Goal: Task Accomplishment & Management: Manage account settings

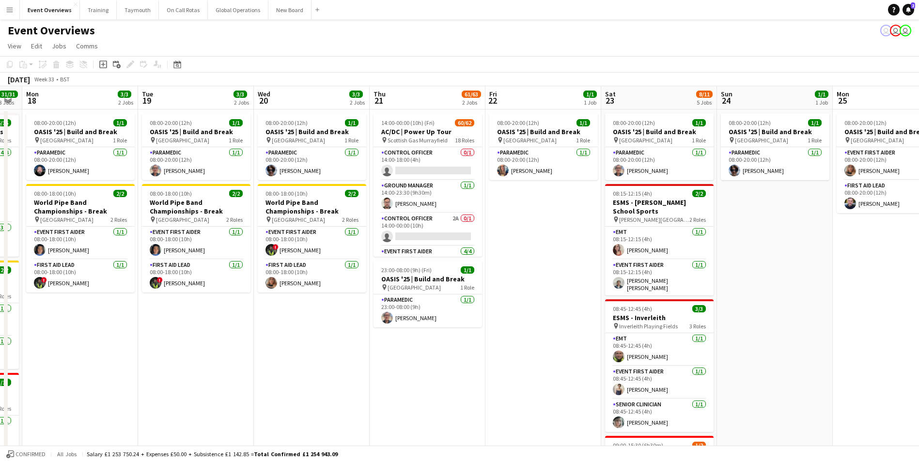
scroll to position [0, 249]
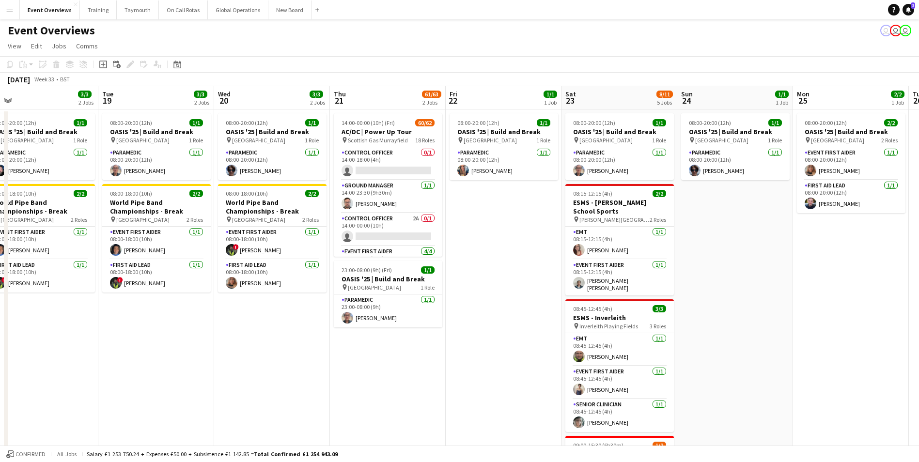
drag, startPoint x: 228, startPoint y: 360, endPoint x: 590, endPoint y: 344, distance: 361.9
click at [590, 344] on app-calendar-viewport "Sat 16 Sun 17 31/31 3 Jobs Mon 18 3/3 2 Jobs Tue 19 3/3 2 Jobs Wed 20 3/3 2 Job…" at bounding box center [459, 393] width 919 height 614
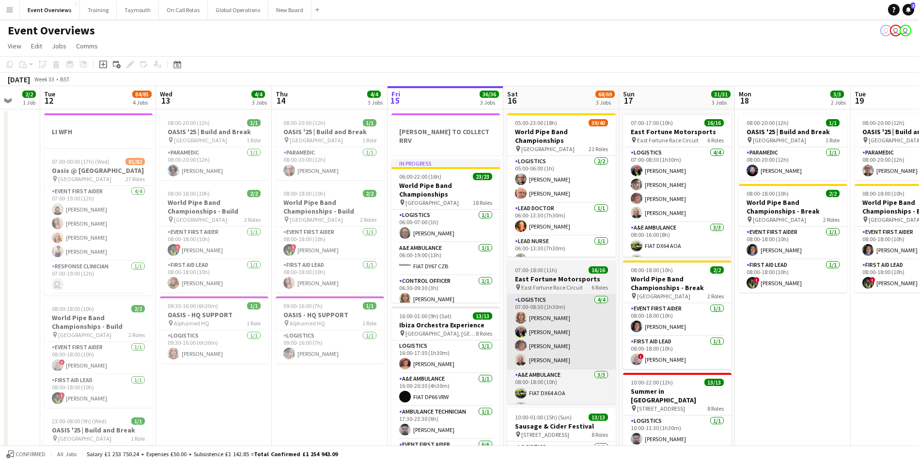
drag, startPoint x: 453, startPoint y: 352, endPoint x: 424, endPoint y: 346, distance: 30.1
click at [756, 333] on app-calendar-viewport "Sun 10 Mon 11 2/2 1 Job Tue 12 84/85 4 Jobs Wed 13 4/4 3 Jobs Thu 14 4/4 3 Jobs…" at bounding box center [459, 393] width 919 height 614
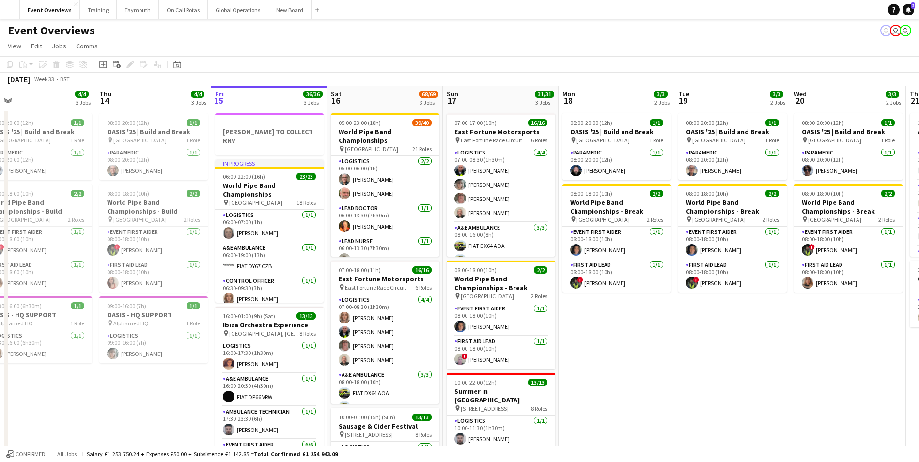
drag, startPoint x: 245, startPoint y: 404, endPoint x: 150, endPoint y: 406, distance: 95.0
click at [150, 406] on app-calendar-viewport "Sun 10 13/13 1 Job Mon 11 2/2 1 Job Tue 12 84/85 4 Jobs Wed 13 4/4 3 Jobs Thu 1…" at bounding box center [459, 393] width 919 height 614
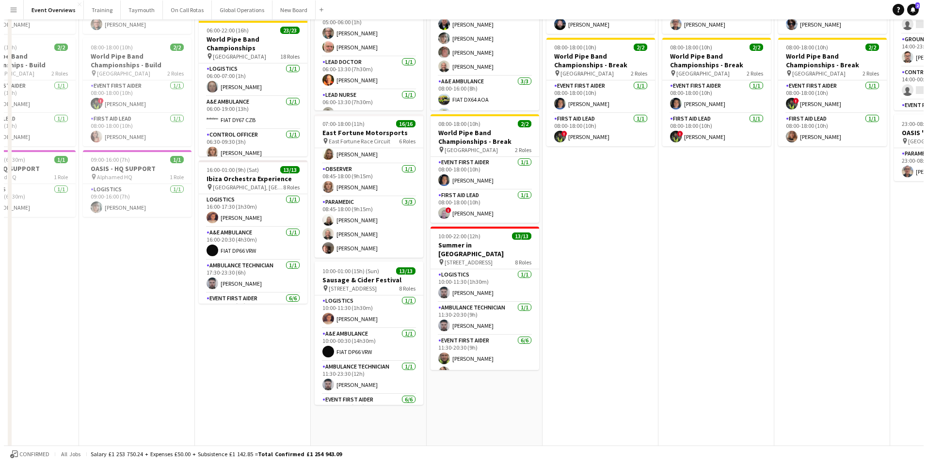
scroll to position [0, 0]
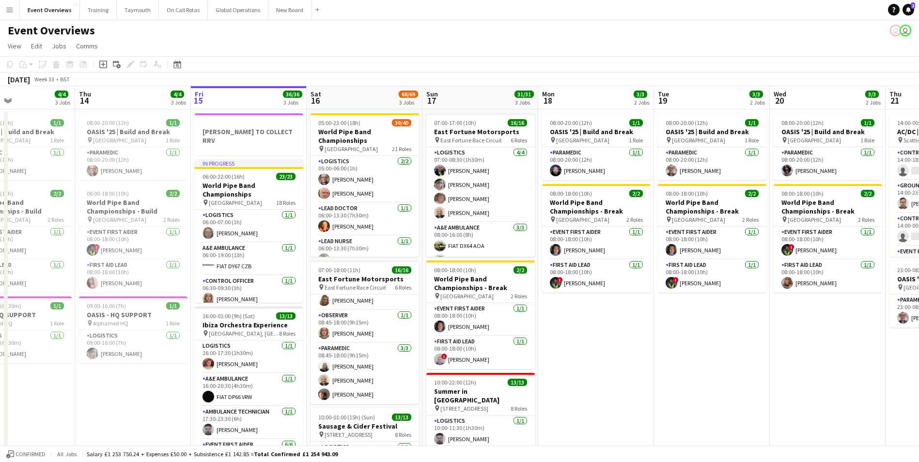
click at [12, 9] on app-icon "Menu" at bounding box center [10, 10] width 8 height 8
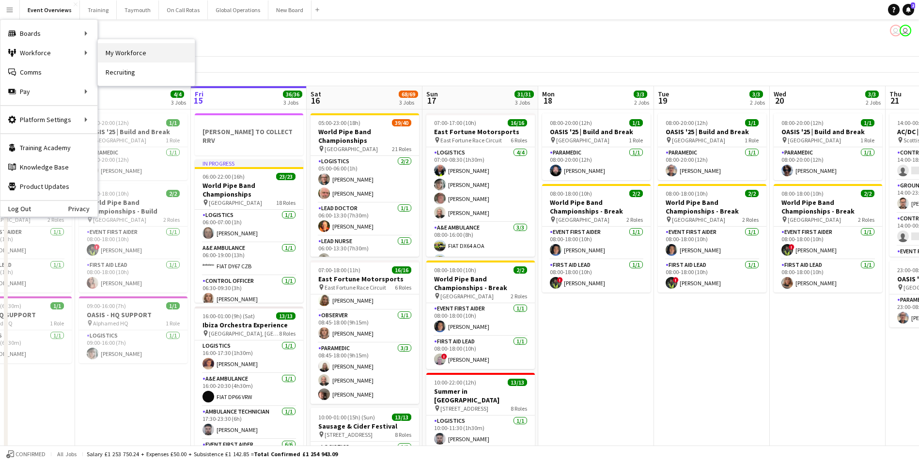
click at [113, 51] on link "My Workforce" at bounding box center [146, 52] width 97 height 19
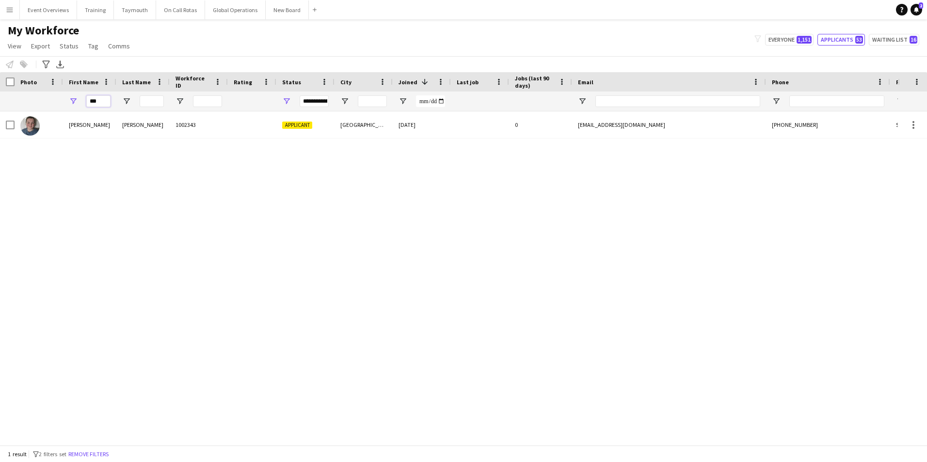
click at [104, 103] on input "***" at bounding box center [98, 101] width 24 height 12
type input "*"
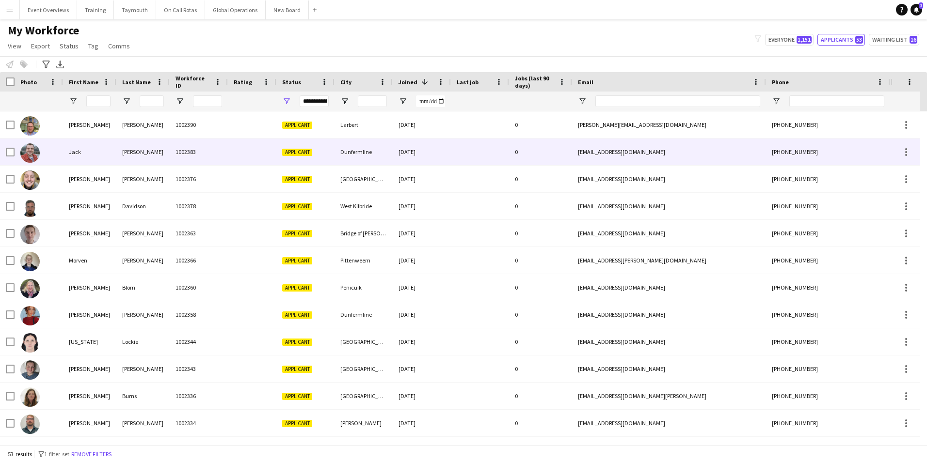
click at [33, 151] on img at bounding box center [29, 152] width 19 height 19
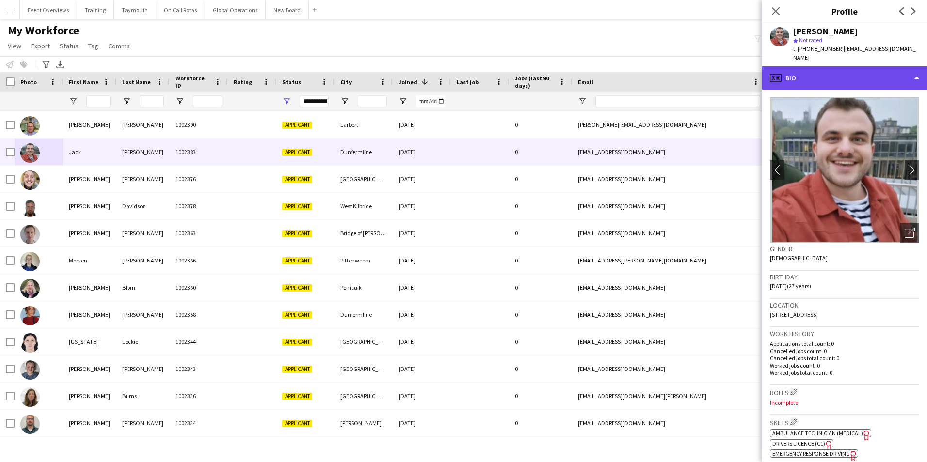
click at [836, 75] on div "profile Bio" at bounding box center [844, 77] width 165 height 23
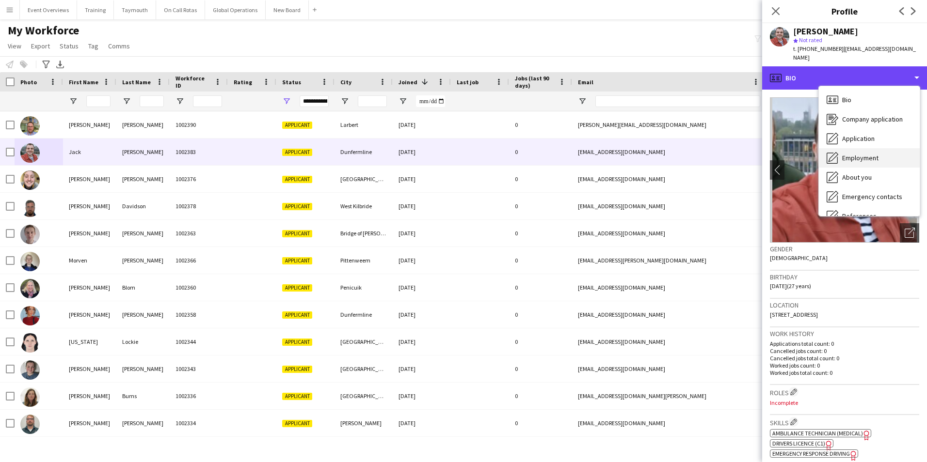
scroll to position [169, 0]
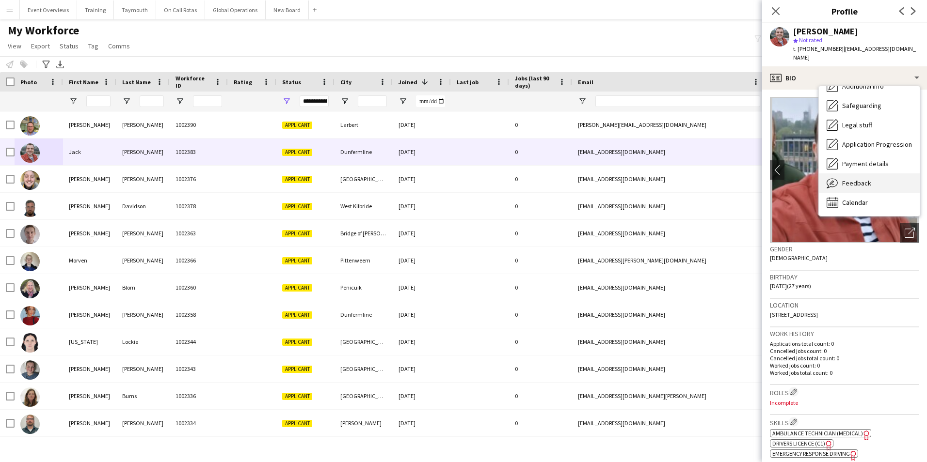
click at [846, 179] on span "Feedback" at bounding box center [856, 183] width 29 height 9
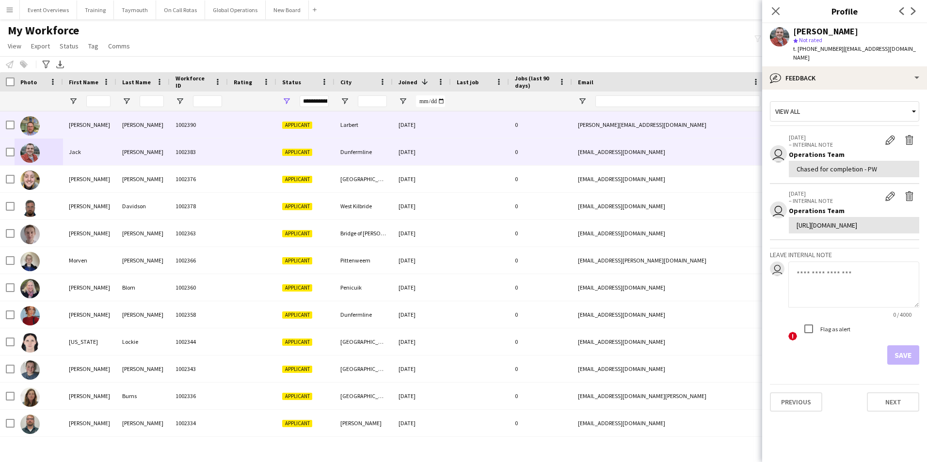
click at [30, 129] on img at bounding box center [29, 125] width 19 height 19
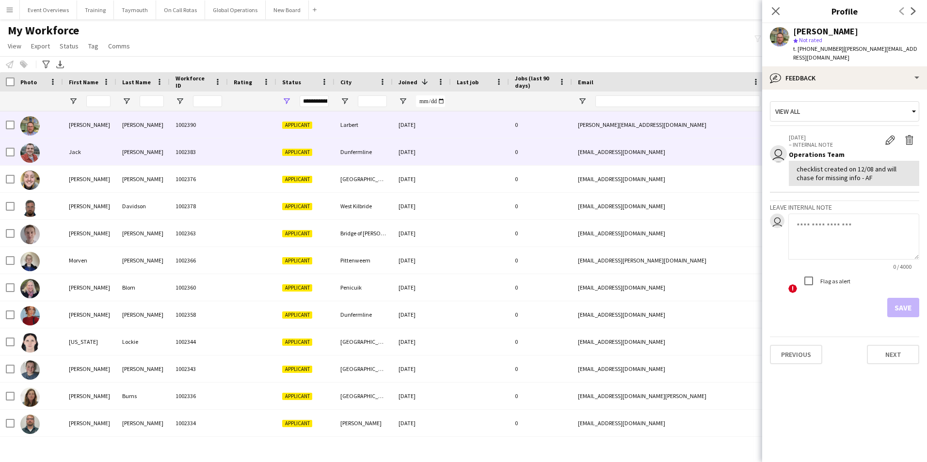
click at [36, 149] on img at bounding box center [29, 152] width 19 height 19
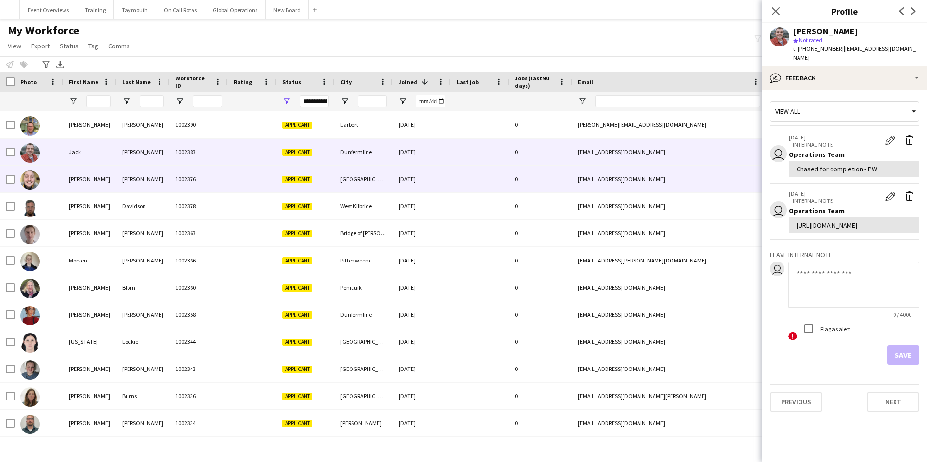
click at [26, 177] on img at bounding box center [29, 180] width 19 height 19
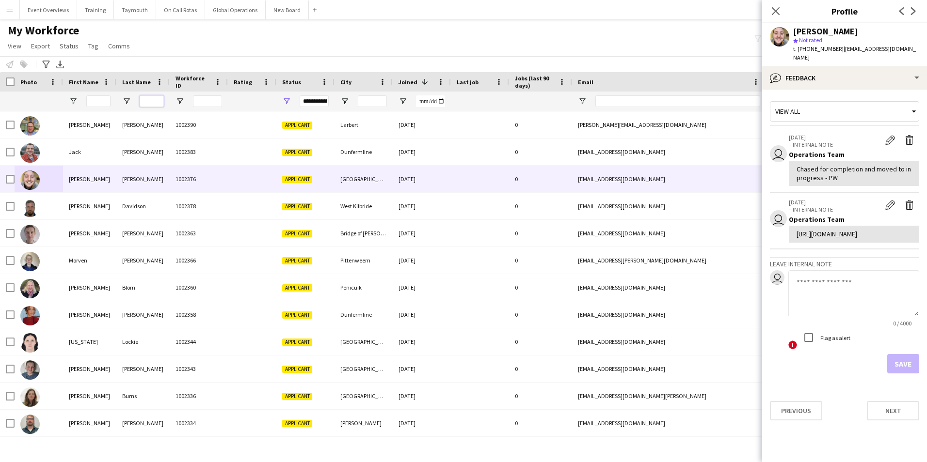
click at [157, 98] on input "Last Name Filter Input" at bounding box center [152, 101] width 24 height 12
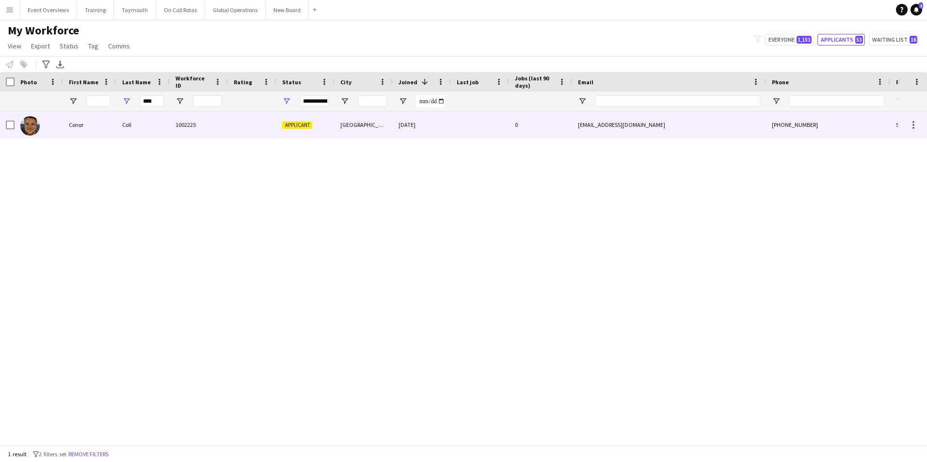
click at [76, 126] on div "Conor" at bounding box center [89, 124] width 53 height 27
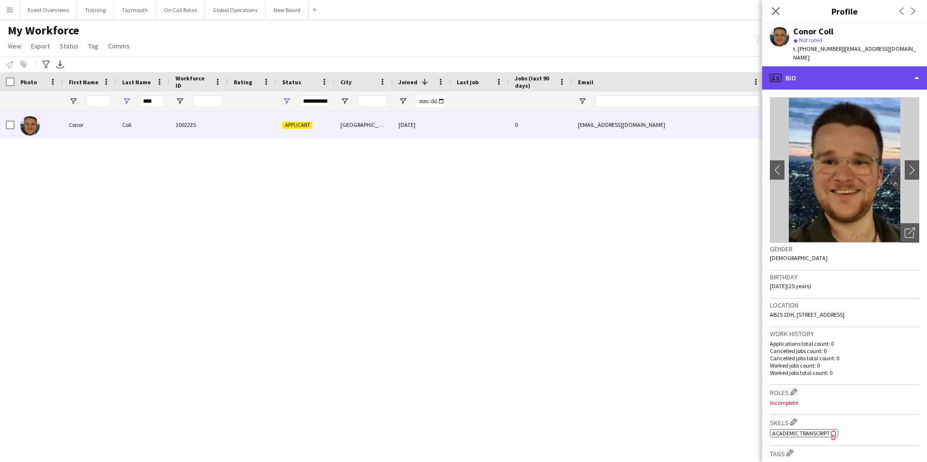
click at [828, 73] on div "profile Bio" at bounding box center [844, 77] width 165 height 23
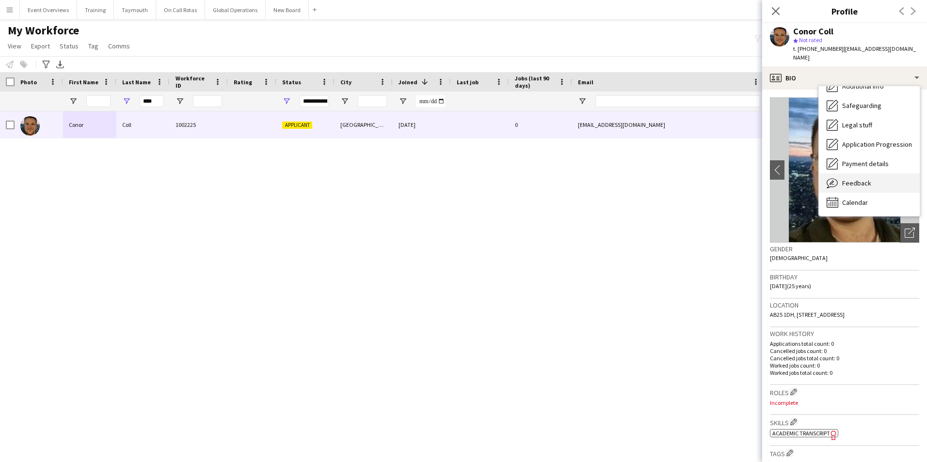
click at [844, 173] on div "Feedback Feedback" at bounding box center [869, 182] width 101 height 19
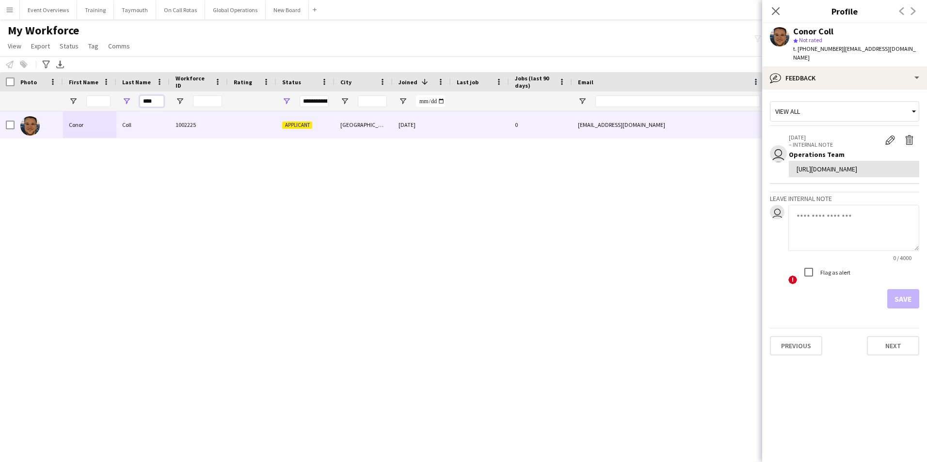
click at [157, 102] on input "****" at bounding box center [152, 101] width 24 height 12
type input "*"
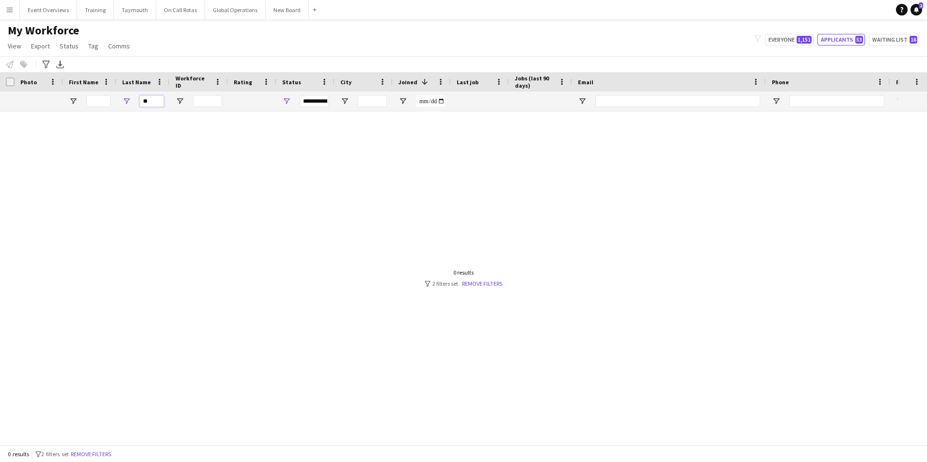
type input "*"
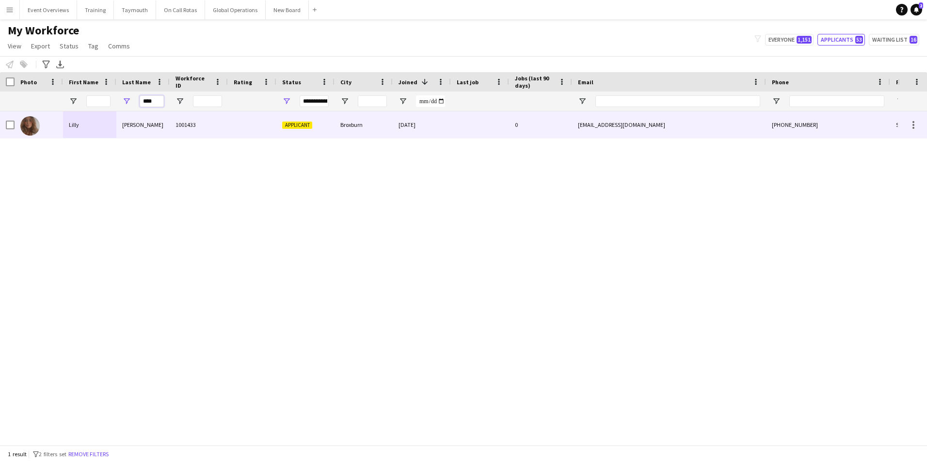
type input "****"
click at [75, 124] on div "Lilly" at bounding box center [89, 124] width 53 height 27
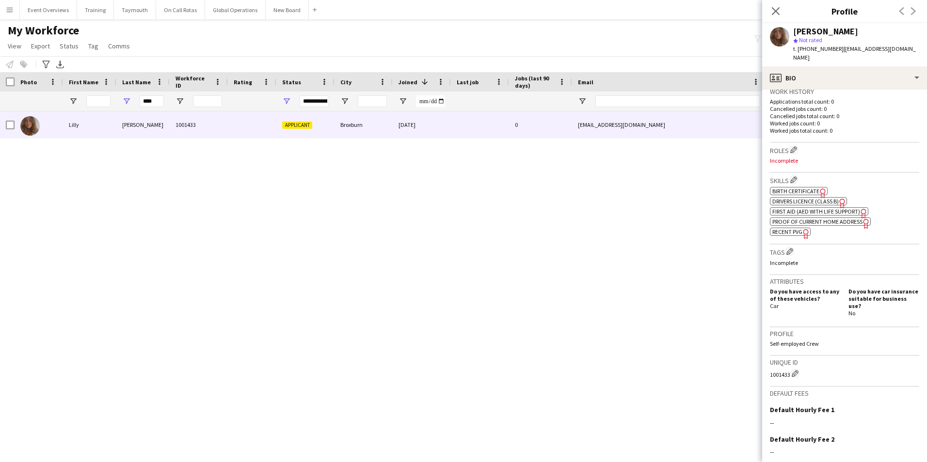
scroll to position [322, 0]
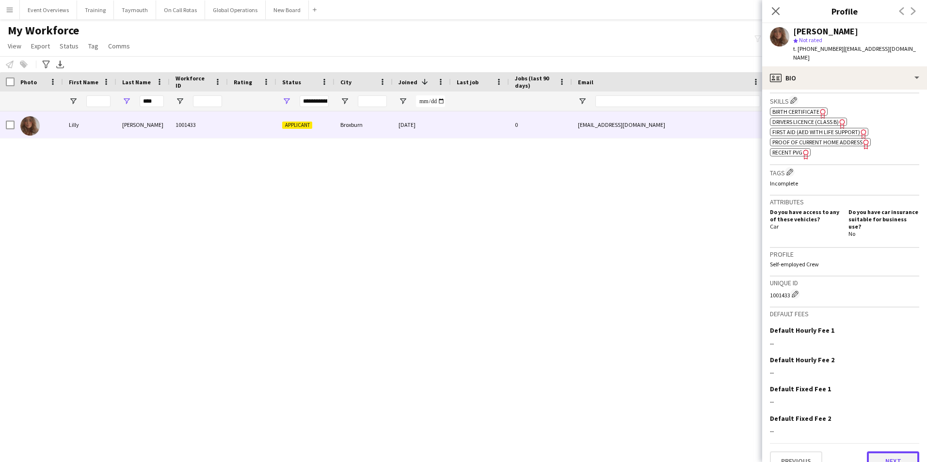
click at [876, 452] on button "Next" at bounding box center [892, 461] width 52 height 19
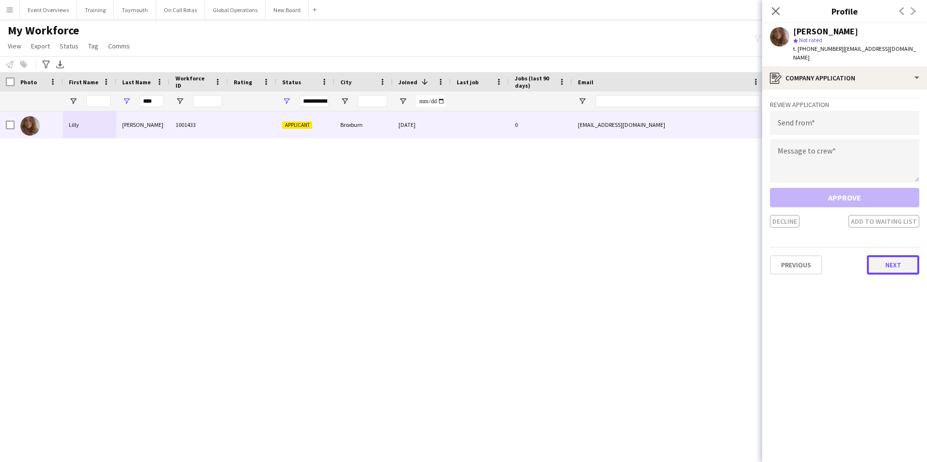
click at [882, 260] on button "Next" at bounding box center [892, 264] width 52 height 19
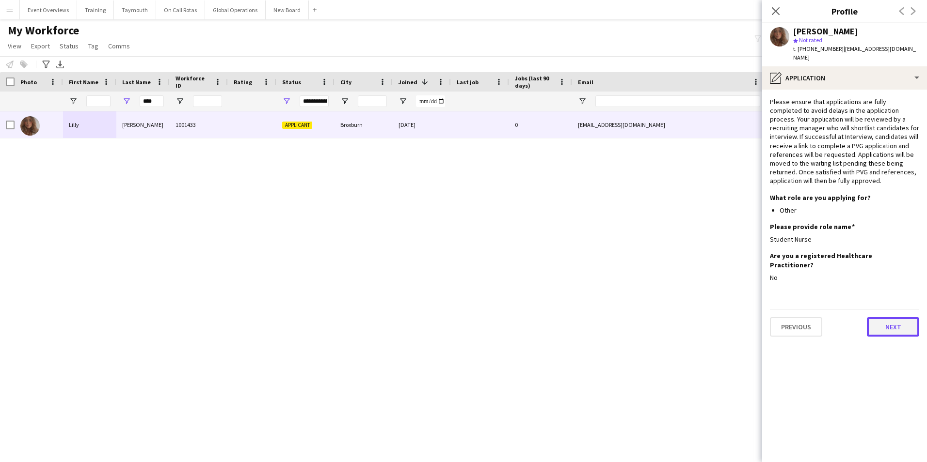
click at [891, 317] on button "Next" at bounding box center [892, 326] width 52 height 19
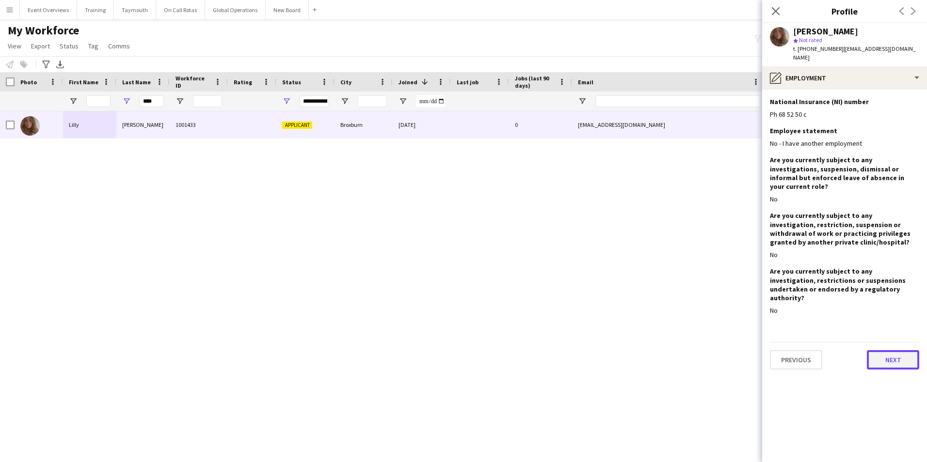
click at [886, 350] on button "Next" at bounding box center [892, 359] width 52 height 19
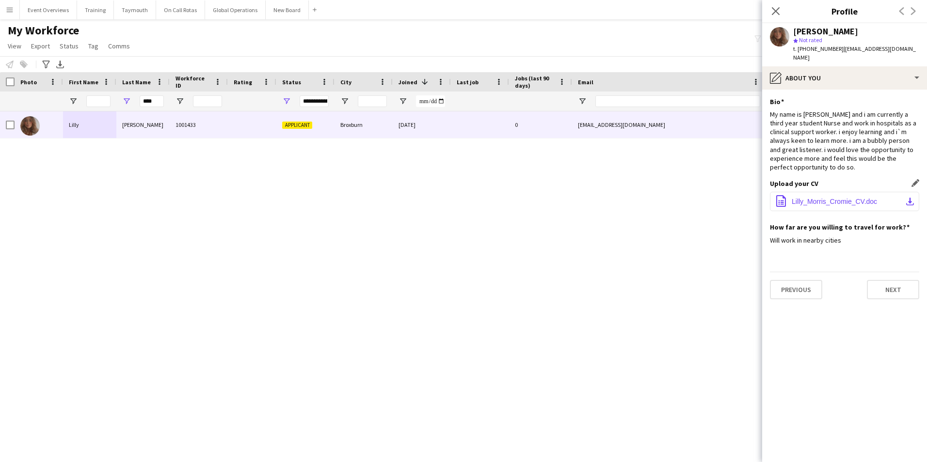
click at [835, 198] on span "Lilly_Morris_Cromie_CV.doc" at bounding box center [833, 202] width 85 height 8
click at [892, 285] on button "Next" at bounding box center [892, 289] width 52 height 19
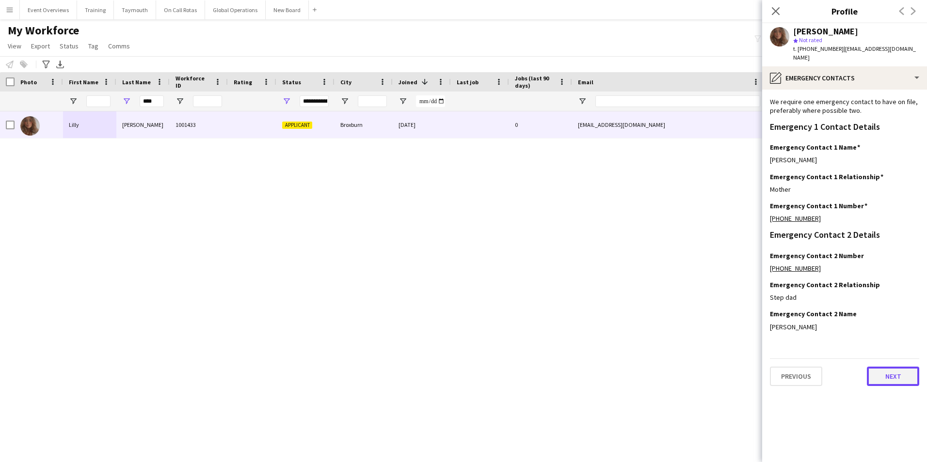
click at [892, 371] on button "Next" at bounding box center [892, 376] width 52 height 19
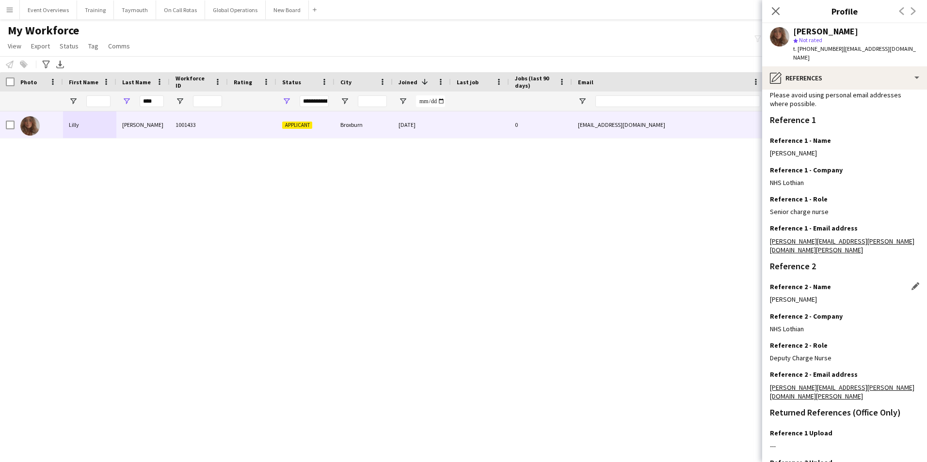
scroll to position [116, 0]
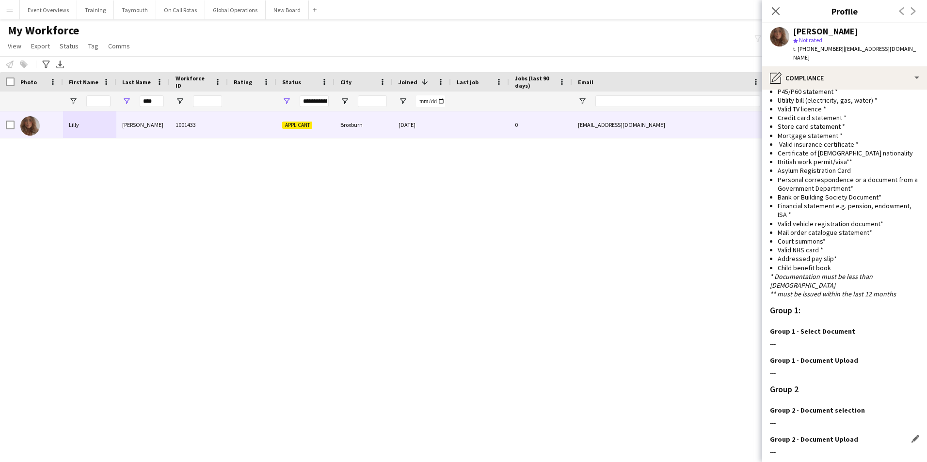
scroll to position [562, 0]
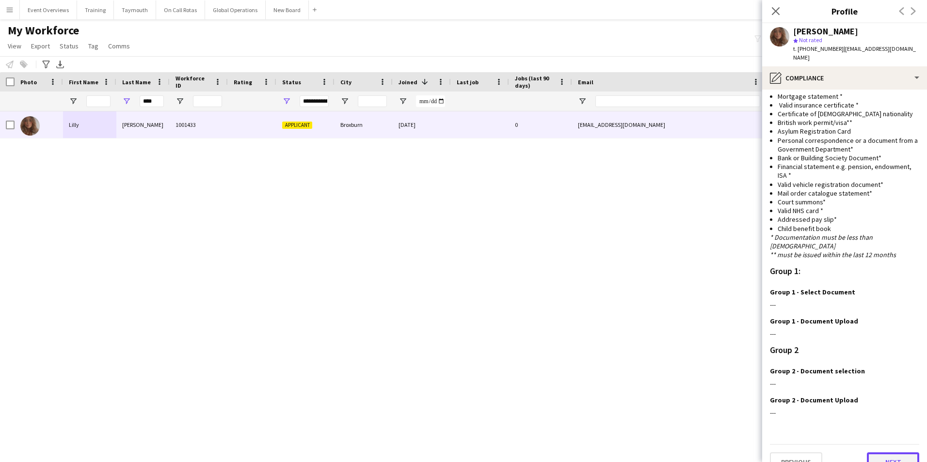
click at [878, 453] on button "Next" at bounding box center [892, 462] width 52 height 19
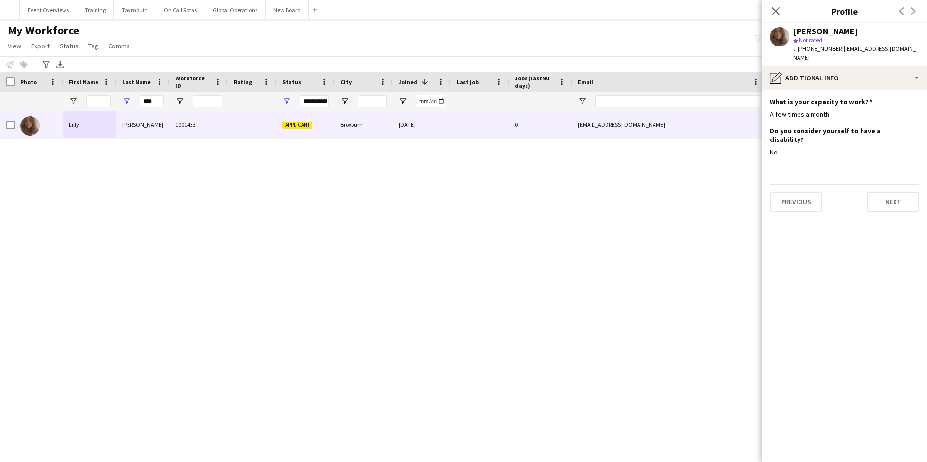
scroll to position [0, 0]
click at [891, 192] on button "Next" at bounding box center [892, 201] width 52 height 19
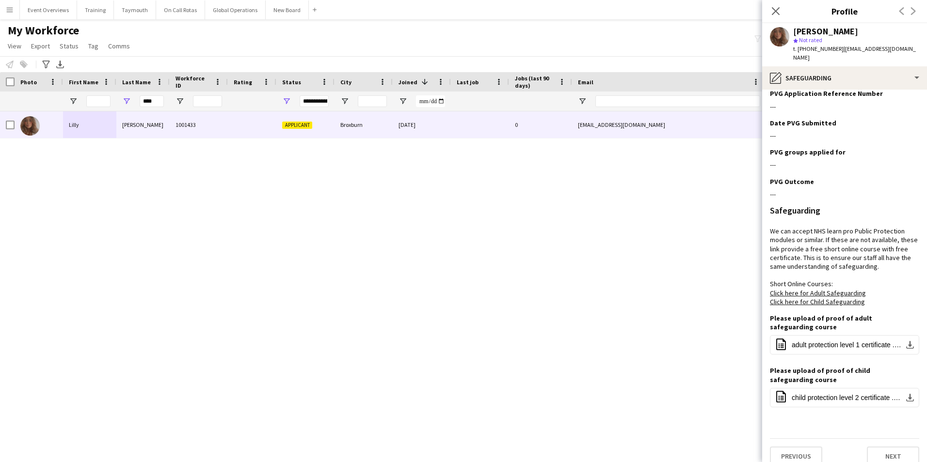
scroll to position [335, 0]
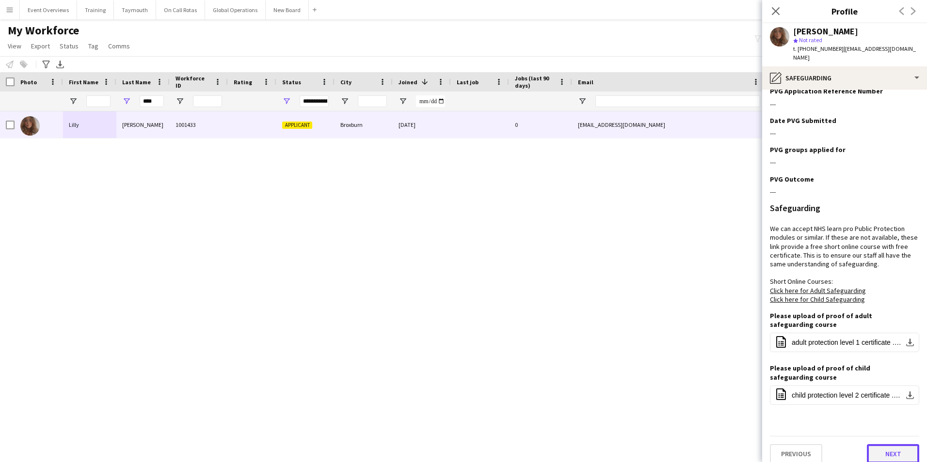
click at [877, 444] on button "Next" at bounding box center [892, 453] width 52 height 19
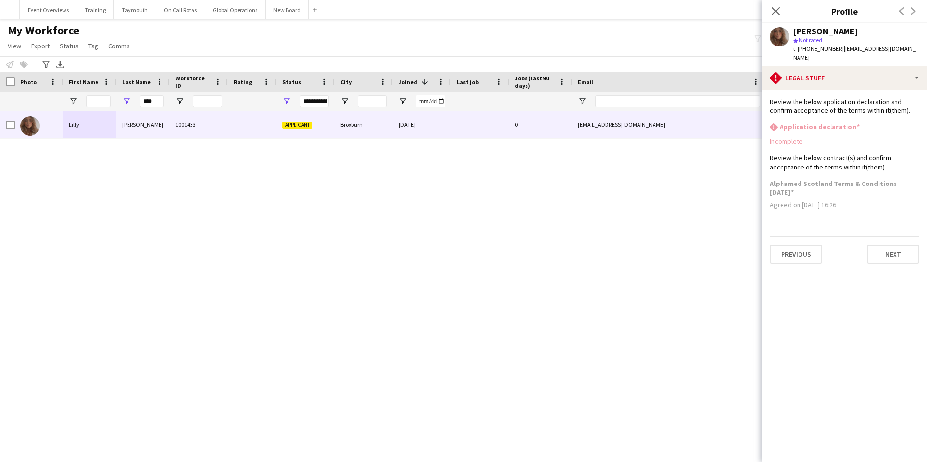
scroll to position [0, 0]
click at [884, 251] on button "Next" at bounding box center [892, 254] width 52 height 19
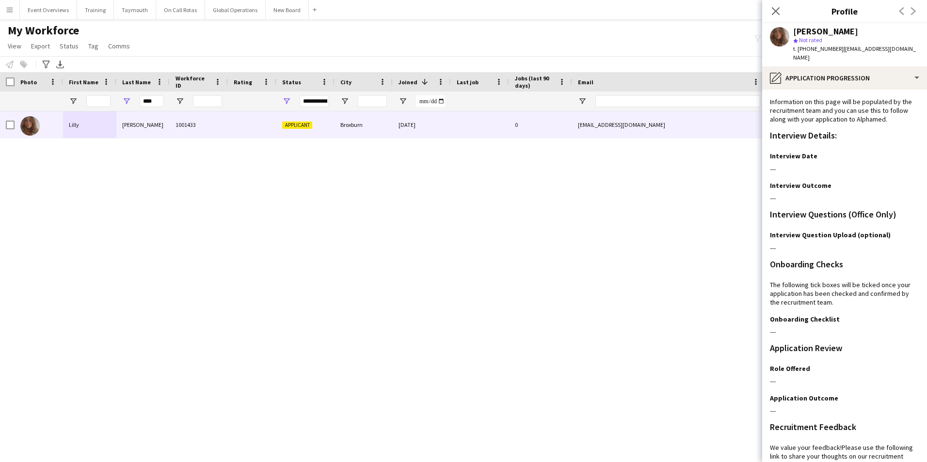
scroll to position [79, 0]
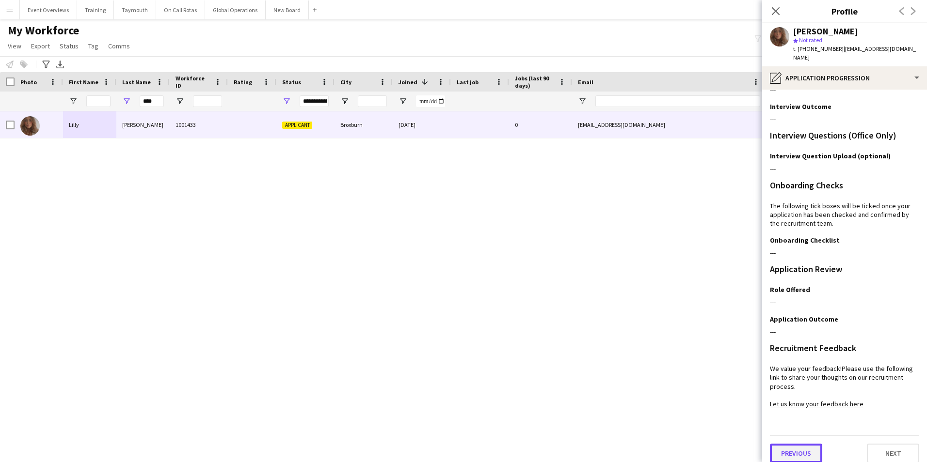
click at [801, 444] on button "Previous" at bounding box center [796, 453] width 52 height 19
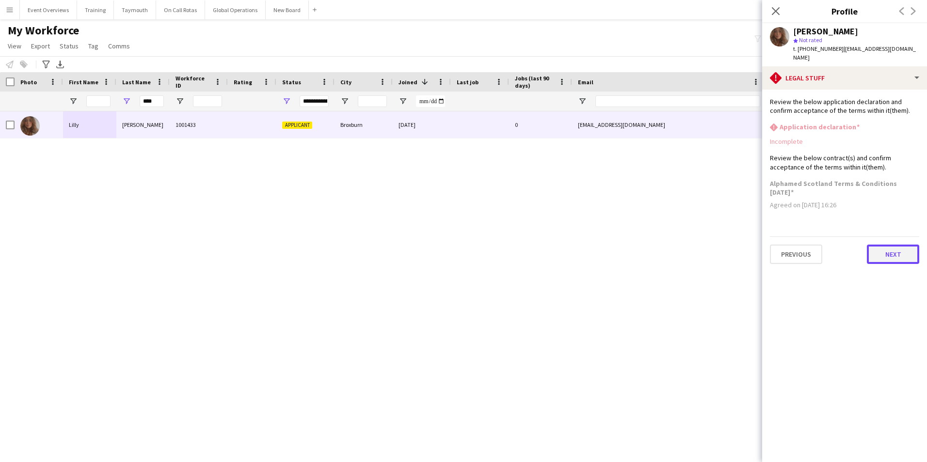
click at [890, 245] on button "Next" at bounding box center [892, 254] width 52 height 19
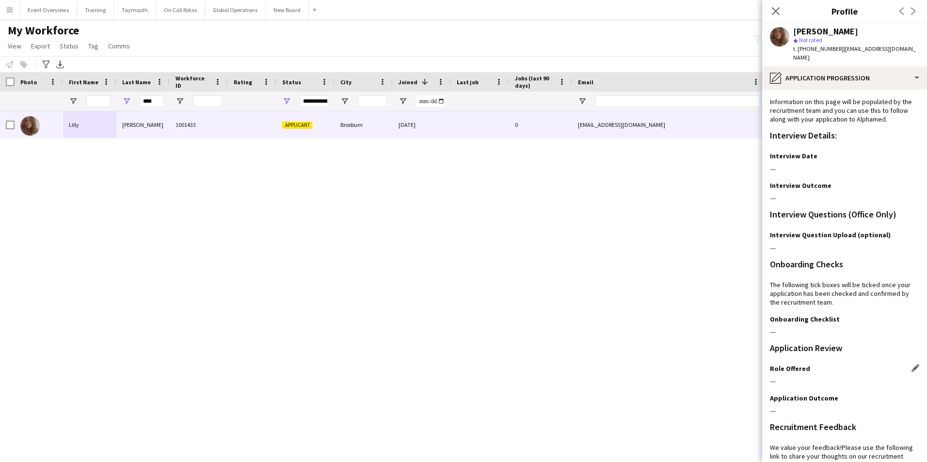
scroll to position [79, 0]
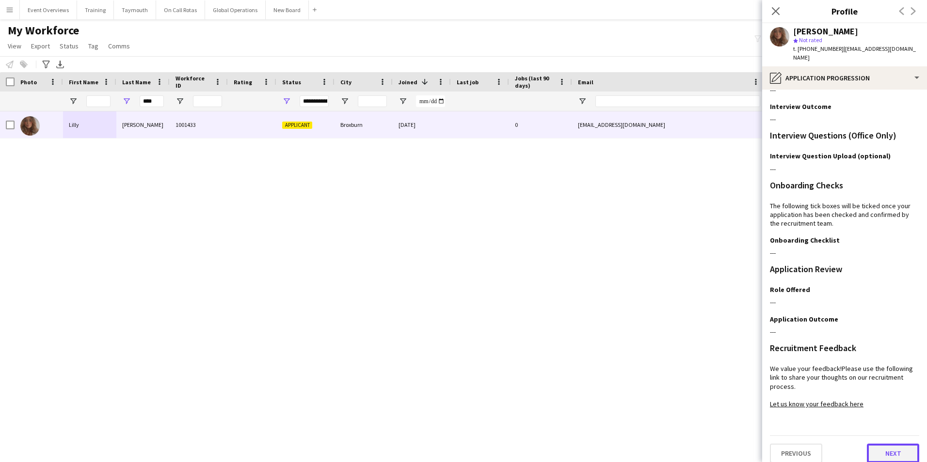
click at [895, 444] on button "Next" at bounding box center [892, 453] width 52 height 19
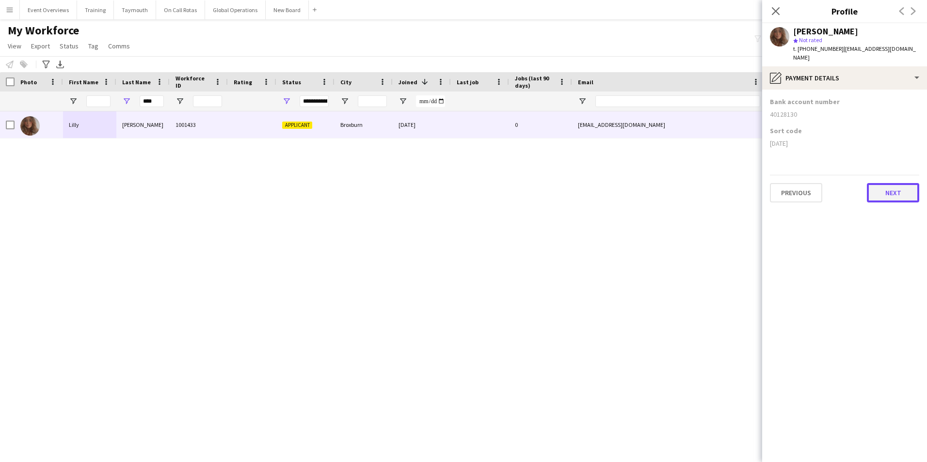
click at [883, 185] on button "Next" at bounding box center [892, 192] width 52 height 19
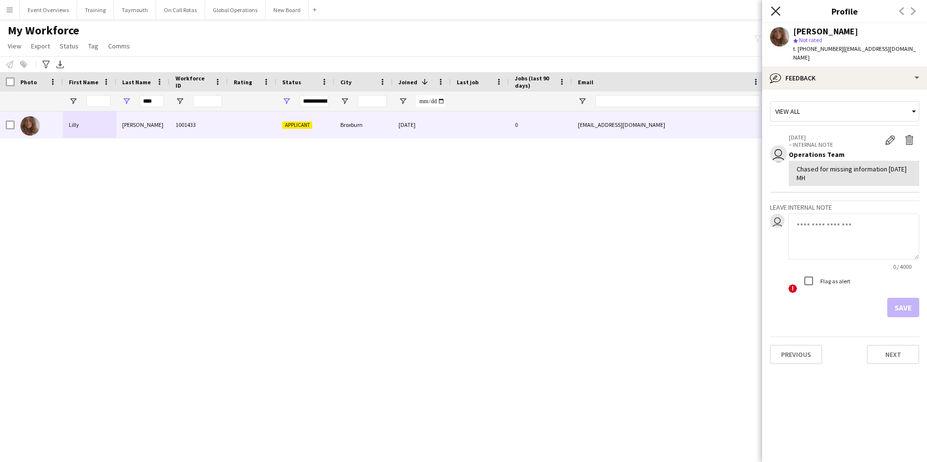
click at [775, 12] on icon at bounding box center [775, 10] width 9 height 9
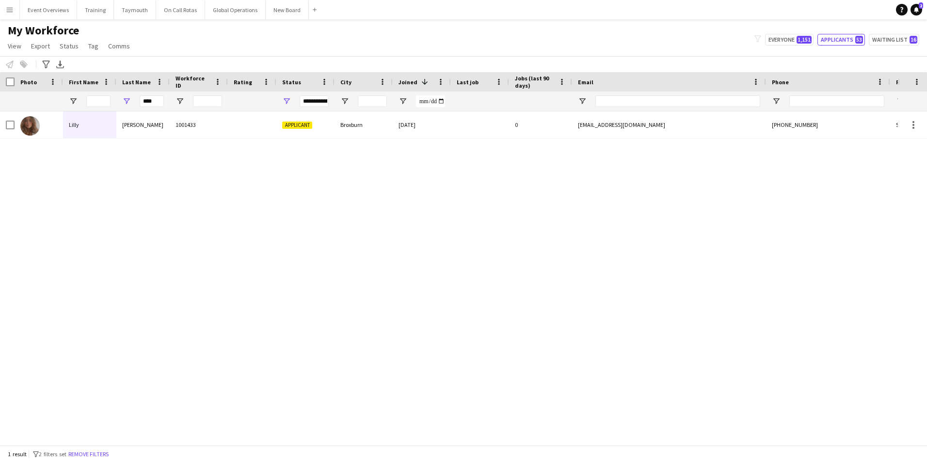
click at [11, 11] on app-icon "Menu" at bounding box center [10, 10] width 8 height 8
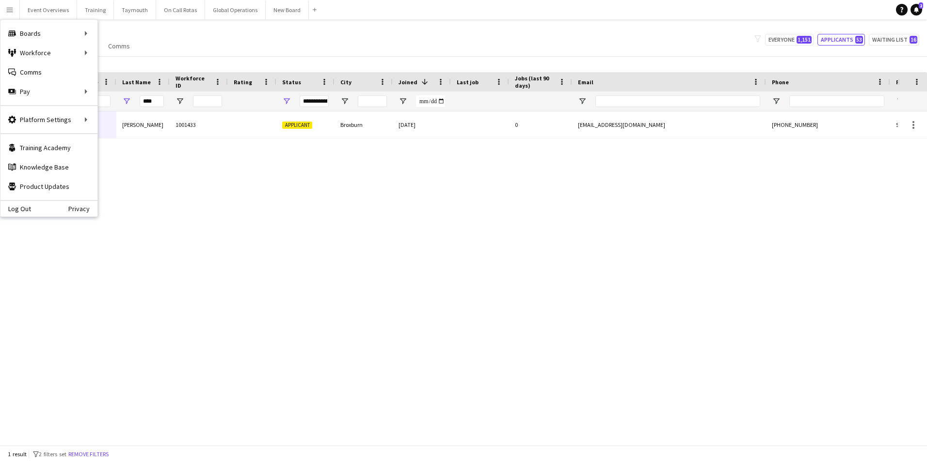
click at [179, 210] on div "[PERSON_NAME] 1001433 Applicant Broxburn [DATE] 0 [EMAIL_ADDRESS][DOMAIN_NAME] …" at bounding box center [449, 274] width 898 height 327
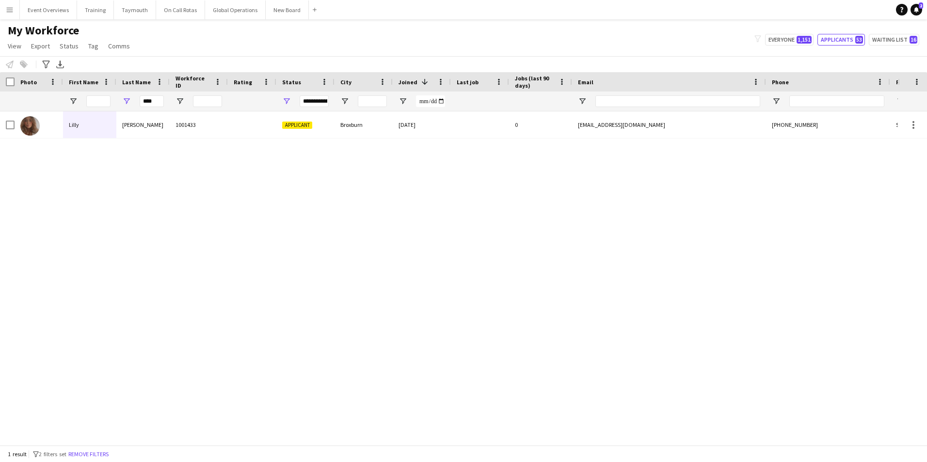
click at [9, 9] on app-icon "Menu" at bounding box center [10, 10] width 8 height 8
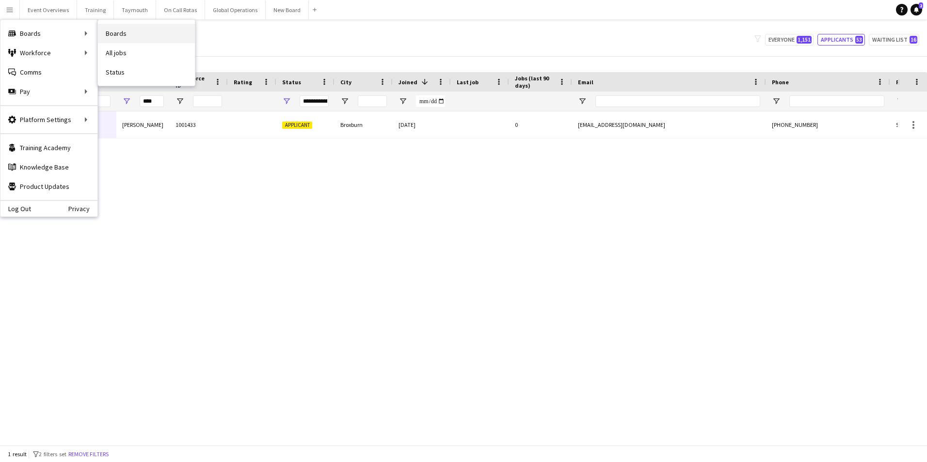
click at [112, 32] on link "Boards" at bounding box center [146, 33] width 97 height 19
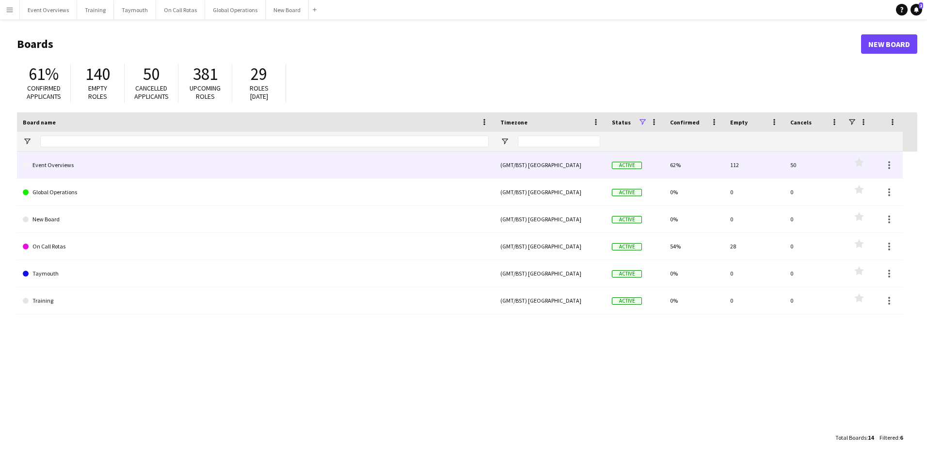
click at [87, 169] on link "Event Overviews" at bounding box center [256, 165] width 466 height 27
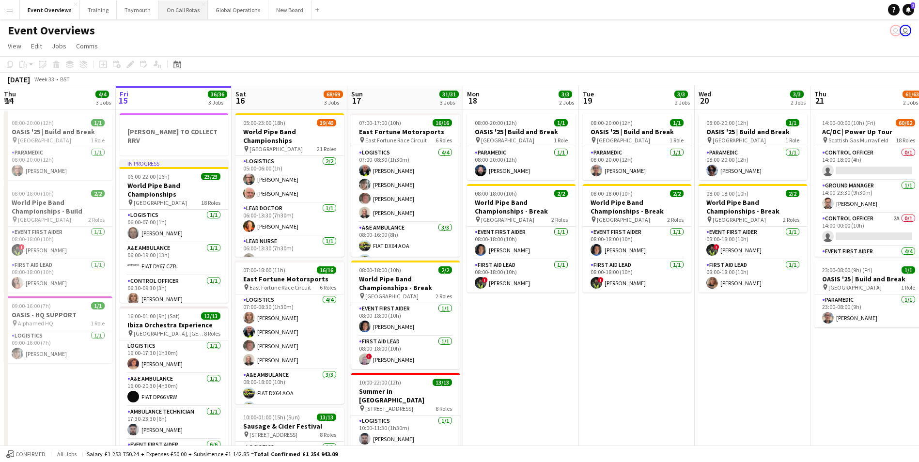
click at [176, 14] on button "On Call Rotas Close" at bounding box center [183, 9] width 49 height 19
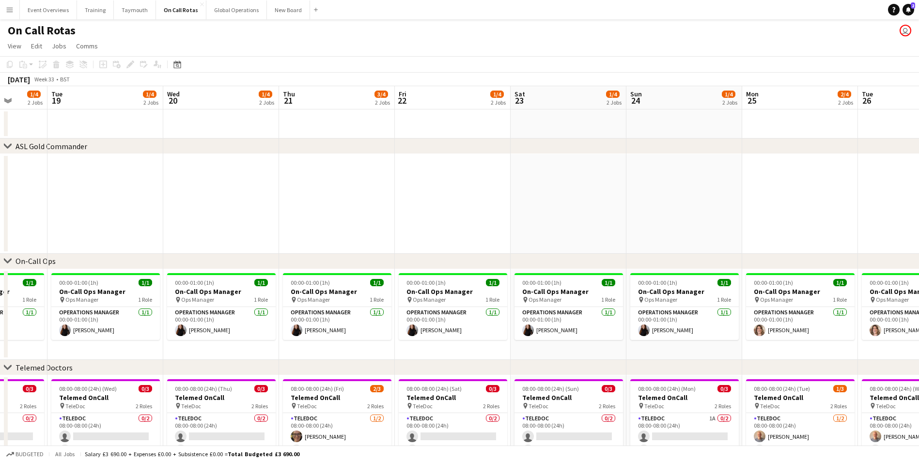
drag, startPoint x: 681, startPoint y: 186, endPoint x: 149, endPoint y: 199, distance: 532.3
click at [149, 199] on app-calendar-viewport "Sat 16 1/4 2 Jobs Sun 17 2/4 2 Jobs Mon 18 1/4 2 Jobs Tue 19 1/4 2 Jobs Wed 20 …" at bounding box center [459, 303] width 919 height 435
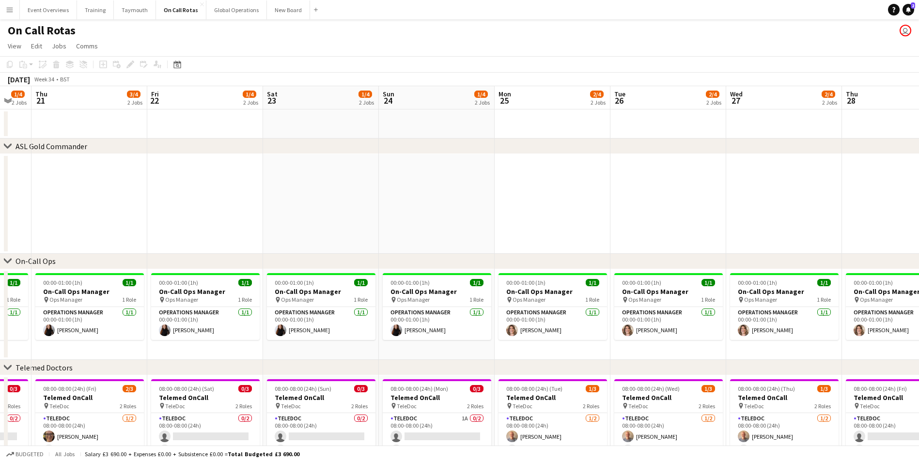
scroll to position [0, 339]
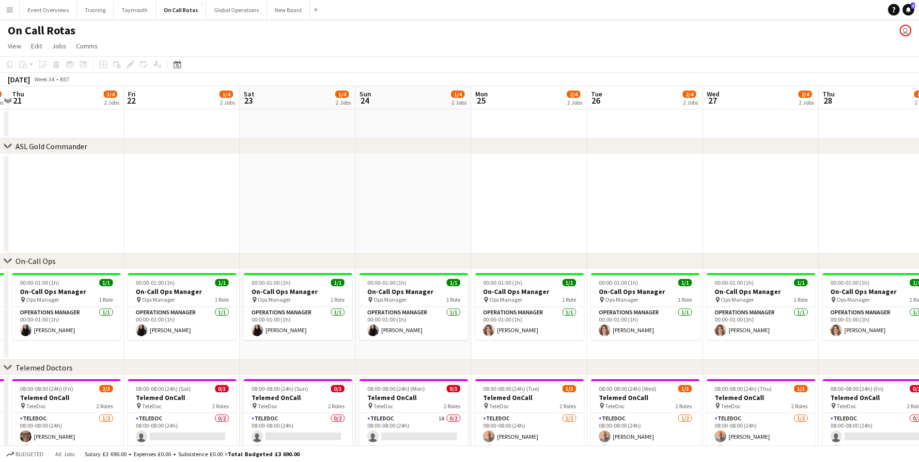
drag, startPoint x: 434, startPoint y: 194, endPoint x: 164, endPoint y: 201, distance: 270.5
click at [164, 201] on app-calendar-viewport "Mon 18 1/4 2 Jobs Tue 19 1/4 2 Jobs Wed 20 1/4 2 Jobs Thu 21 3/4 2 Jobs Fri 22 …" at bounding box center [459, 303] width 919 height 435
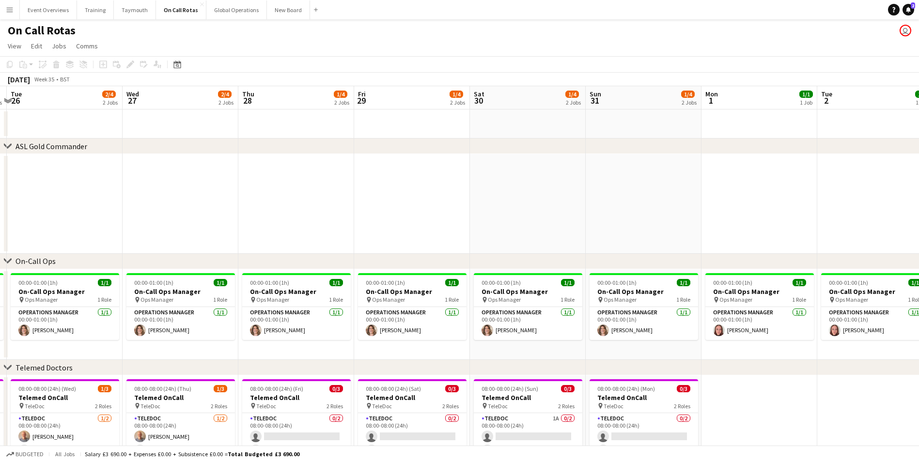
scroll to position [0, 290]
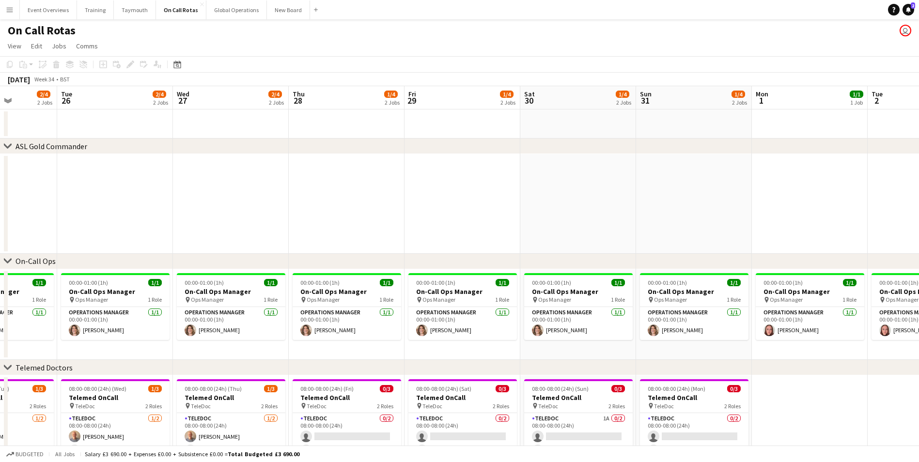
drag, startPoint x: 532, startPoint y: 183, endPoint x: -38, endPoint y: 197, distance: 570.1
click at [0, 197] on html "Menu Boards Boards Boards All jobs Status Workforce Workforce My Workforce Recr…" at bounding box center [459, 269] width 919 height 538
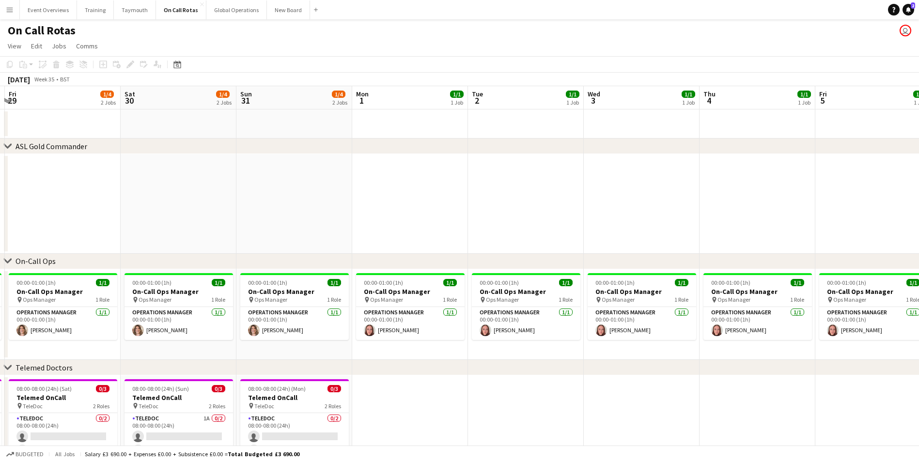
scroll to position [0, 374]
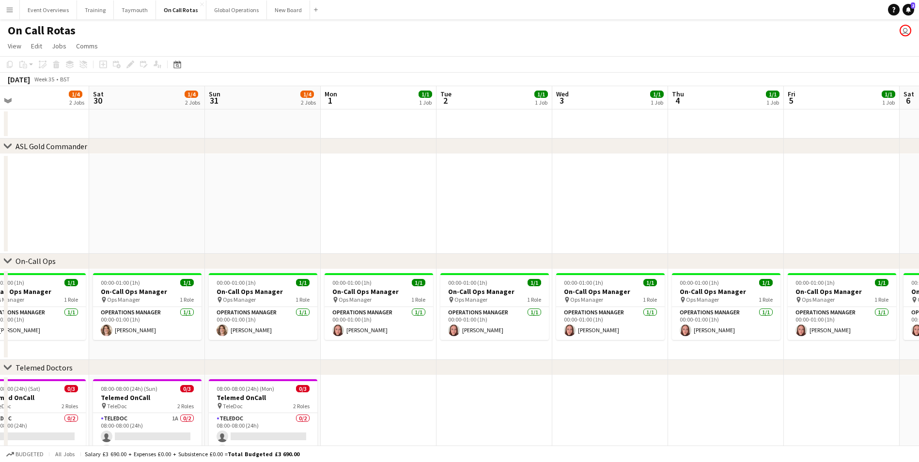
drag, startPoint x: 621, startPoint y: 166, endPoint x: 190, endPoint y: 187, distance: 431.8
click at [190, 187] on app-calendar-viewport "Tue 26 2/4 2 Jobs Wed 27 2/4 2 Jobs Thu 28 1/4 2 Jobs Fri 29 1/4 2 Jobs Sat 30 …" at bounding box center [459, 303] width 919 height 435
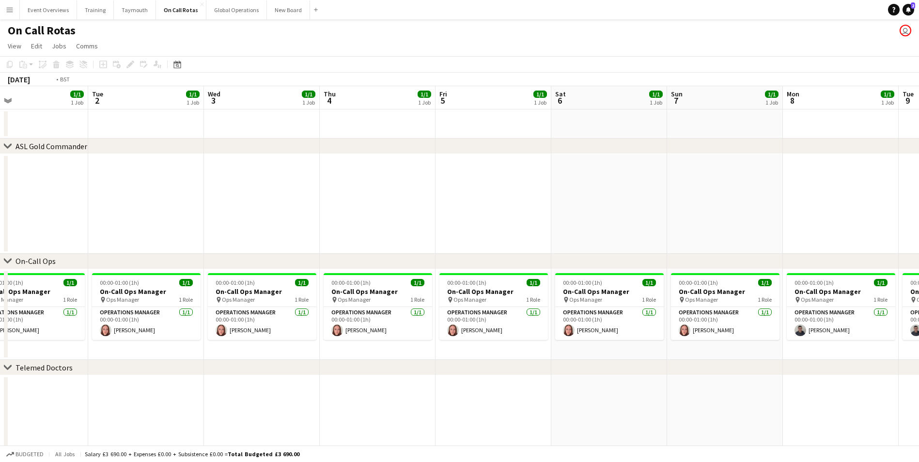
scroll to position [0, 384]
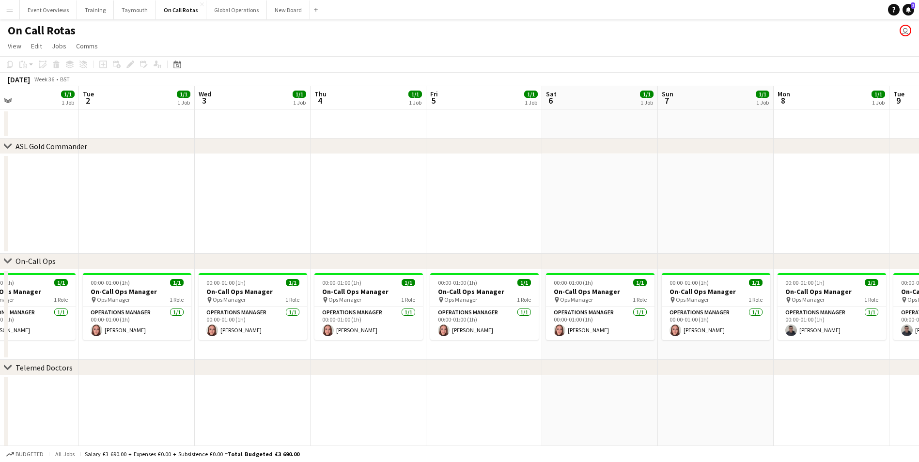
drag, startPoint x: 610, startPoint y: 189, endPoint x: 252, endPoint y: 205, distance: 358.0
click at [252, 205] on app-calendar-viewport "Fri 29 1/4 2 Jobs Sat 30 1/4 2 Jobs Sun 31 1/4 2 Jobs Mon 1 1/1 1 Job Tue 2 1/1…" at bounding box center [459, 303] width 919 height 435
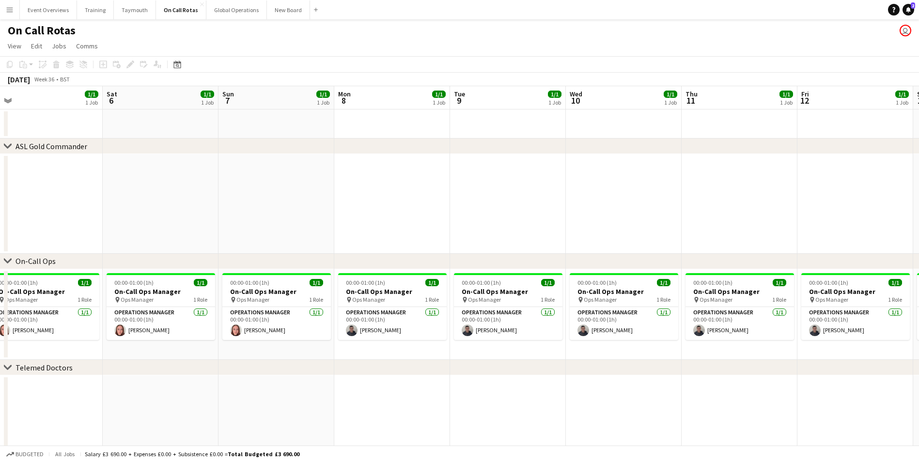
drag, startPoint x: 581, startPoint y: 200, endPoint x: 141, endPoint y: 201, distance: 439.5
click at [141, 201] on app-calendar-viewport "Tue 2 1/1 1 Job Wed 3 1/1 1 Job Thu 4 1/1 1 Job Fri 5 1/1 1 Job Sat 6 1/1 1 Job…" at bounding box center [459, 303] width 919 height 435
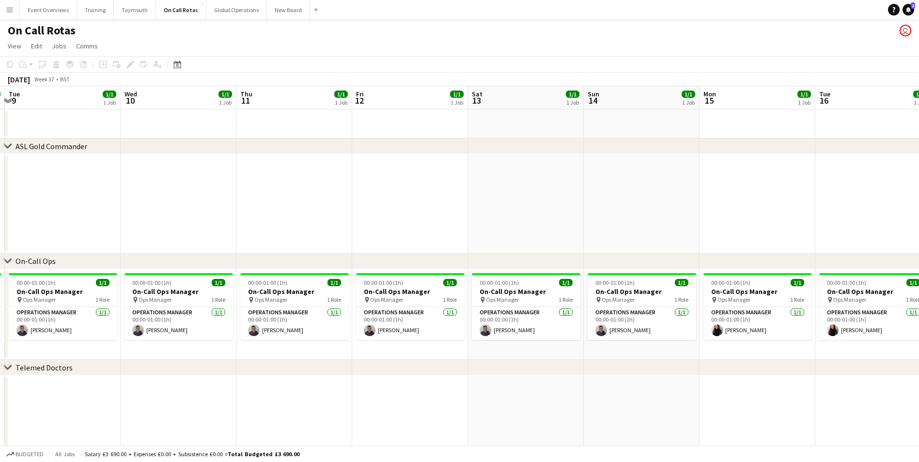
drag, startPoint x: 556, startPoint y: 180, endPoint x: 227, endPoint y: 179, distance: 329.1
click at [167, 175] on app-calendar-viewport "Sat 6 1/1 1 Job Sun 7 1/1 1 Job Mon 8 1/1 1 Job Tue 9 1/1 1 Job Wed 10 1/1 1 Jo…" at bounding box center [459, 303] width 919 height 435
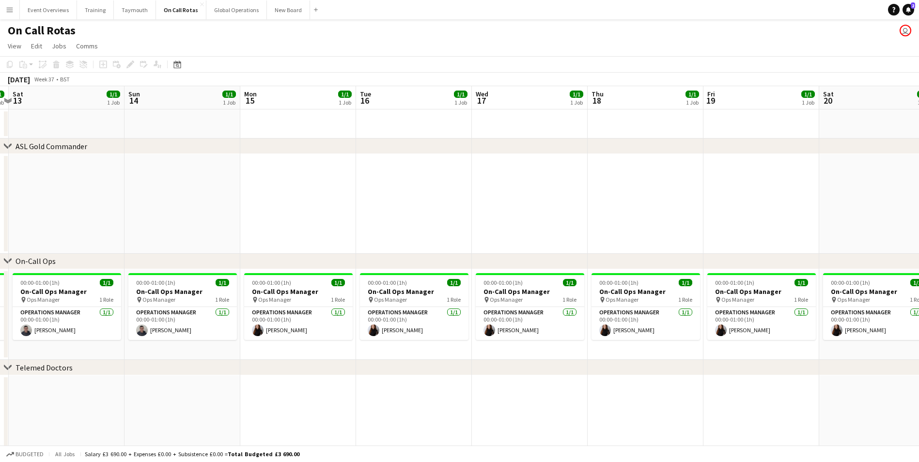
drag, startPoint x: 550, startPoint y: 187, endPoint x: 91, endPoint y: 180, distance: 459.0
click at [91, 180] on app-calendar-viewport "Wed 10 1/1 1 Job Thu 11 1/1 1 Job Fri 12 1/1 1 Job Sat 13 1/1 1 Job Sun 14 1/1 …" at bounding box center [459, 303] width 919 height 435
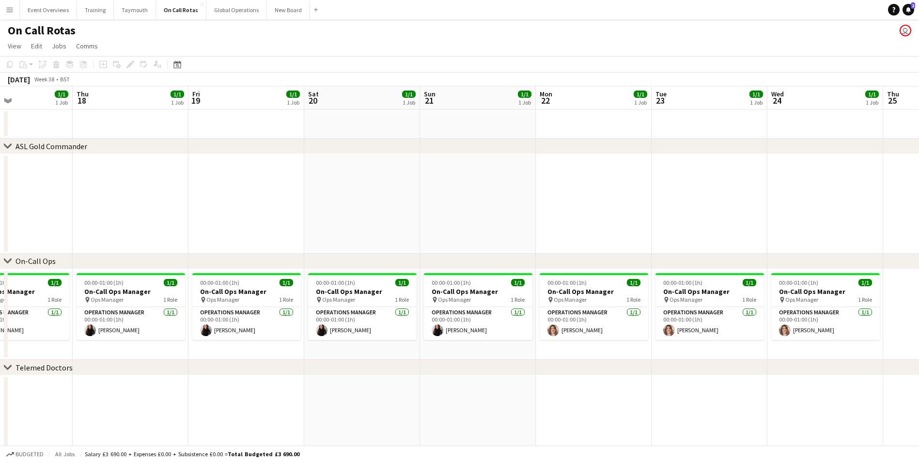
drag, startPoint x: 601, startPoint y: 176, endPoint x: 184, endPoint y: 178, distance: 416.8
click at [184, 178] on app-calendar-viewport "Sun 14 1/1 1 Job Mon 15 1/1 1 Job Tue 16 1/1 1 Job Wed 17 1/1 1 Job Thu 18 1/1 …" at bounding box center [459, 303] width 919 height 435
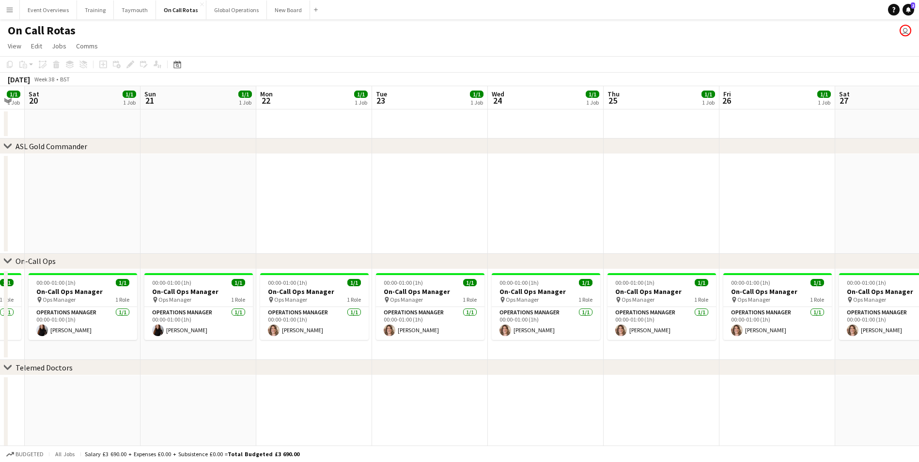
drag, startPoint x: 657, startPoint y: 172, endPoint x: 190, endPoint y: 174, distance: 467.2
click at [190, 174] on app-calendar-viewport "Wed 17 1/1 1 Job Thu 18 1/1 1 Job Fri 19 1/1 1 Job Sat 20 1/1 1 Job Sun 21 1/1 …" at bounding box center [459, 303] width 919 height 435
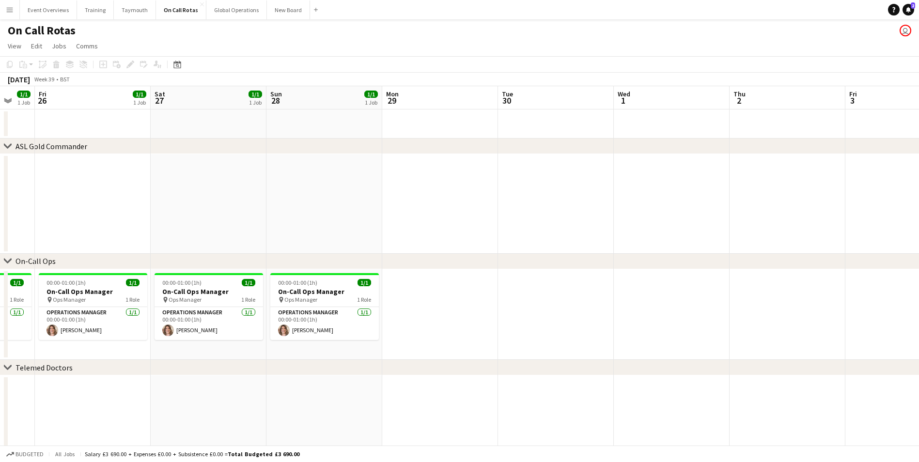
drag, startPoint x: 700, startPoint y: 170, endPoint x: 131, endPoint y: 176, distance: 569.5
click at [131, 176] on app-calendar-viewport "Tue 23 1/1 1 Job Wed 24 1/1 1 Job Thu 25 1/1 1 Job Fri 26 1/1 1 Job Sat 27 1/1 …" at bounding box center [459, 303] width 919 height 435
click at [12, 9] on app-icon "Menu" at bounding box center [10, 10] width 8 height 8
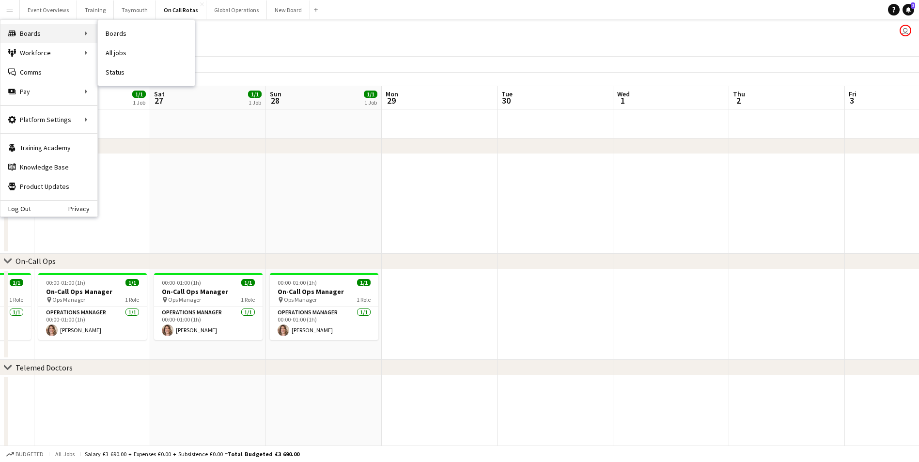
click at [28, 31] on div "Boards Boards" at bounding box center [48, 33] width 97 height 19
click at [83, 33] on div "Boards Boards" at bounding box center [48, 33] width 97 height 19
click at [17, 31] on div "Boards Boards" at bounding box center [48, 33] width 97 height 19
click at [8, 9] on app-icon "Menu" at bounding box center [10, 10] width 8 height 8
click at [17, 30] on div "Boards Boards" at bounding box center [48, 33] width 97 height 19
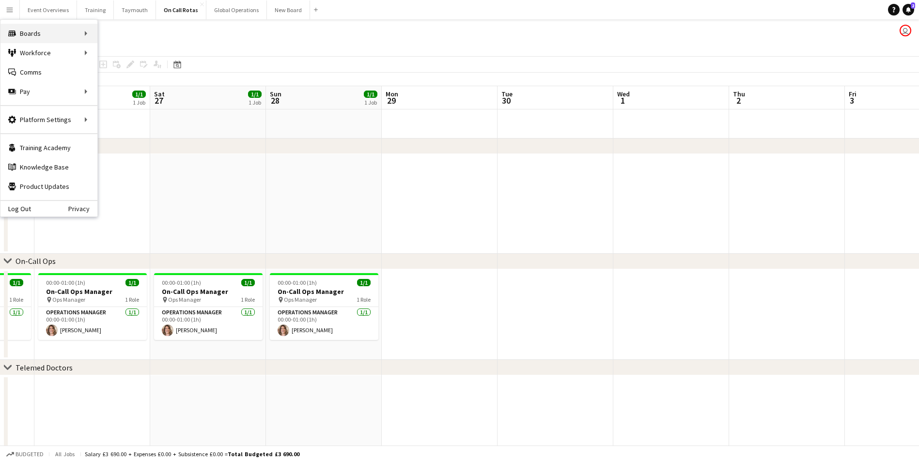
click at [42, 30] on div "Boards Boards" at bounding box center [48, 33] width 97 height 19
click at [18, 50] on div "Workforce Workforce" at bounding box center [48, 52] width 97 height 19
click at [55, 11] on button "Event Overviews Close" at bounding box center [48, 9] width 57 height 19
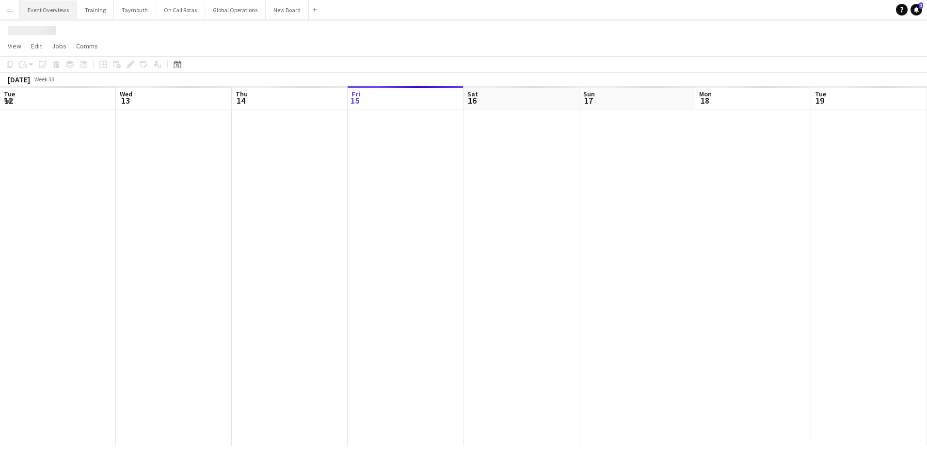
scroll to position [0, 232]
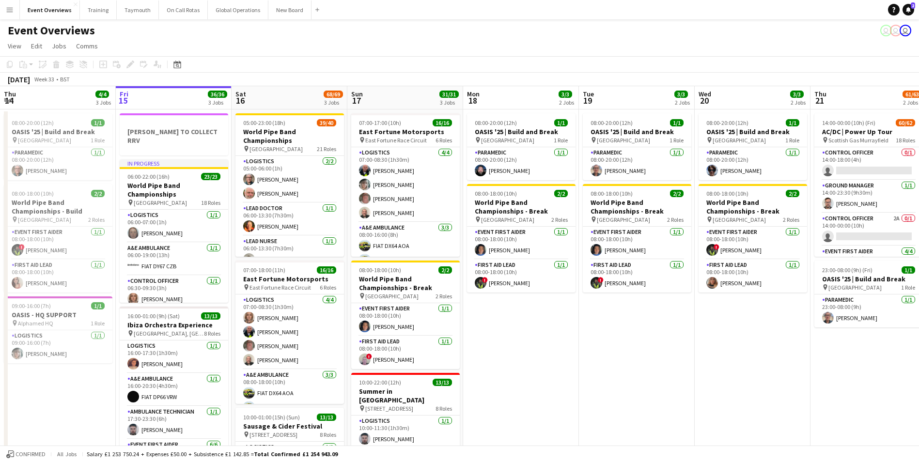
click at [10, 12] on app-icon "Menu" at bounding box center [10, 10] width 8 height 8
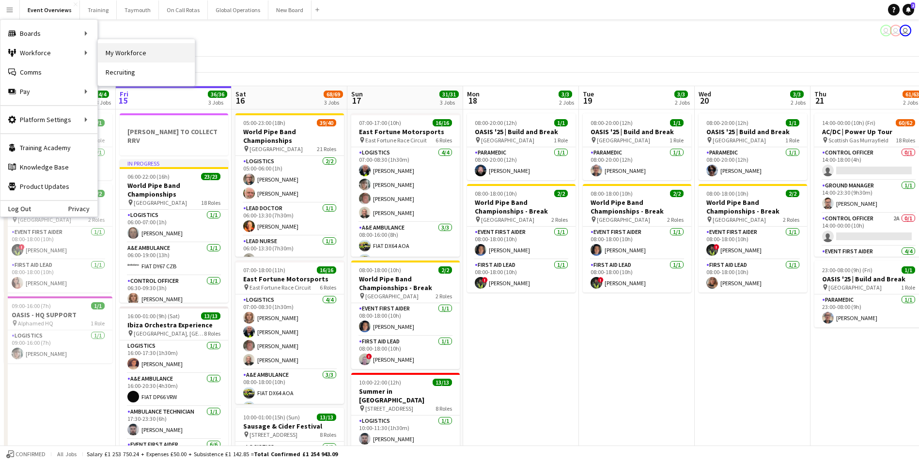
click at [110, 51] on link "My Workforce" at bounding box center [146, 52] width 97 height 19
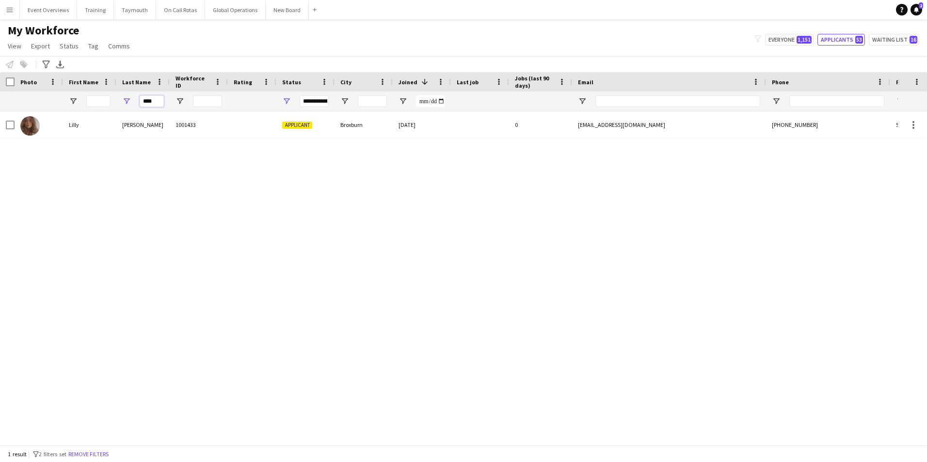
click at [157, 99] on input "****" at bounding box center [152, 101] width 24 height 12
type input "*"
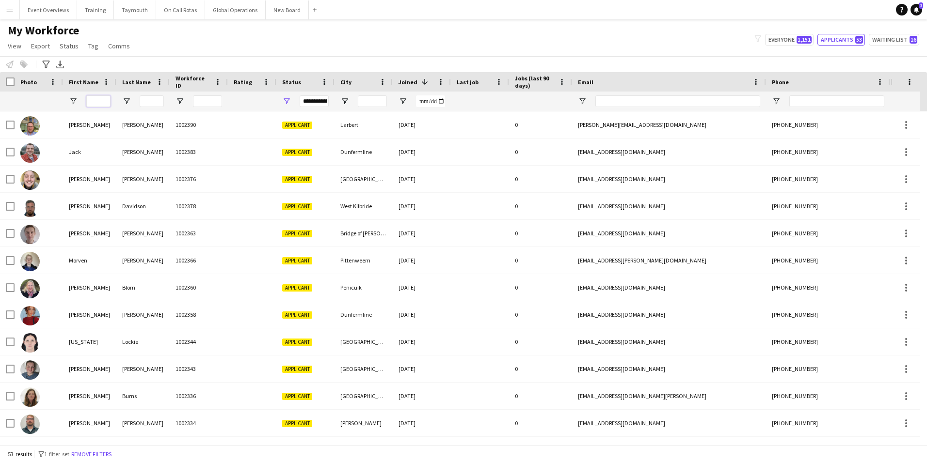
click at [105, 101] on input "First Name Filter Input" at bounding box center [98, 101] width 24 height 12
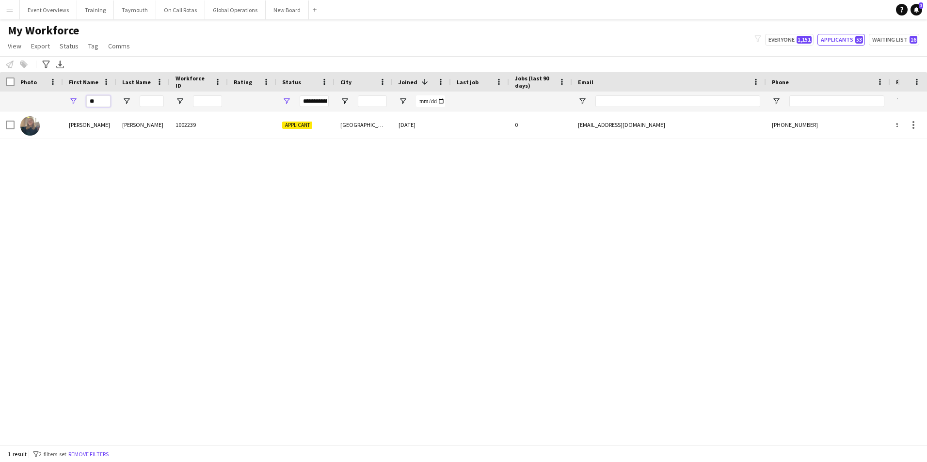
type input "*"
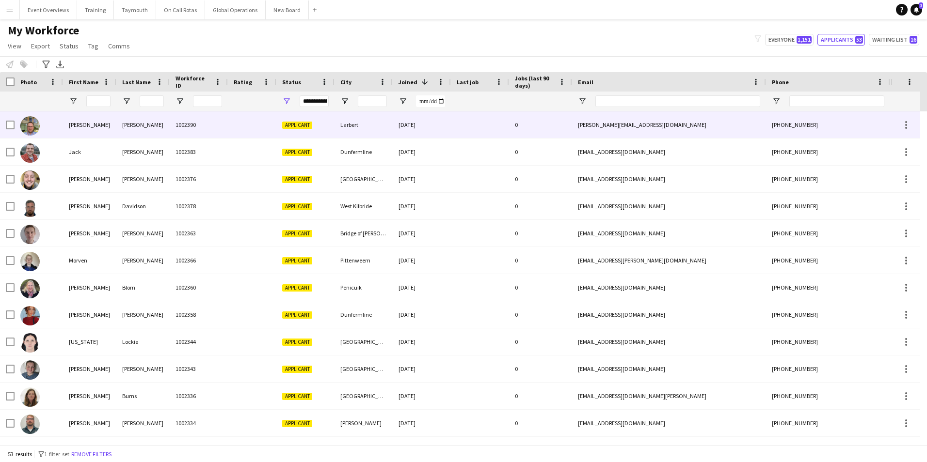
click at [72, 123] on div "[PERSON_NAME]" at bounding box center [89, 124] width 53 height 27
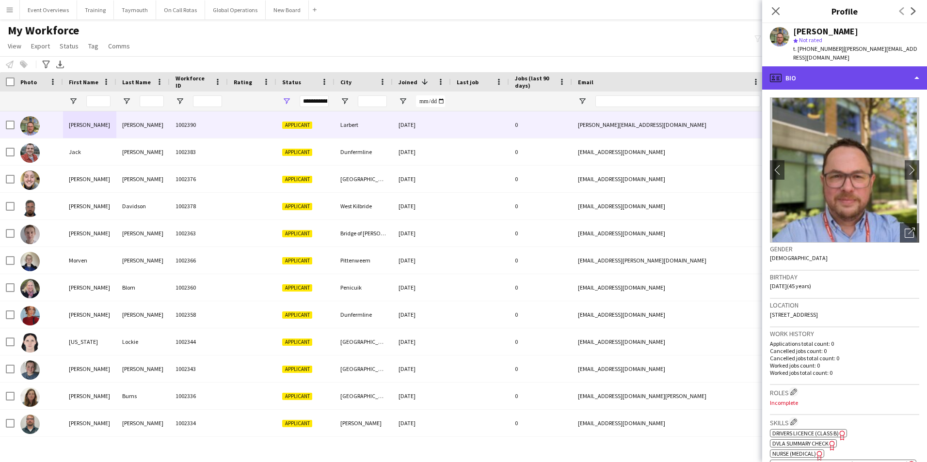
click at [836, 66] on div "profile Bio" at bounding box center [844, 77] width 165 height 23
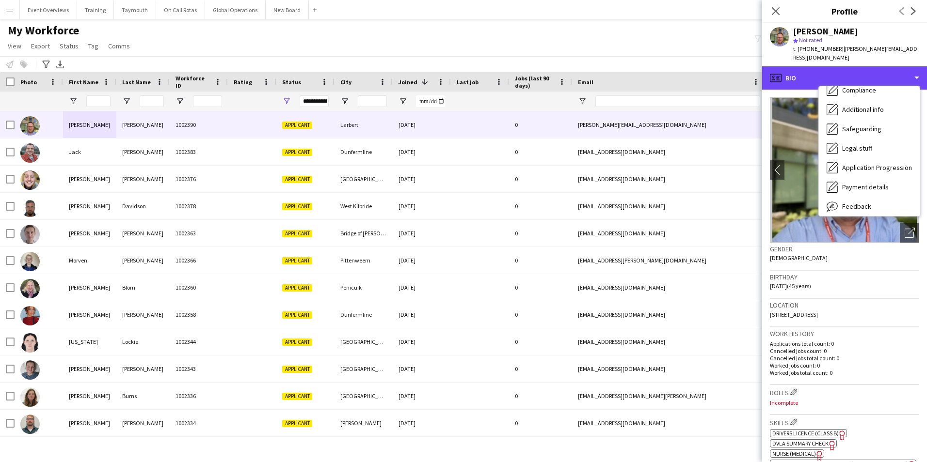
scroll to position [169, 0]
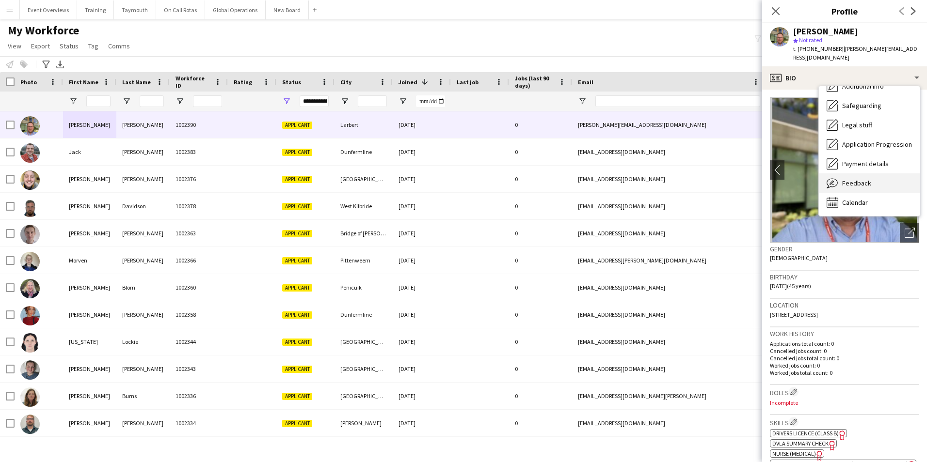
click at [850, 179] on span "Feedback" at bounding box center [856, 183] width 29 height 9
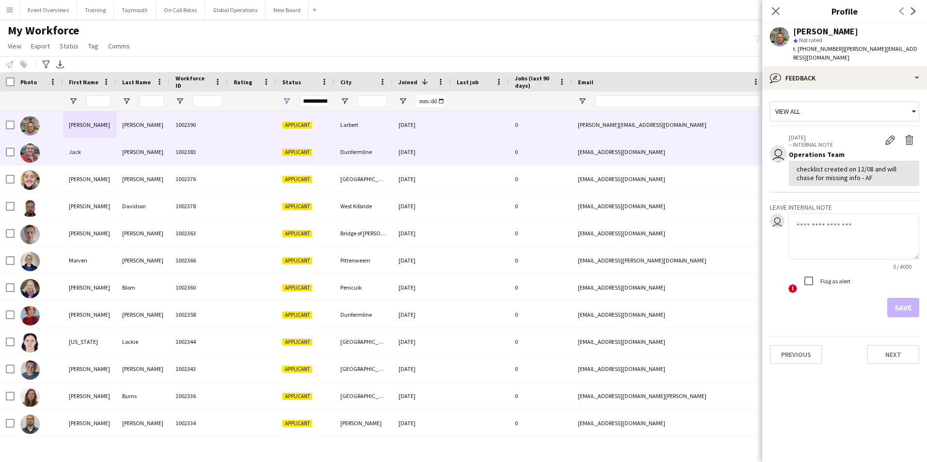
click at [70, 153] on div "Jack" at bounding box center [89, 152] width 53 height 27
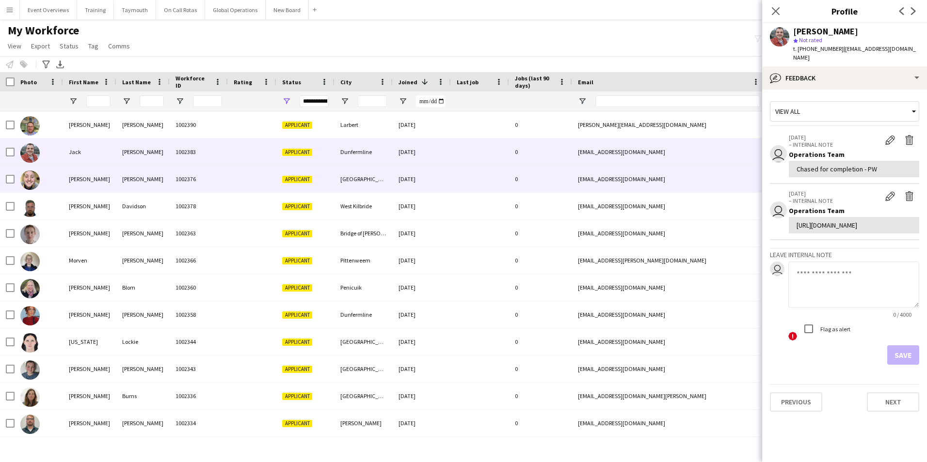
click at [75, 177] on div "[PERSON_NAME]" at bounding box center [89, 179] width 53 height 27
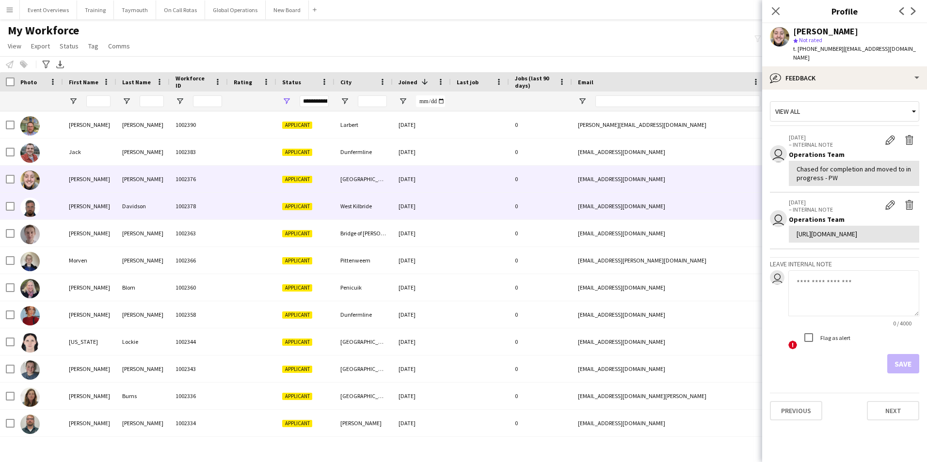
click at [73, 203] on div "[PERSON_NAME]" at bounding box center [89, 206] width 53 height 27
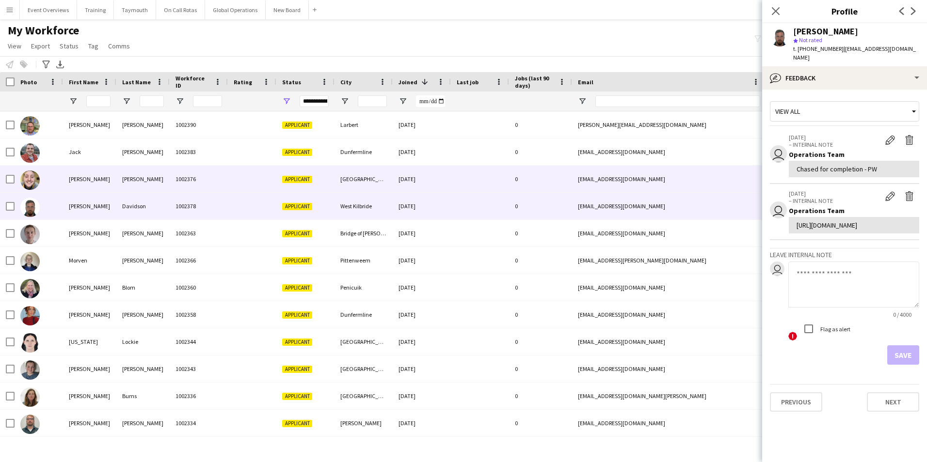
click at [77, 180] on div "[PERSON_NAME]" at bounding box center [89, 179] width 53 height 27
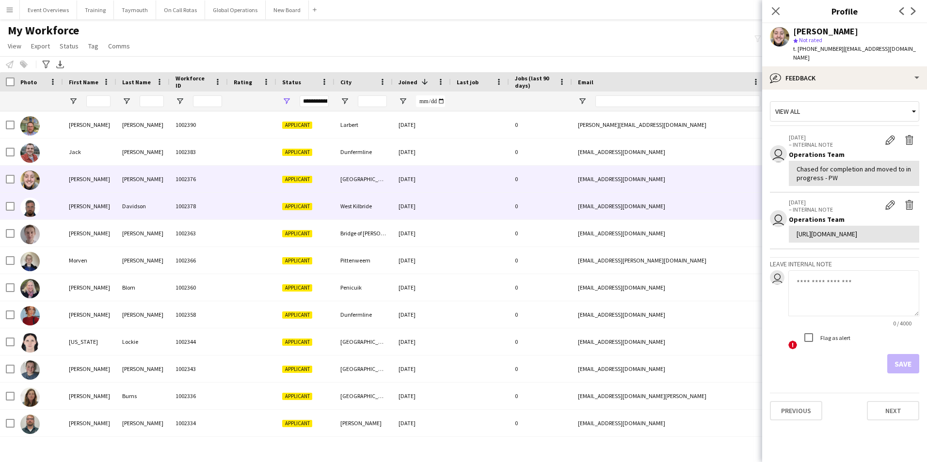
click at [76, 203] on div "[PERSON_NAME]" at bounding box center [89, 206] width 53 height 27
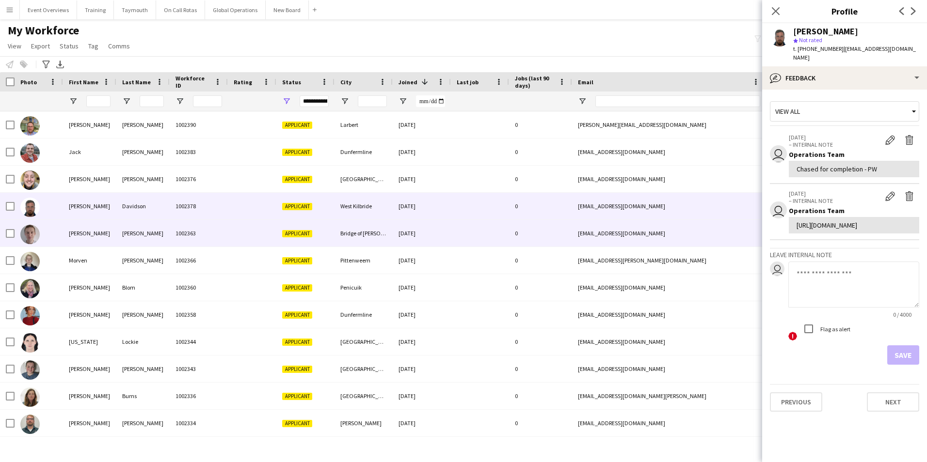
click at [68, 230] on div "[PERSON_NAME]" at bounding box center [89, 233] width 53 height 27
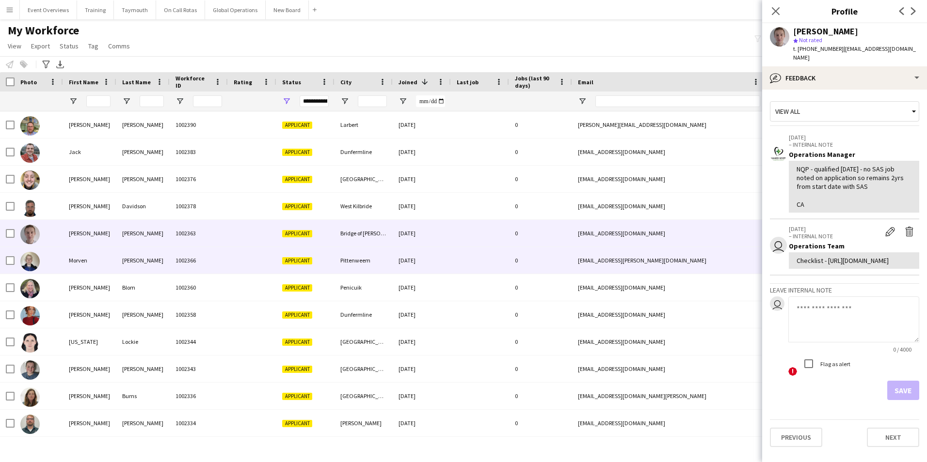
click at [72, 262] on div "Morven" at bounding box center [89, 260] width 53 height 27
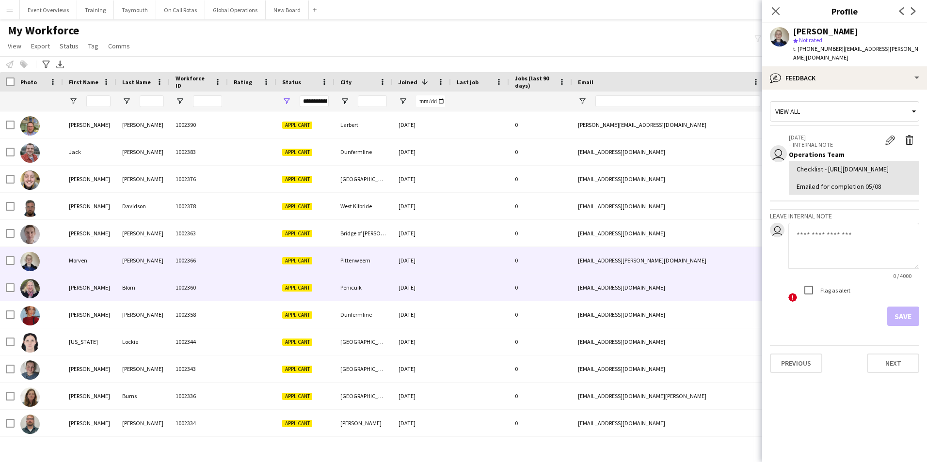
click at [73, 287] on div "[PERSON_NAME]" at bounding box center [89, 287] width 53 height 27
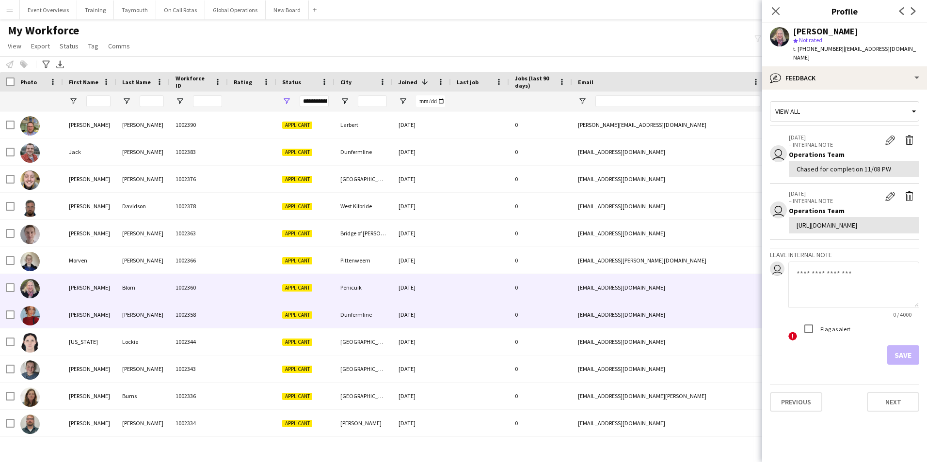
click at [77, 315] on div "[PERSON_NAME]" at bounding box center [89, 314] width 53 height 27
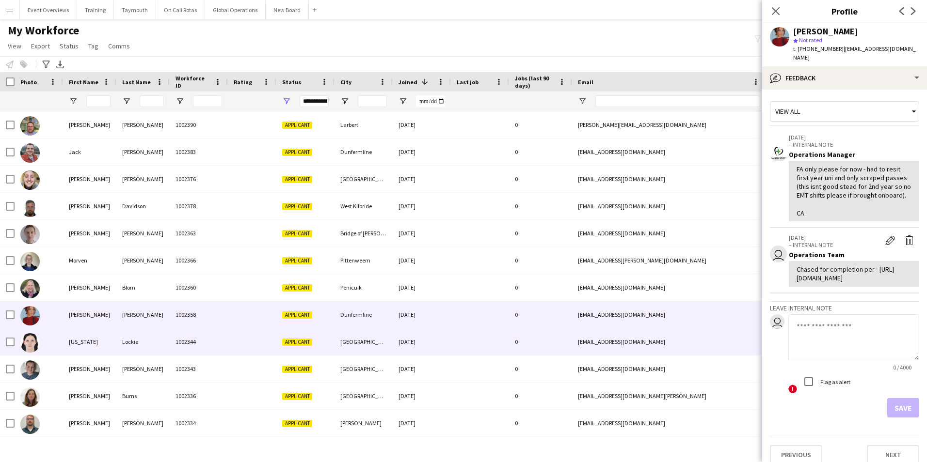
click at [80, 340] on div "[US_STATE]" at bounding box center [89, 342] width 53 height 27
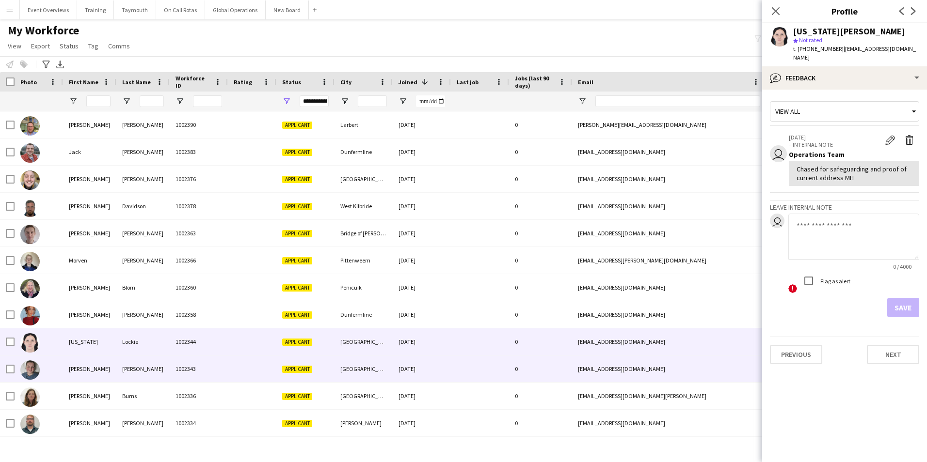
click at [79, 369] on div "[PERSON_NAME]" at bounding box center [89, 369] width 53 height 27
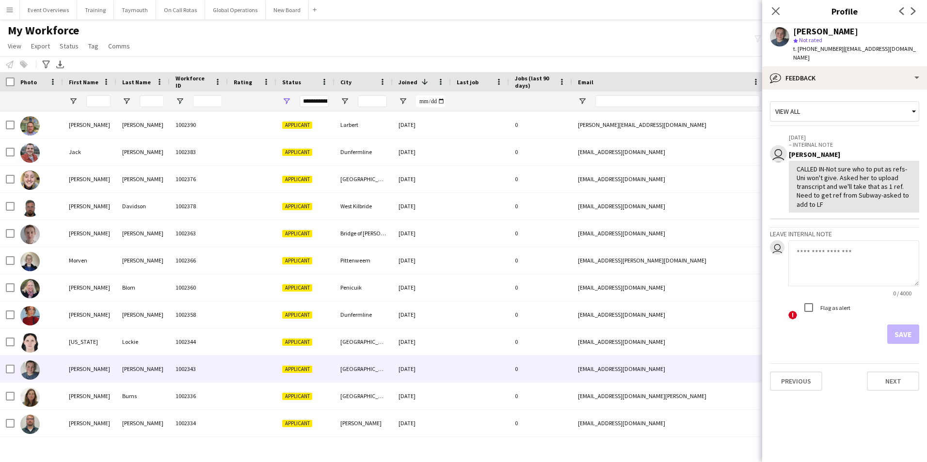
click at [797, 246] on textarea at bounding box center [853, 263] width 131 height 46
click at [802, 245] on textarea at bounding box center [853, 263] width 131 height 46
type textarea "**********"
click at [908, 329] on button "Save" at bounding box center [903, 334] width 32 height 19
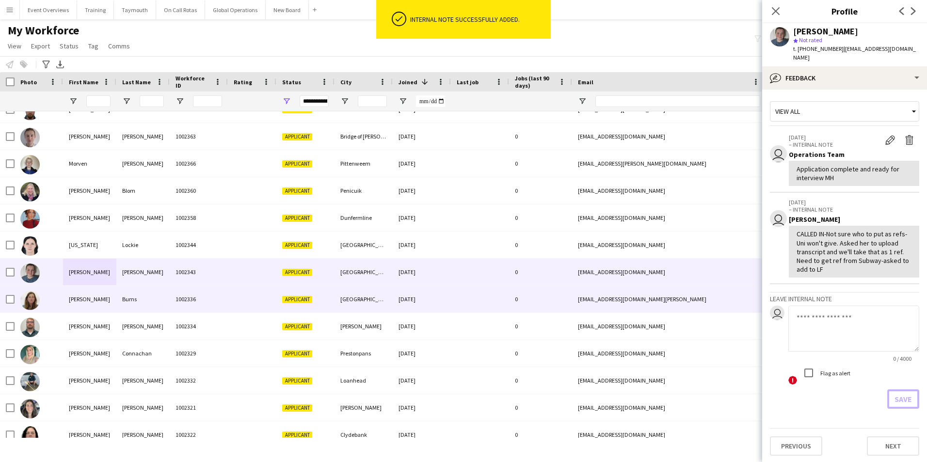
scroll to position [97, 0]
click at [77, 298] on div "[PERSON_NAME]" at bounding box center [89, 299] width 53 height 27
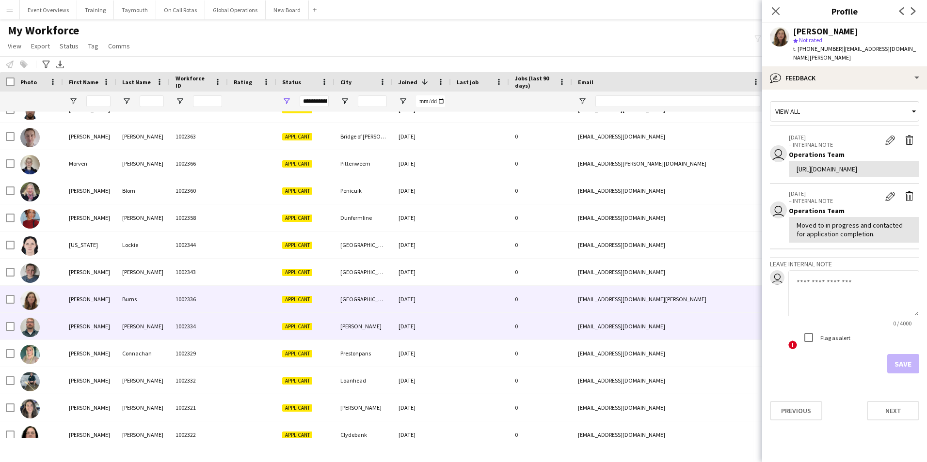
click at [73, 324] on div "[PERSON_NAME]" at bounding box center [89, 326] width 53 height 27
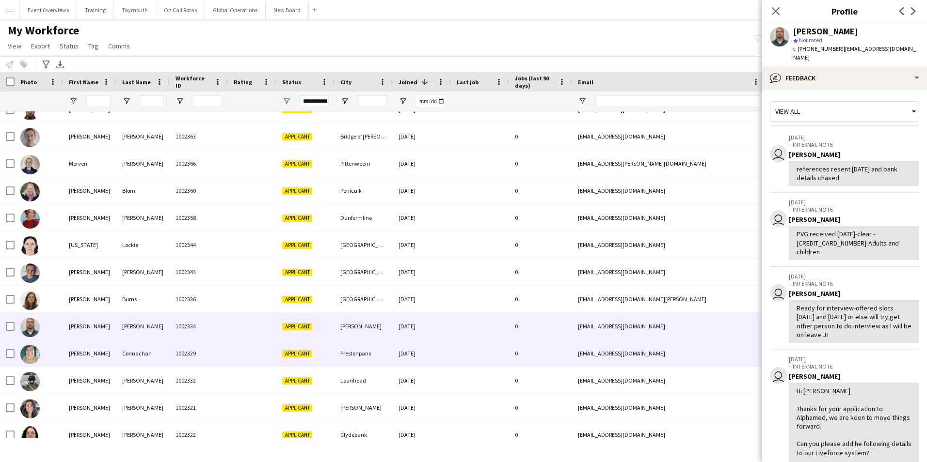
click at [74, 353] on div "[PERSON_NAME]" at bounding box center [89, 353] width 53 height 27
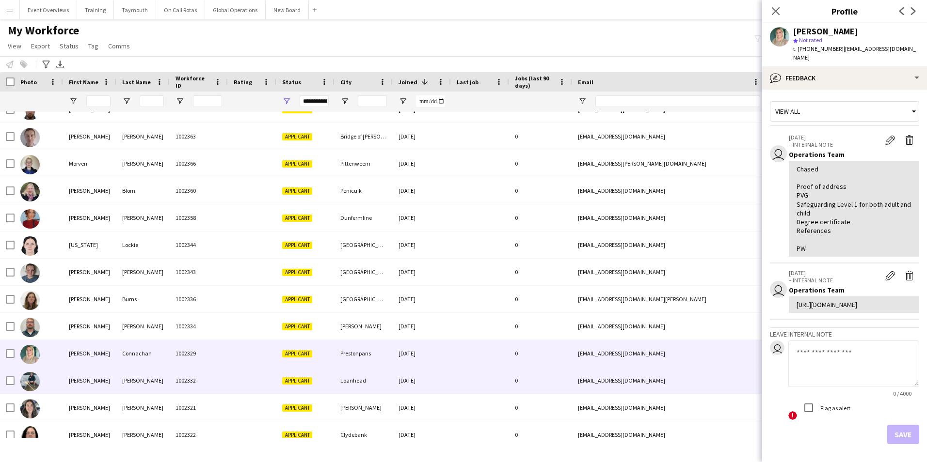
click at [70, 378] on div "[PERSON_NAME]" at bounding box center [89, 380] width 53 height 27
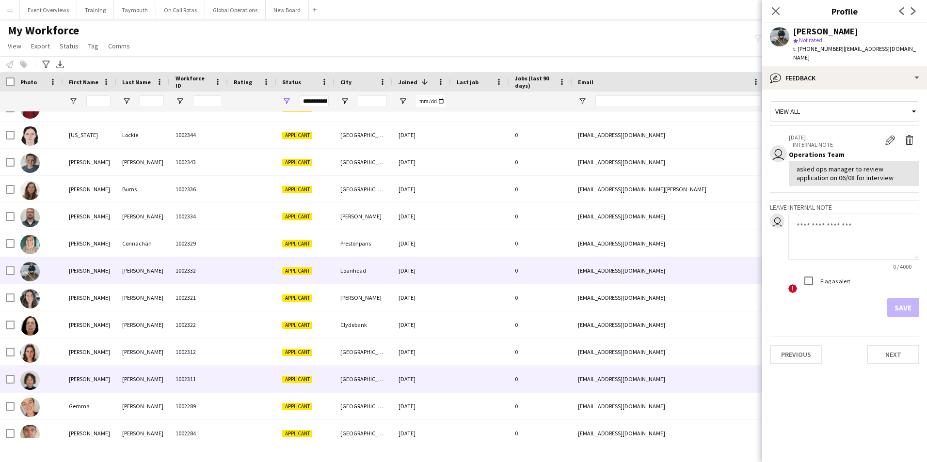
scroll to position [242, 0]
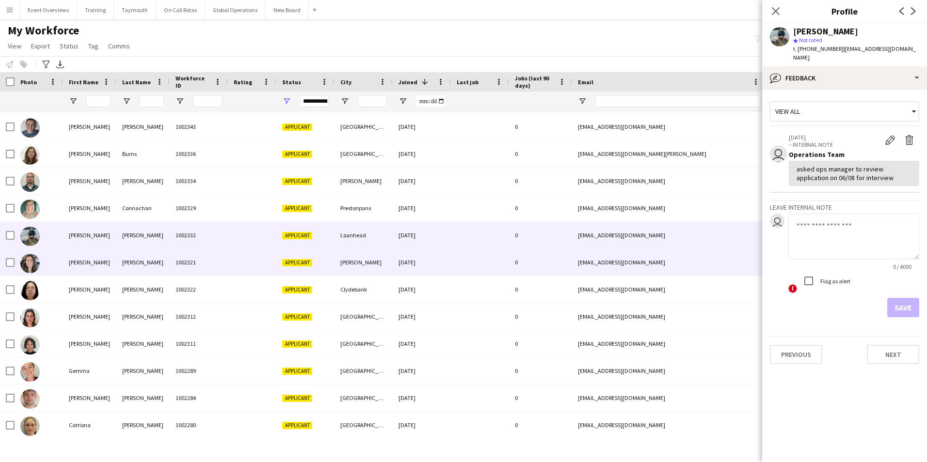
click at [75, 260] on div "[PERSON_NAME]" at bounding box center [89, 262] width 53 height 27
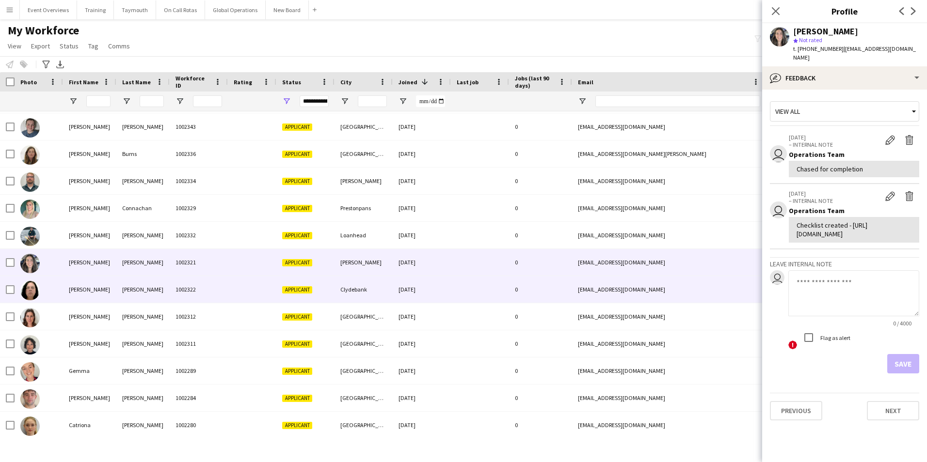
click at [78, 290] on div "[PERSON_NAME]" at bounding box center [89, 289] width 53 height 27
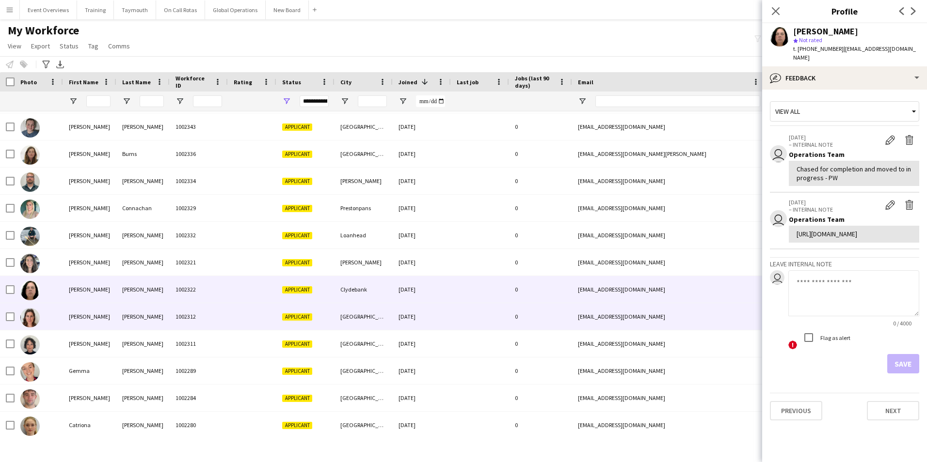
click at [72, 315] on div "[PERSON_NAME]" at bounding box center [89, 316] width 53 height 27
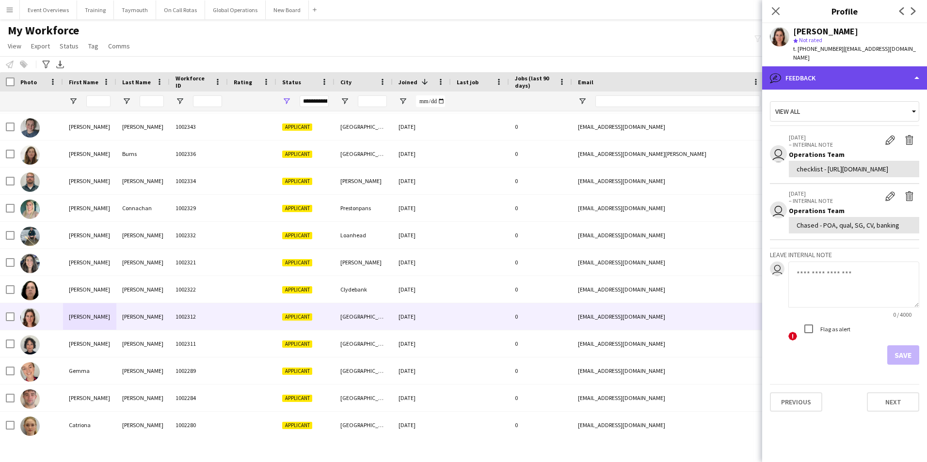
click at [882, 72] on div "bubble-pencil Feedback" at bounding box center [844, 77] width 165 height 23
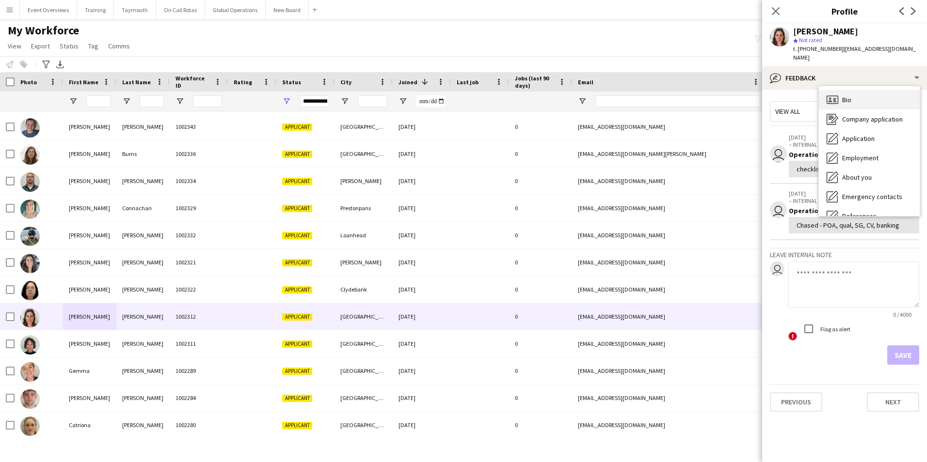
click at [852, 90] on div "Bio Bio" at bounding box center [869, 99] width 101 height 19
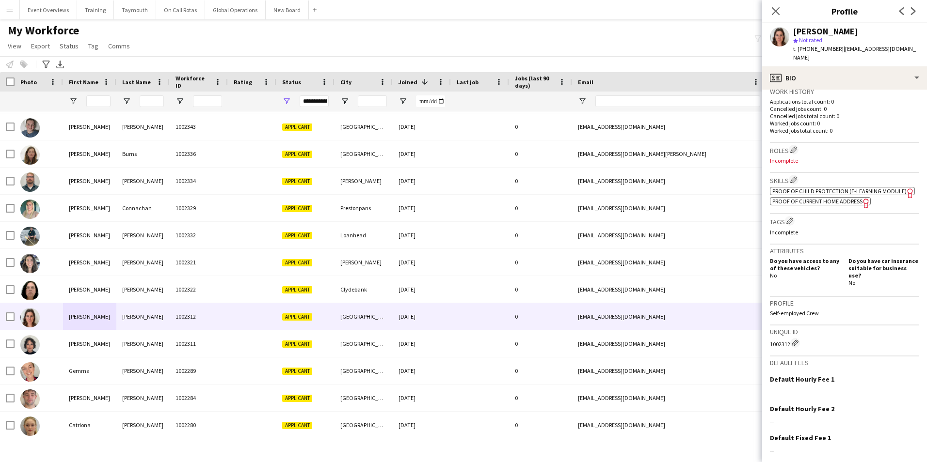
click at [830, 200] on span "Proof of Current Home Address" at bounding box center [817, 201] width 90 height 7
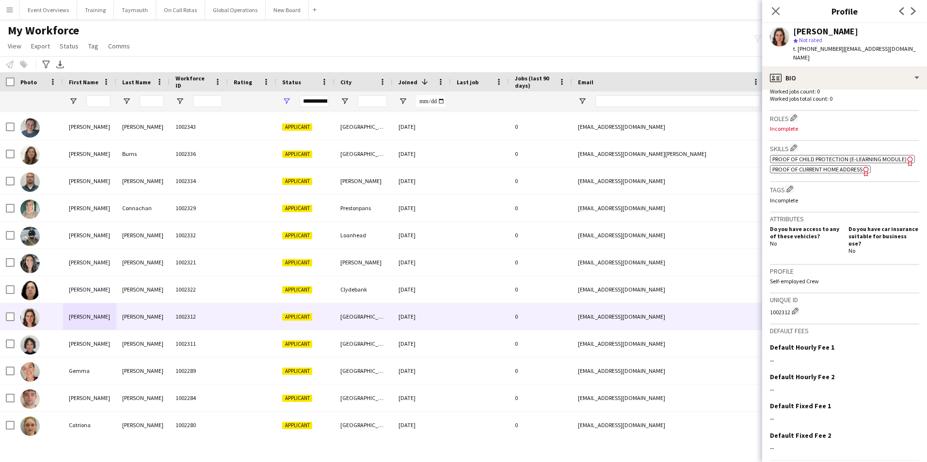
scroll to position [299, 0]
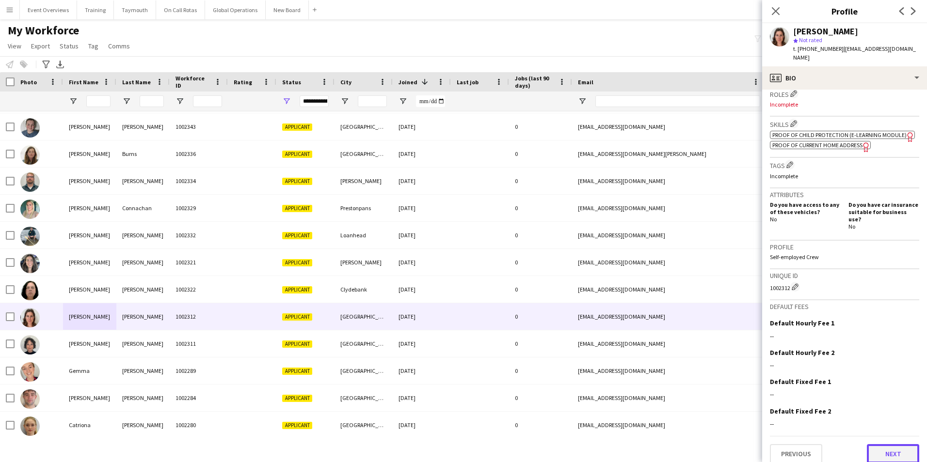
click at [886, 446] on button "Next" at bounding box center [892, 453] width 52 height 19
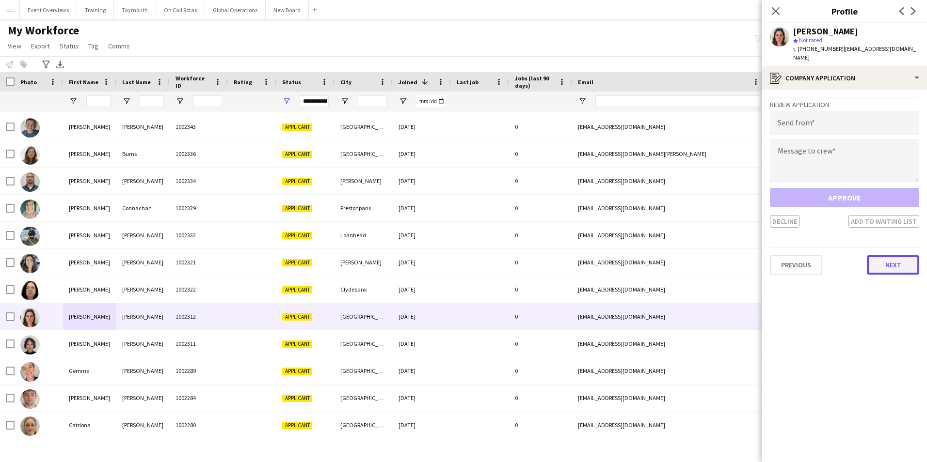
click at [893, 255] on button "Next" at bounding box center [892, 264] width 52 height 19
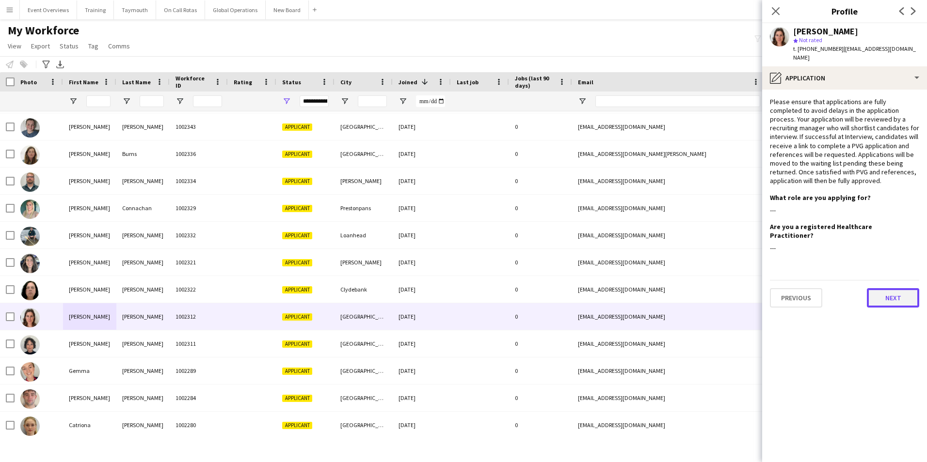
click at [892, 288] on button "Next" at bounding box center [892, 297] width 52 height 19
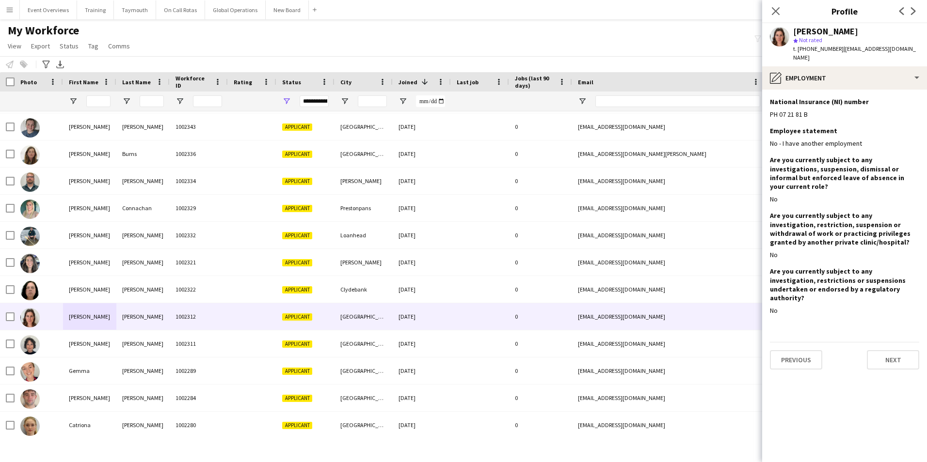
click at [900, 344] on app-section-data-types "National Insurance (NI) number Edit this field PH 07 21 81 B Employee statement…" at bounding box center [844, 276] width 165 height 373
click at [898, 350] on button "Next" at bounding box center [892, 359] width 52 height 19
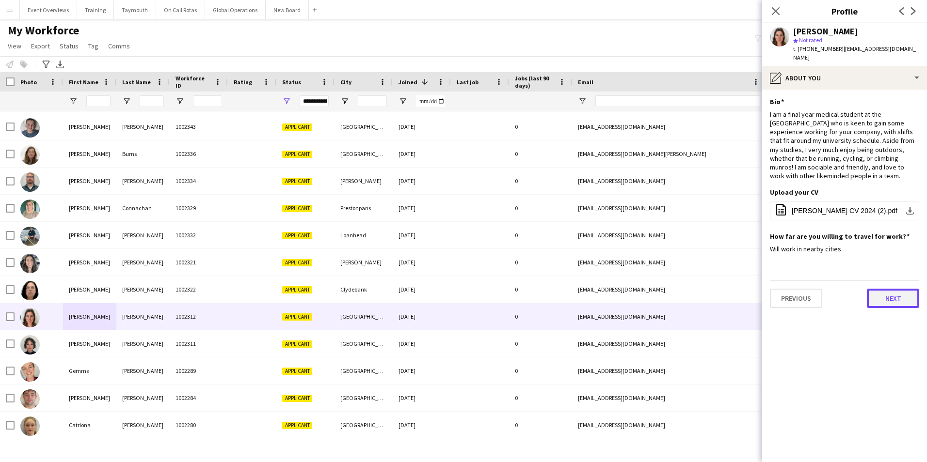
click at [883, 293] on button "Next" at bounding box center [892, 298] width 52 height 19
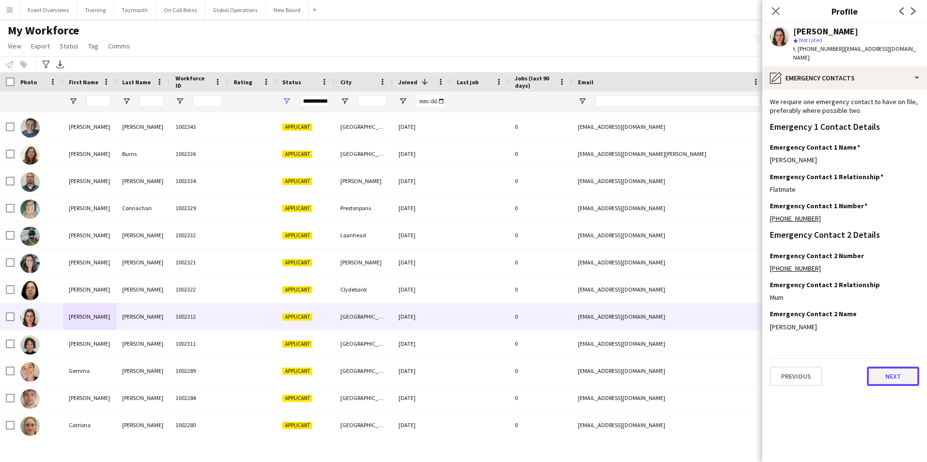
click at [890, 367] on button "Next" at bounding box center [892, 376] width 52 height 19
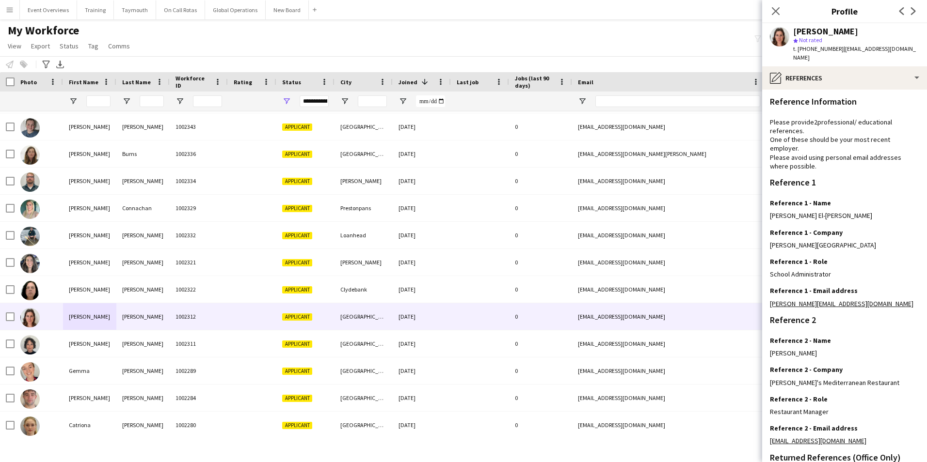
scroll to position [116, 0]
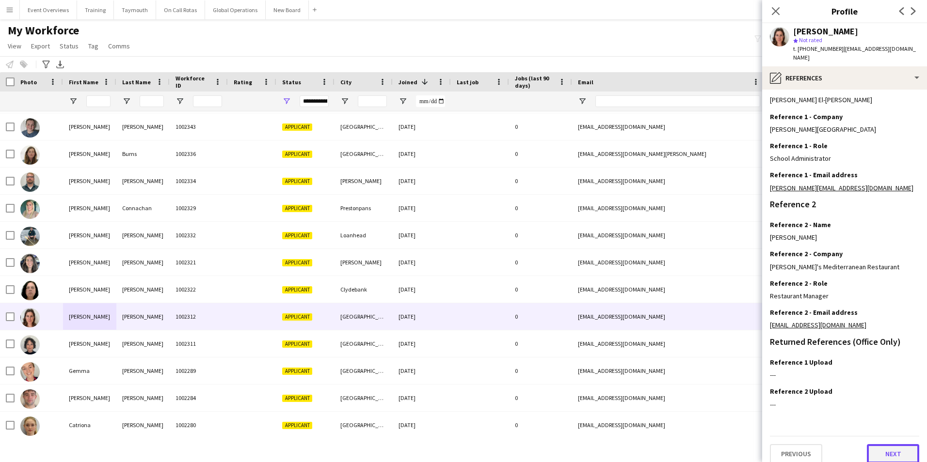
click at [900, 449] on button "Next" at bounding box center [892, 453] width 52 height 19
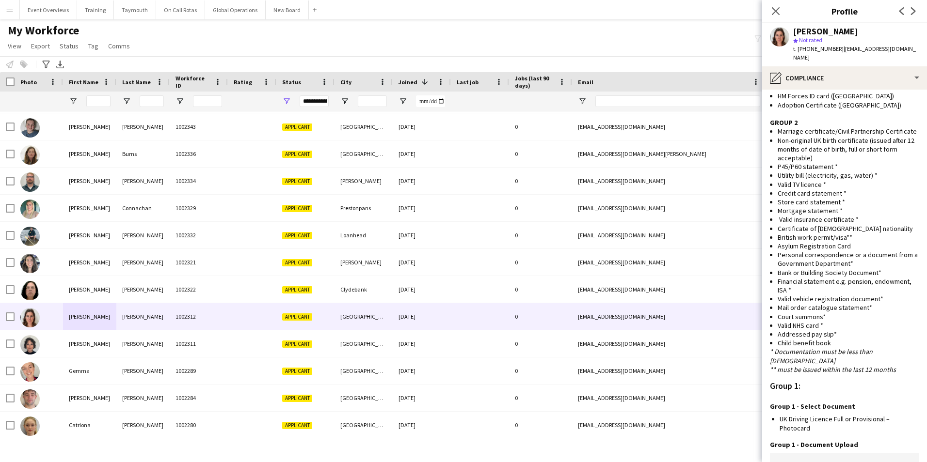
scroll to position [868, 0]
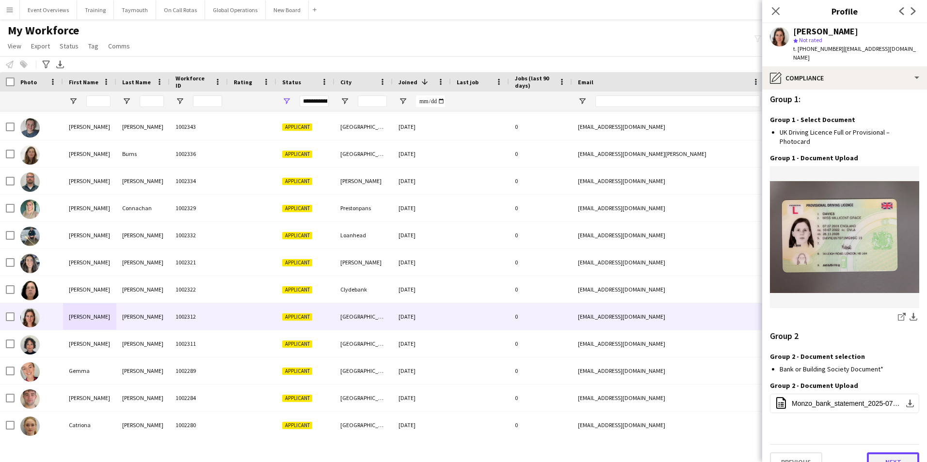
click at [878, 453] on button "Next" at bounding box center [892, 462] width 52 height 19
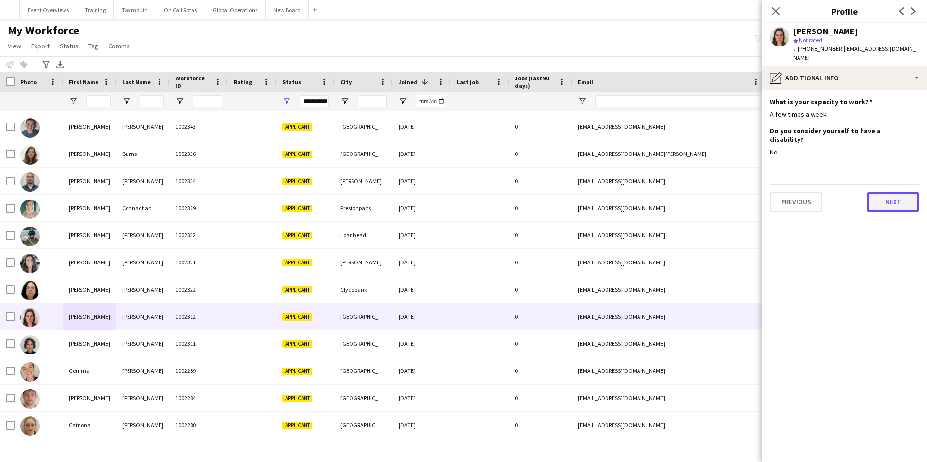
click at [887, 192] on button "Next" at bounding box center [892, 201] width 52 height 19
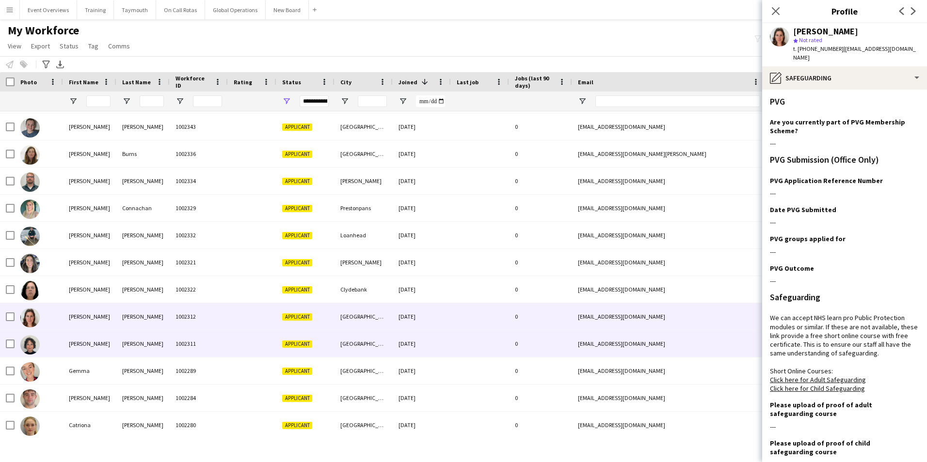
click at [72, 342] on div "[PERSON_NAME]" at bounding box center [89, 344] width 53 height 27
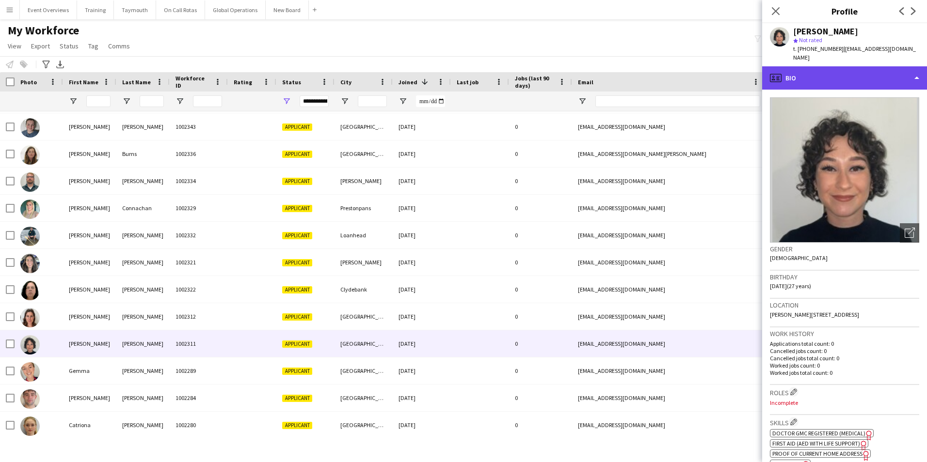
click at [827, 67] on div "profile Bio" at bounding box center [844, 77] width 165 height 23
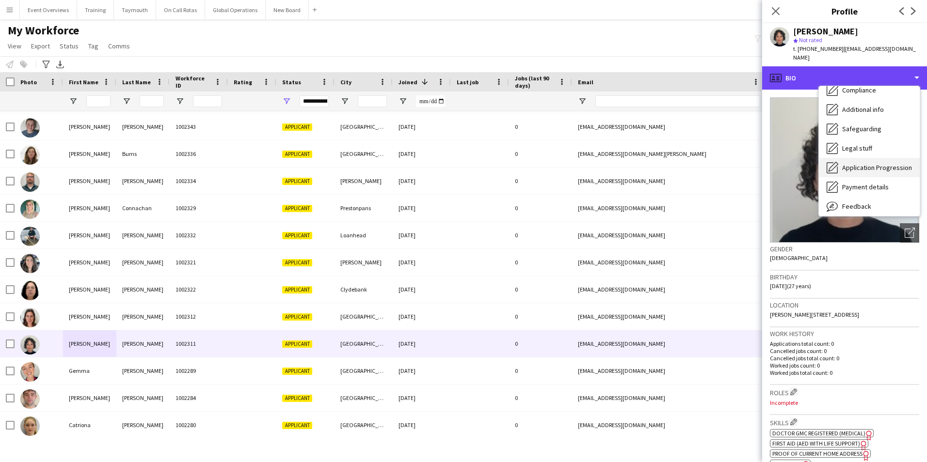
scroll to position [169, 0]
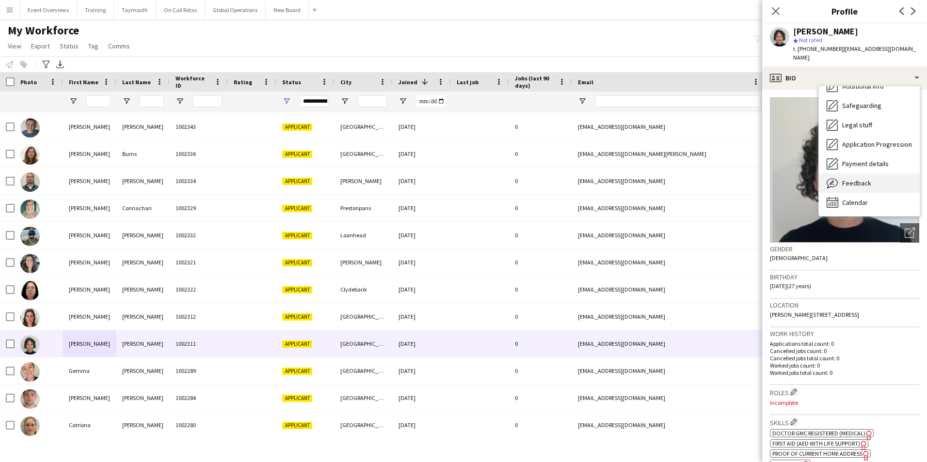
click at [851, 179] on span "Feedback" at bounding box center [856, 183] width 29 height 9
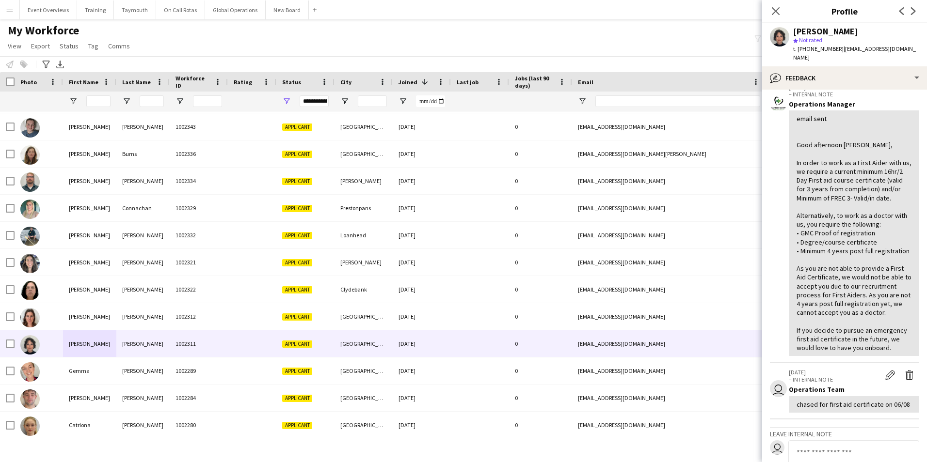
scroll to position [0, 0]
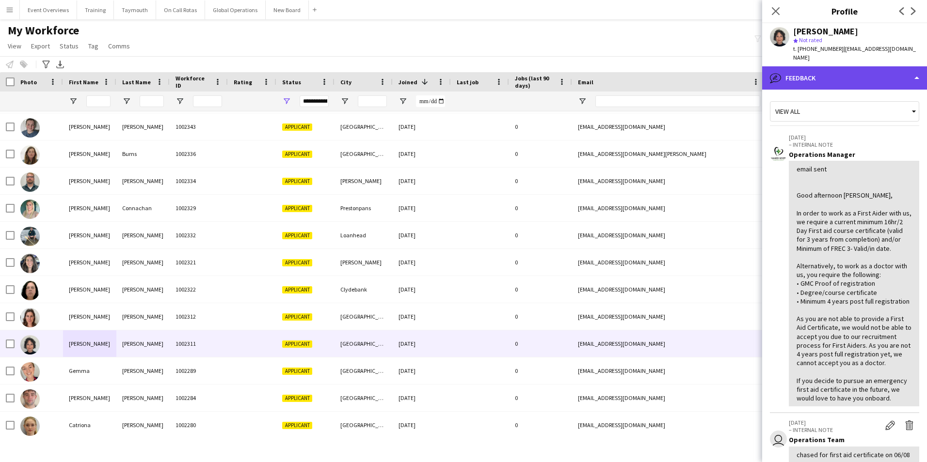
click at [803, 69] on div "bubble-pencil Feedback" at bounding box center [844, 77] width 165 height 23
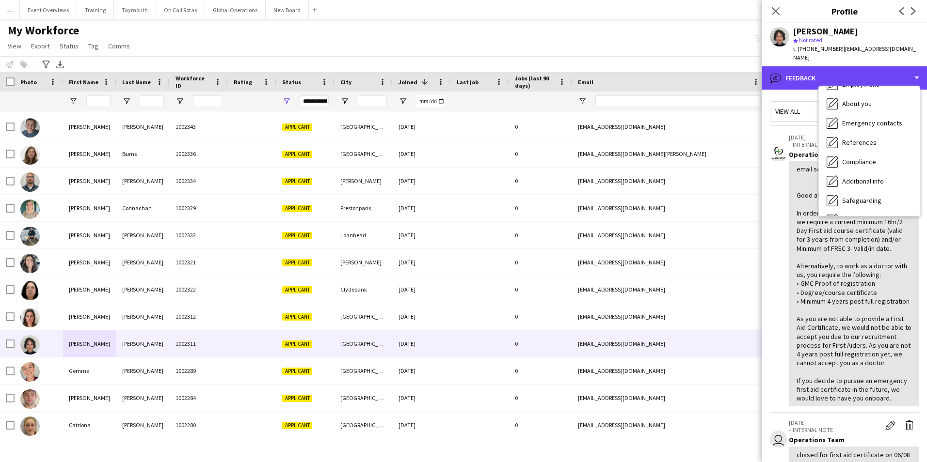
scroll to position [72, 0]
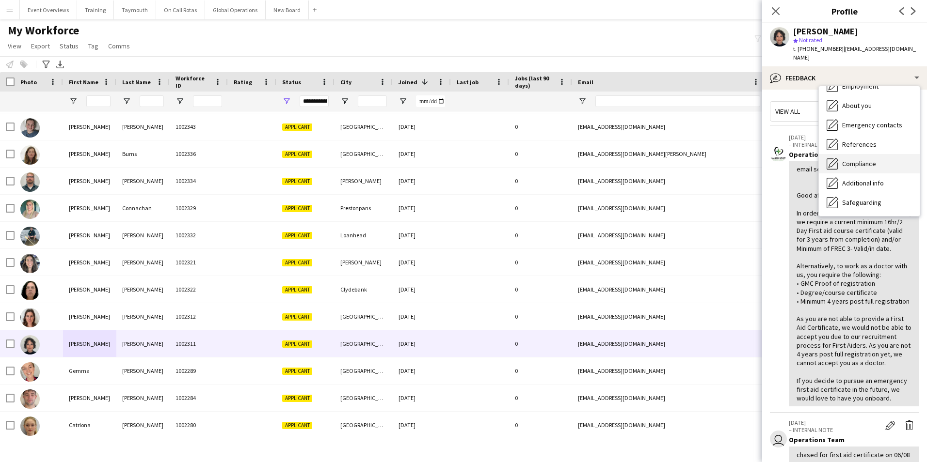
click at [855, 154] on div "Compliance Compliance" at bounding box center [869, 163] width 101 height 19
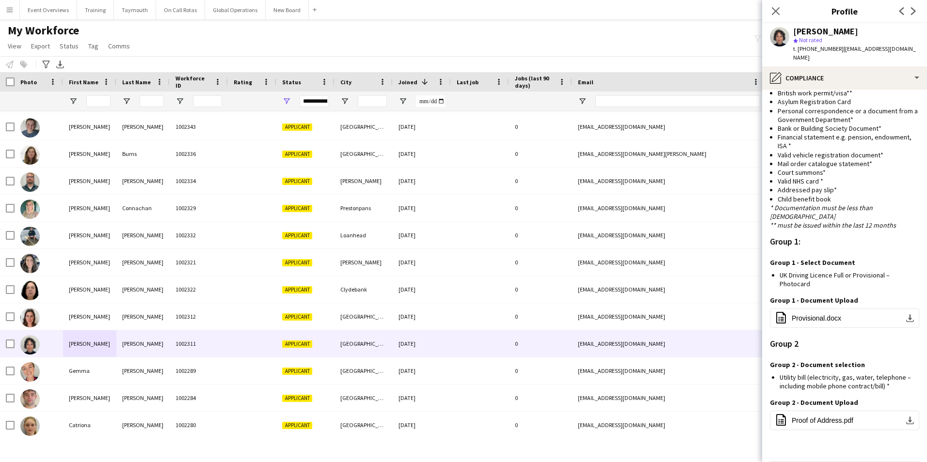
scroll to position [608, 0]
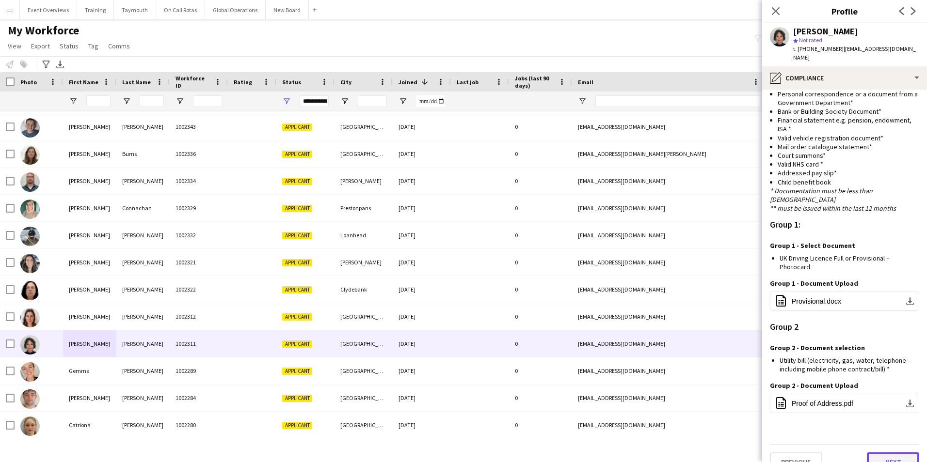
click at [876, 453] on button "Next" at bounding box center [892, 462] width 52 height 19
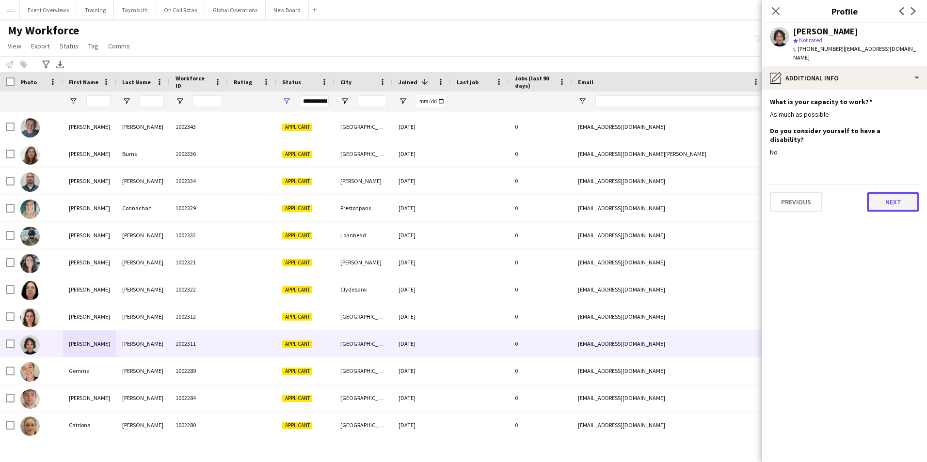
click at [880, 192] on button "Next" at bounding box center [892, 201] width 52 height 19
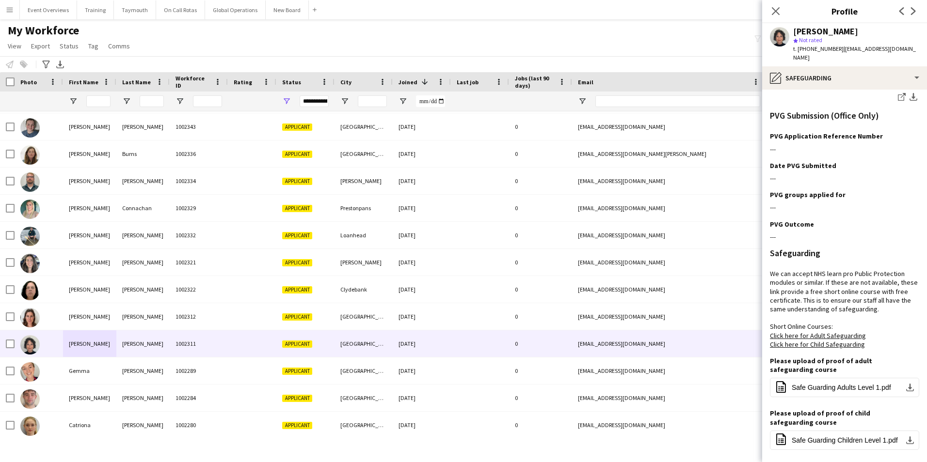
scroll to position [335, 0]
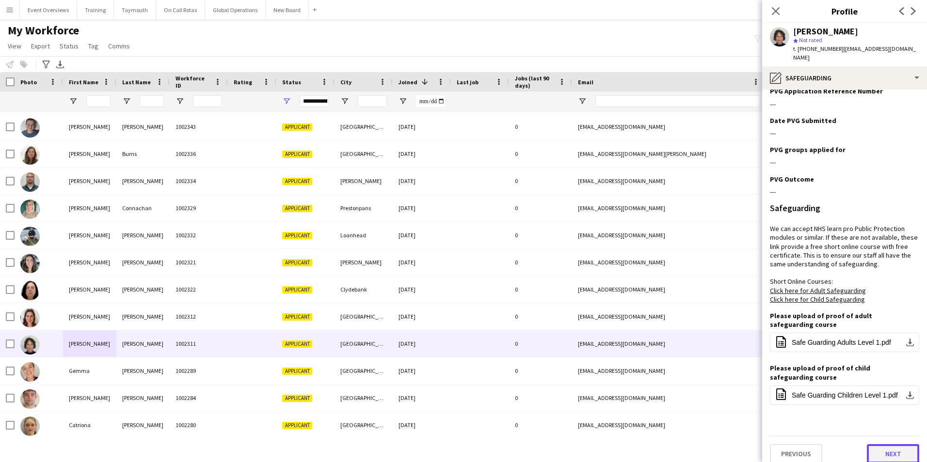
click at [889, 449] on button "Next" at bounding box center [892, 453] width 52 height 19
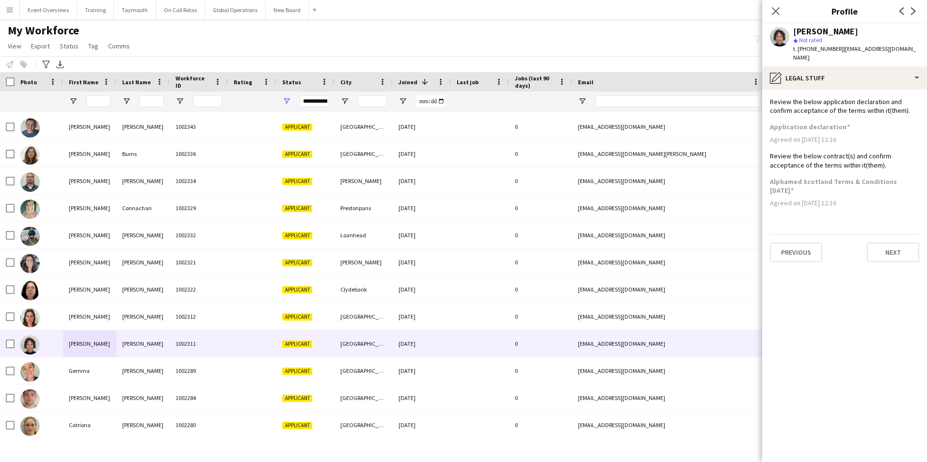
scroll to position [0, 0]
click at [894, 245] on button "Next" at bounding box center [892, 252] width 52 height 19
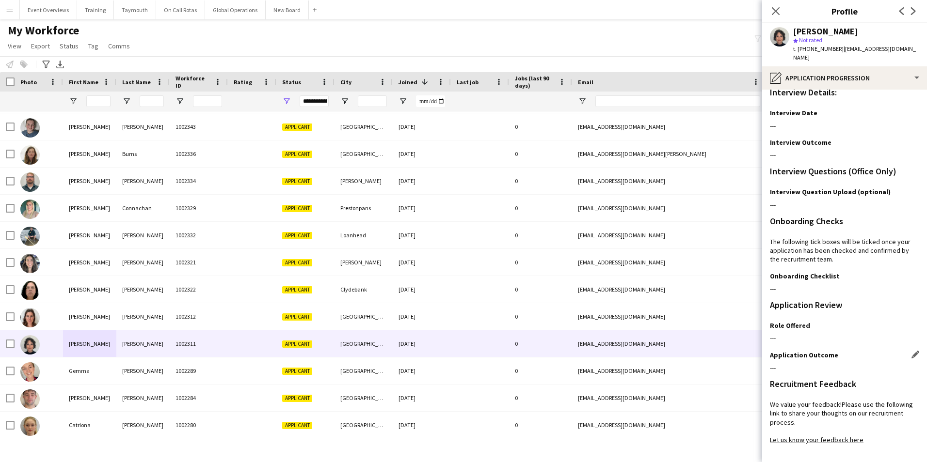
scroll to position [79, 0]
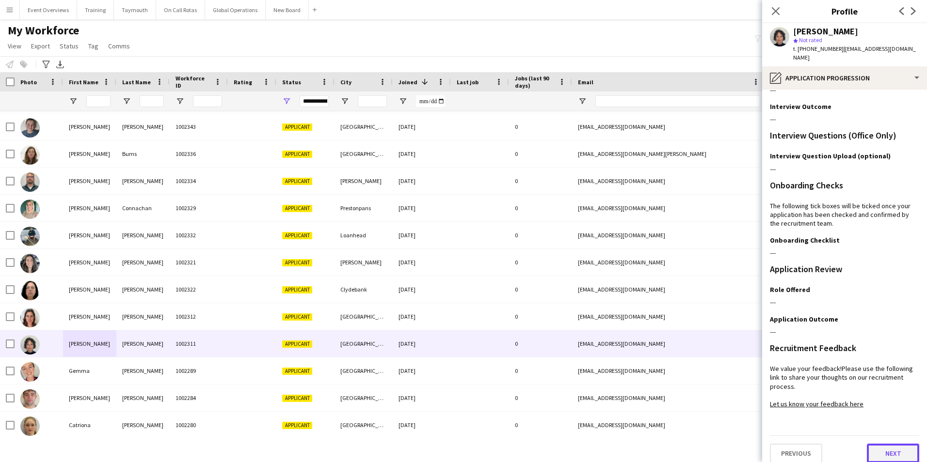
click at [888, 446] on button "Next" at bounding box center [892, 453] width 52 height 19
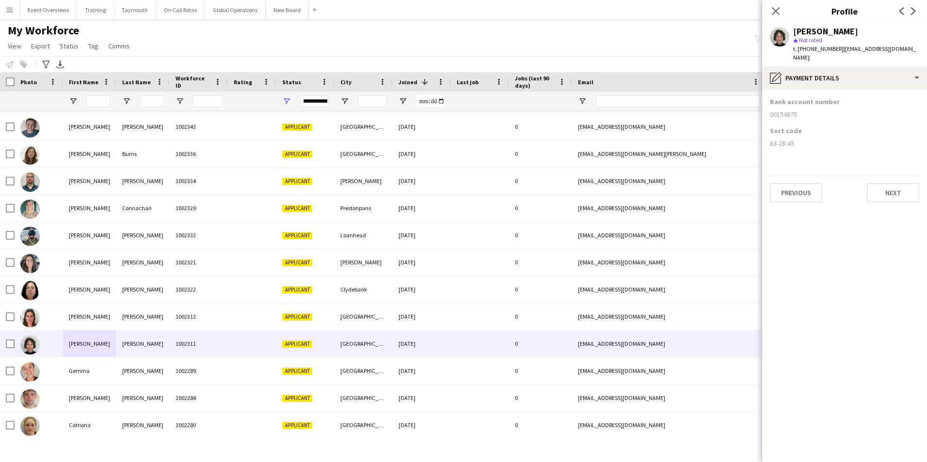
scroll to position [0, 0]
click at [897, 189] on button "Next" at bounding box center [892, 192] width 52 height 19
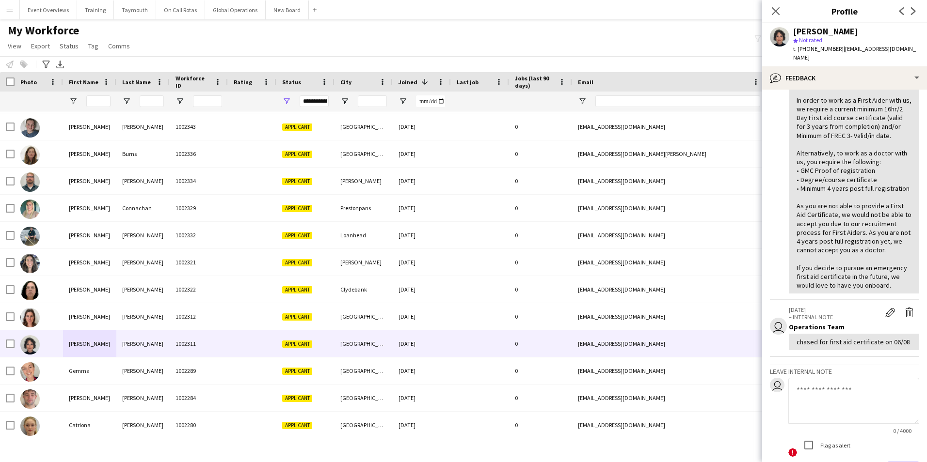
scroll to position [195, 0]
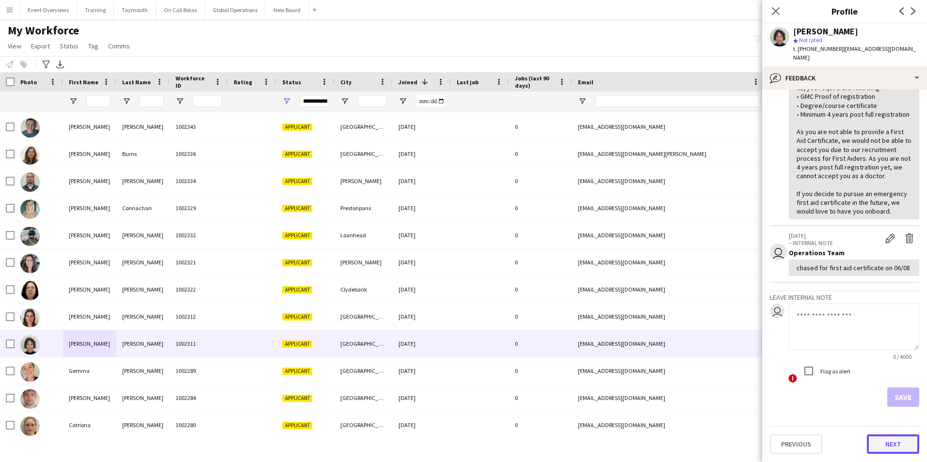
click at [890, 445] on button "Next" at bounding box center [892, 444] width 52 height 19
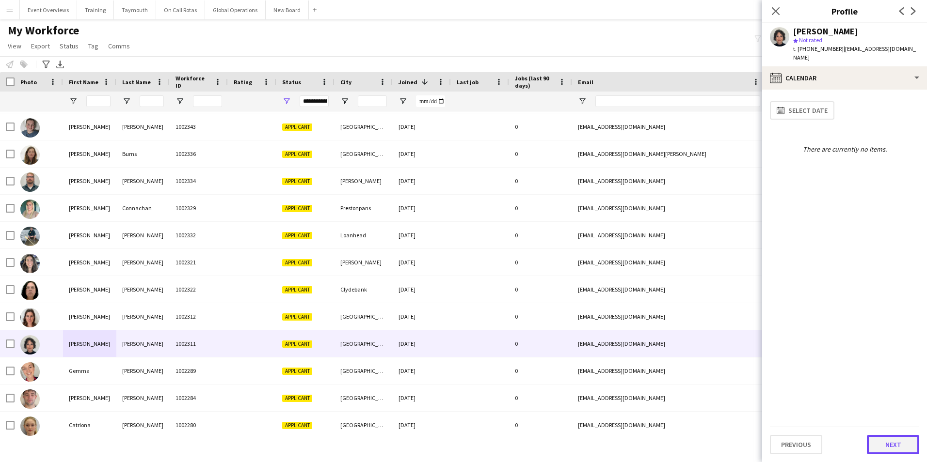
click at [882, 448] on button "Next" at bounding box center [892, 444] width 52 height 19
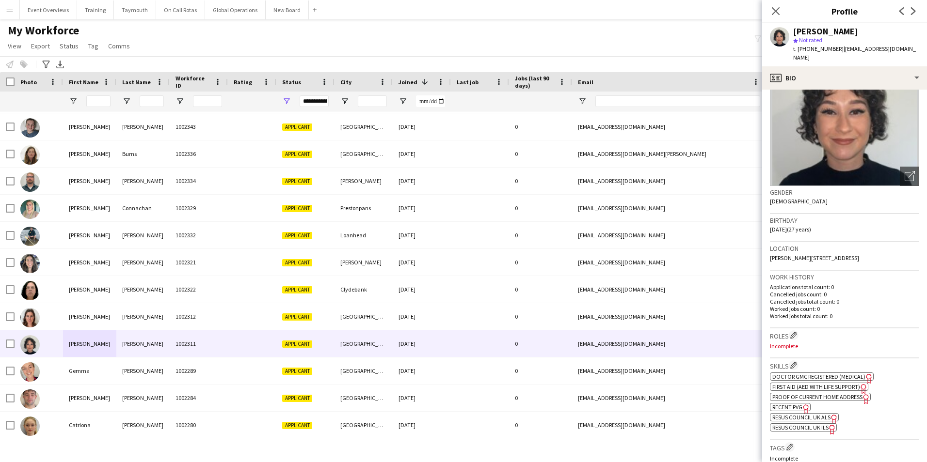
scroll to position [194, 0]
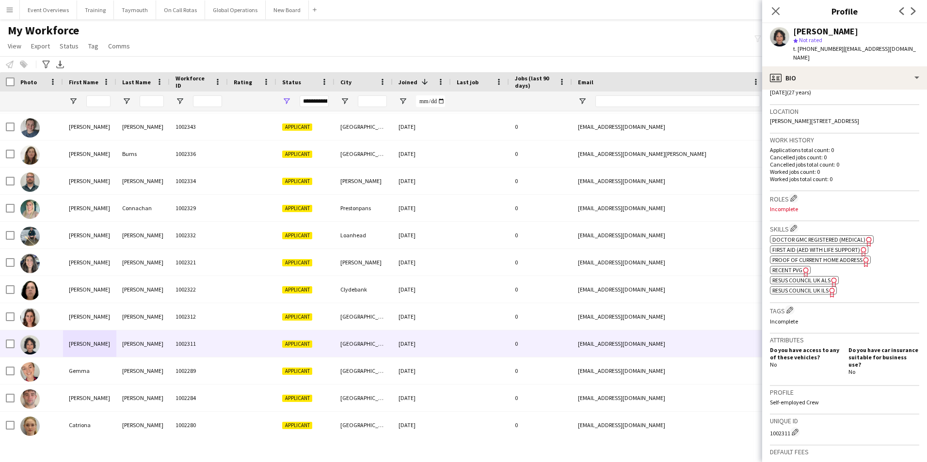
click at [844, 246] on span "First Aid (AED with life support)" at bounding box center [816, 249] width 88 height 7
click at [850, 236] on span "Doctor GMC Registered (Medical)" at bounding box center [818, 239] width 93 height 7
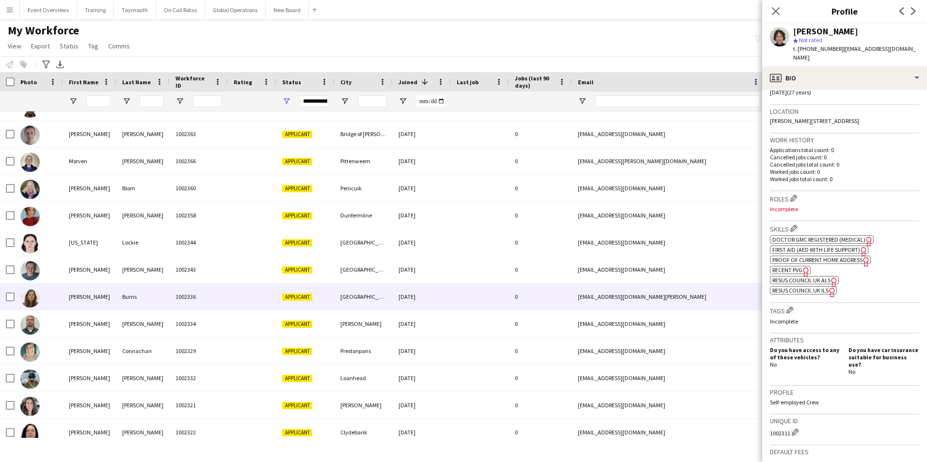
scroll to position [0, 0]
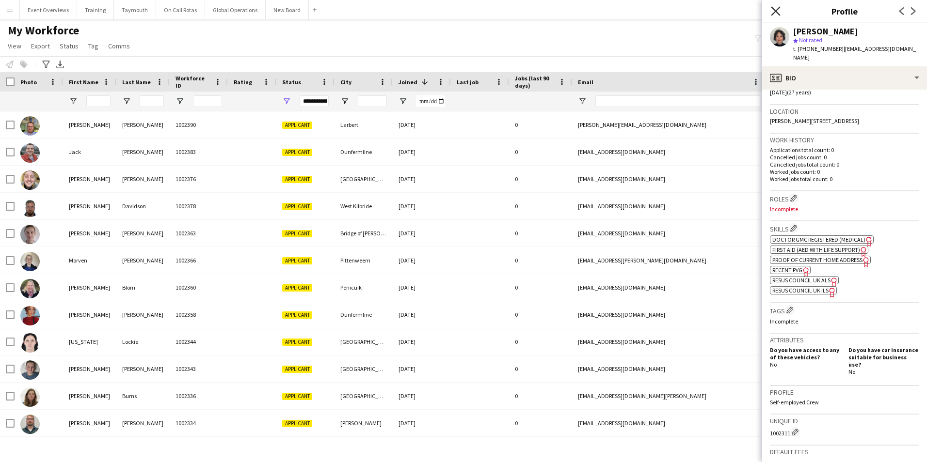
click at [777, 6] on icon "Close pop-in" at bounding box center [775, 10] width 9 height 9
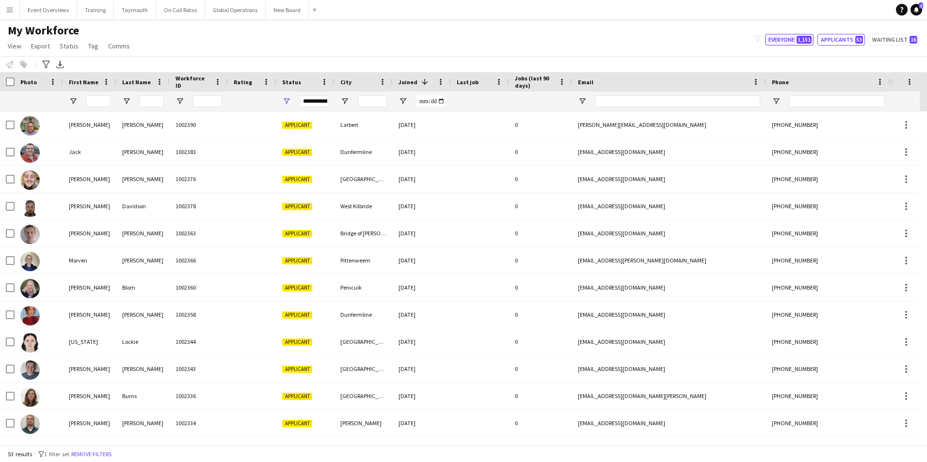
click at [786, 41] on button "Everyone 1,151" at bounding box center [789, 40] width 48 height 12
type input "**********"
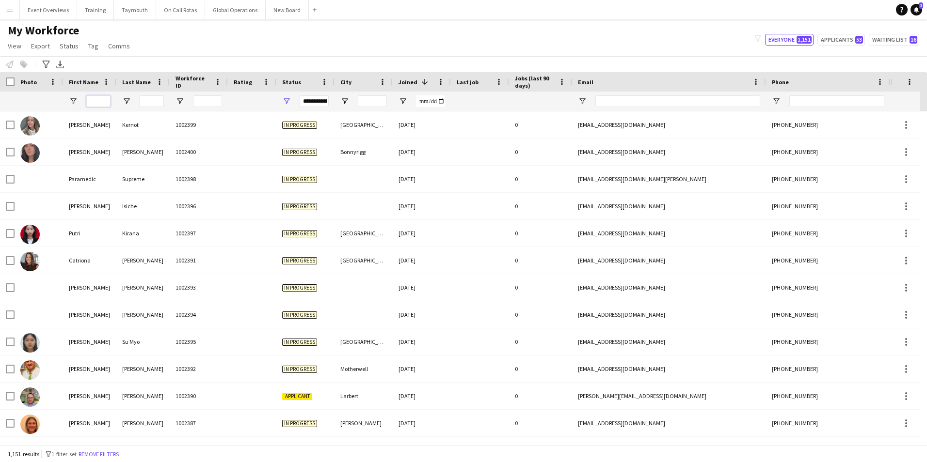
click at [97, 102] on input "First Name Filter Input" at bounding box center [98, 101] width 24 height 12
type input "****"
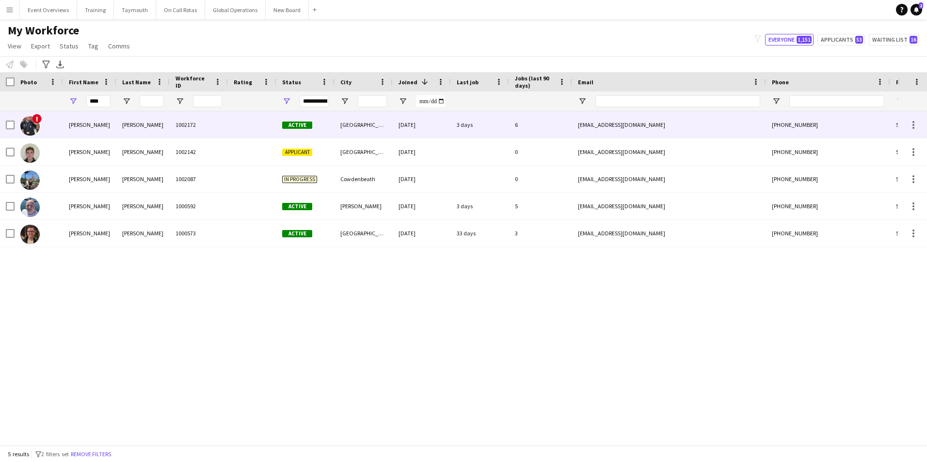
click at [27, 123] on img at bounding box center [29, 125] width 19 height 19
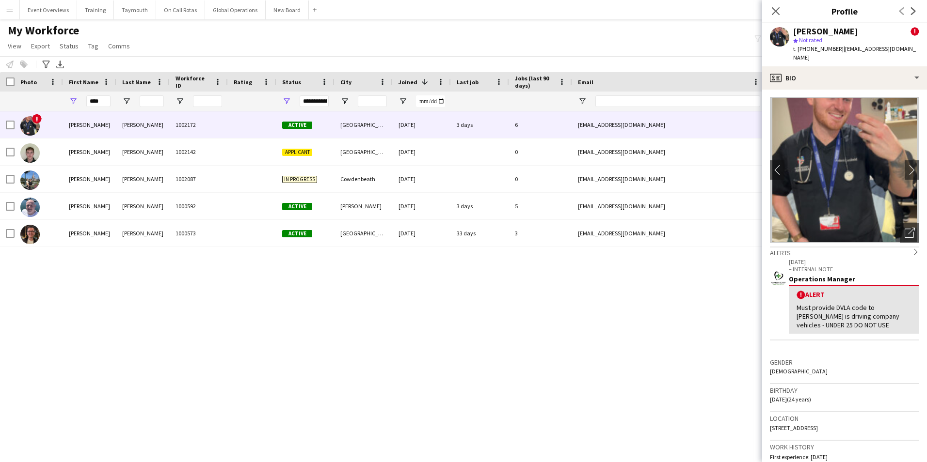
click at [834, 127] on img at bounding box center [844, 169] width 149 height 145
click at [904, 165] on app-icon "chevron-right" at bounding box center [911, 170] width 15 height 10
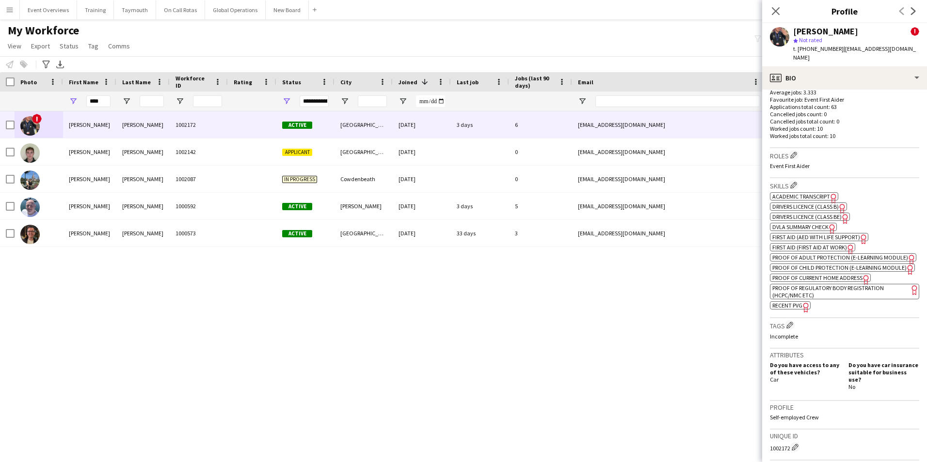
scroll to position [388, 0]
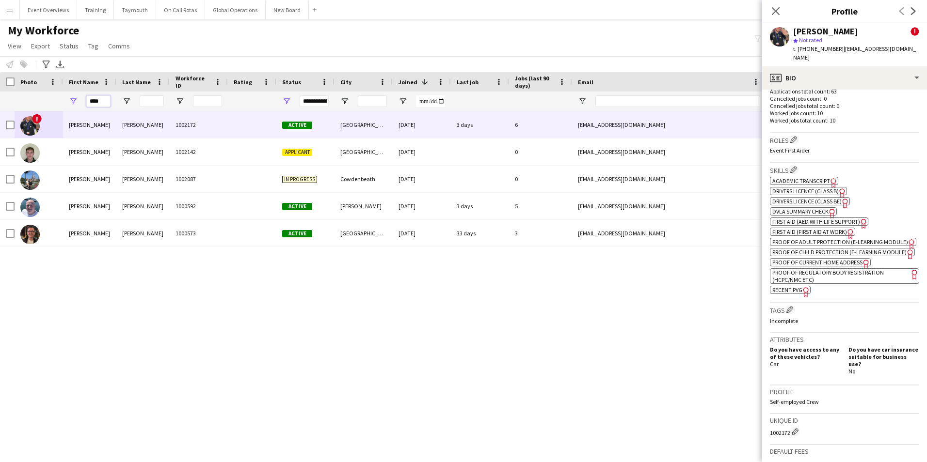
click at [104, 103] on input "****" at bounding box center [98, 101] width 24 height 12
click at [9, 7] on app-icon "Menu" at bounding box center [10, 10] width 8 height 8
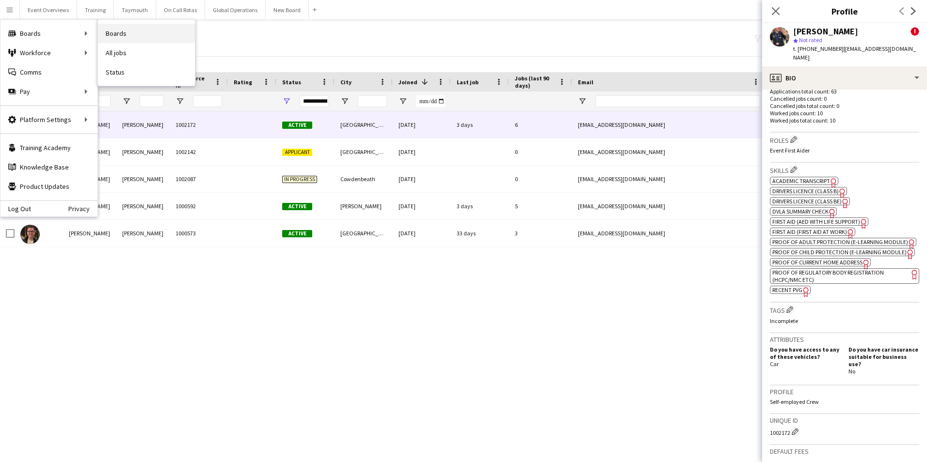
click at [118, 30] on link "Boards" at bounding box center [146, 33] width 97 height 19
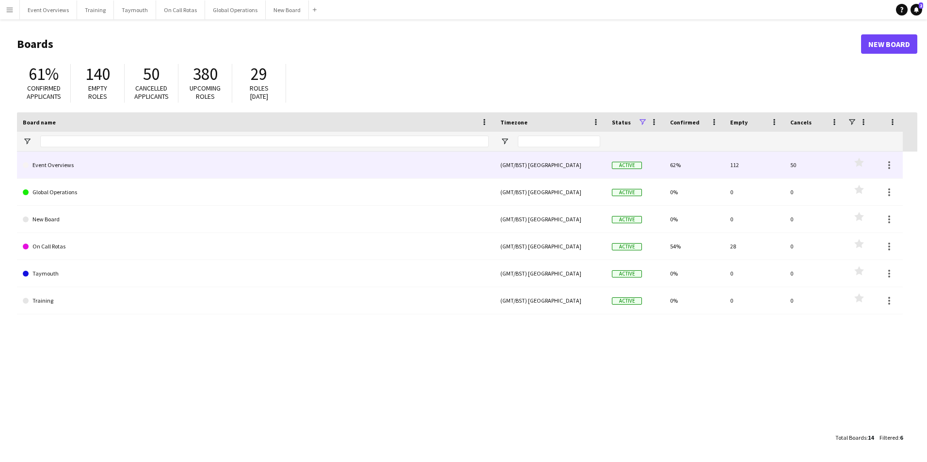
click at [44, 163] on link "Event Overviews" at bounding box center [256, 165] width 466 height 27
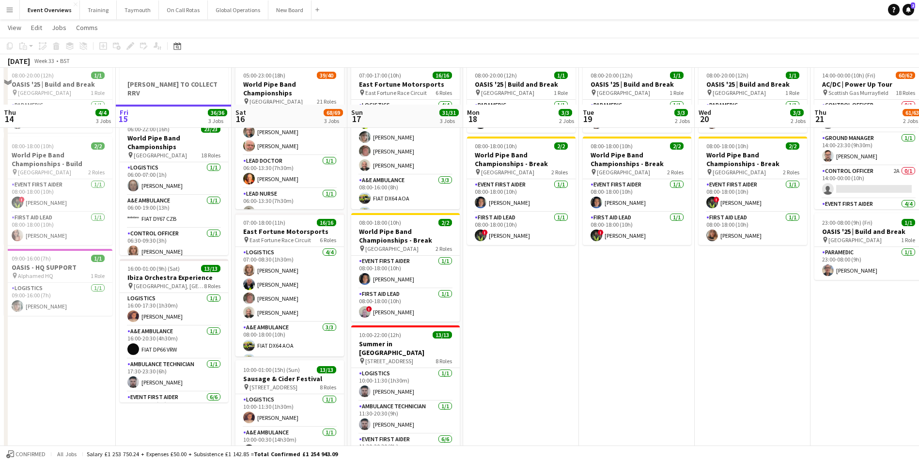
scroll to position [97, 0]
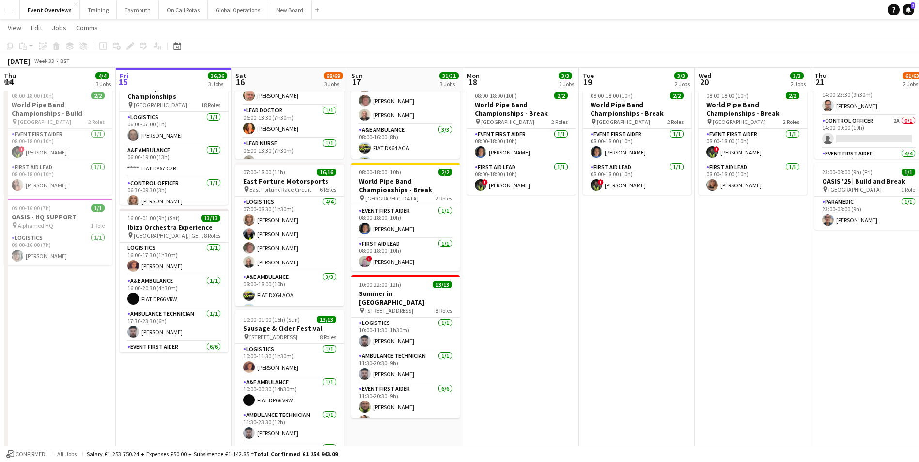
click at [10, 8] on app-icon "Menu" at bounding box center [10, 10] width 8 height 8
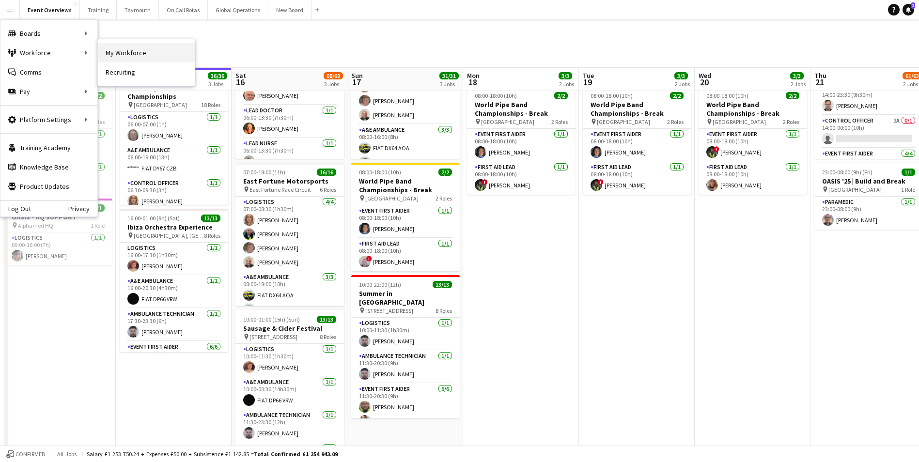
click at [115, 50] on link "My Workforce" at bounding box center [146, 52] width 97 height 19
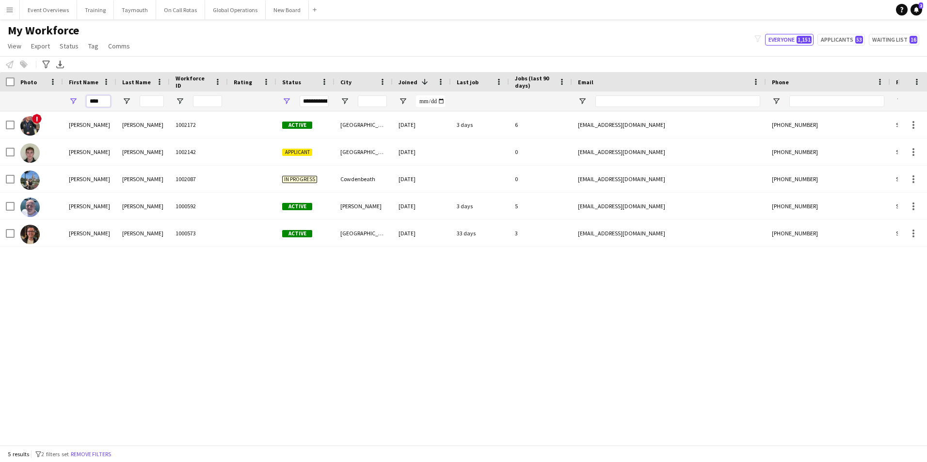
click at [107, 99] on input "****" at bounding box center [98, 101] width 24 height 12
type input "*"
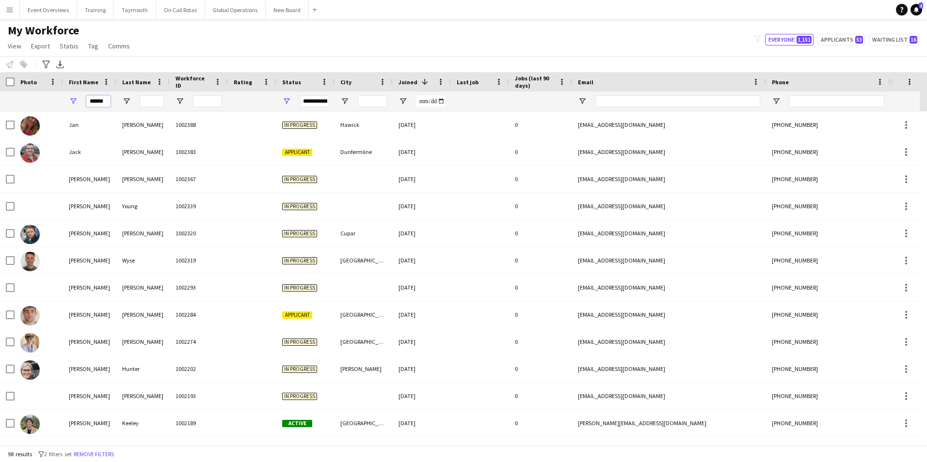
scroll to position [0, 1]
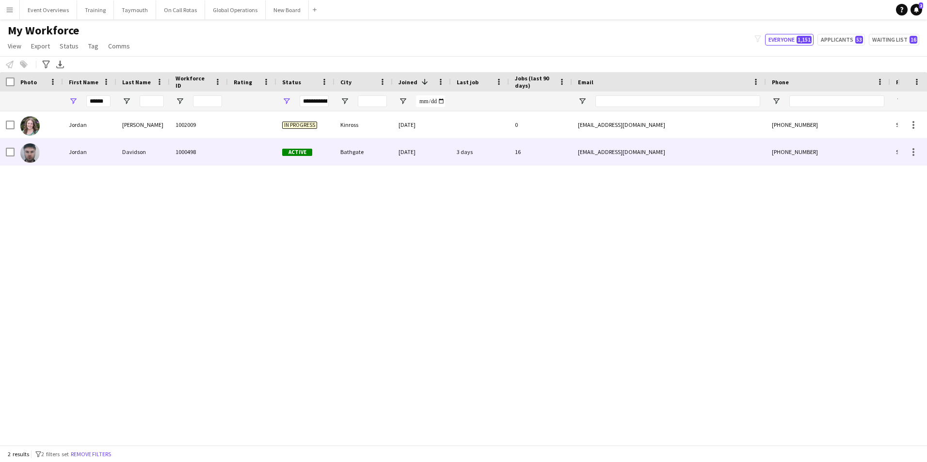
click at [81, 149] on div "Jordan" at bounding box center [89, 152] width 53 height 27
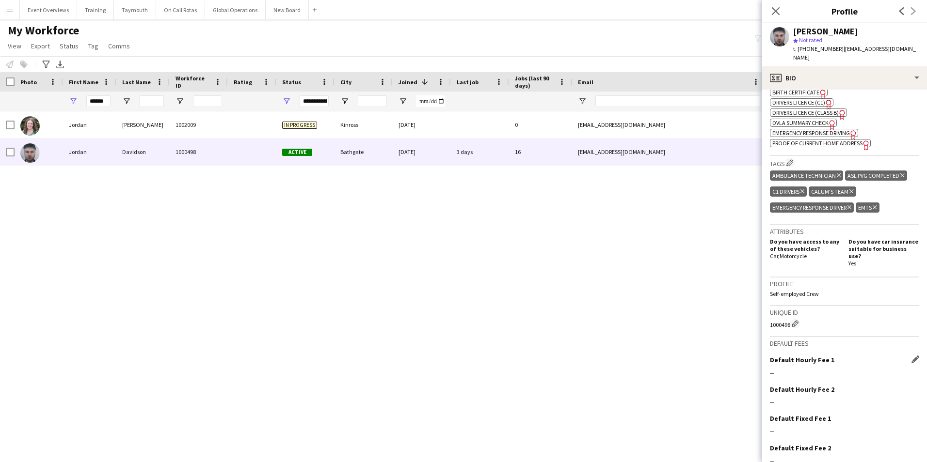
scroll to position [417, 0]
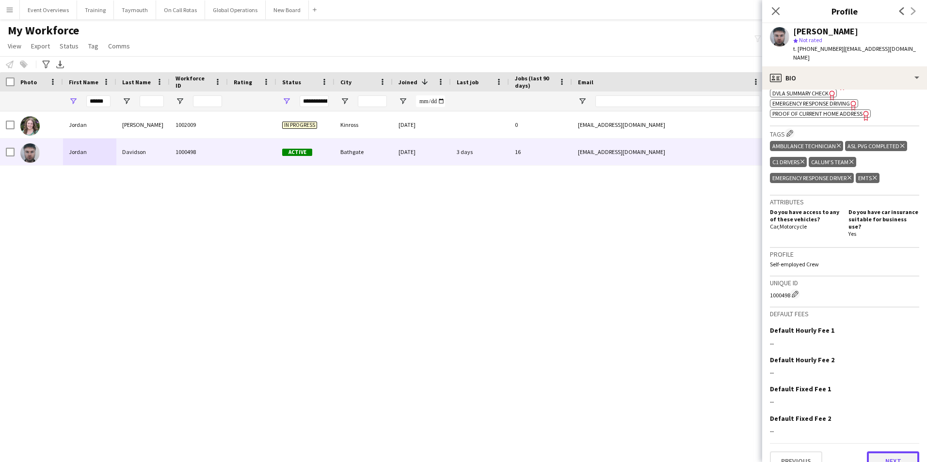
click at [879, 452] on button "Next" at bounding box center [892, 461] width 52 height 19
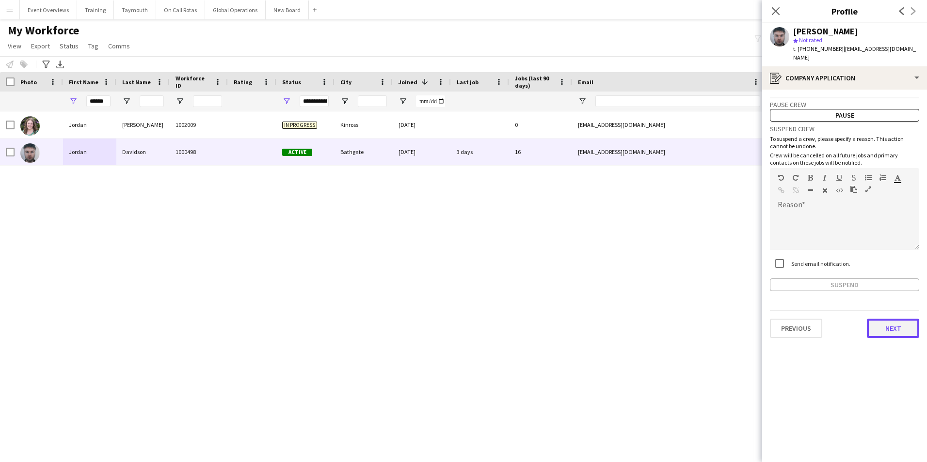
click at [892, 319] on button "Next" at bounding box center [892, 328] width 52 height 19
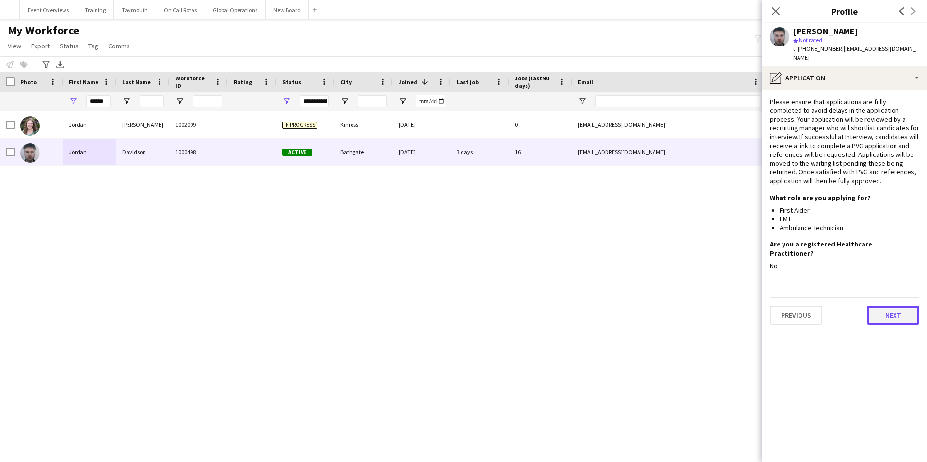
click at [885, 306] on button "Next" at bounding box center [892, 315] width 52 height 19
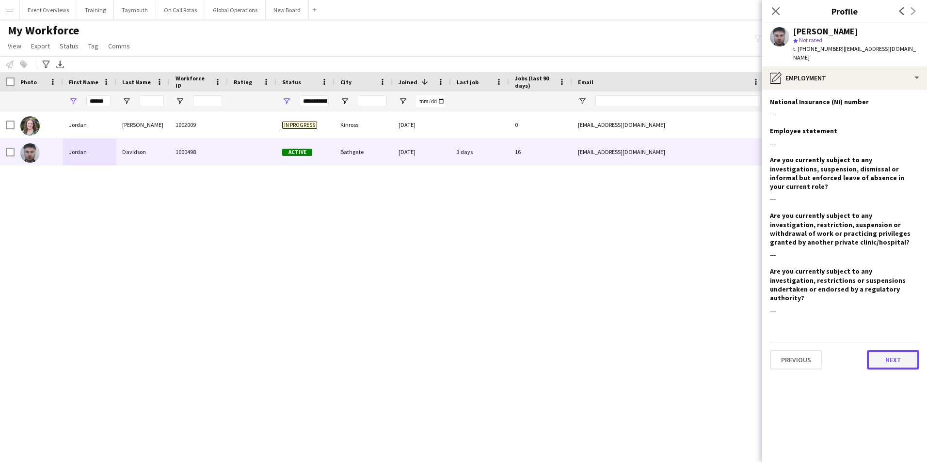
click at [887, 350] on button "Next" at bounding box center [892, 359] width 52 height 19
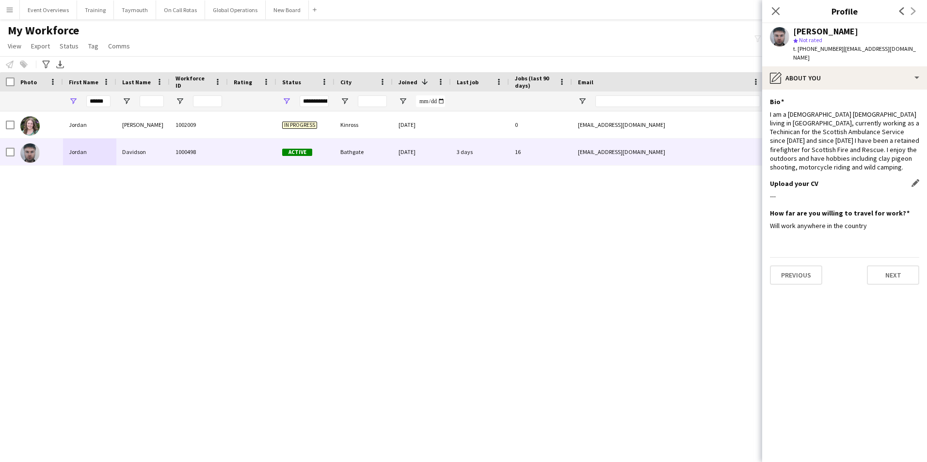
click at [845, 179] on div "Upload your CV Edit this field" at bounding box center [844, 183] width 149 height 9
click at [827, 160] on div "I am a [DEMOGRAPHIC_DATA] [DEMOGRAPHIC_DATA] living in [GEOGRAPHIC_DATA], curre…" at bounding box center [844, 141] width 149 height 62
click at [883, 266] on button "Next" at bounding box center [892, 275] width 52 height 19
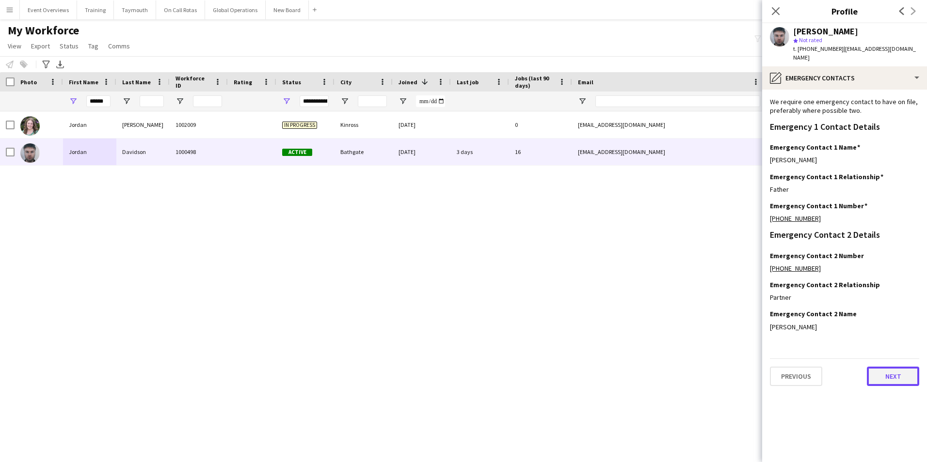
click at [884, 370] on button "Next" at bounding box center [892, 376] width 52 height 19
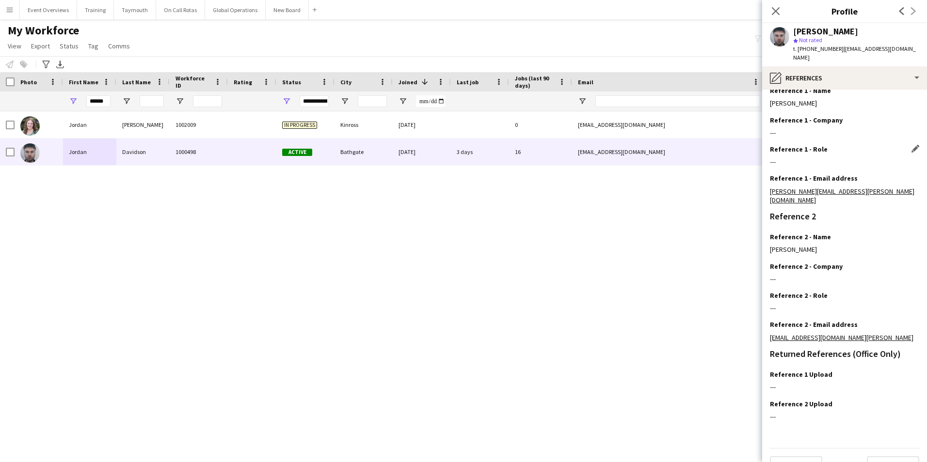
scroll to position [116, 0]
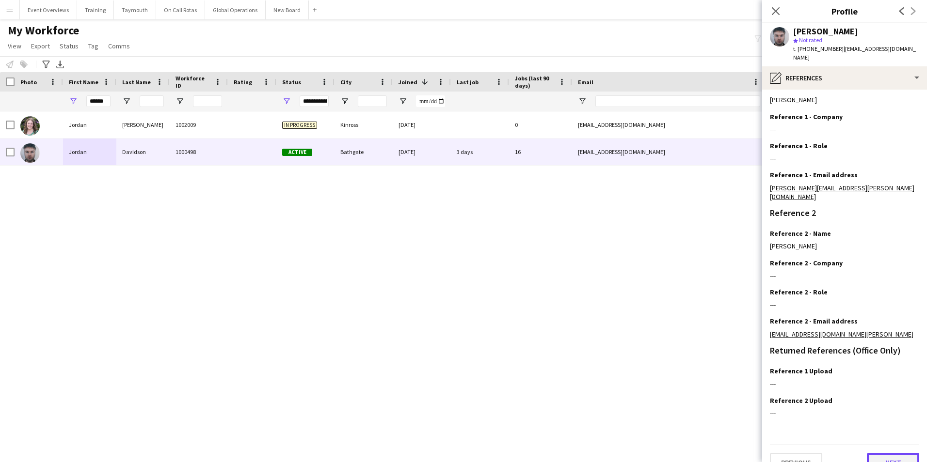
click at [893, 453] on button "Next" at bounding box center [892, 462] width 52 height 19
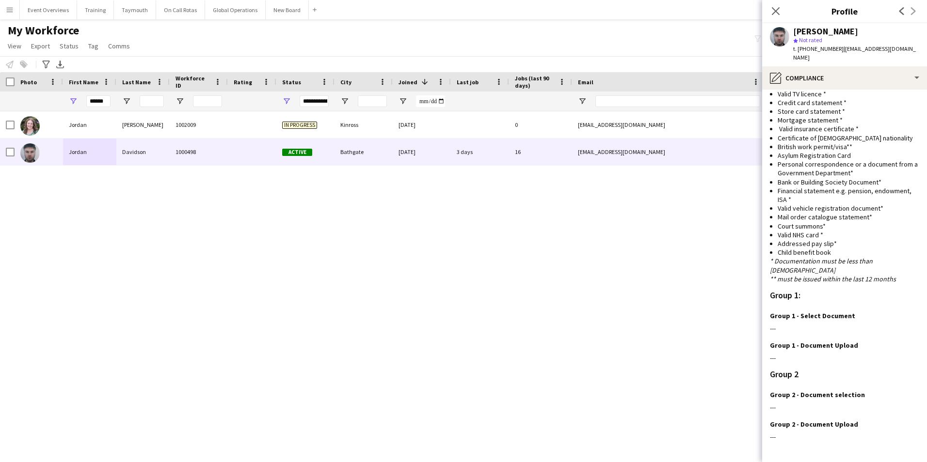
scroll to position [696, 0]
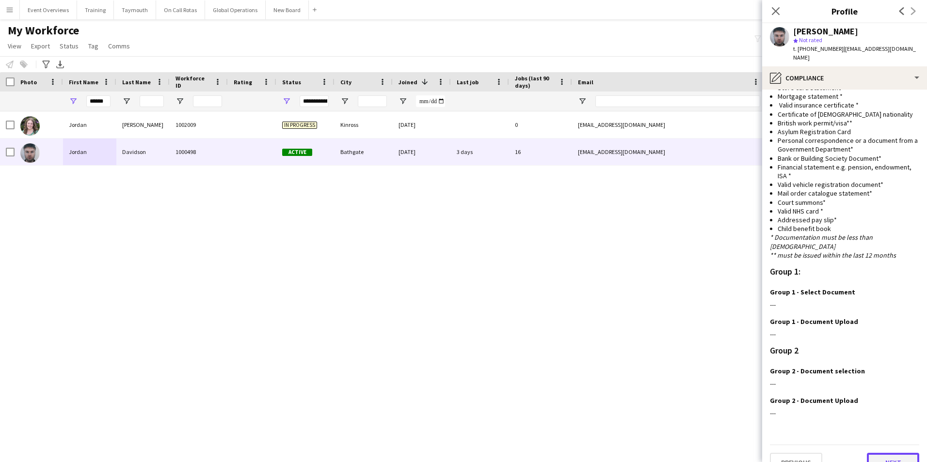
click at [873, 453] on button "Next" at bounding box center [892, 462] width 52 height 19
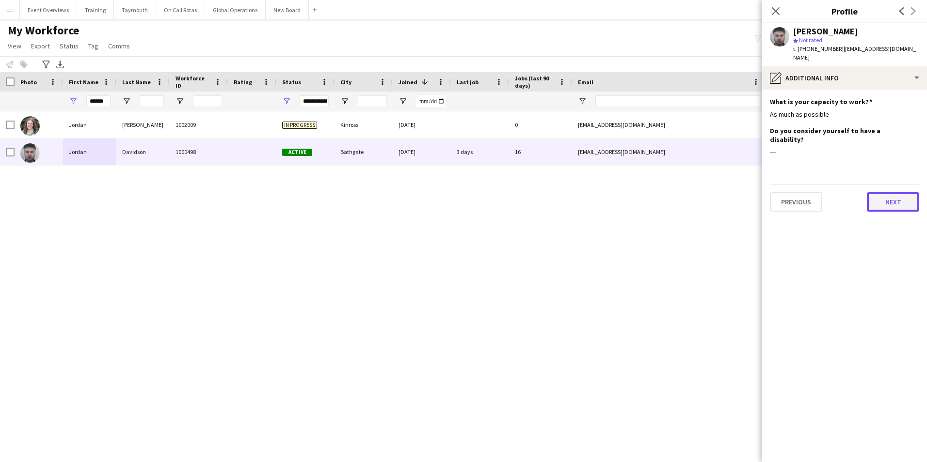
click at [893, 192] on button "Next" at bounding box center [892, 201] width 52 height 19
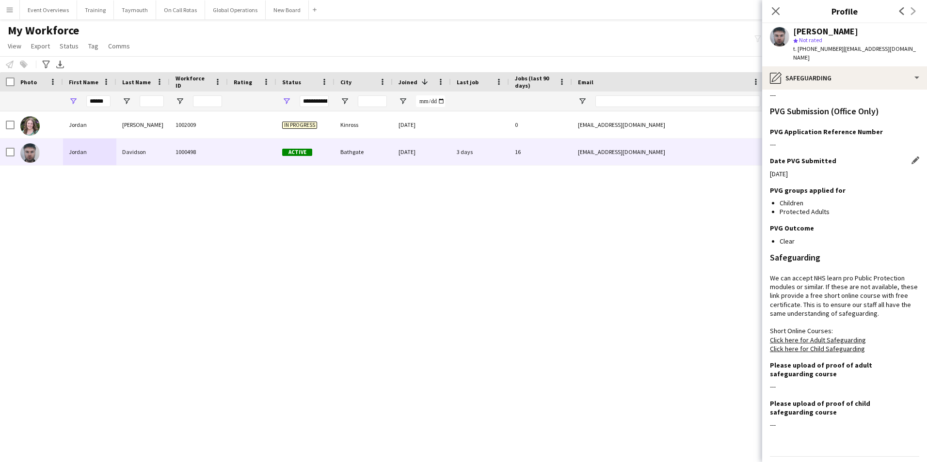
scroll to position [166, 0]
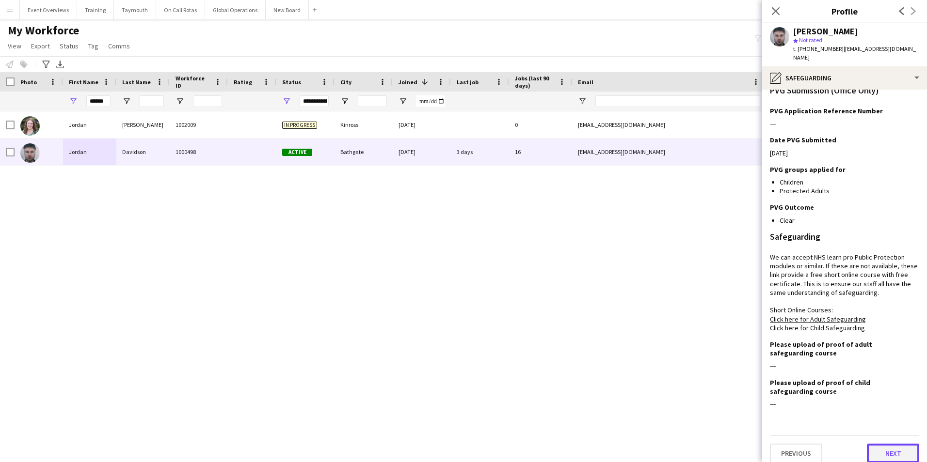
click at [876, 444] on button "Next" at bounding box center [892, 453] width 52 height 19
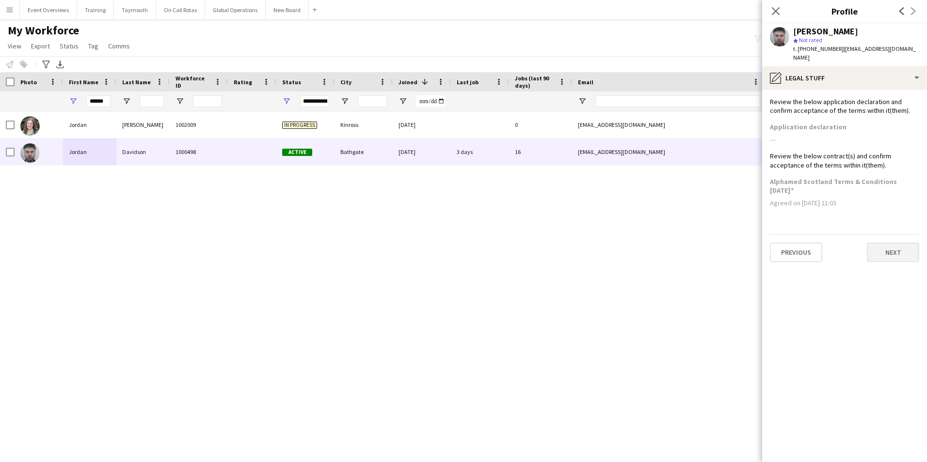
scroll to position [0, 0]
click at [890, 246] on button "Next" at bounding box center [892, 252] width 52 height 19
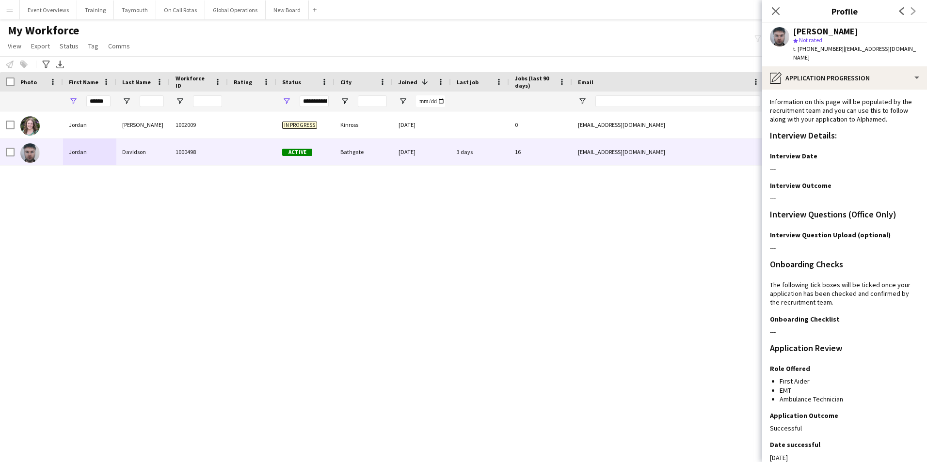
scroll to position [172, 0]
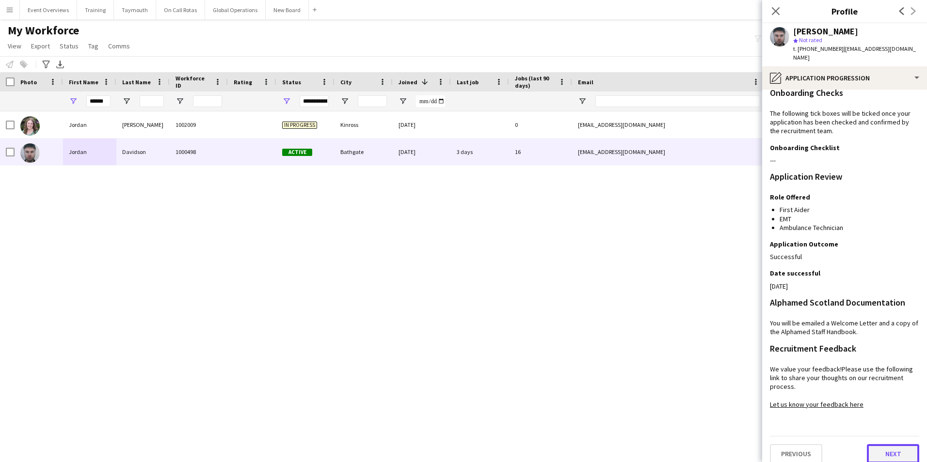
click at [884, 445] on button "Next" at bounding box center [892, 453] width 52 height 19
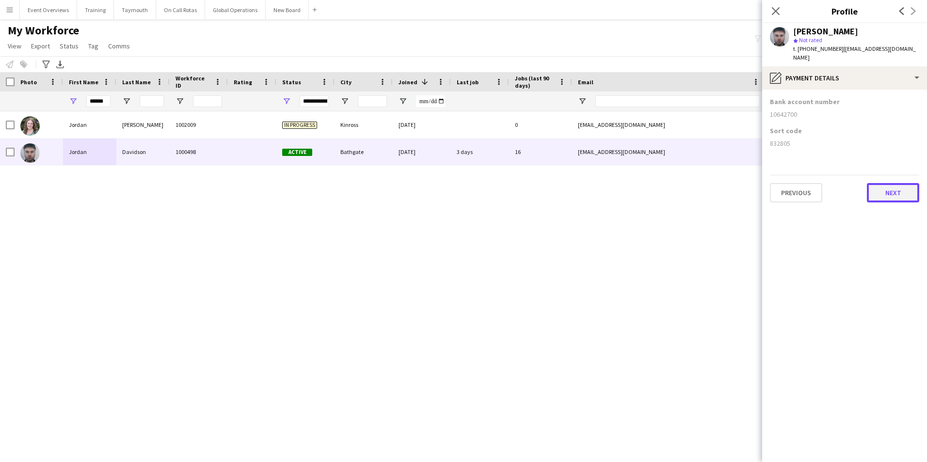
click at [898, 186] on button "Next" at bounding box center [892, 192] width 52 height 19
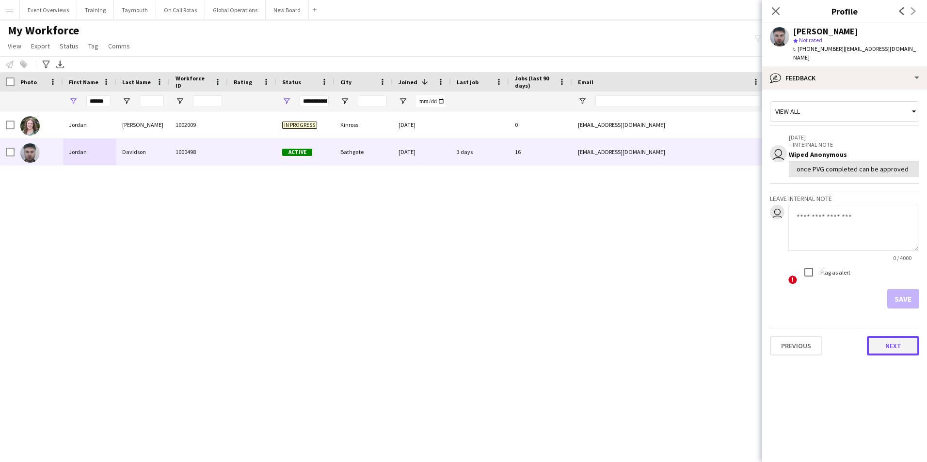
click at [896, 341] on button "Next" at bounding box center [892, 345] width 52 height 19
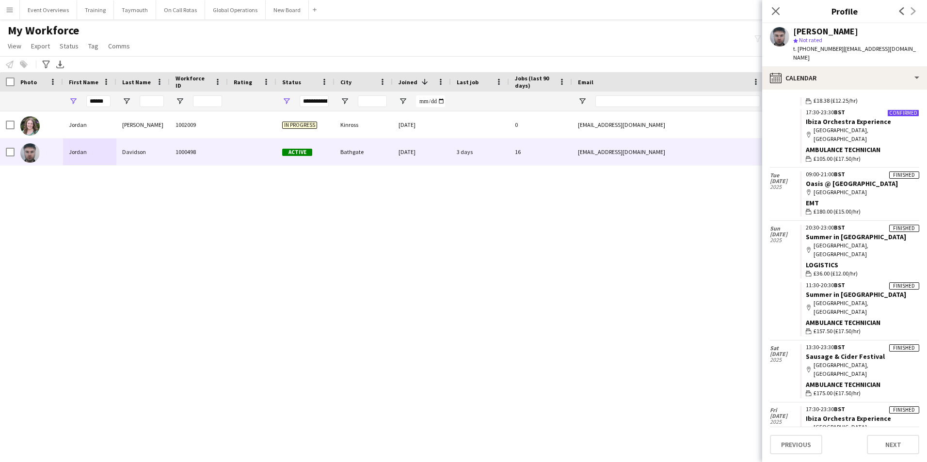
scroll to position [339, 0]
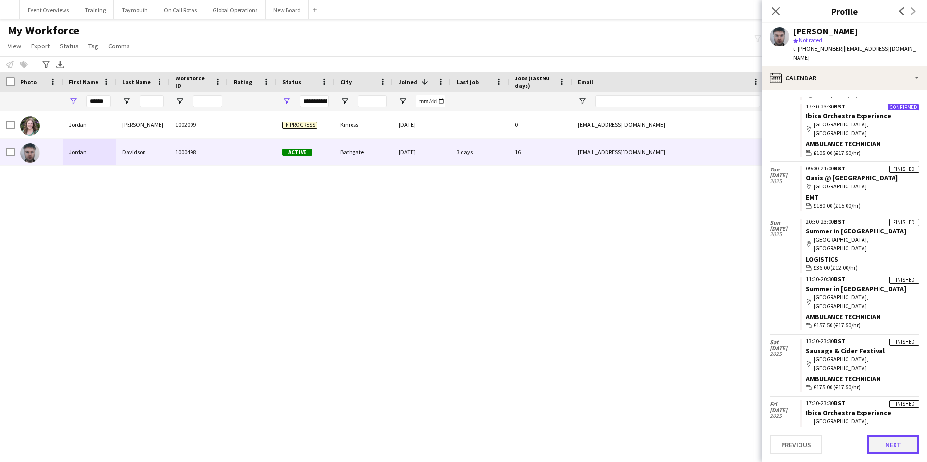
click at [899, 443] on button "Next" at bounding box center [892, 444] width 52 height 19
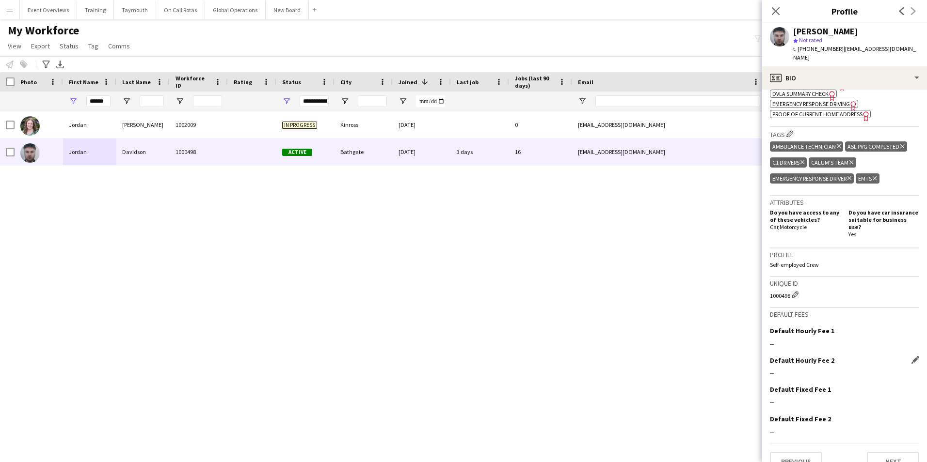
scroll to position [417, 0]
click at [878, 452] on button "Next" at bounding box center [892, 461] width 52 height 19
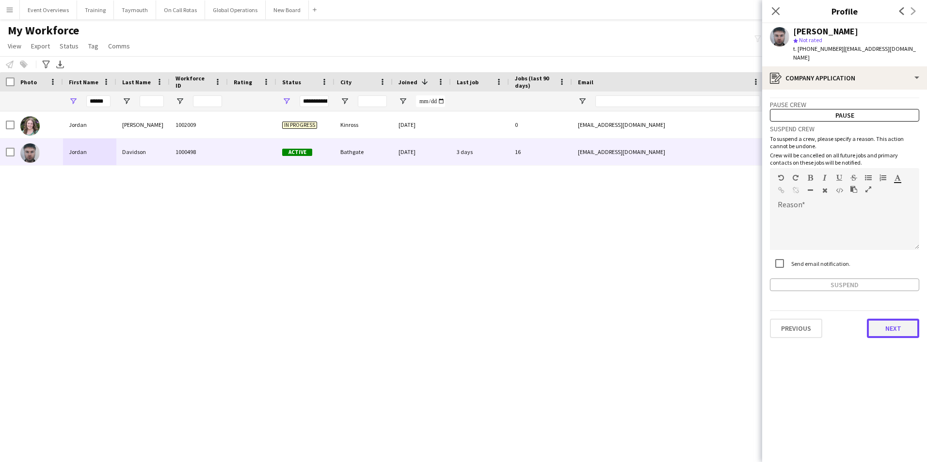
click at [882, 326] on button "Next" at bounding box center [892, 328] width 52 height 19
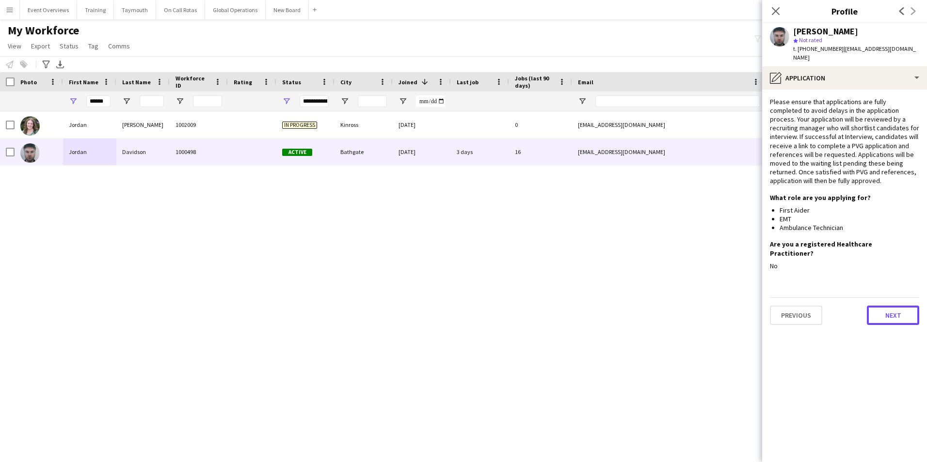
click at [904, 306] on button "Next" at bounding box center [892, 315] width 52 height 19
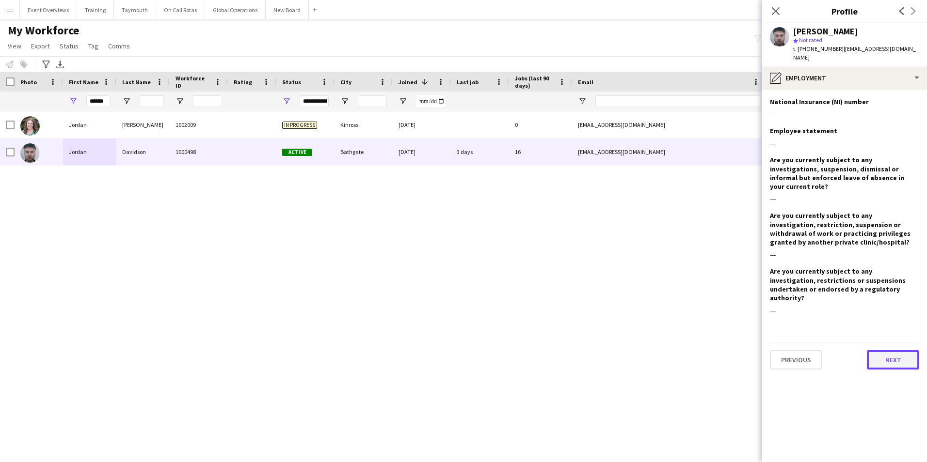
click at [900, 350] on button "Next" at bounding box center [892, 359] width 52 height 19
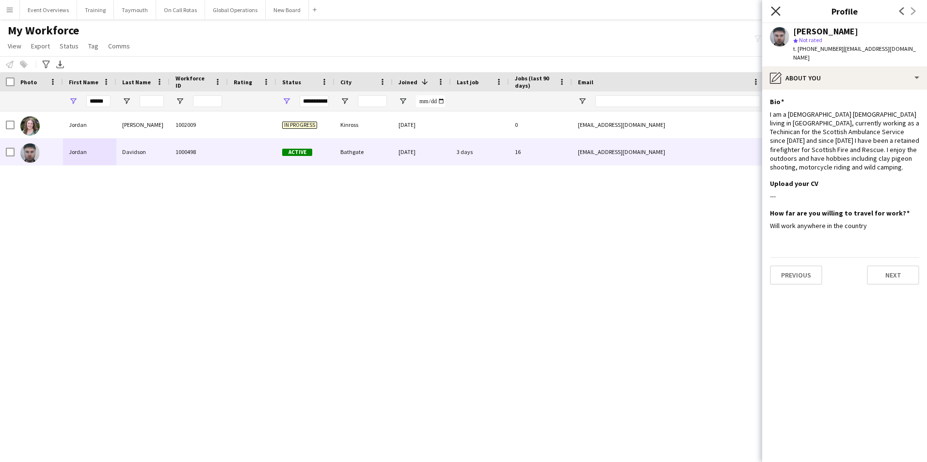
click at [776, 12] on icon at bounding box center [775, 10] width 9 height 9
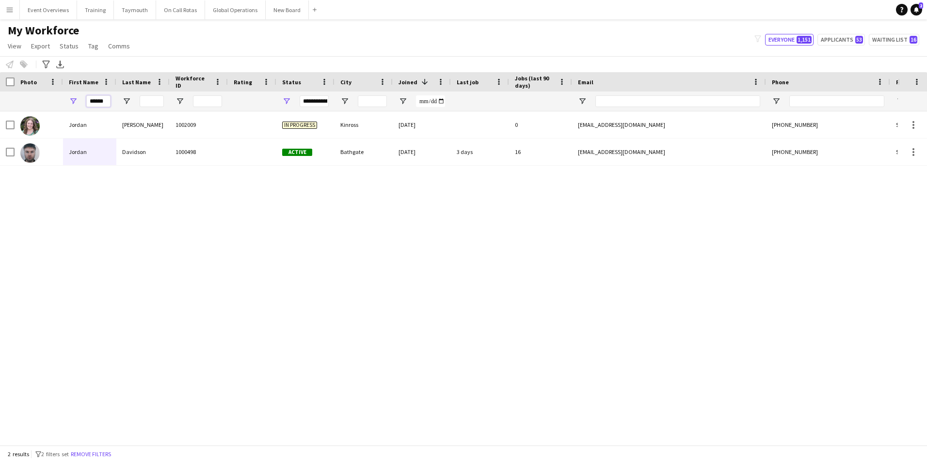
click at [109, 105] on input "******" at bounding box center [98, 101] width 24 height 12
click at [107, 102] on input "******" at bounding box center [98, 101] width 24 height 12
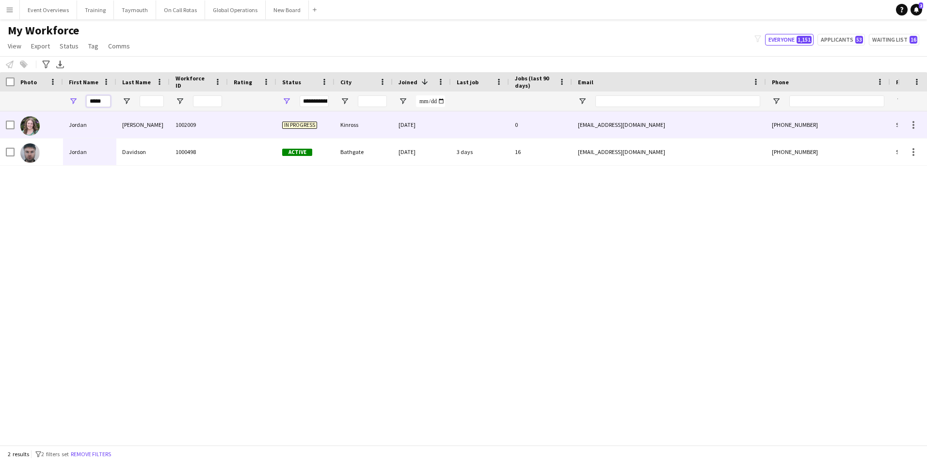
scroll to position [0, 0]
type input "*"
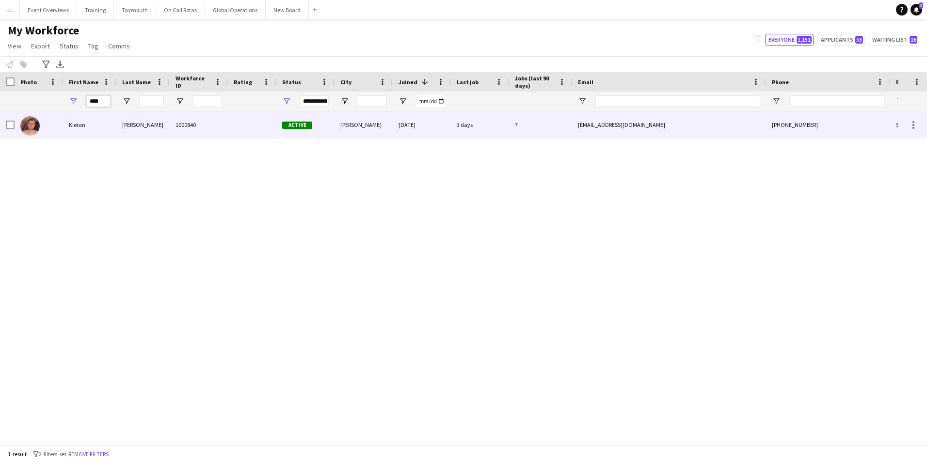
type input "****"
click at [78, 123] on div "Kieran" at bounding box center [89, 124] width 53 height 27
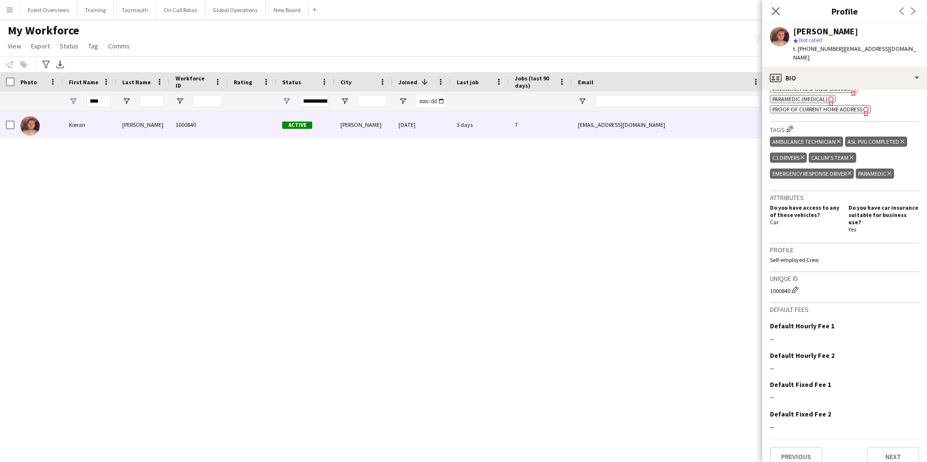
scroll to position [441, 0]
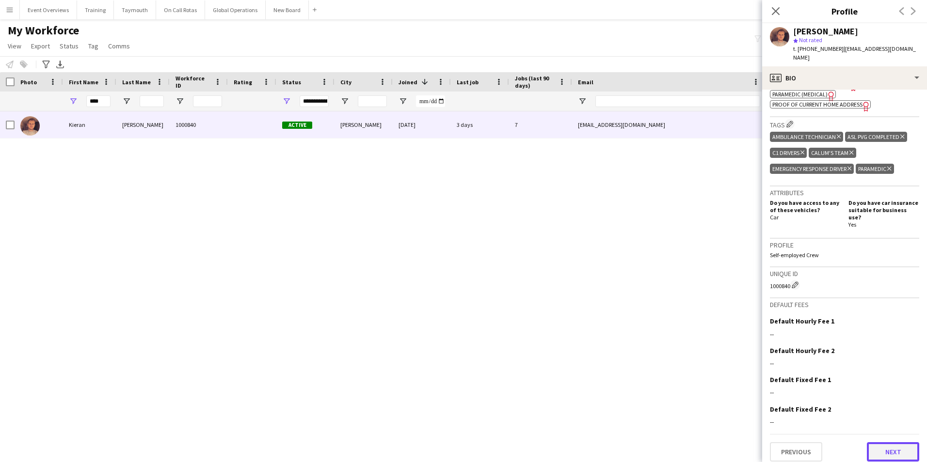
click at [872, 443] on button "Next" at bounding box center [892, 451] width 52 height 19
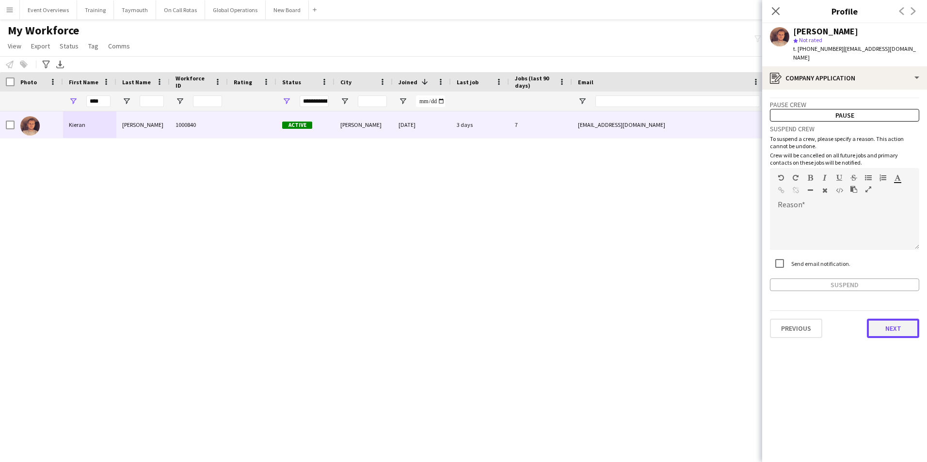
click at [888, 321] on button "Next" at bounding box center [892, 328] width 52 height 19
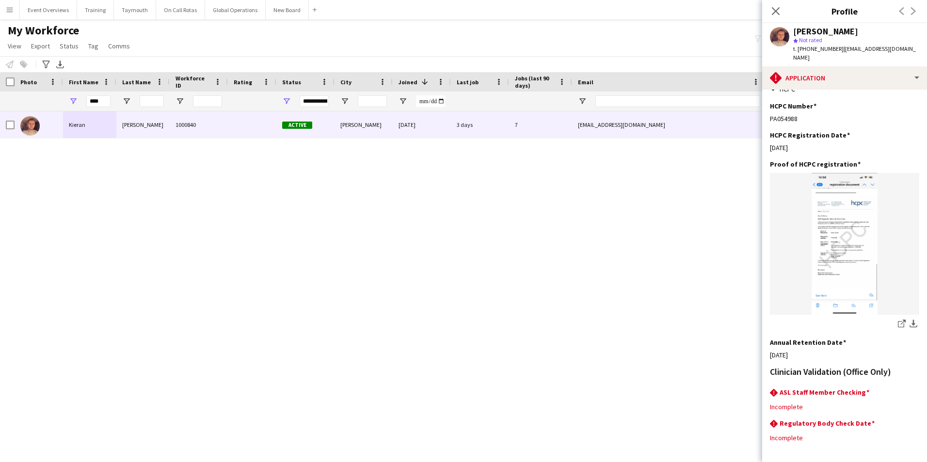
scroll to position [240, 0]
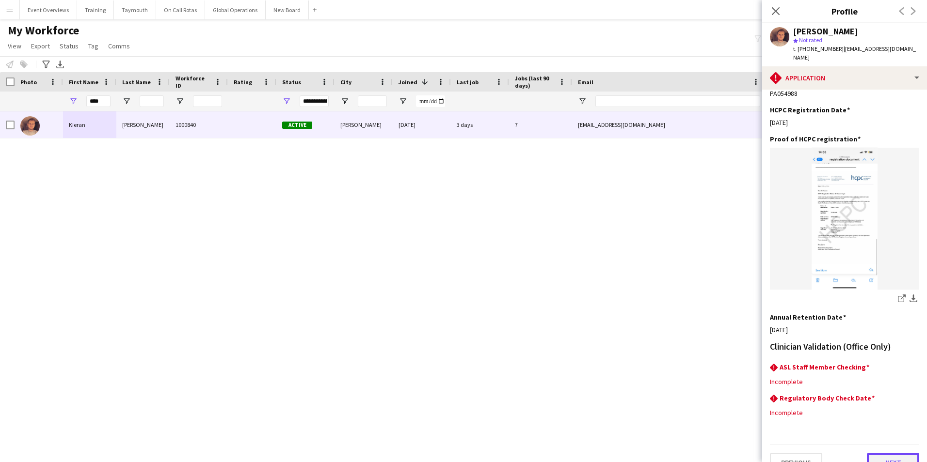
click at [881, 453] on button "Next" at bounding box center [892, 462] width 52 height 19
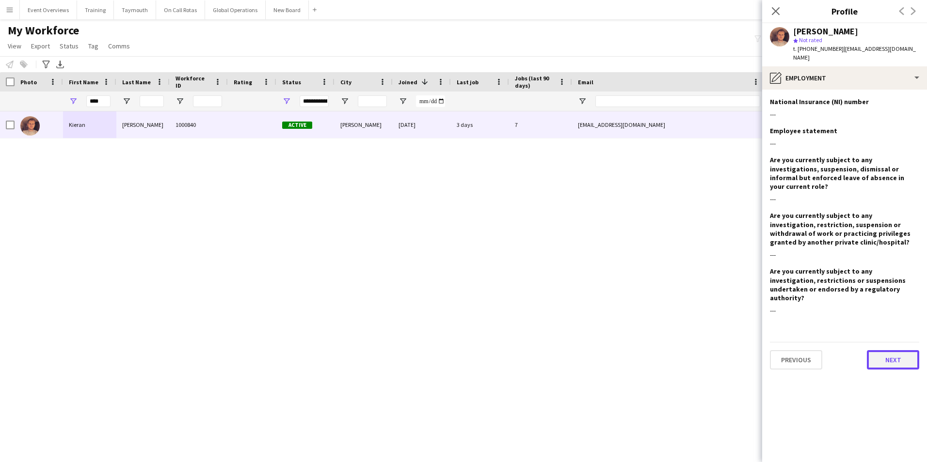
click at [886, 350] on button "Next" at bounding box center [892, 359] width 52 height 19
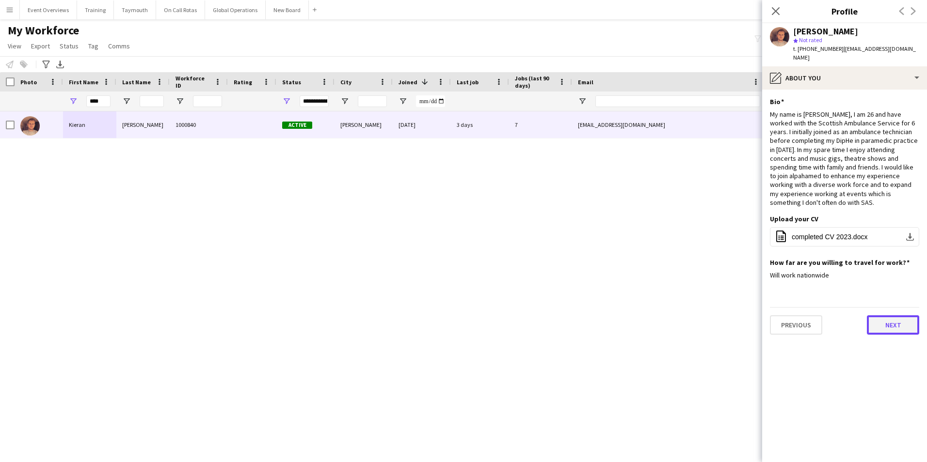
click at [901, 317] on button "Next" at bounding box center [892, 324] width 52 height 19
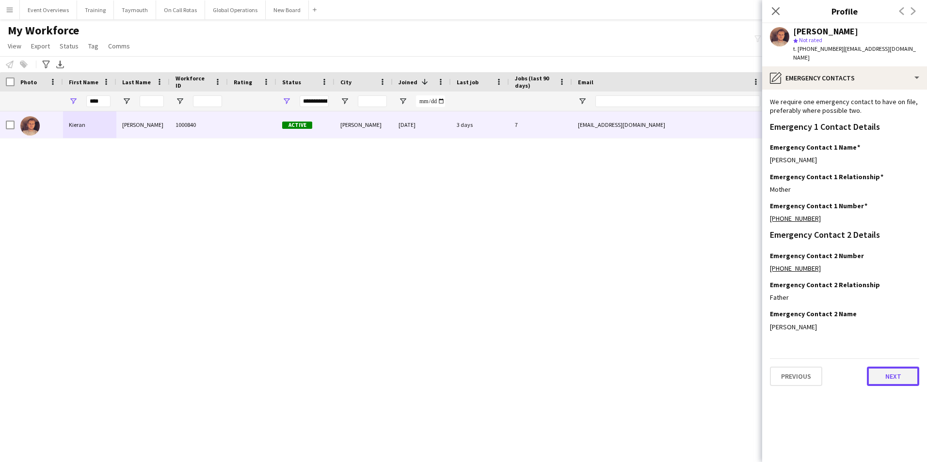
click at [888, 367] on button "Next" at bounding box center [892, 376] width 52 height 19
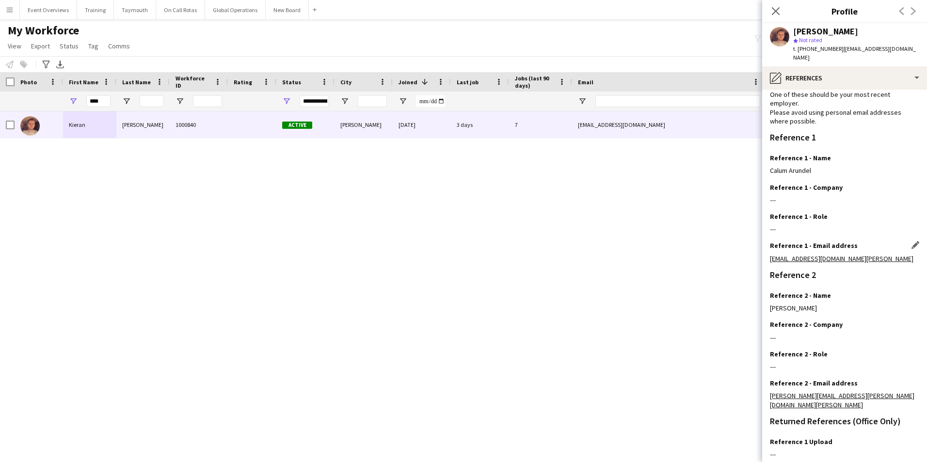
scroll to position [116, 0]
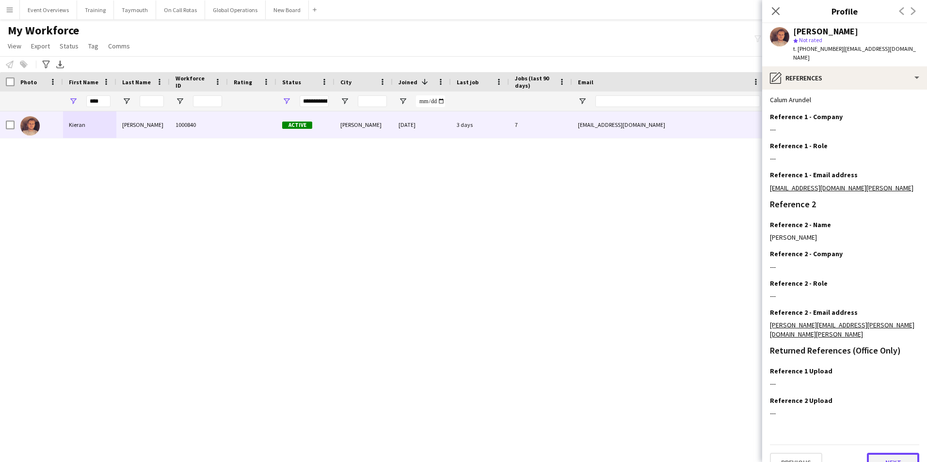
click at [885, 453] on button "Next" at bounding box center [892, 462] width 52 height 19
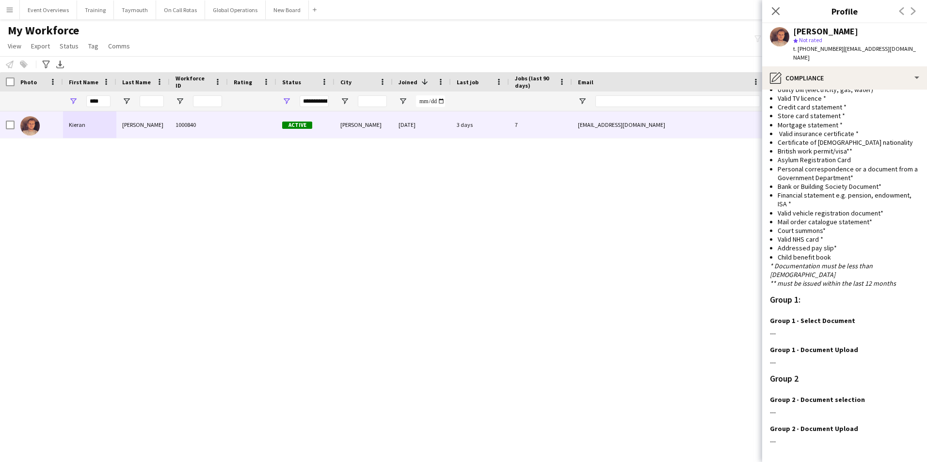
scroll to position [562, 0]
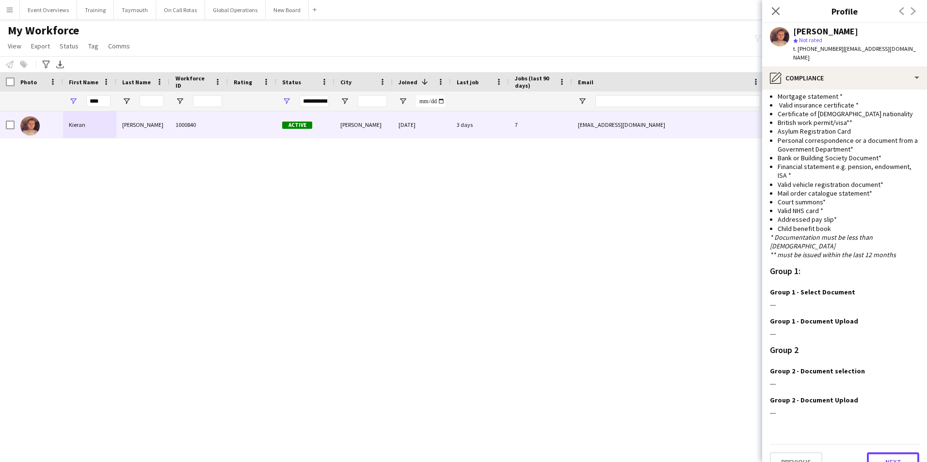
drag, startPoint x: 898, startPoint y: 448, endPoint x: 890, endPoint y: 439, distance: 12.0
click at [898, 453] on button "Next" at bounding box center [892, 462] width 52 height 19
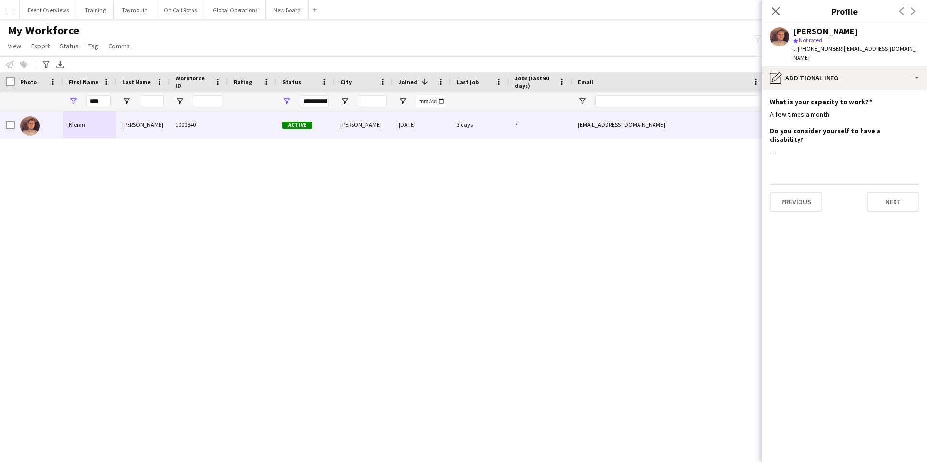
scroll to position [0, 0]
click at [882, 192] on button "Next" at bounding box center [892, 201] width 52 height 19
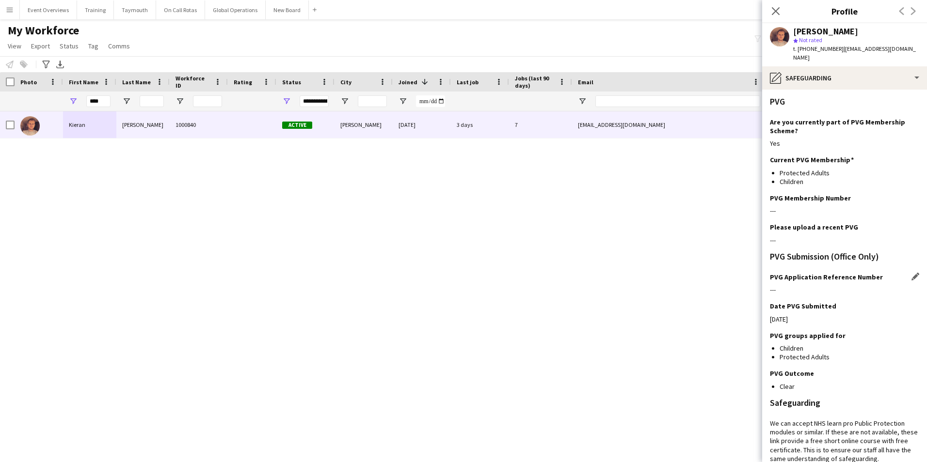
scroll to position [166, 0]
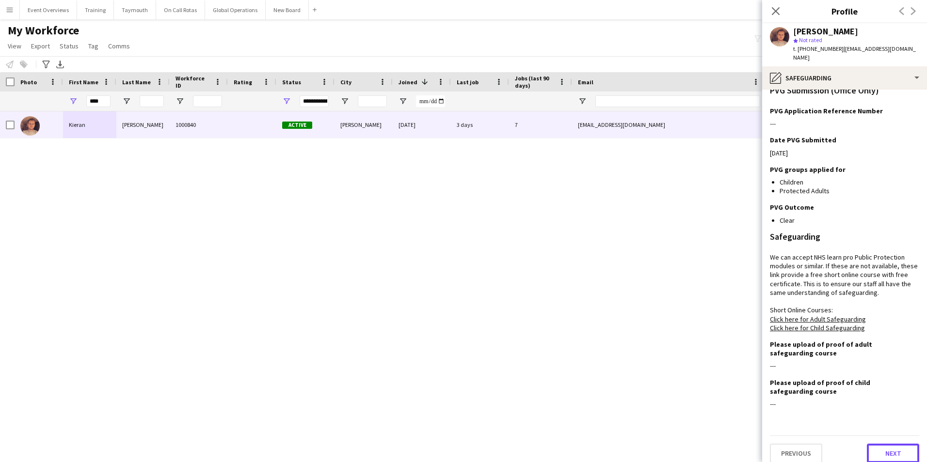
click at [889, 444] on button "Next" at bounding box center [892, 453] width 52 height 19
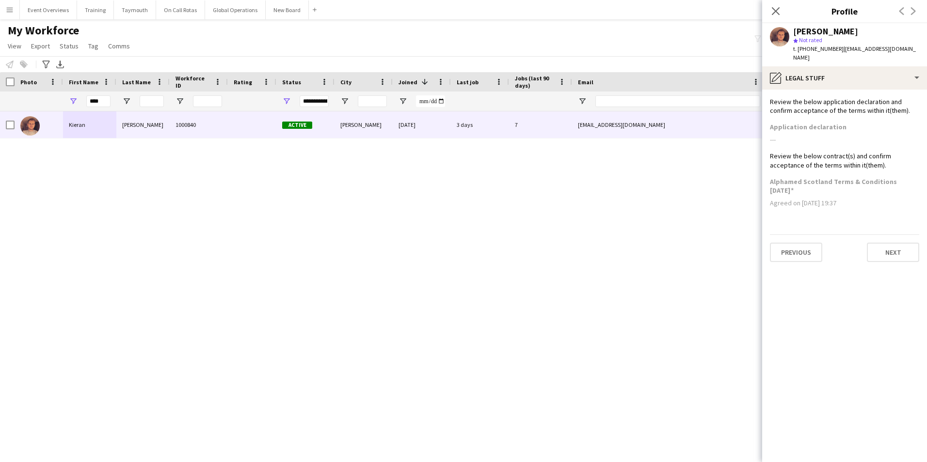
scroll to position [0, 0]
click at [887, 243] on button "Next" at bounding box center [892, 252] width 52 height 19
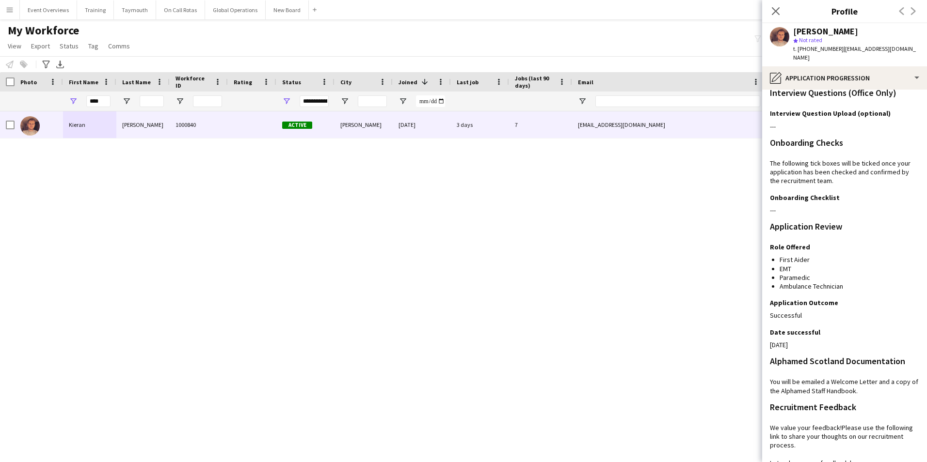
scroll to position [180, 0]
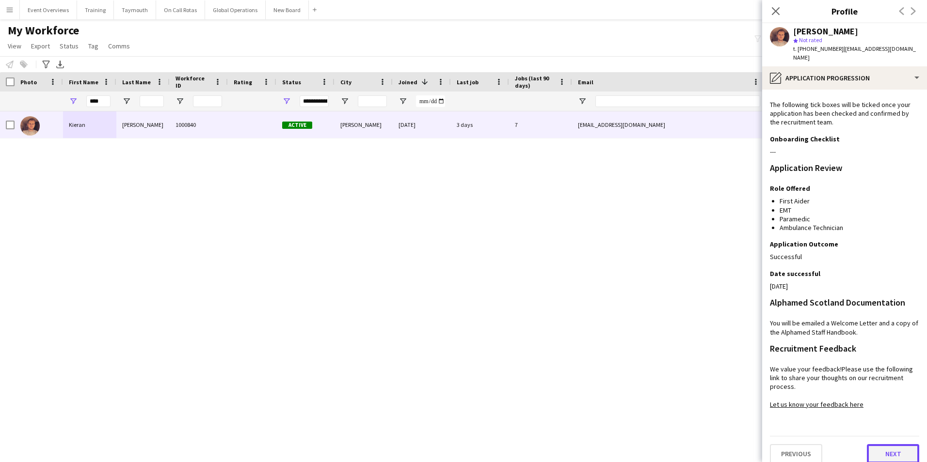
click at [889, 444] on button "Next" at bounding box center [892, 453] width 52 height 19
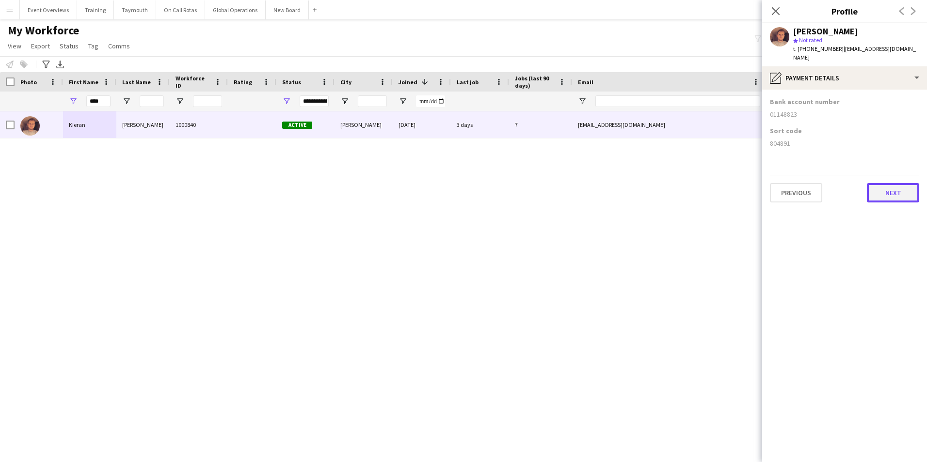
click at [894, 187] on button "Next" at bounding box center [892, 192] width 52 height 19
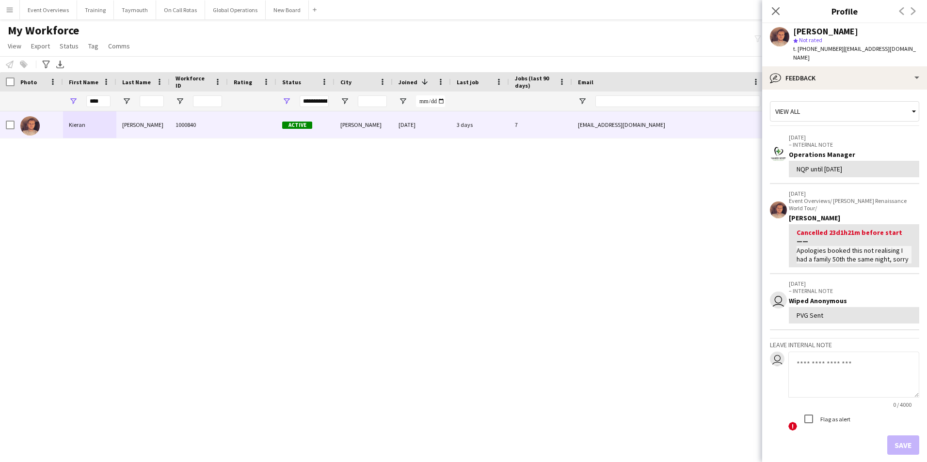
click at [9, 11] on app-icon "Menu" at bounding box center [10, 10] width 8 height 8
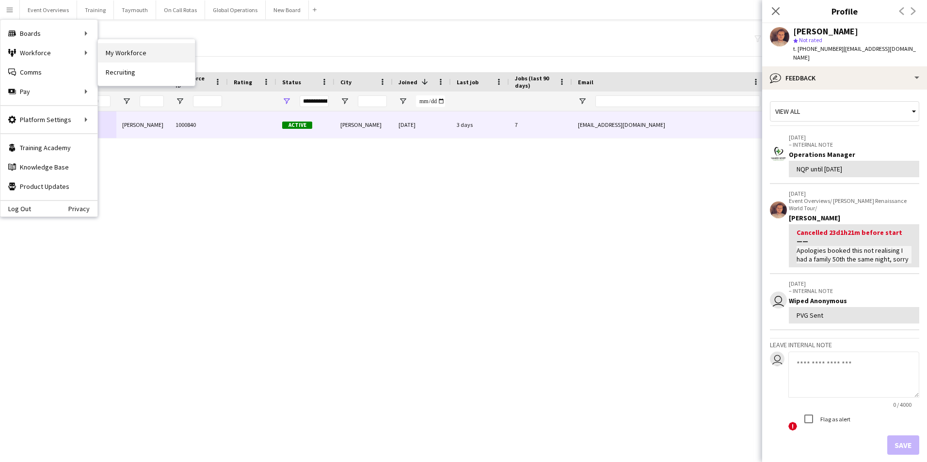
click at [151, 49] on link "My Workforce" at bounding box center [146, 52] width 97 height 19
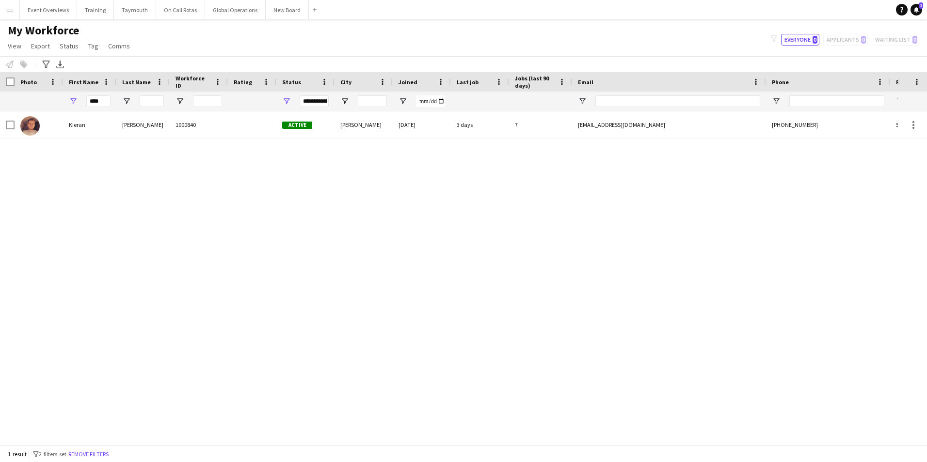
click at [12, 7] on app-icon "Menu" at bounding box center [10, 10] width 8 height 8
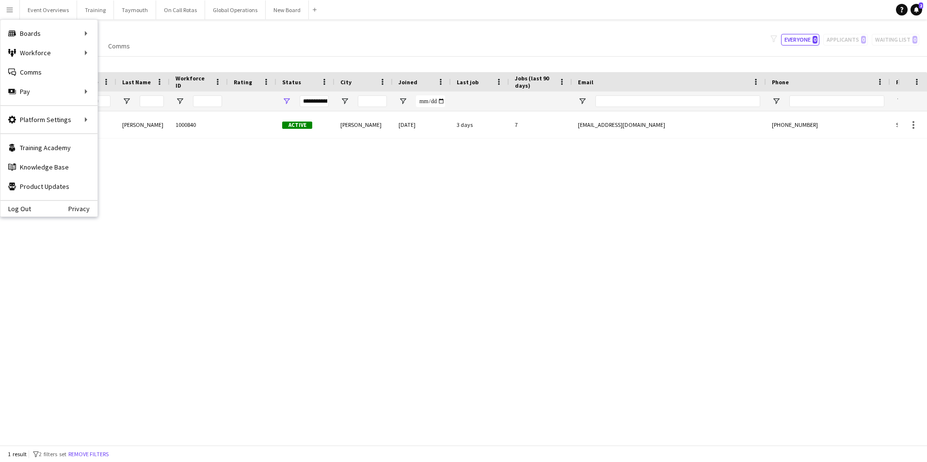
drag, startPoint x: 168, startPoint y: 209, endPoint x: 165, endPoint y: 205, distance: 5.2
click at [169, 209] on div "[PERSON_NAME] 1000840 Active [PERSON_NAME] [DATE] 3 days 7 [EMAIL_ADDRESS][DOMA…" at bounding box center [449, 274] width 898 height 327
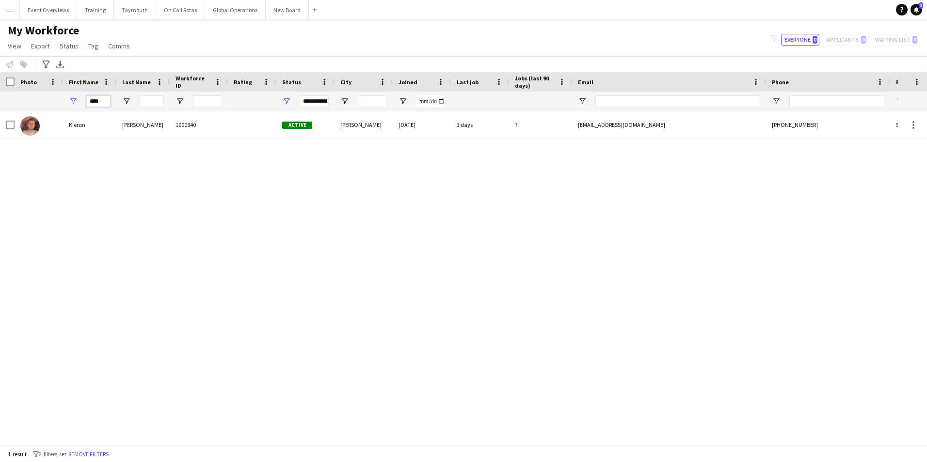
click at [104, 100] on input "****" at bounding box center [98, 101] width 24 height 12
type input "*"
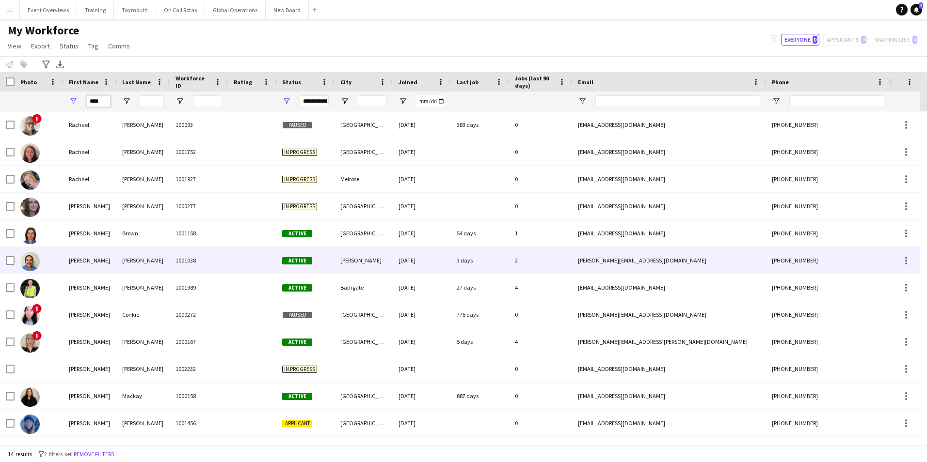
scroll to position [48, 0]
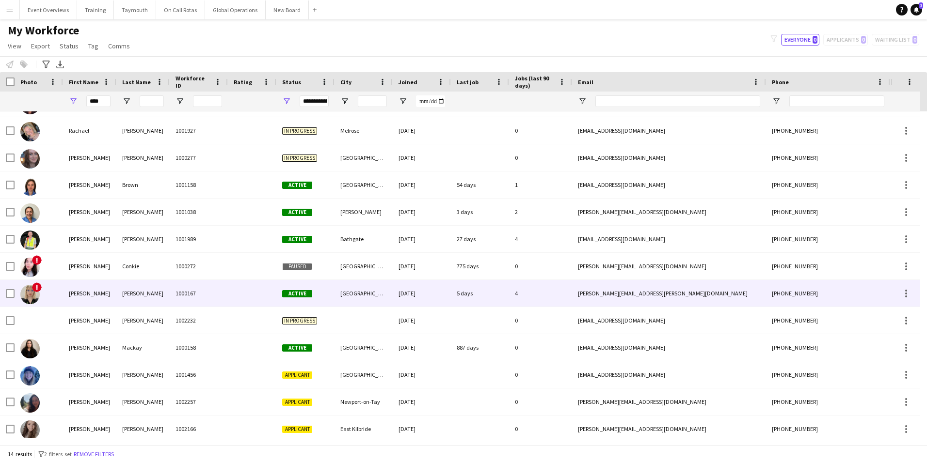
click at [85, 292] on div "[PERSON_NAME]" at bounding box center [89, 293] width 53 height 27
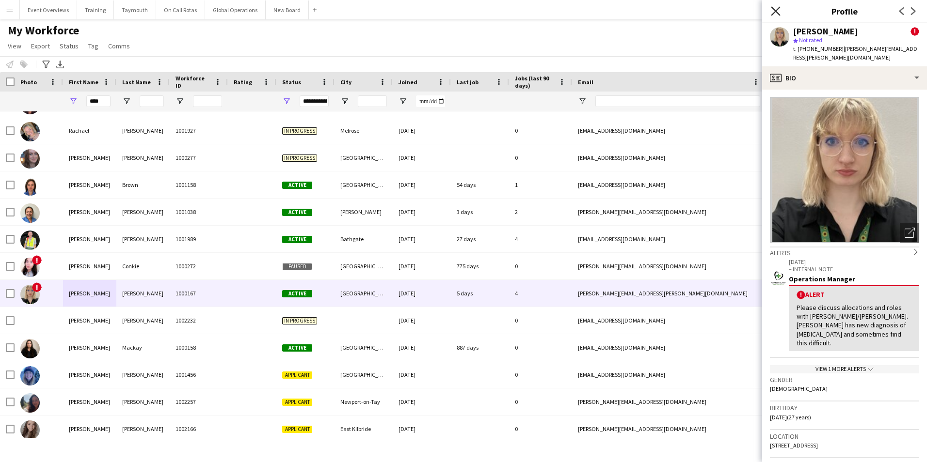
click at [776, 11] on icon at bounding box center [775, 10] width 9 height 9
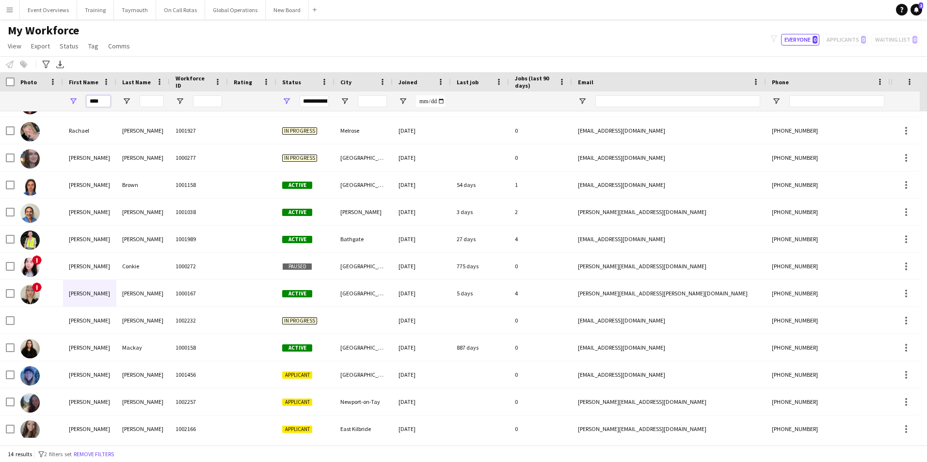
click at [109, 100] on input "****" at bounding box center [98, 101] width 24 height 12
type input "*"
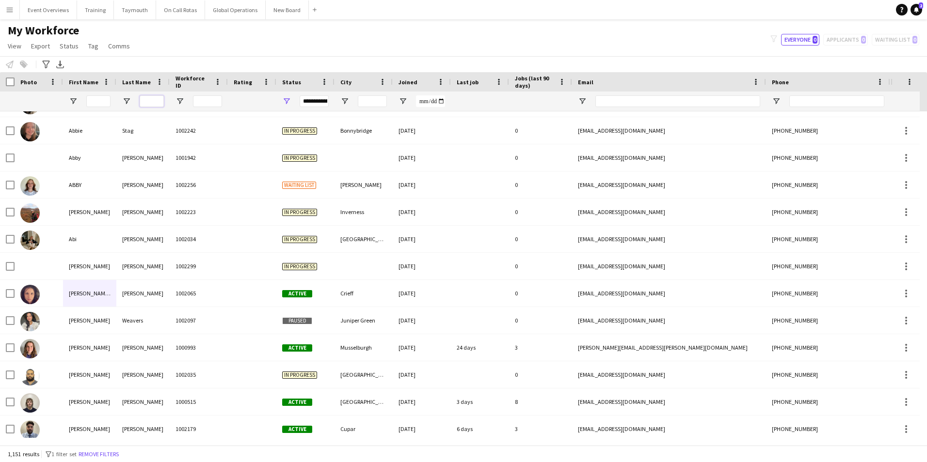
click at [148, 101] on input "Last Name Filter Input" at bounding box center [152, 101] width 24 height 12
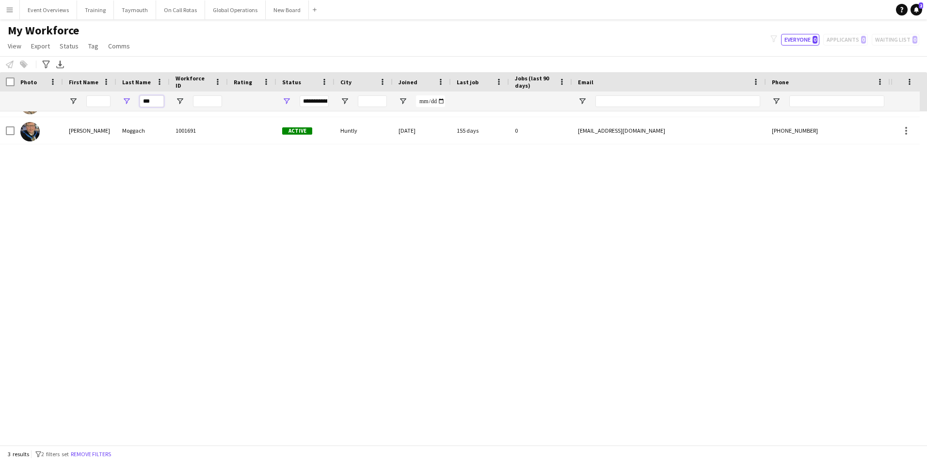
scroll to position [0, 0]
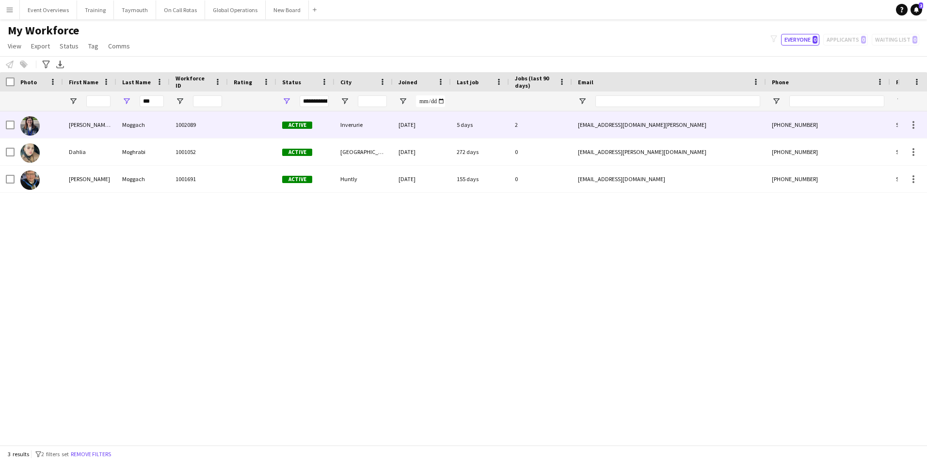
click at [137, 125] on div "Moggach" at bounding box center [142, 124] width 53 height 27
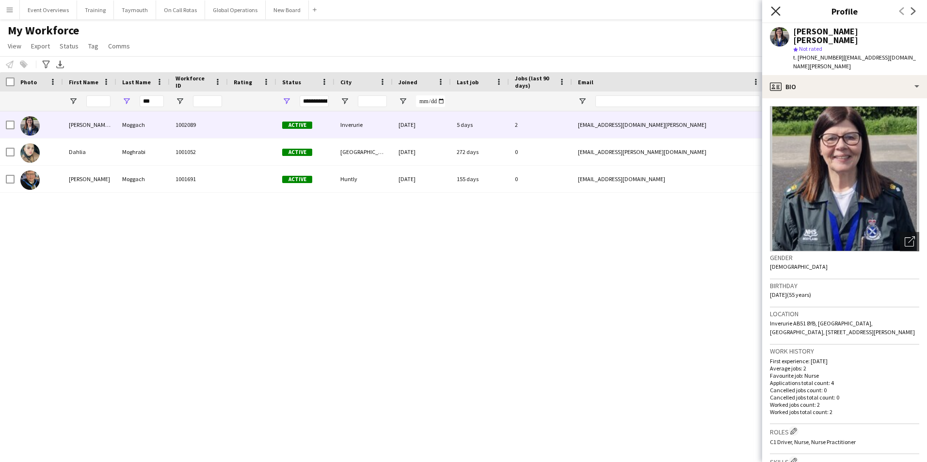
click at [779, 8] on icon at bounding box center [775, 10] width 9 height 9
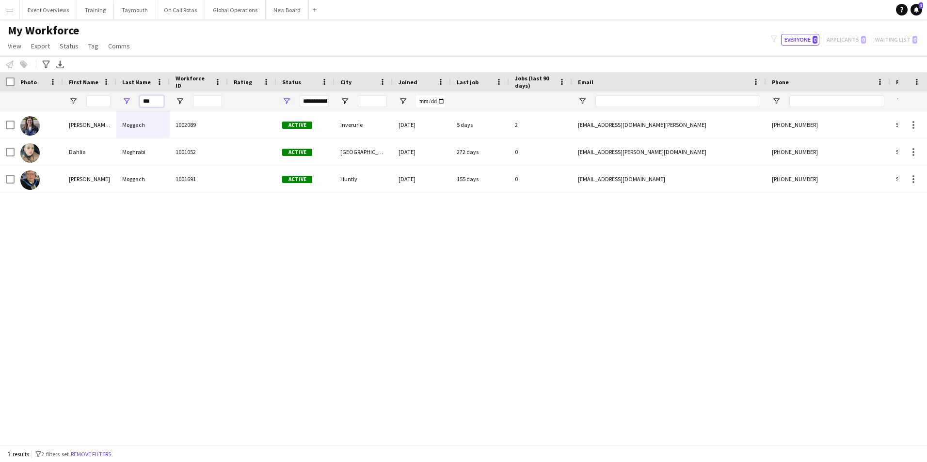
click at [156, 101] on input "***" at bounding box center [152, 101] width 24 height 12
type input "*"
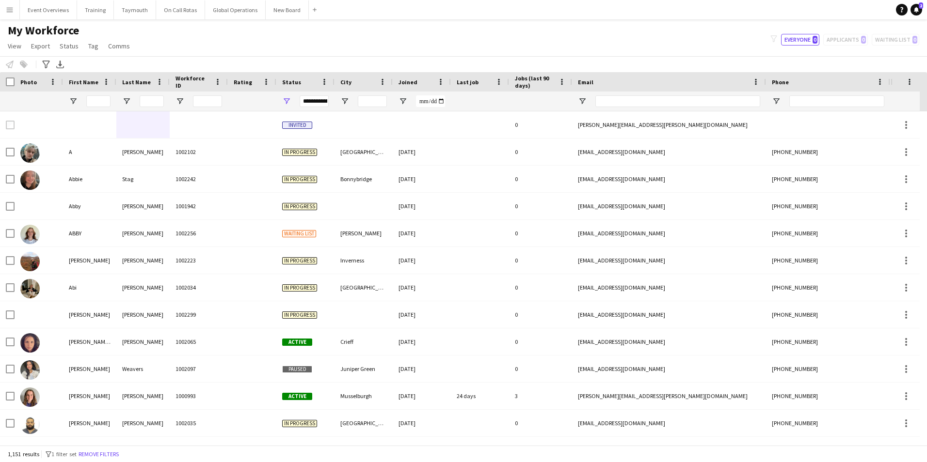
click at [13, 7] on app-icon "Menu" at bounding box center [10, 10] width 8 height 8
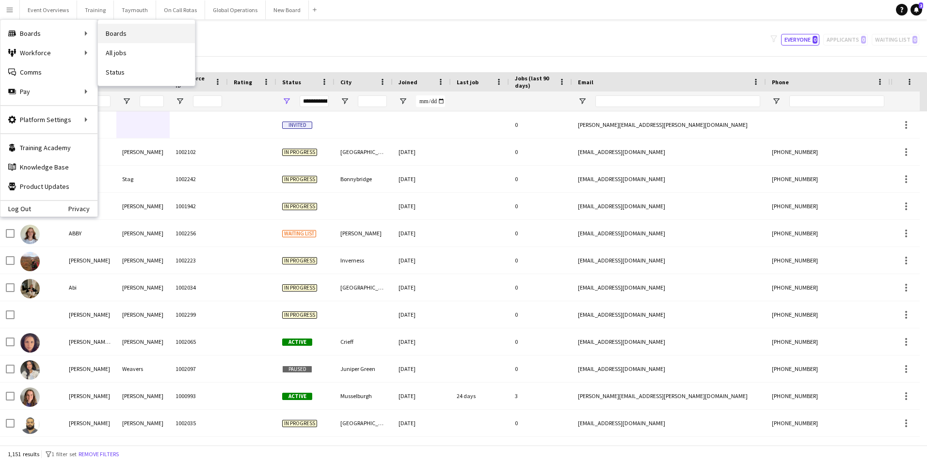
click at [128, 31] on link "Boards" at bounding box center [146, 33] width 97 height 19
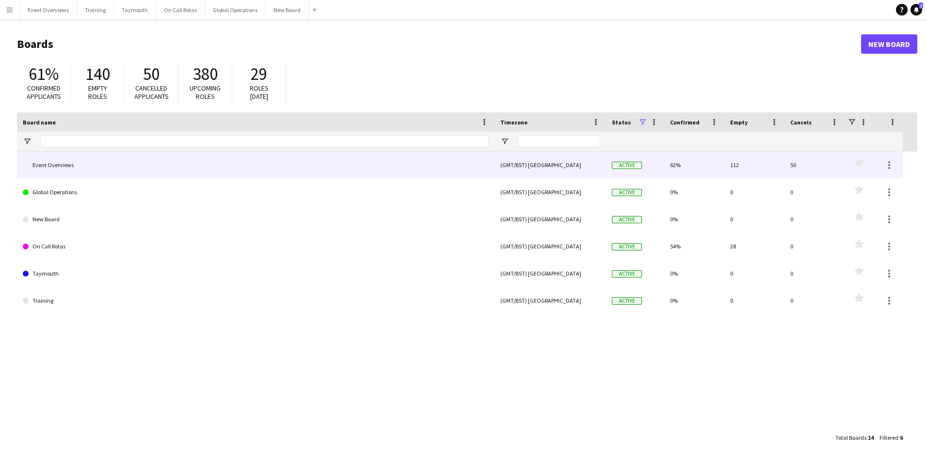
click at [54, 165] on link "Event Overviews" at bounding box center [256, 165] width 466 height 27
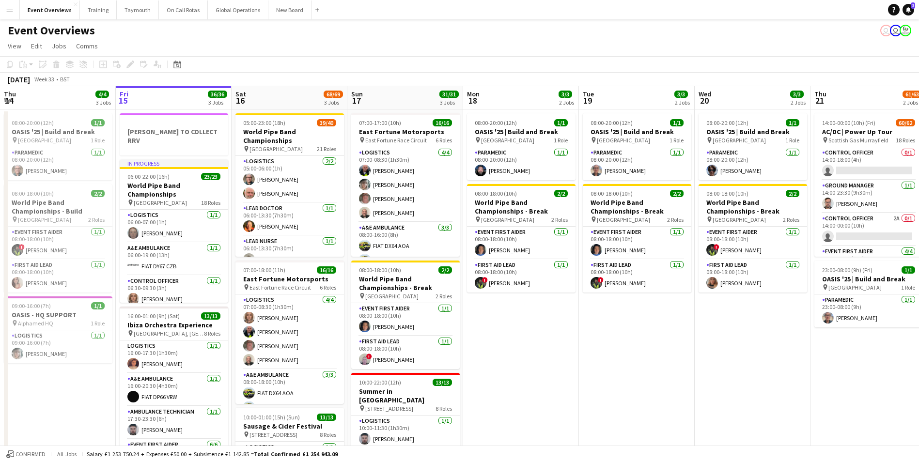
click at [612, 349] on app-date-cell "08:00-20:00 (12h) 1/1 OASIS '25 | Build and Break pin [GEOGRAPHIC_DATA] 1 Role …" at bounding box center [637, 405] width 116 height 591
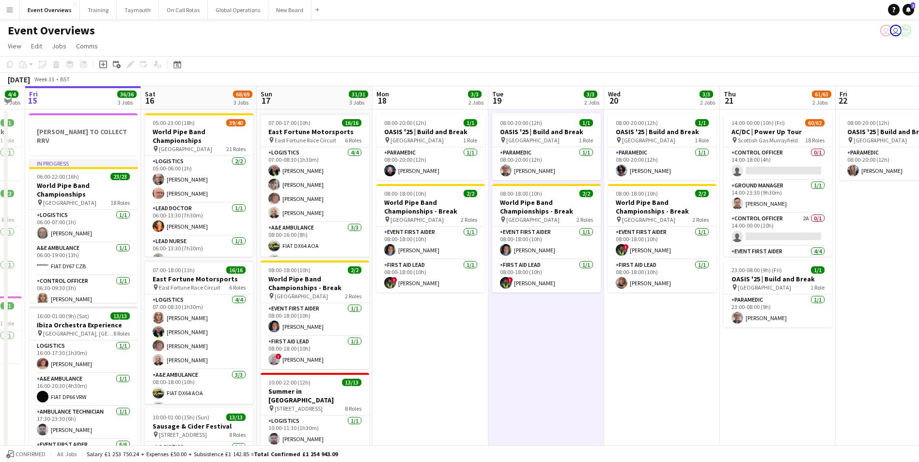
scroll to position [0, 328]
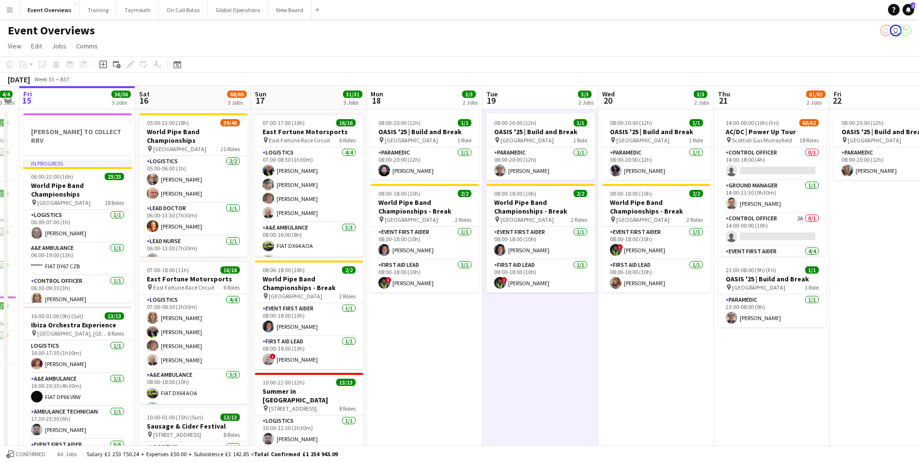
drag, startPoint x: 662, startPoint y: 398, endPoint x: 450, endPoint y: 406, distance: 212.4
click at [450, 406] on app-calendar-viewport "Tue 12 84/85 4 Jobs Wed 13 4/4 3 Jobs Thu 14 4/4 3 Jobs Fri 15 36/36 3 Jobs Sat…" at bounding box center [459, 393] width 919 height 614
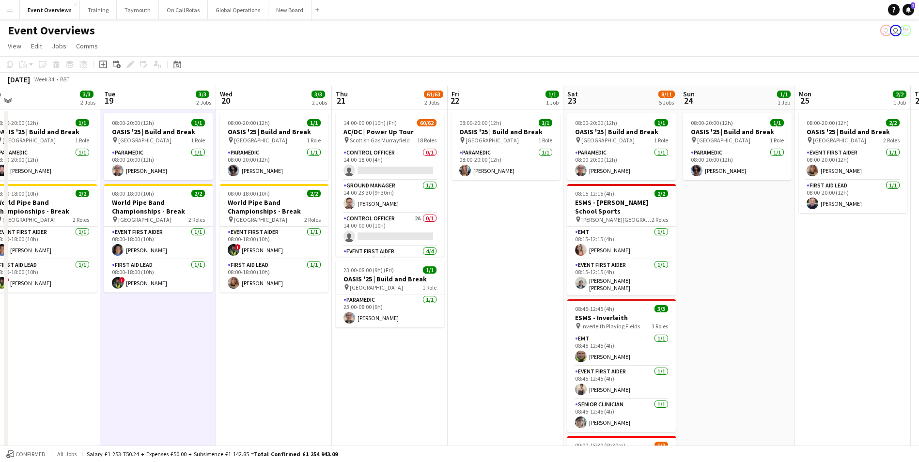
drag, startPoint x: 722, startPoint y: 383, endPoint x: 455, endPoint y: 407, distance: 268.6
click at [455, 407] on app-calendar-viewport "Fri 15 36/36 3 Jobs Sat 16 68/69 3 Jobs Sun 17 31/31 3 Jobs Mon 18 3/3 2 Jobs T…" at bounding box center [459, 393] width 919 height 614
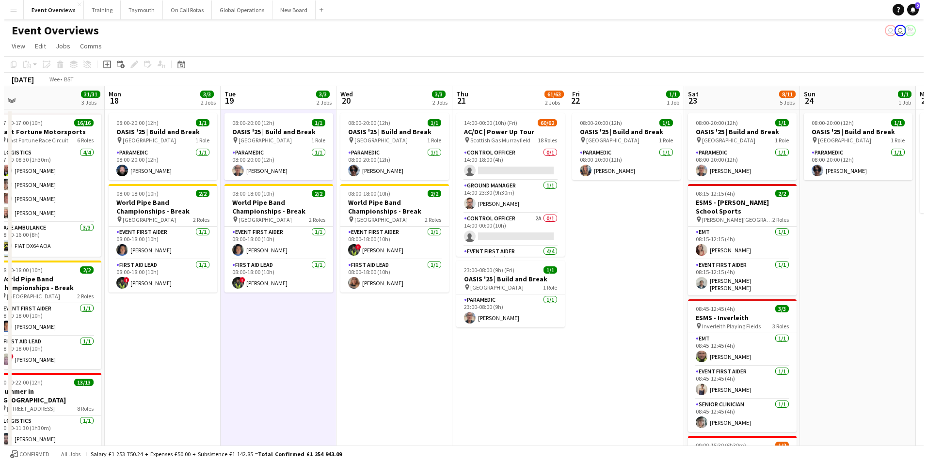
scroll to position [0, 271]
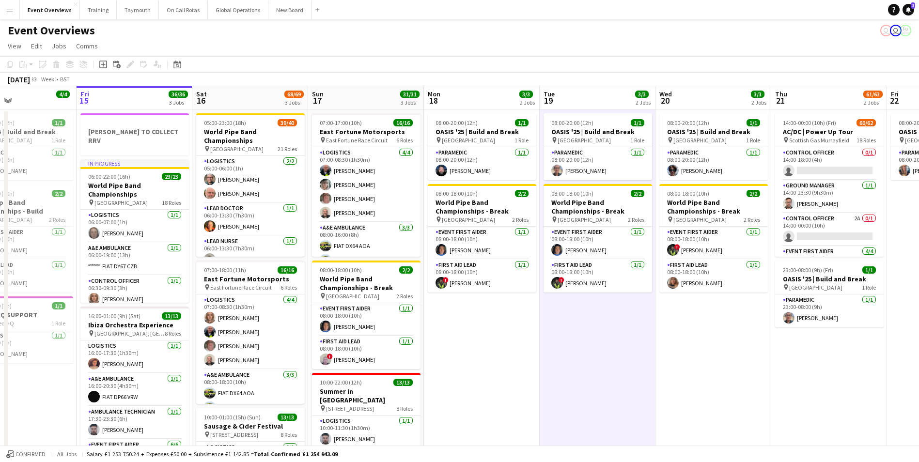
drag, startPoint x: 320, startPoint y: 408, endPoint x: 760, endPoint y: 373, distance: 441.9
click at [760, 373] on app-calendar-viewport "Tue 12 84/85 4 Jobs Wed 13 4/4 3 Jobs Thu 14 4/4 3 Jobs Fri 15 36/36 3 Jobs Sat…" at bounding box center [459, 393] width 919 height 614
click at [15, 10] on button "Menu" at bounding box center [9, 9] width 19 height 19
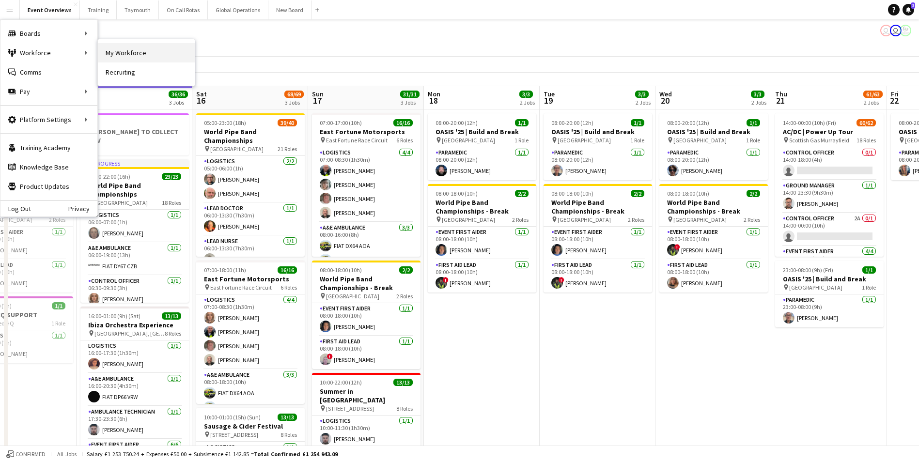
click at [142, 52] on link "My Workforce" at bounding box center [146, 52] width 97 height 19
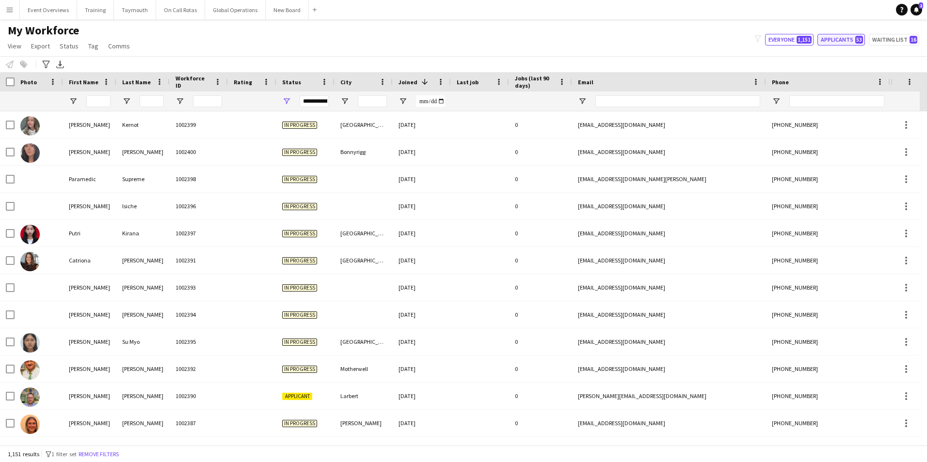
click at [836, 41] on button "Applicants 53" at bounding box center [840, 40] width 47 height 12
type input "**********"
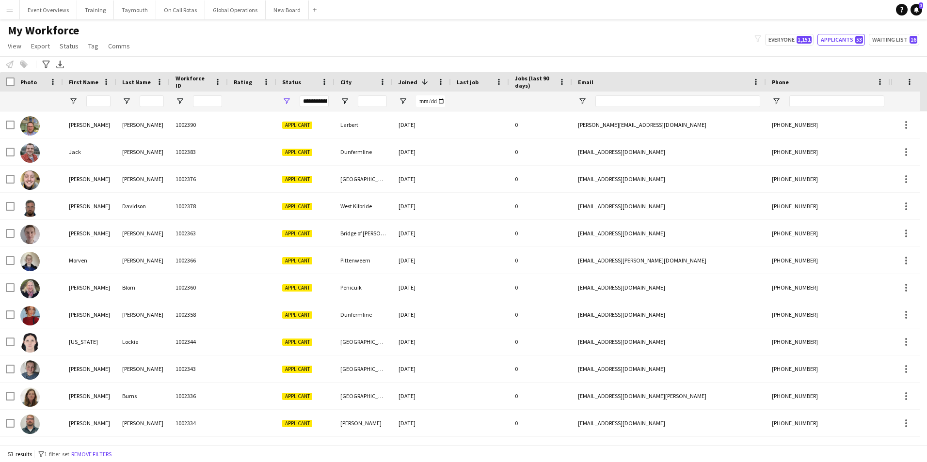
click at [9, 14] on button "Menu" at bounding box center [9, 9] width 19 height 19
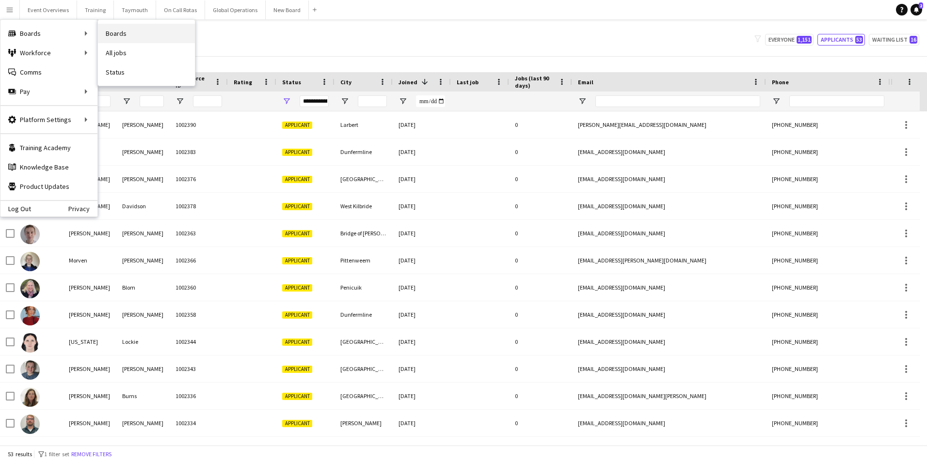
click at [130, 30] on link "Boards" at bounding box center [146, 33] width 97 height 19
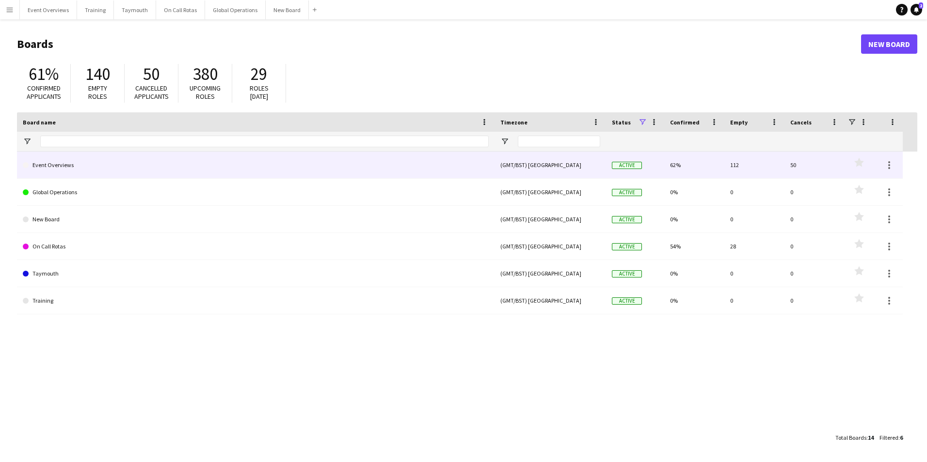
click at [41, 163] on link "Event Overviews" at bounding box center [256, 165] width 466 height 27
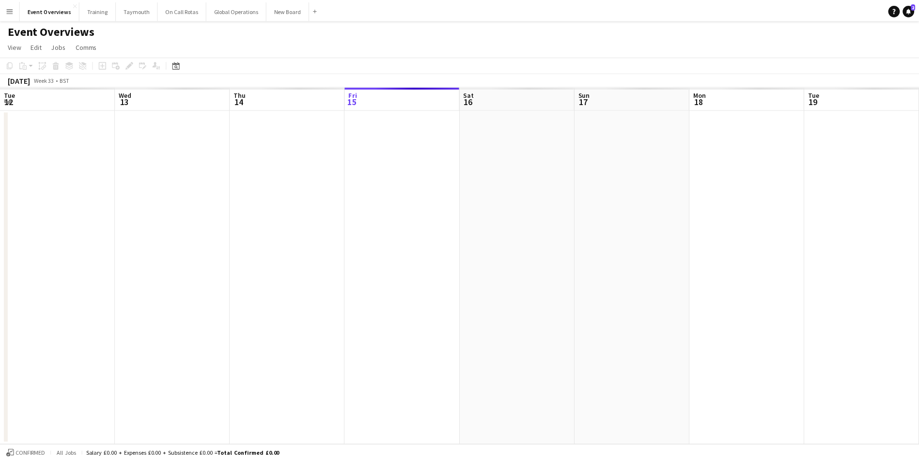
scroll to position [0, 232]
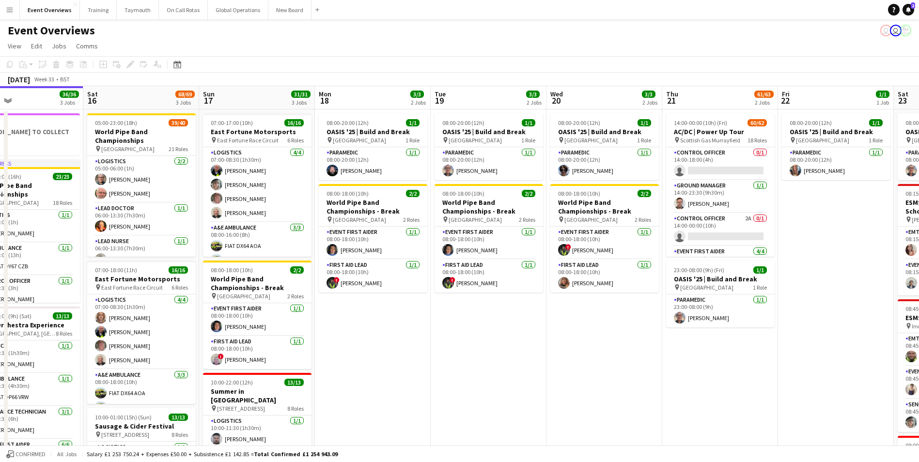
drag, startPoint x: 588, startPoint y: 342, endPoint x: 437, endPoint y: 381, distance: 156.1
click at [437, 381] on app-calendar-viewport "Tue 12 84/85 4 Jobs Wed 13 4/4 3 Jobs Thu 14 4/4 3 Jobs Fri 15 36/36 3 Jobs Sat…" at bounding box center [459, 393] width 919 height 614
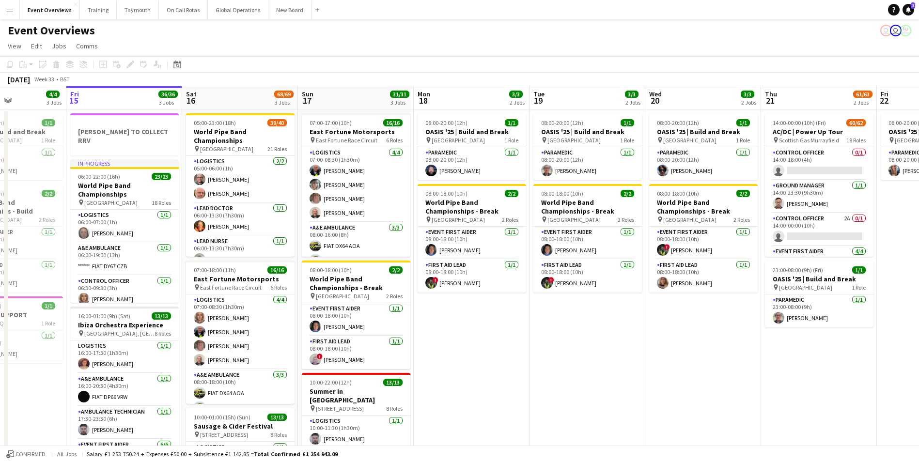
scroll to position [0, 254]
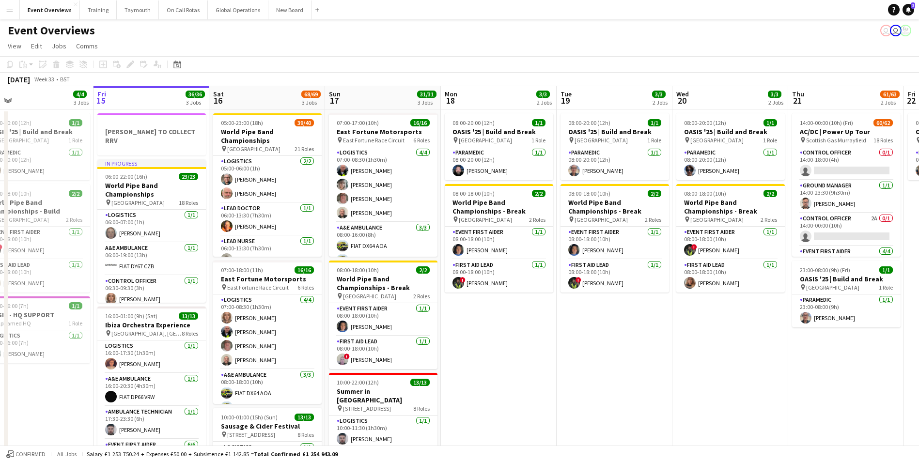
drag, startPoint x: 435, startPoint y: 380, endPoint x: 564, endPoint y: 392, distance: 129.4
click at [564, 392] on app-calendar-viewport "Tue 12 84/85 4 Jobs Wed 13 4/4 3 Jobs Thu 14 4/4 3 Jobs Fri 15 36/36 3 Jobs Sat…" at bounding box center [459, 393] width 919 height 614
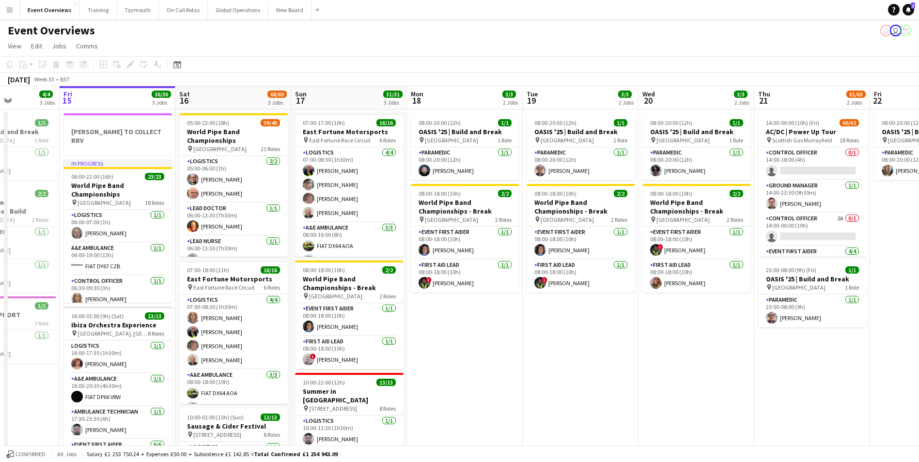
scroll to position [0, 288]
drag, startPoint x: 646, startPoint y: 397, endPoint x: 496, endPoint y: 398, distance: 150.2
click at [496, 398] on app-calendar-viewport "Tue 12 84/85 4 Jobs Wed 13 4/4 3 Jobs Thu 14 4/4 3 Jobs Fri 15 36/36 3 Jobs Sat…" at bounding box center [459, 393] width 919 height 614
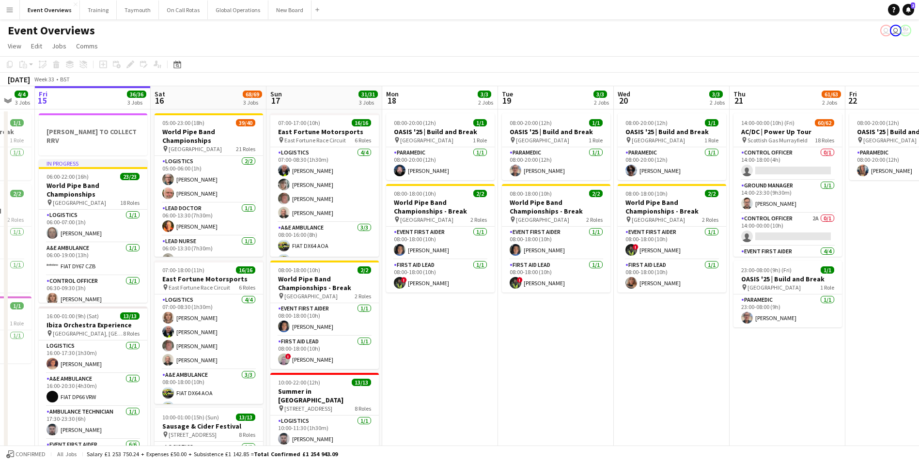
scroll to position [0, 286]
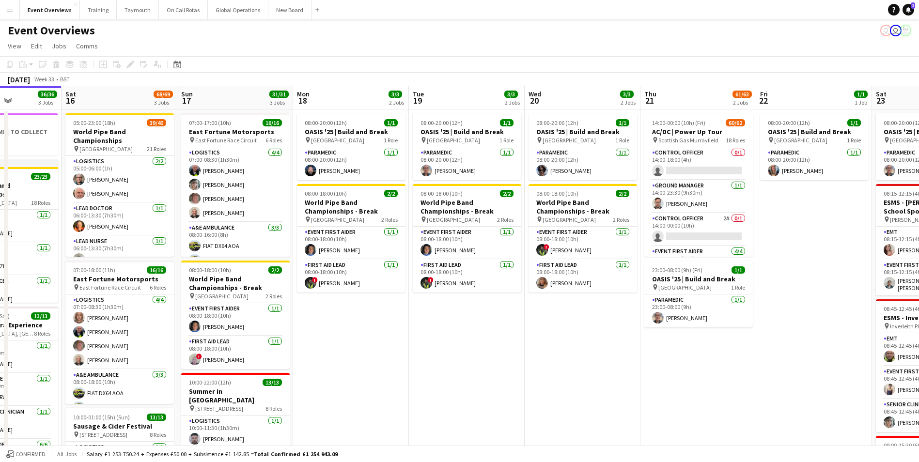
drag, startPoint x: 500, startPoint y: 395, endPoint x: 618, endPoint y: 396, distance: 118.2
click at [618, 396] on app-calendar-viewport "Wed 13 4/4 3 Jobs Thu 14 4/4 3 Jobs Fri 15 36/36 3 Jobs Sat 16 68/69 3 Jobs Sun…" at bounding box center [459, 393] width 919 height 614
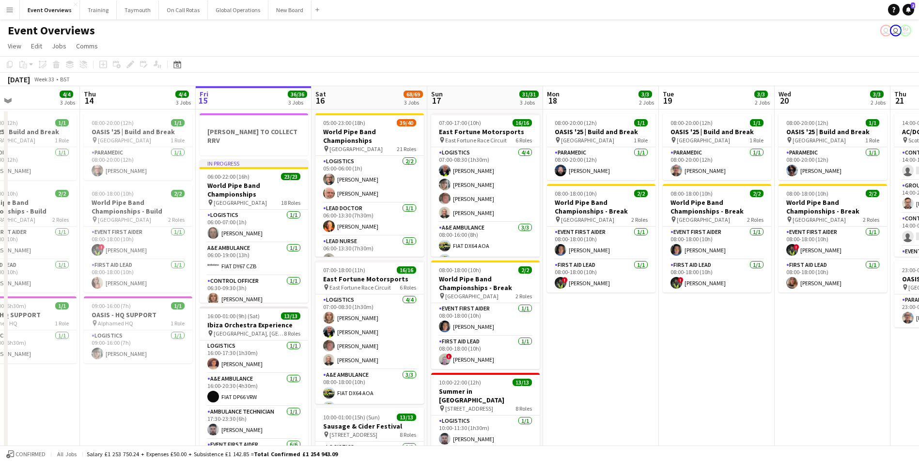
scroll to position [0, 262]
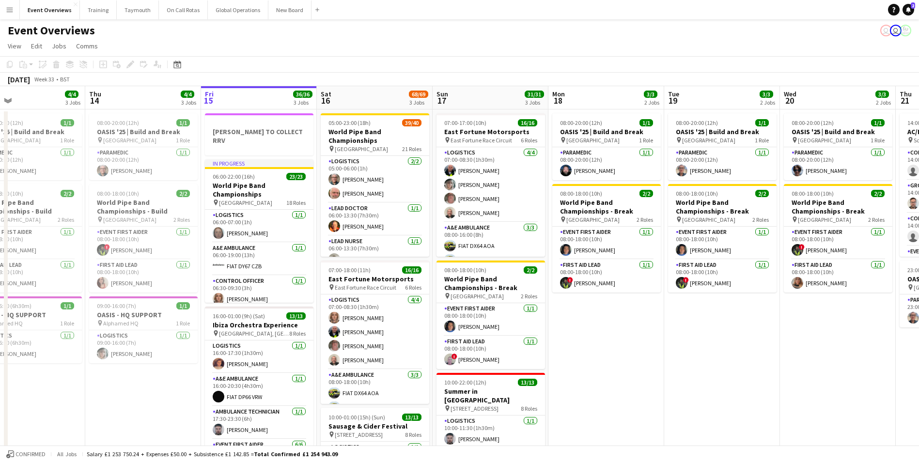
drag, startPoint x: 561, startPoint y: 394, endPoint x: 701, endPoint y: 383, distance: 139.9
click at [701, 383] on app-calendar-viewport "Mon 11 2/2 1 Job Tue 12 84/85 4 Jobs Wed 13 4/4 3 Jobs Thu 14 4/4 3 Jobs Fri 15…" at bounding box center [459, 393] width 919 height 614
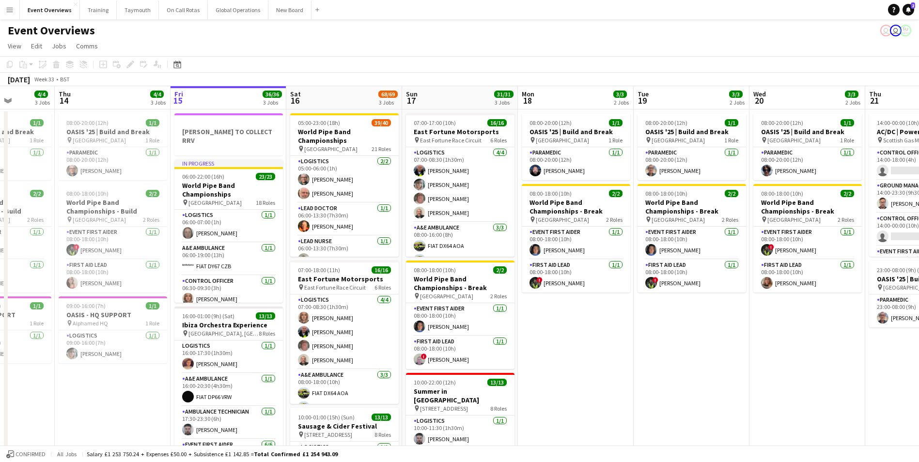
scroll to position [0, 296]
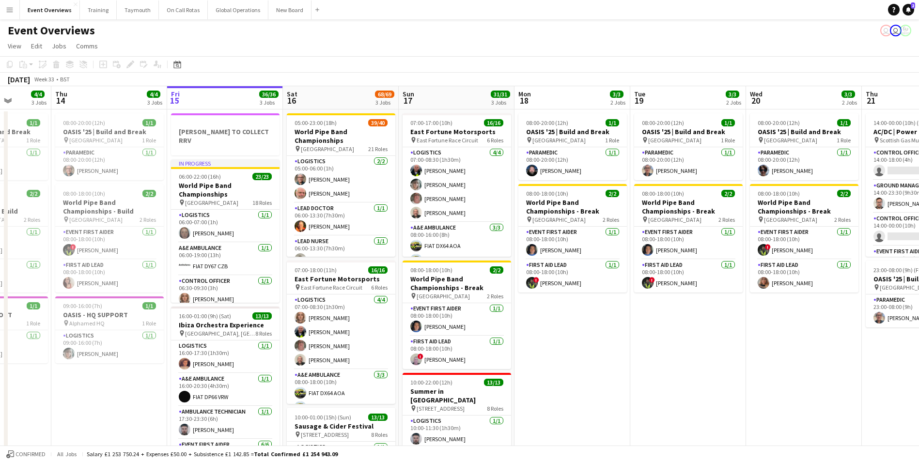
drag, startPoint x: 683, startPoint y: 360, endPoint x: 533, endPoint y: 388, distance: 152.3
click at [533, 388] on app-calendar-viewport "Mon 11 2/2 1 Job Tue 12 84/85 4 Jobs Wed 13 4/4 3 Jobs Thu 14 4/4 3 Jobs Fri 15…" at bounding box center [459, 393] width 919 height 614
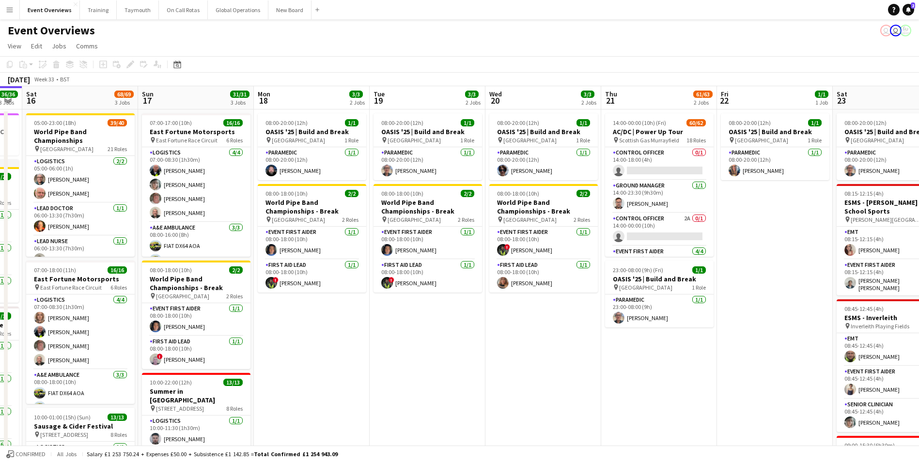
scroll to position [0, 334]
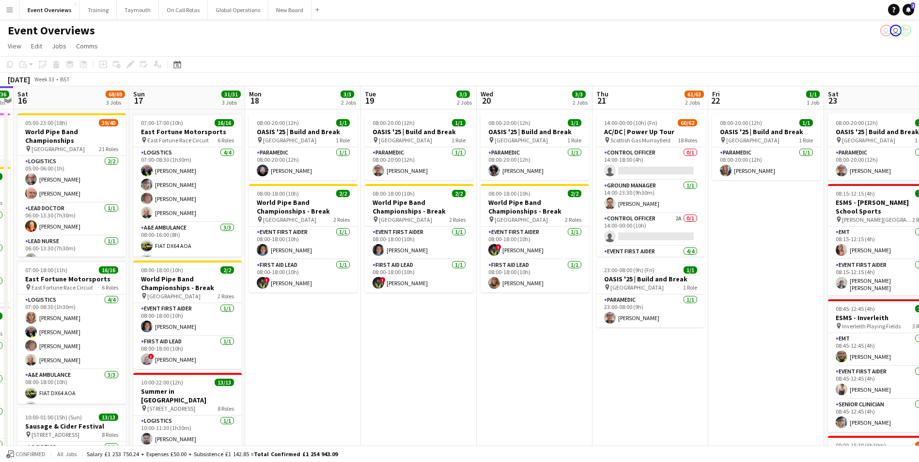
drag, startPoint x: 614, startPoint y: 402, endPoint x: 460, endPoint y: 403, distance: 154.1
click at [460, 404] on app-calendar-viewport "Wed 13 4/4 3 Jobs Thu 14 4/4 3 Jobs Fri 15 36/36 3 Jobs Sat 16 68/69 3 Jobs Sun…" at bounding box center [459, 393] width 919 height 614
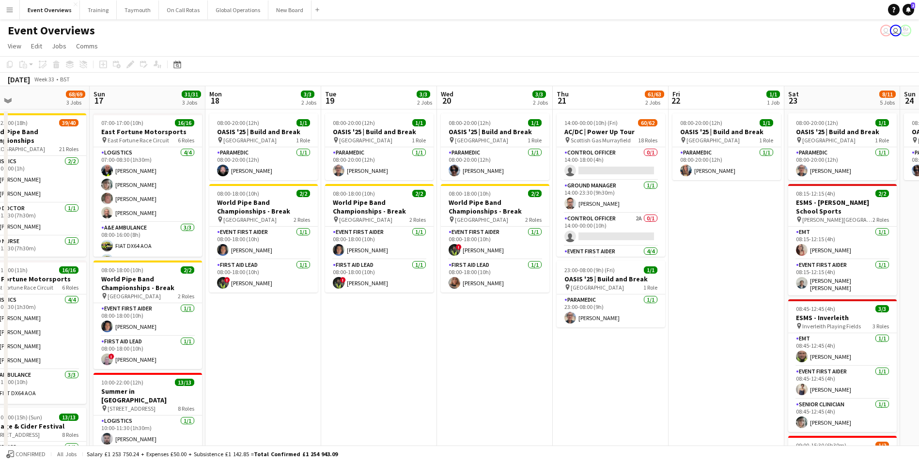
scroll to position [0, 293]
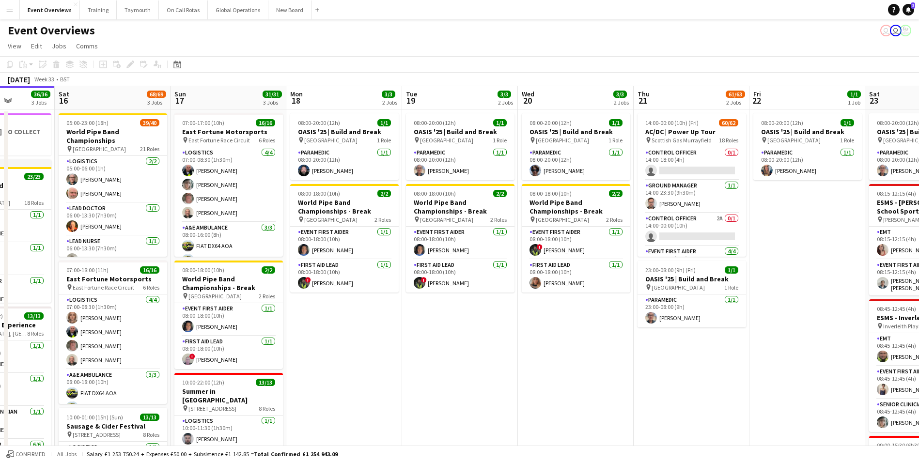
drag, startPoint x: 613, startPoint y: 402, endPoint x: 422, endPoint y: 416, distance: 191.0
click at [422, 416] on app-calendar-viewport "Wed 13 4/4 3 Jobs Thu 14 4/4 3 Jobs Fri 15 36/36 3 Jobs Sat 16 68/69 3 Jobs Sun…" at bounding box center [459, 393] width 919 height 614
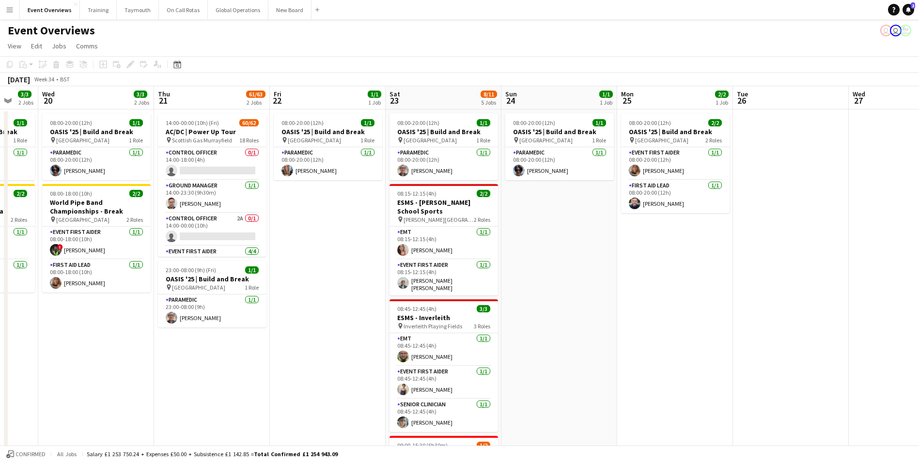
drag, startPoint x: 533, startPoint y: 402, endPoint x: 283, endPoint y: 425, distance: 251.1
click at [283, 425] on app-calendar-viewport "Sun 17 31/31 3 Jobs Mon 18 3/3 2 Jobs Tue 19 3/3 2 Jobs Wed 20 3/3 2 Jobs Thu 2…" at bounding box center [459, 393] width 919 height 614
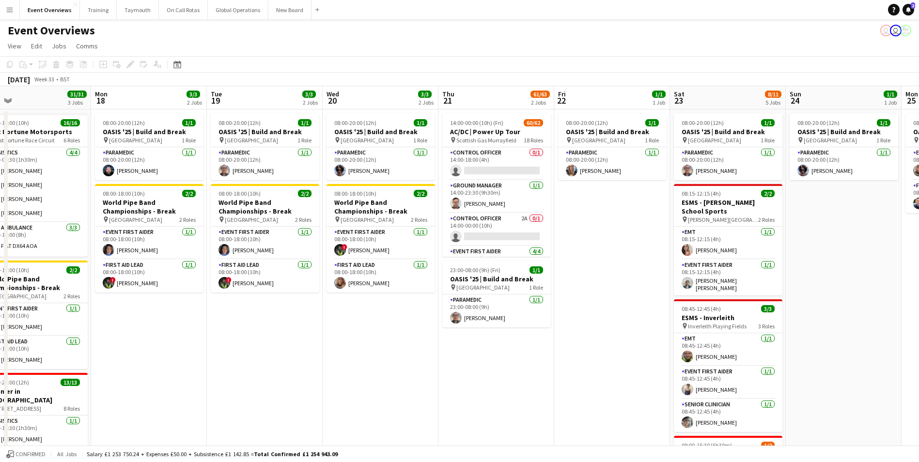
drag, startPoint x: 546, startPoint y: 415, endPoint x: 845, endPoint y: 398, distance: 299.0
click at [845, 398] on app-calendar-viewport "Fri 15 36/36 3 Jobs Sat 16 68/69 3 Jobs Sun 17 31/31 3 Jobs Mon 18 3/3 2 Jobs T…" at bounding box center [459, 393] width 919 height 614
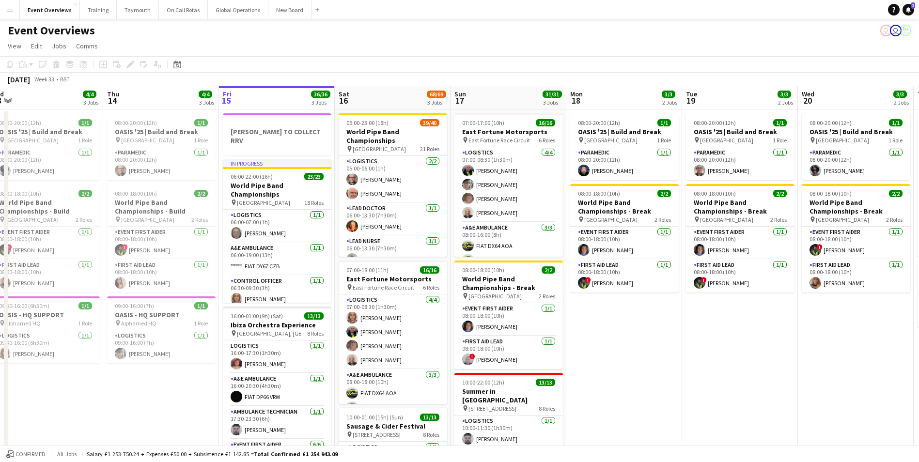
scroll to position [0, 230]
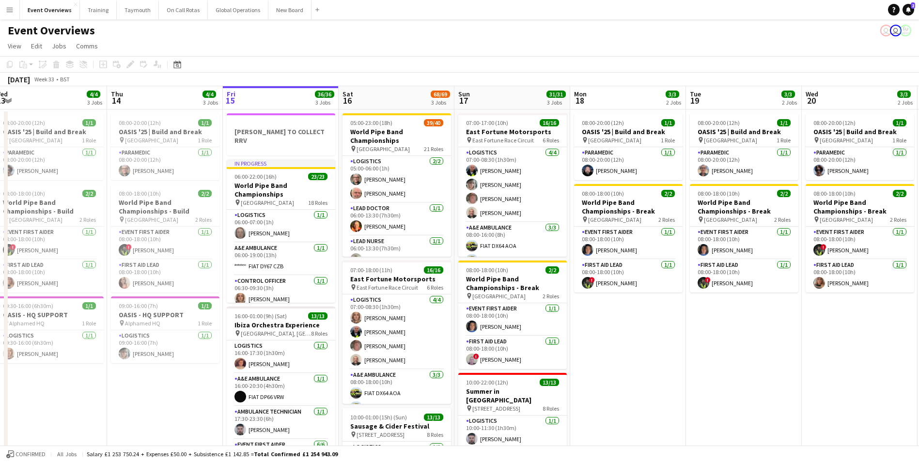
drag, startPoint x: 772, startPoint y: 369, endPoint x: 805, endPoint y: 370, distance: 33.5
click at [804, 370] on app-calendar-viewport "Mon 11 2/2 1 Job Tue 12 84/85 4 Jobs Wed 13 4/4 3 Jobs Thu 14 4/4 3 Jobs Fri 15…" at bounding box center [459, 393] width 919 height 614
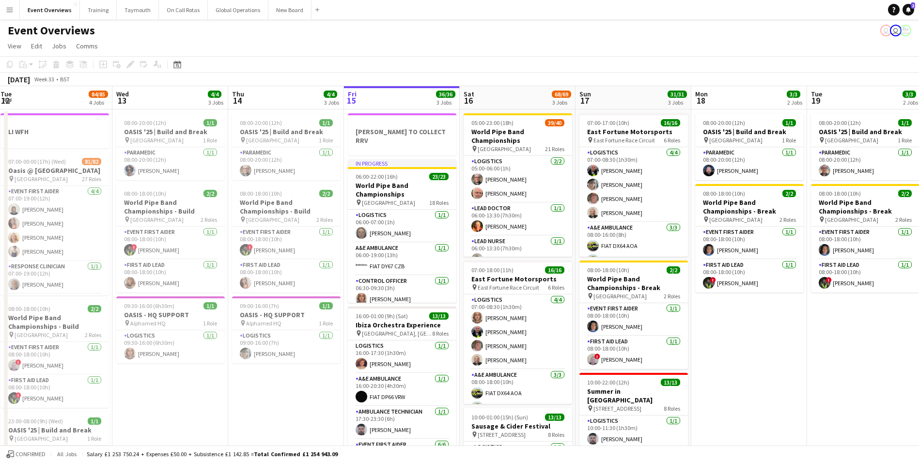
drag, startPoint x: 805, startPoint y: 370, endPoint x: 916, endPoint y: 366, distance: 111.0
click at [916, 366] on app-calendar-viewport "Sun 10 13/13 1 Job Mon 11 2/2 1 Job Tue 12 84/85 4 Jobs Wed 13 4/4 3 Jobs Thu 1…" at bounding box center [459, 393] width 919 height 614
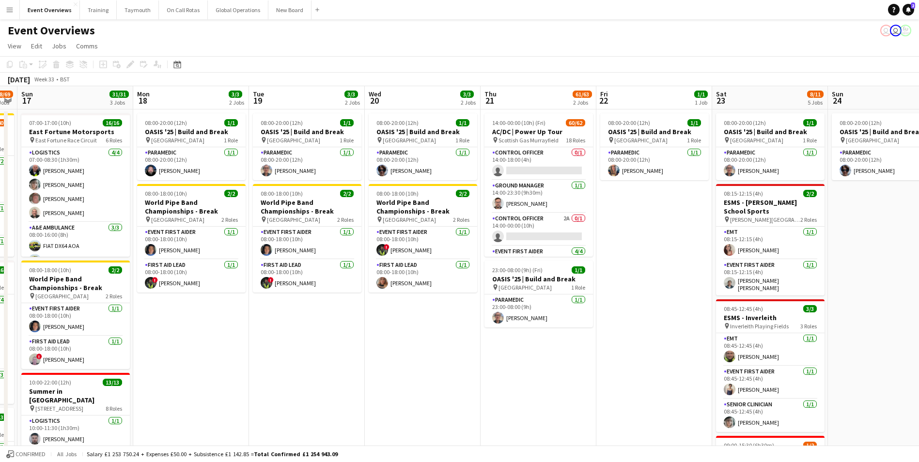
scroll to position [0, 338]
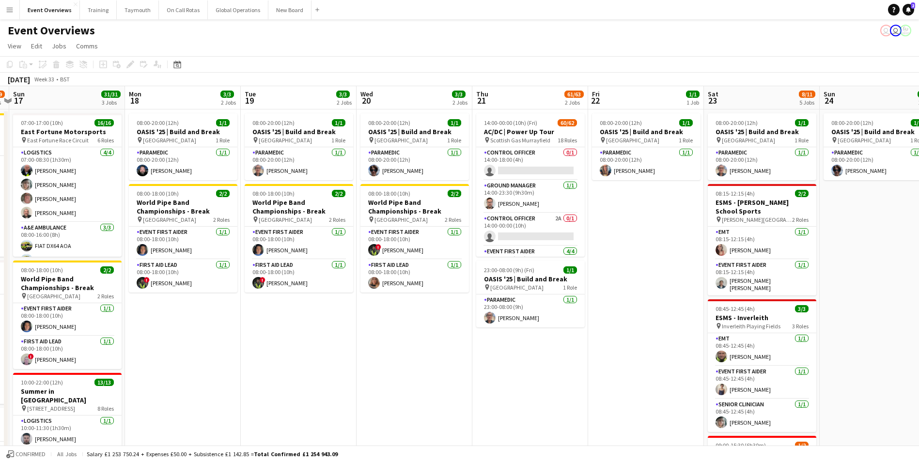
drag, startPoint x: 785, startPoint y: 359, endPoint x: 219, endPoint y: 324, distance: 567.6
click at [218, 325] on app-calendar-viewport "Thu 14 4/4 3 Jobs Fri 15 36/36 3 Jobs Sat 16 68/69 3 Jobs Sun 17 31/31 3 Jobs M…" at bounding box center [459, 393] width 919 height 614
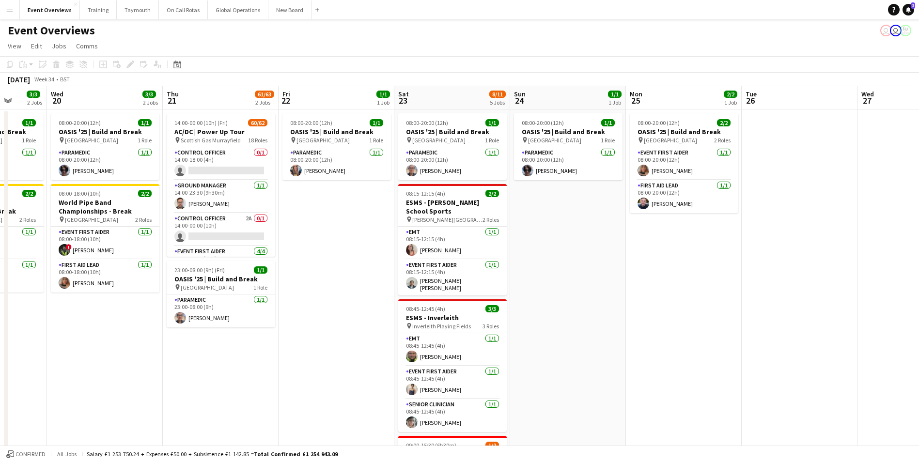
scroll to position [0, 349]
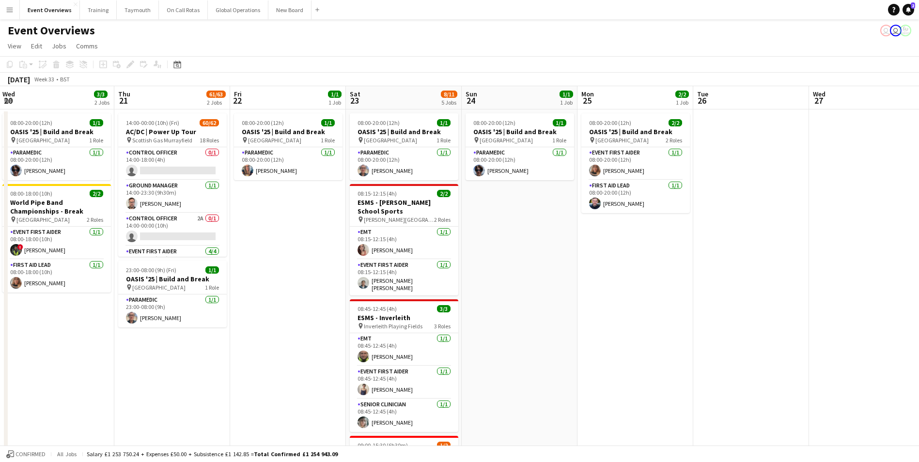
drag, startPoint x: 611, startPoint y: 382, endPoint x: 252, endPoint y: 426, distance: 360.9
click at [252, 426] on app-calendar-viewport "Sun 17 31/31 3 Jobs Mon 18 3/3 2 Jobs Tue 19 3/3 2 Jobs Wed 20 3/3 2 Jobs Thu 2…" at bounding box center [459, 393] width 919 height 614
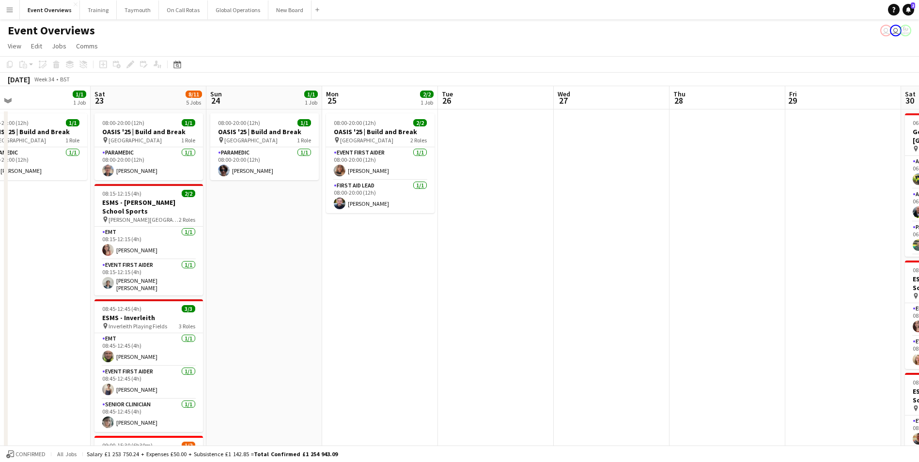
drag, startPoint x: 544, startPoint y: 376, endPoint x: 159, endPoint y: 411, distance: 386.4
click at [159, 411] on app-calendar-viewport "Tue 19 3/3 2 Jobs Wed 20 3/3 2 Jobs Thu 21 61/63 2 Jobs Fri 22 1/1 1 Job Sat 23…" at bounding box center [459, 415] width 919 height 658
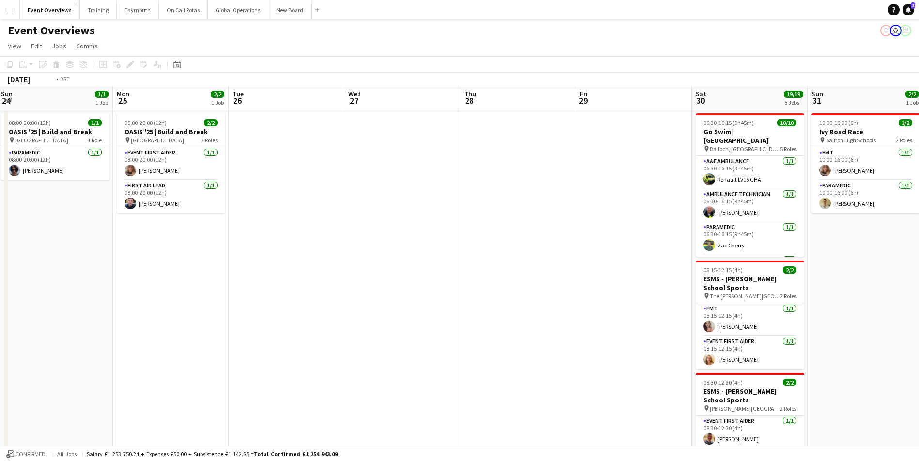
drag, startPoint x: 457, startPoint y: 370, endPoint x: 29, endPoint y: 393, distance: 428.5
click at [29, 393] on app-calendar-viewport "Thu 21 61/63 2 Jobs Fri 22 1/1 1 Job Sat 23 8/11 5 Jobs Sun 24 1/1 1 Job Mon 25…" at bounding box center [459, 415] width 919 height 658
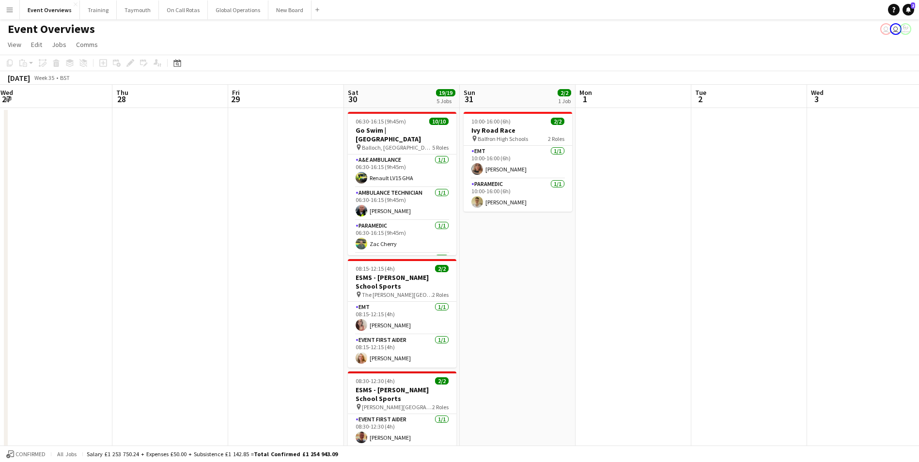
scroll to position [0, 0]
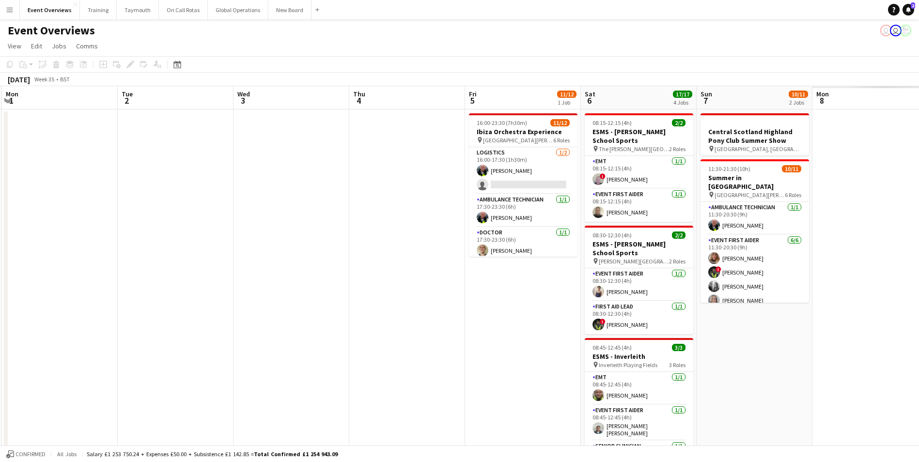
drag, startPoint x: 499, startPoint y: 342, endPoint x: 119, endPoint y: 335, distance: 380.0
click at [111, 339] on app-calendar-viewport "Thu 28 Fri 29 Sat 30 19/19 5 Jobs Sun 31 2/2 1 Job Mon 1 Tue 2 Wed 3 Thu 4 Fri …" at bounding box center [459, 415] width 919 height 658
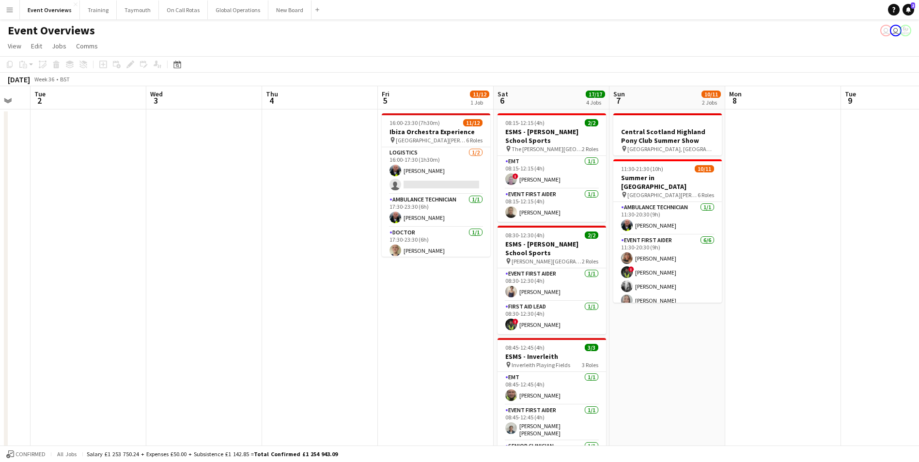
scroll to position [0, 368]
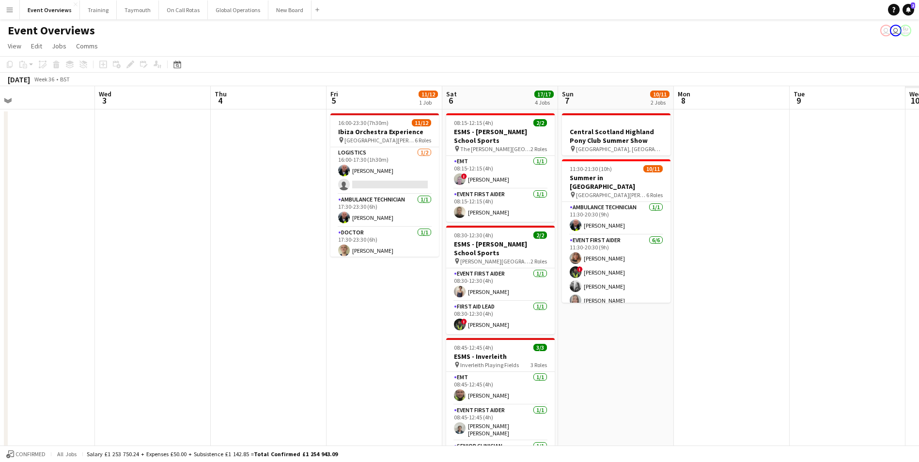
drag, startPoint x: 536, startPoint y: 309, endPoint x: 211, endPoint y: 328, distance: 325.2
click at [211, 328] on app-calendar-viewport "Sat 30 19/19 5 Jobs Sun 31 2/2 1 Job Mon 1 Tue 2 Wed 3 Thu 4 Fri 5 11/12 1 Job …" at bounding box center [459, 415] width 919 height 658
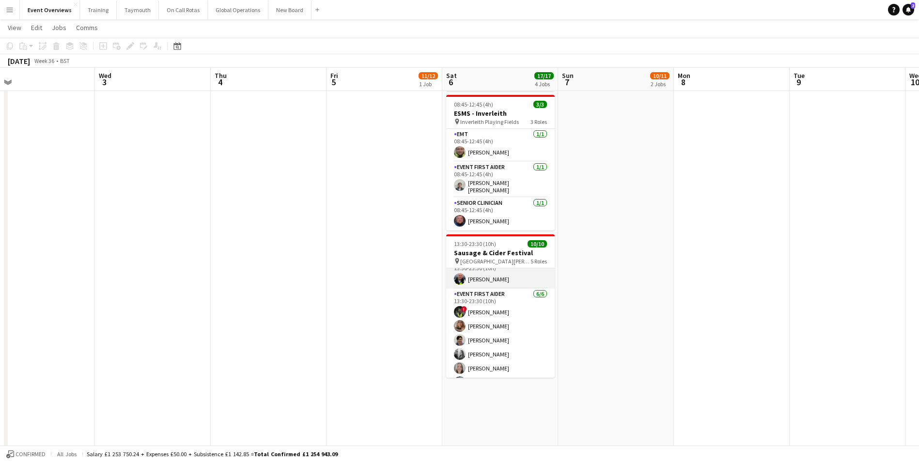
scroll to position [0, 0]
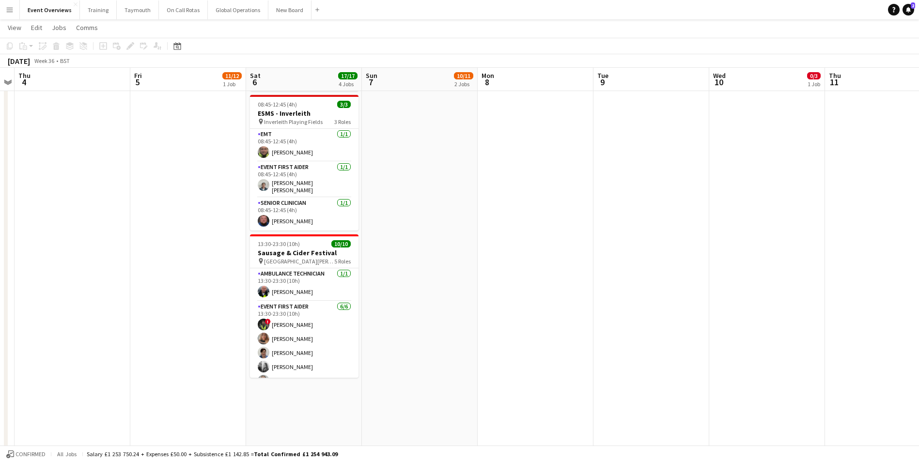
drag, startPoint x: 590, startPoint y: 302, endPoint x: 394, endPoint y: 330, distance: 198.7
click at [394, 330] on app-calendar-viewport "Mon 1 Tue 2 Wed 3 Thu 4 Fri 5 11/12 1 Job Sat 6 17/17 4 Jobs Sun 7 10/11 2 Jobs…" at bounding box center [459, 148] width 919 height 706
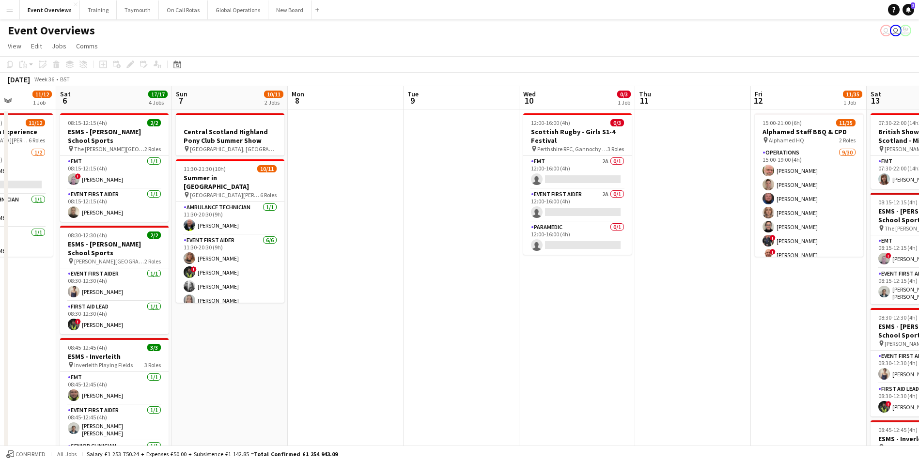
drag, startPoint x: 613, startPoint y: 205, endPoint x: 271, endPoint y: 227, distance: 341.9
click at [271, 227] on app-calendar-viewport "Tue 2 Wed 3 Thu 4 Fri 5 11/12 1 Job Sat 6 17/17 4 Jobs Sun 7 10/11 2 Jobs Mon 8…" at bounding box center [459, 415] width 919 height 658
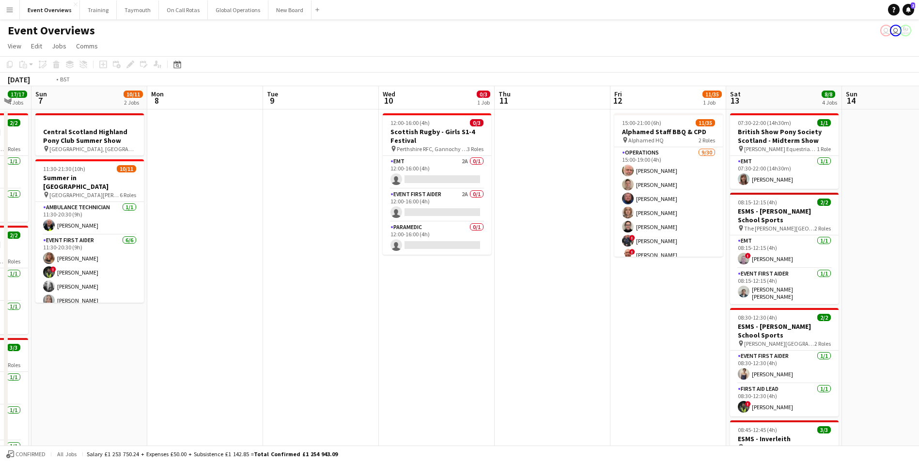
drag, startPoint x: 597, startPoint y: 355, endPoint x: 361, endPoint y: 363, distance: 236.7
click at [361, 363] on app-calendar-viewport "Thu 4 Fri 5 11/12 1 Job Sat 6 17/17 4 Jobs Sun 7 10/11 2 Jobs Mon 8 Tue 9 Wed 1…" at bounding box center [459, 415] width 919 height 658
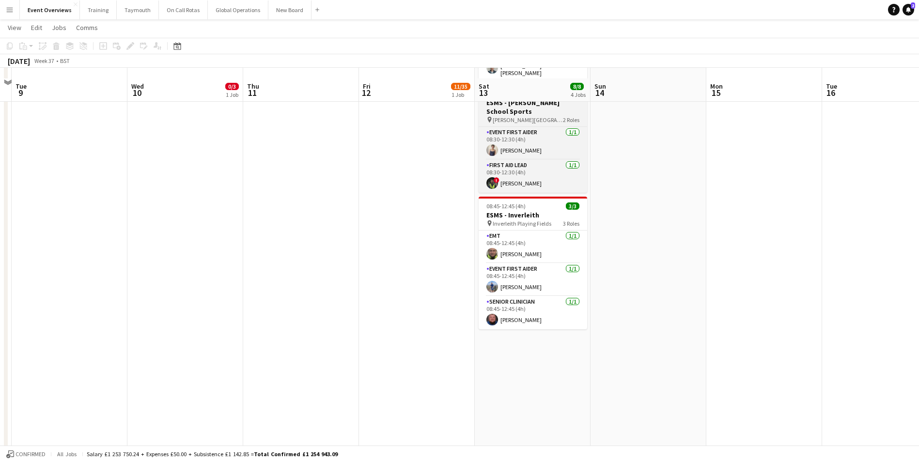
scroll to position [242, 0]
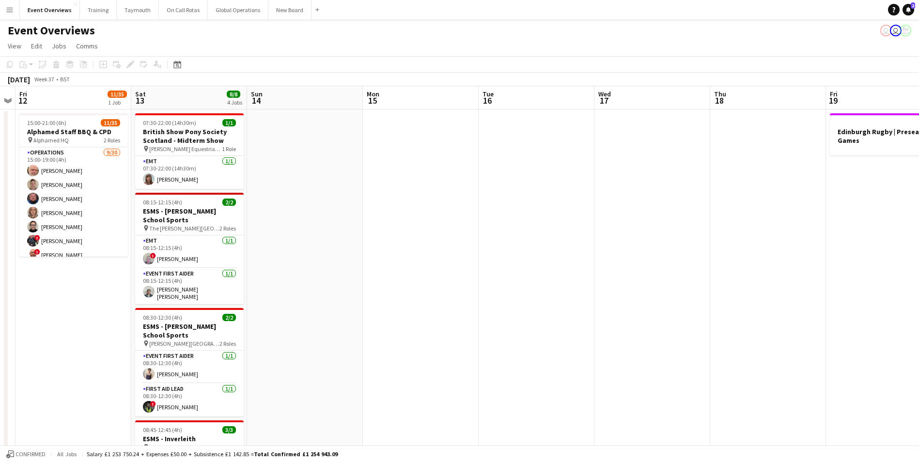
drag, startPoint x: 744, startPoint y: 202, endPoint x: 400, endPoint y: 252, distance: 347.3
click at [400, 252] on app-calendar-viewport "Tue 9 Wed 10 0/3 1 Job Thu 11 Fri 12 11/35 1 Job Sat 13 8/8 4 Jobs Sun 14 Mon 1…" at bounding box center [459, 415] width 919 height 658
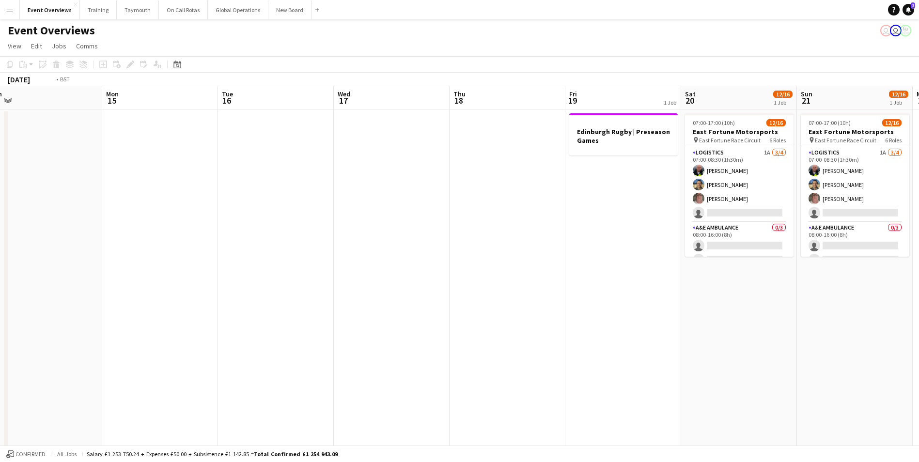
drag, startPoint x: 595, startPoint y: 232, endPoint x: 299, endPoint y: 259, distance: 297.3
click at [291, 262] on app-calendar-viewport "Thu 11 Fri 12 11/35 1 Job Sat 13 8/8 4 Jobs Sun 14 Mon 15 Tue 16 Wed 17 Thu 18 …" at bounding box center [459, 415] width 919 height 658
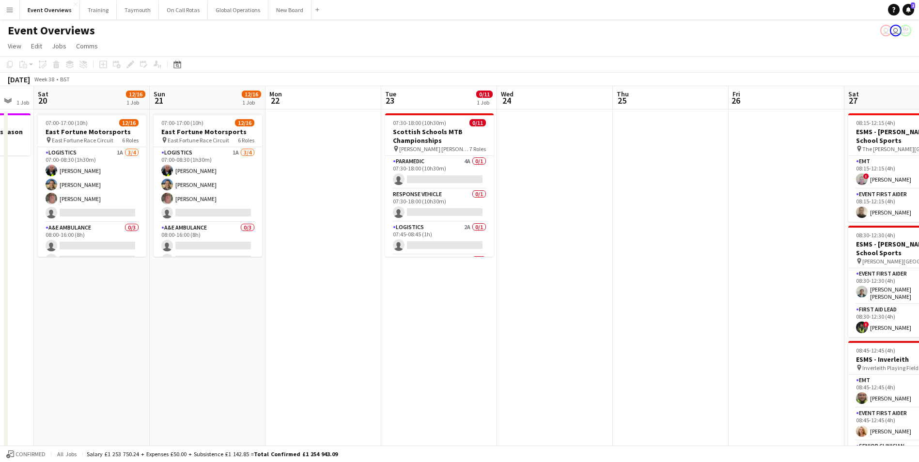
drag, startPoint x: 613, startPoint y: 362, endPoint x: 425, endPoint y: 317, distance: 192.4
click at [98, 370] on app-calendar-viewport "Wed 17 Thu 18 Fri 19 1 Job Sat 20 12/16 1 Job Sun 21 12/16 1 Job Mon 22 Tue 23 …" at bounding box center [459, 415] width 919 height 658
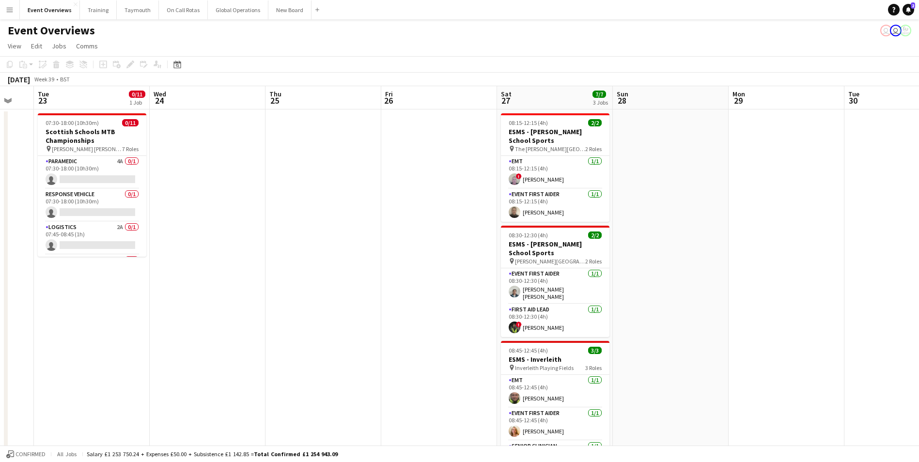
scroll to position [0, 335]
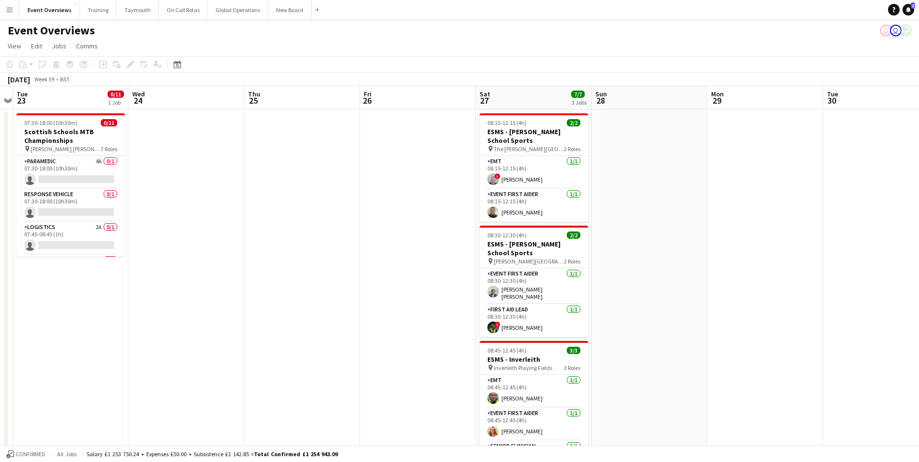
drag, startPoint x: 615, startPoint y: 194, endPoint x: 252, endPoint y: 231, distance: 365.3
click at [246, 234] on app-calendar-viewport "Sat 20 12/16 1 Job Sun 21 12/16 1 Job Mon 22 Tue 23 0/11 1 Job Wed 24 Thu 25 Fr…" at bounding box center [459, 415] width 919 height 658
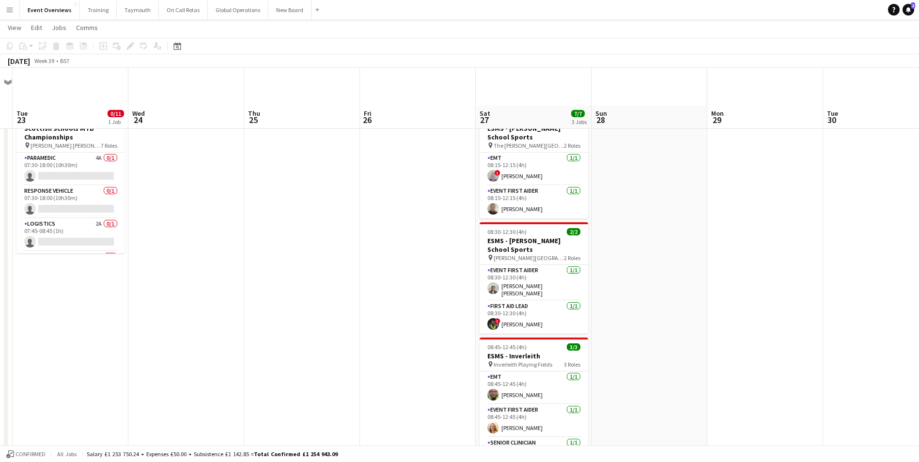
scroll to position [0, 0]
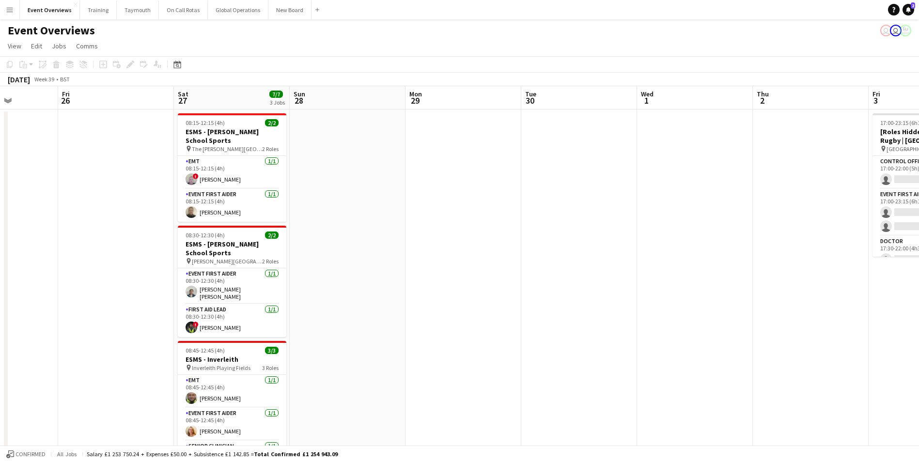
drag, startPoint x: 662, startPoint y: 211, endPoint x: 350, endPoint y: 242, distance: 314.1
click at [212, 253] on app-calendar-viewport "Tue 23 0/11 1 Job Wed 24 Thu 25 Fri 26 Sat 27 7/7 3 Jobs Sun 28 Mon 29 Tue 30 W…" at bounding box center [459, 415] width 919 height 658
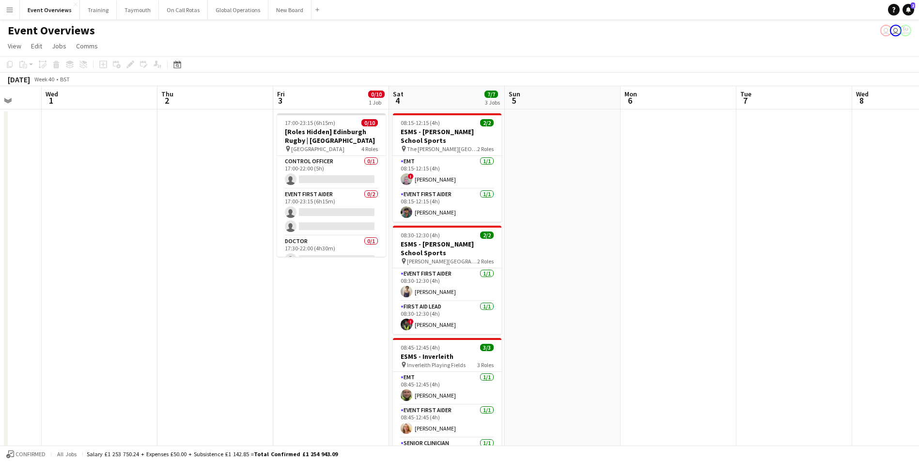
drag, startPoint x: 569, startPoint y: 222, endPoint x: 122, endPoint y: 258, distance: 448.7
click at [122, 258] on app-calendar-viewport "Sun 28 Mon 29 Tue 30 Wed 1 Thu 2 Fri 3 0/10 1 Job Sat 4 7/7 3 Jobs Sun 5 Mon 6 …" at bounding box center [459, 415] width 919 height 658
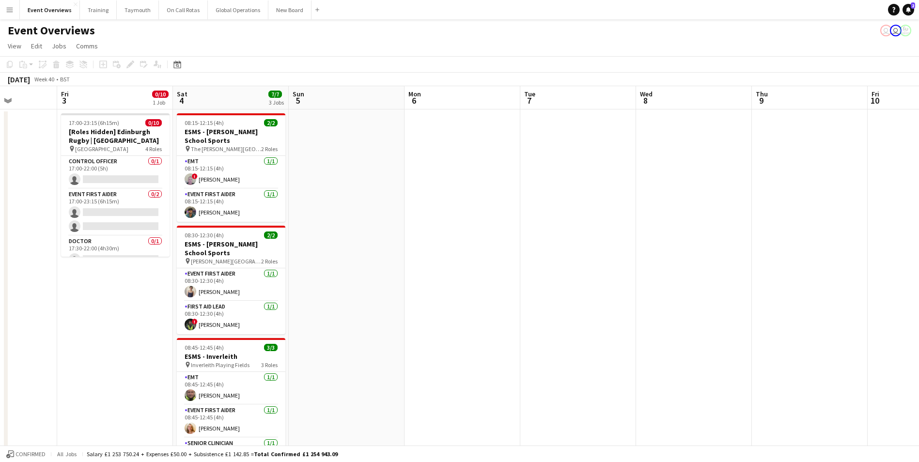
drag, startPoint x: 647, startPoint y: 237, endPoint x: 200, endPoint y: 266, distance: 448.2
click at [200, 266] on app-calendar-viewport "Tue 30 Wed 1 Thu 2 Fri 3 0/10 1 Job Sat 4 7/7 3 Jobs Sun 5 Mon 6 Tue 7 Wed 8 Th…" at bounding box center [459, 415] width 919 height 658
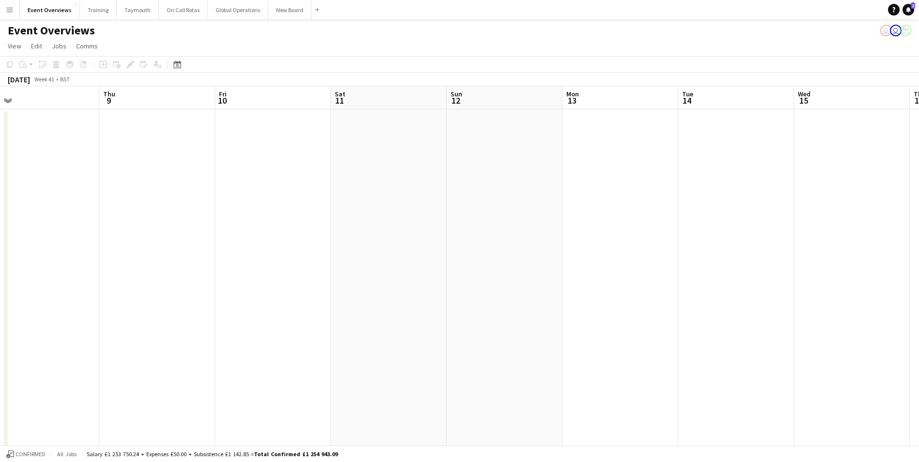
drag, startPoint x: 248, startPoint y: 269, endPoint x: 192, endPoint y: 277, distance: 56.7
click at [164, 276] on app-calendar-viewport "Sun 5 Mon 6 Tue 7 Wed 8 Thu 9 Fri 10 Sat 11 Sun 12 Mon 13 Tue 14 Wed 15 Thu 16 …" at bounding box center [459, 415] width 919 height 658
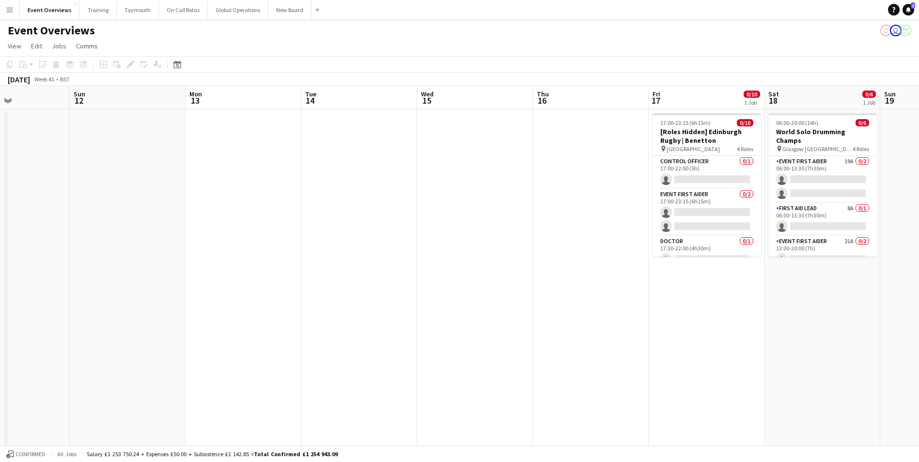
drag, startPoint x: 399, startPoint y: 272, endPoint x: 94, endPoint y: 289, distance: 305.3
click at [94, 289] on app-calendar-viewport "Thu 9 Fri 10 Sat 11 Sun 12 Mon 13 Tue 14 Wed 15 Thu 16 Fri 17 0/10 1 Job Sat 18…" at bounding box center [459, 415] width 919 height 658
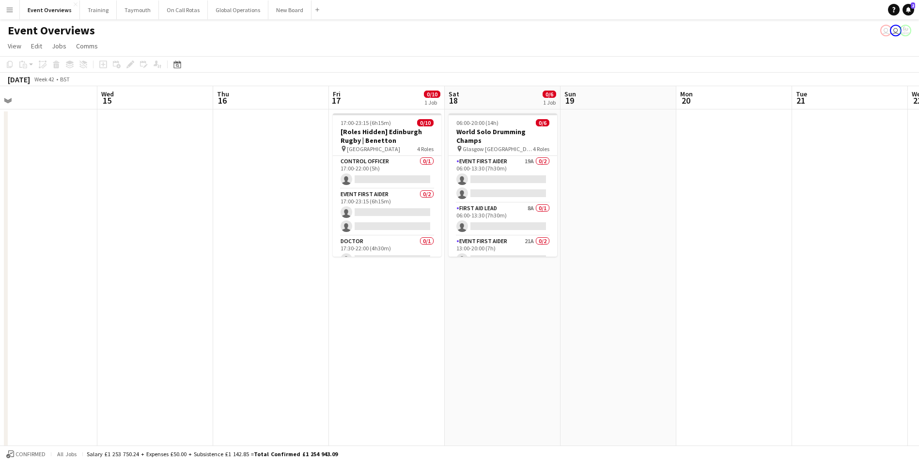
drag, startPoint x: 439, startPoint y: 253, endPoint x: 48, endPoint y: 283, distance: 392.2
click at [48, 283] on app-calendar-viewport "Sat 11 Sun 12 Mon 13 Tue 14 Wed 15 Thu 16 Fri 17 0/10 1 Job Sat 18 0/6 1 Job Su…" at bounding box center [459, 415] width 919 height 658
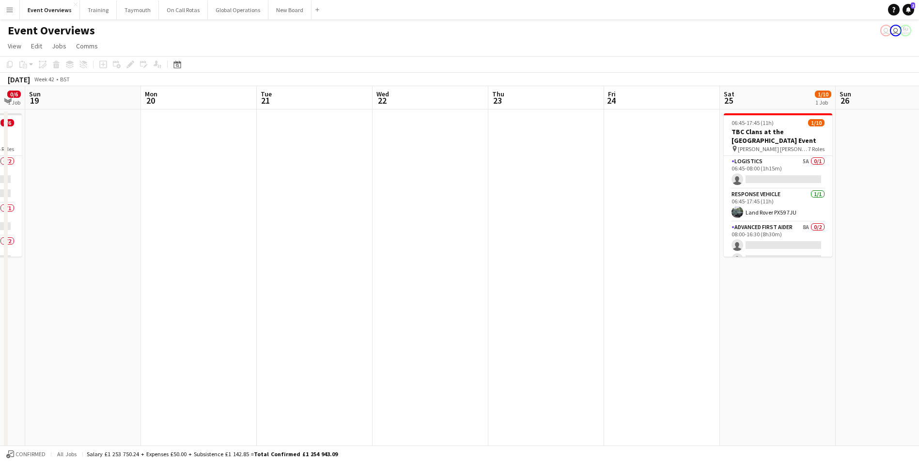
drag, startPoint x: 593, startPoint y: 253, endPoint x: 205, endPoint y: 283, distance: 389.3
click at [129, 292] on app-calendar-viewport "Thu 16 Fri 17 0/10 1 Job Sat 18 0/6 1 Job Sun 19 Mon 20 Tue 21 Wed 22 Thu 23 Fr…" at bounding box center [459, 415] width 919 height 658
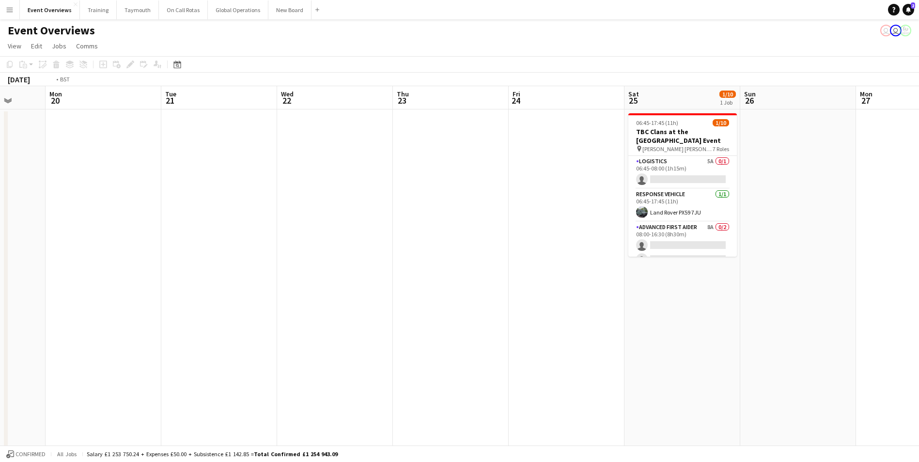
scroll to position [0, 378]
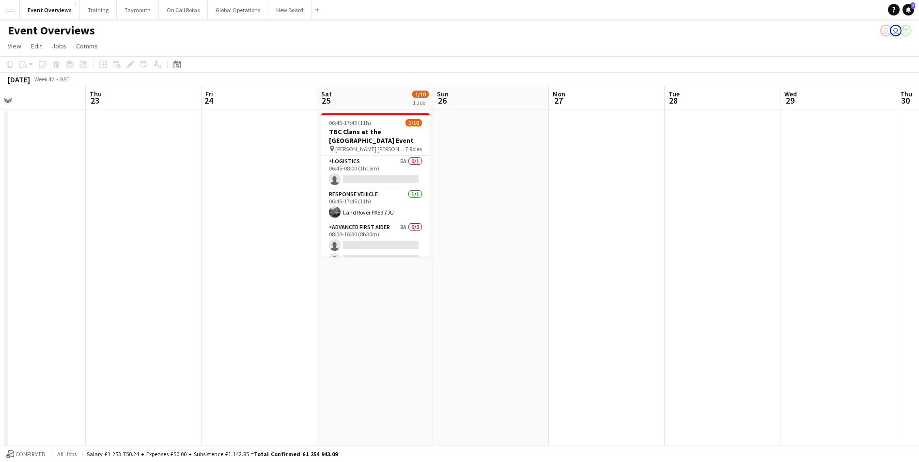
drag, startPoint x: 471, startPoint y: 253, endPoint x: 149, endPoint y: 286, distance: 323.9
click at [149, 286] on app-calendar-viewport "Sun 19 Mon 20 Tue 21 Wed 22 Thu 23 Fri 24 Sat 25 1/10 1 Job Sun 26 Mon 27 Tue 2…" at bounding box center [459, 415] width 919 height 658
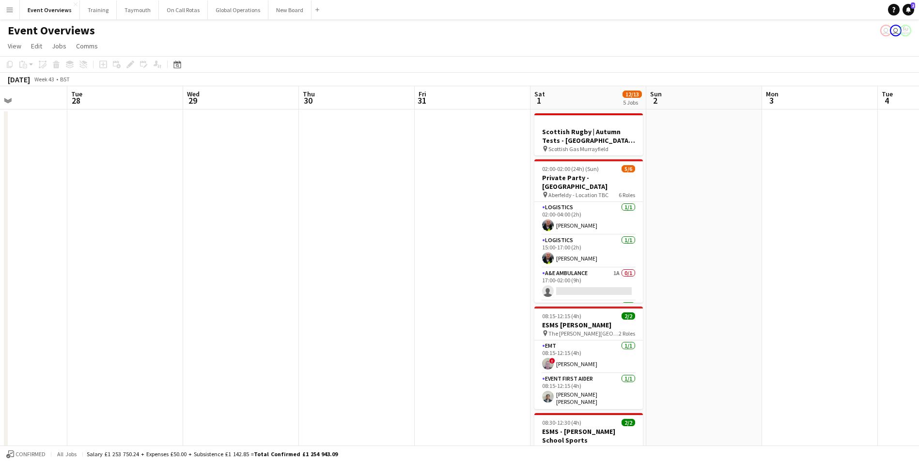
scroll to position [0, 361]
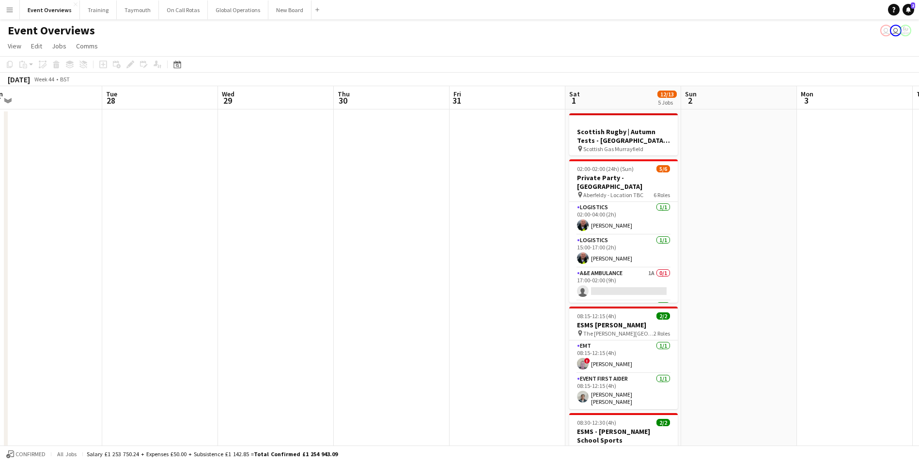
drag, startPoint x: 564, startPoint y: 243, endPoint x: -53, endPoint y: 309, distance: 620.9
click at [0, 309] on html "Menu Boards Boards Boards All jobs Status Workforce Workforce My Workforce Recr…" at bounding box center [459, 380] width 919 height 761
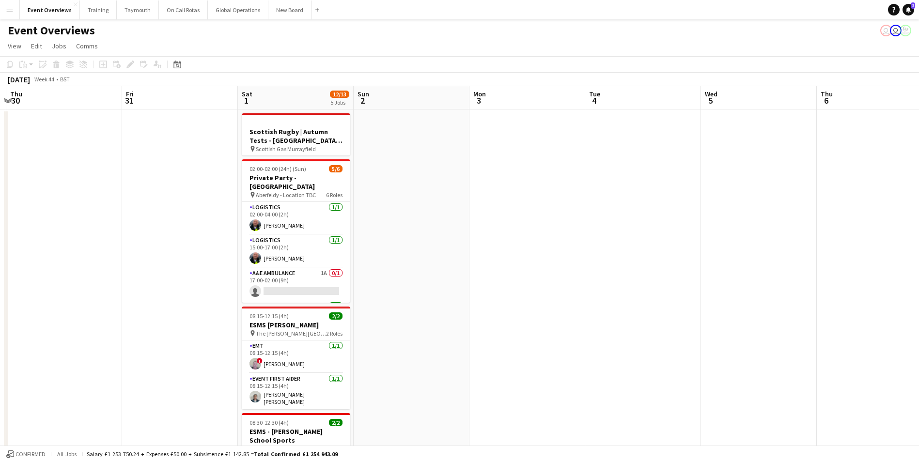
scroll to position [0, 342]
drag, startPoint x: 438, startPoint y: 277, endPoint x: 110, endPoint y: 309, distance: 329.6
click at [110, 309] on app-calendar-viewport "Mon 27 Tue 28 Wed 29 Thu 30 Fri 31 Sat 1 12/13 5 Jobs Sun 2 Mon 3 Tue 4 Wed 5 T…" at bounding box center [459, 415] width 919 height 658
click at [177, 64] on icon "Date picker" at bounding box center [177, 65] width 8 height 8
click at [230, 160] on span "15" at bounding box center [230, 163] width 12 height 12
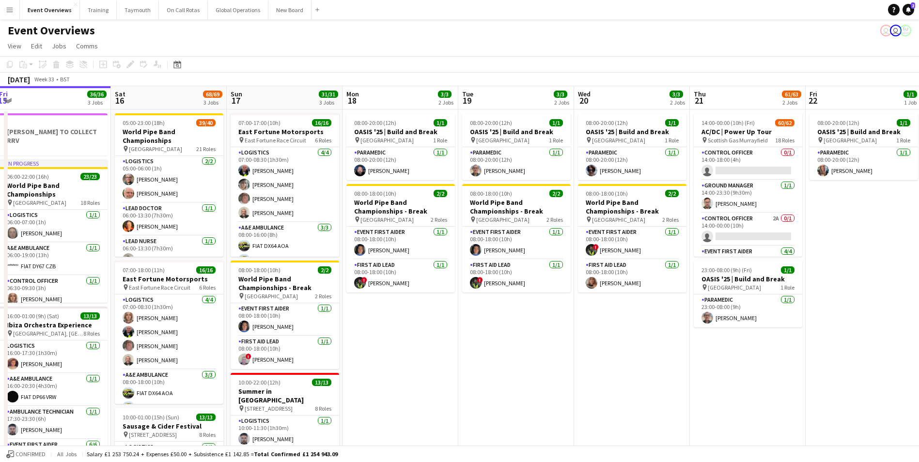
scroll to position [0, 373]
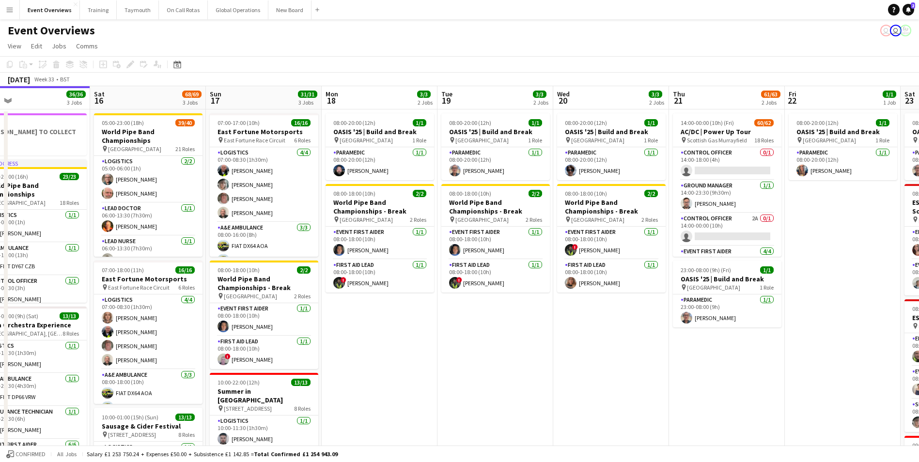
drag, startPoint x: 755, startPoint y: 364, endPoint x: 484, endPoint y: 392, distance: 272.8
click at [484, 392] on app-calendar-viewport "Tue 12 84/85 4 Jobs Wed 13 4/4 3 Jobs Thu 14 4/4 3 Jobs Fri 15 36/36 3 Jobs Sat…" at bounding box center [459, 415] width 919 height 658
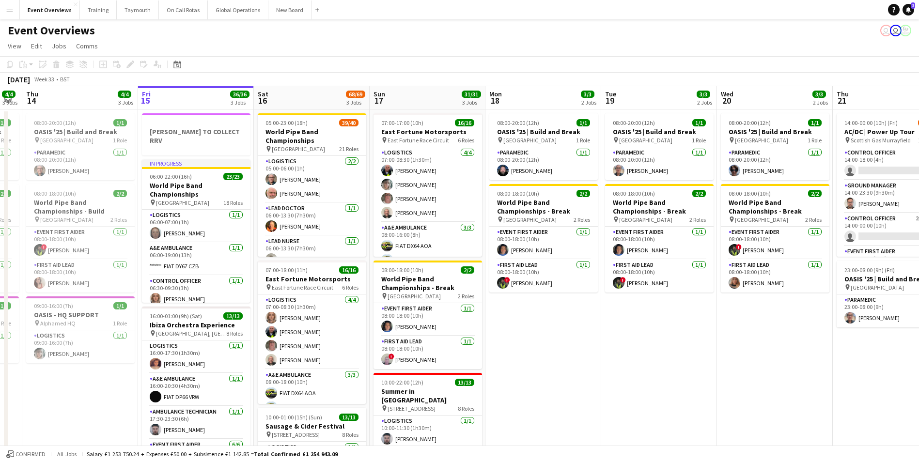
scroll to position [0, 195]
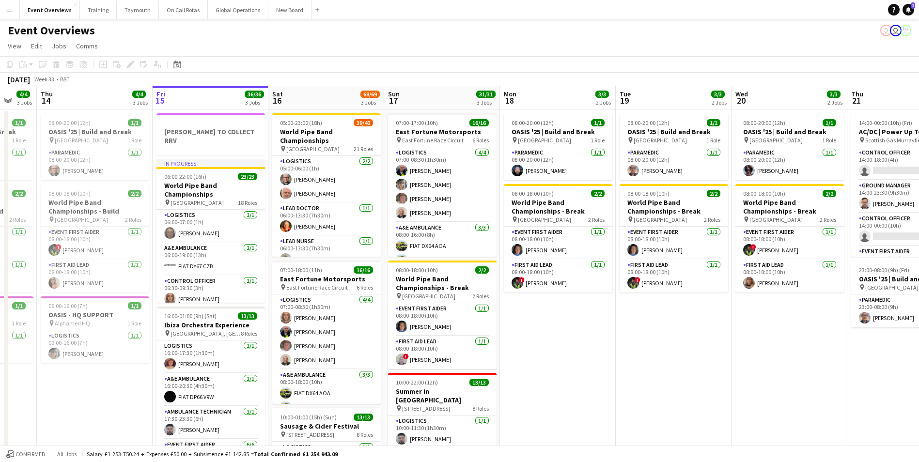
drag, startPoint x: 510, startPoint y: 385, endPoint x: 688, endPoint y: 372, distance: 178.8
click at [688, 372] on app-calendar-viewport "Tue 12 84/85 4 Jobs Wed 13 4/4 3 Jobs Thu 14 4/4 3 Jobs Fri 15 36/36 3 Jobs Sat…" at bounding box center [459, 415] width 919 height 658
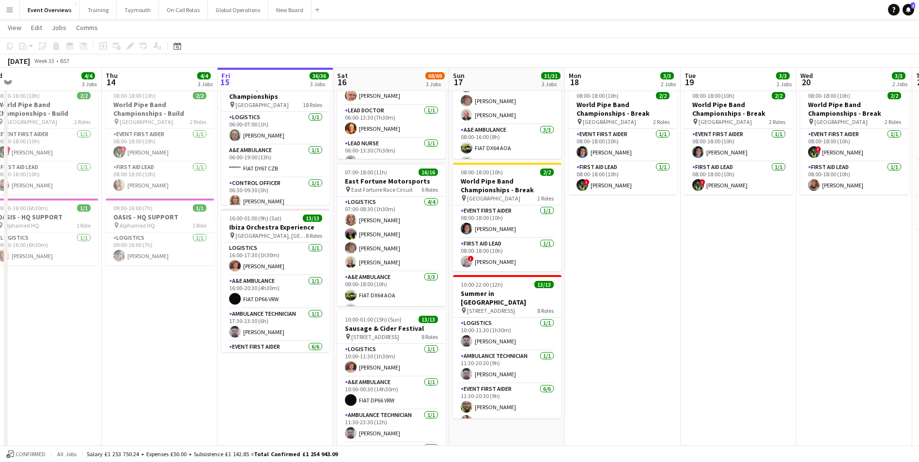
scroll to position [0, 236]
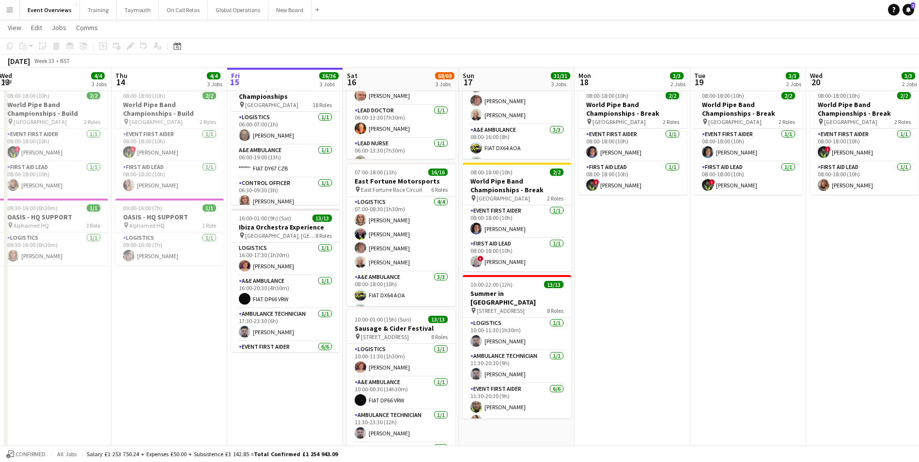
drag, startPoint x: 618, startPoint y: 354, endPoint x: 693, endPoint y: 356, distance: 74.7
click at [693, 356] on app-calendar-viewport "Mon 11 2/2 1 Job Tue 12 84/85 4 Jobs Wed 13 4/4 3 Jobs Thu 14 4/4 3 Jobs Fri 15…" at bounding box center [459, 294] width 919 height 706
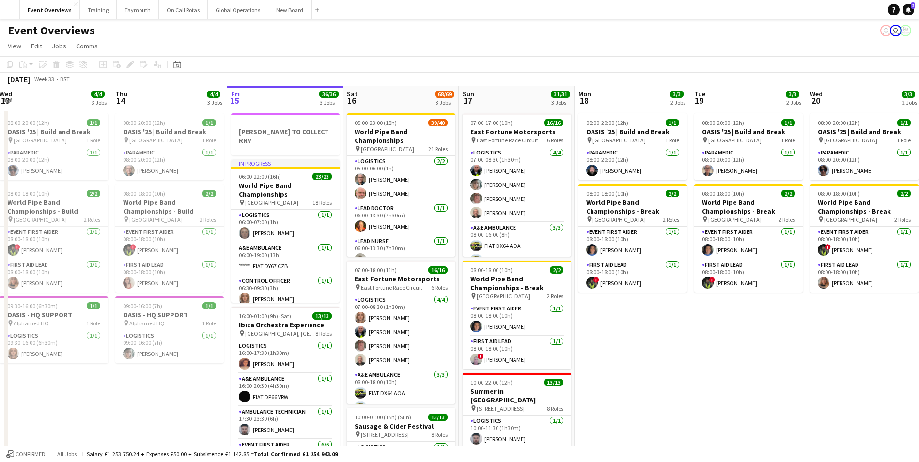
scroll to position [0, 276]
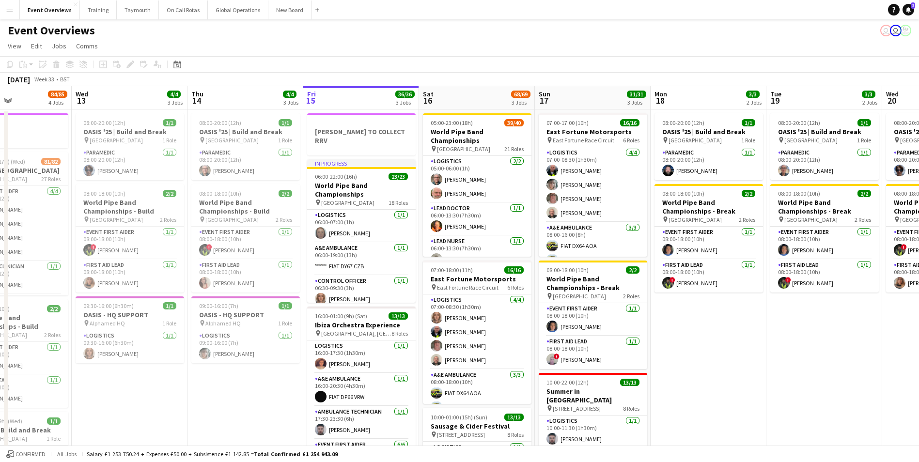
drag, startPoint x: 678, startPoint y: 357, endPoint x: 755, endPoint y: 354, distance: 76.1
click at [755, 354] on app-calendar-viewport "Sun 10 13/13 1 Job Mon 11 2/2 1 Job Tue 12 84/85 4 Jobs Wed 13 4/4 3 Jobs Thu 1…" at bounding box center [459, 415] width 919 height 658
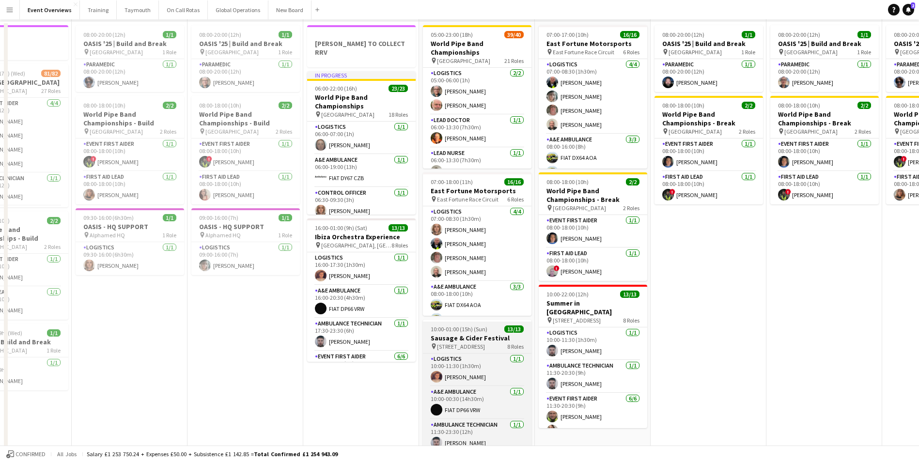
scroll to position [0, 0]
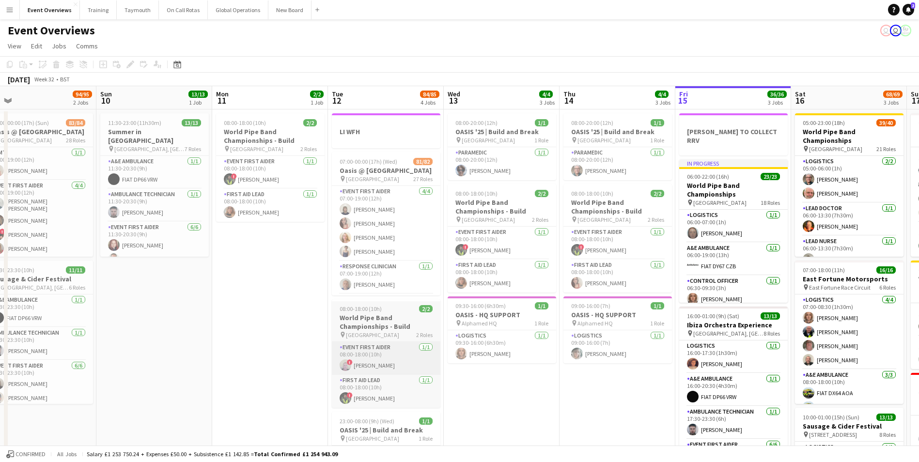
drag, startPoint x: 226, startPoint y: 410, endPoint x: 553, endPoint y: 369, distance: 329.8
click at [772, 362] on app-calendar-viewport "Thu 7 Fri 8 Sat 9 94/95 2 Jobs Sun 10 13/13 1 Job Mon 11 2/2 1 Job Tue 12 84/85…" at bounding box center [459, 415] width 919 height 658
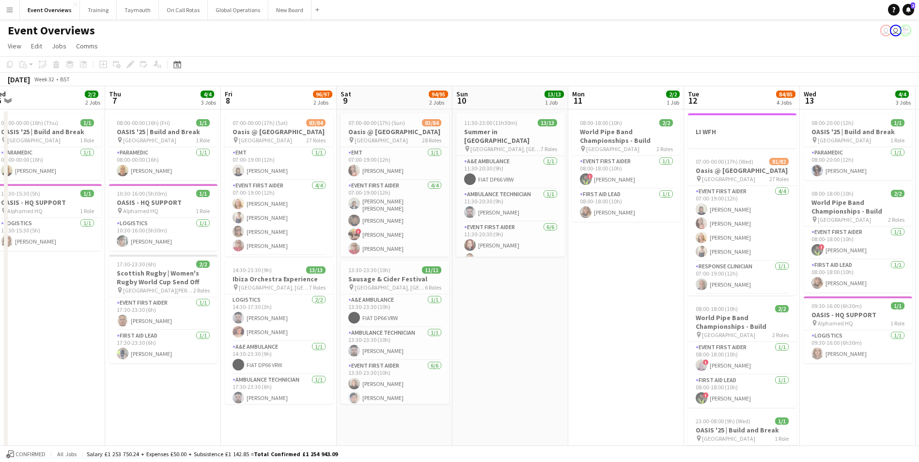
scroll to position [0, 241]
drag, startPoint x: 361, startPoint y: 370, endPoint x: 545, endPoint y: 362, distance: 184.3
click at [545, 362] on app-calendar-viewport "Mon 4 2/2 3 Jobs Tue 5 2/2 2 Jobs Wed 6 2/2 2 Jobs Thu 7 4/4 3 Jobs Fri 8 96/97…" at bounding box center [459, 415] width 919 height 658
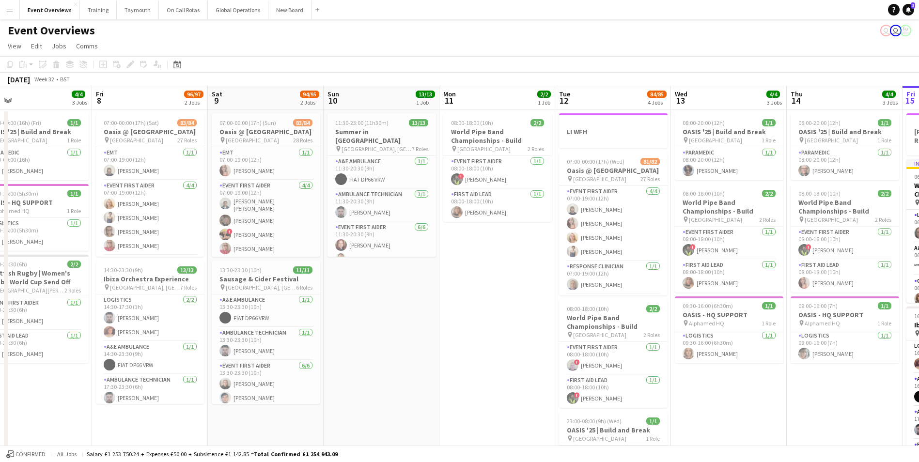
scroll to position [0, 325]
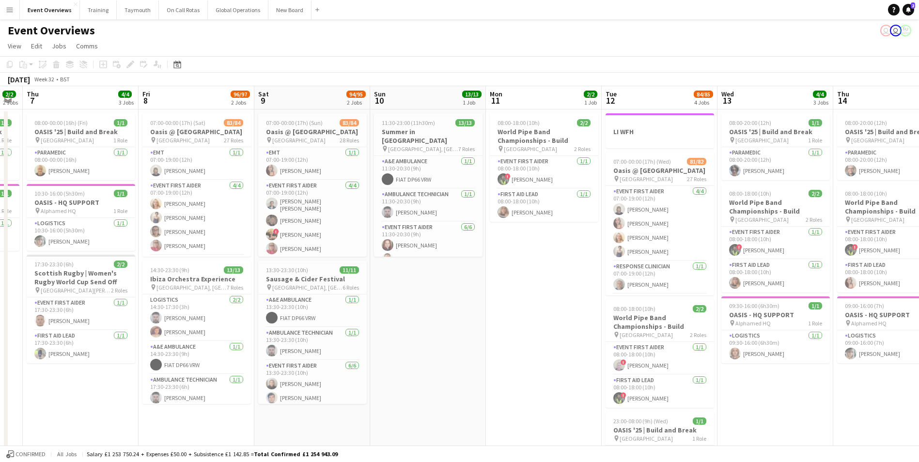
drag, startPoint x: 598, startPoint y: 336, endPoint x: 281, endPoint y: 344, distance: 318.0
click at [283, 344] on app-calendar-viewport "Mon 4 2/2 3 Jobs Tue 5 2/2 2 Jobs Wed 6 2/2 2 Jobs Thu 7 4/4 3 Jobs Fri 8 96/97…" at bounding box center [459, 415] width 919 height 658
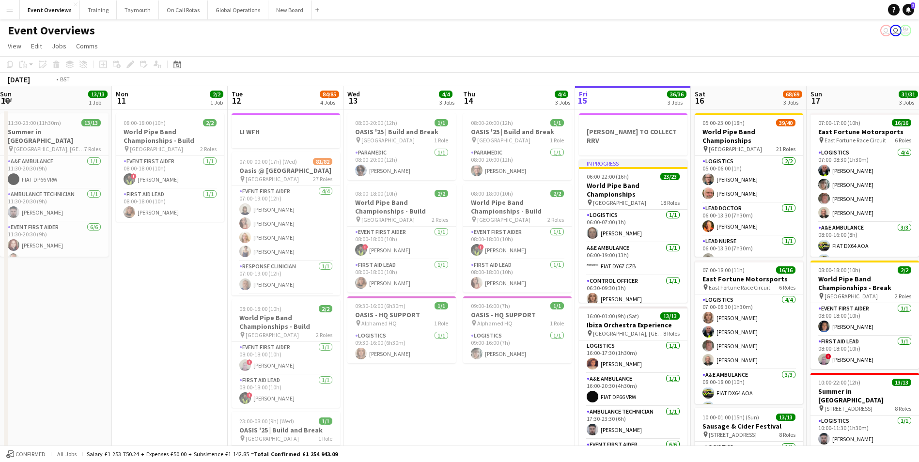
drag, startPoint x: 669, startPoint y: 369, endPoint x: 387, endPoint y: 387, distance: 282.6
click at [387, 387] on app-calendar-viewport "Thu 7 4/4 3 Jobs Fri 8 96/97 2 Jobs Sat 9 94/95 2 Jobs Sun 10 13/13 1 Job Mon 1…" at bounding box center [459, 415] width 919 height 658
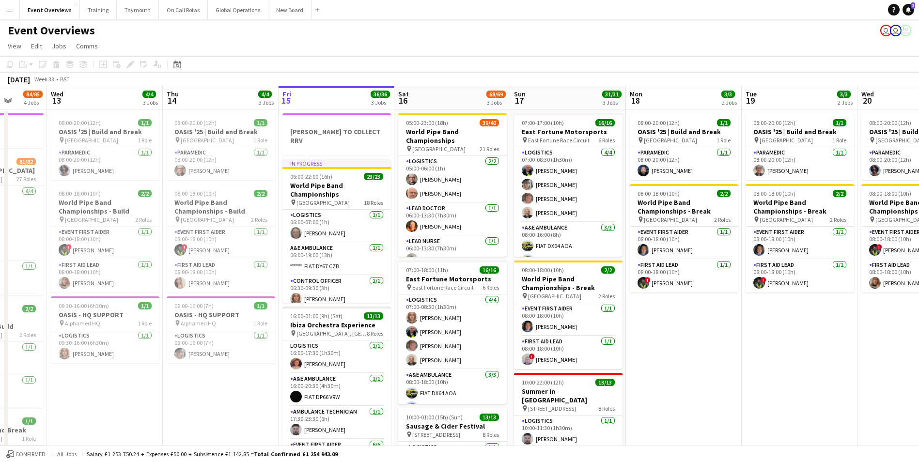
scroll to position [0, 337]
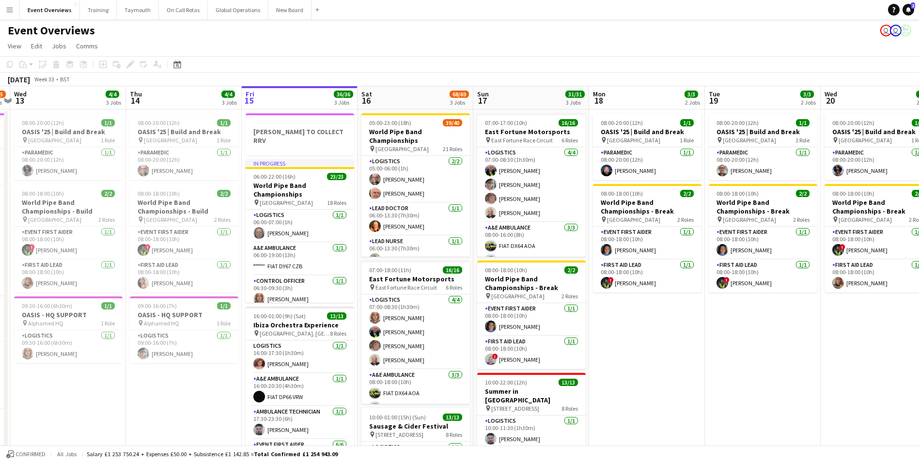
drag, startPoint x: 360, startPoint y: 390, endPoint x: 166, endPoint y: 388, distance: 193.9
click at [166, 388] on app-calendar-viewport "Sun 10 13/13 1 Job Mon 11 2/2 1 Job Tue 12 84/85 4 Jobs Wed 13 4/4 3 Jobs Thu 1…" at bounding box center [459, 415] width 919 height 658
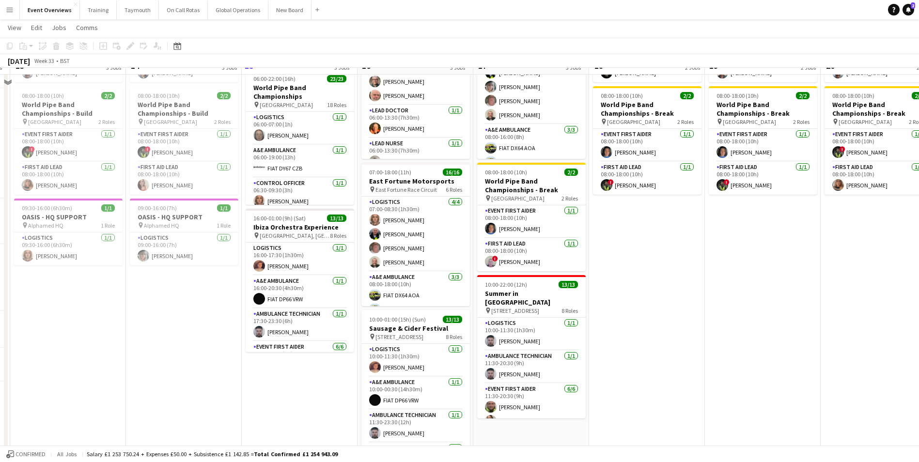
scroll to position [0, 0]
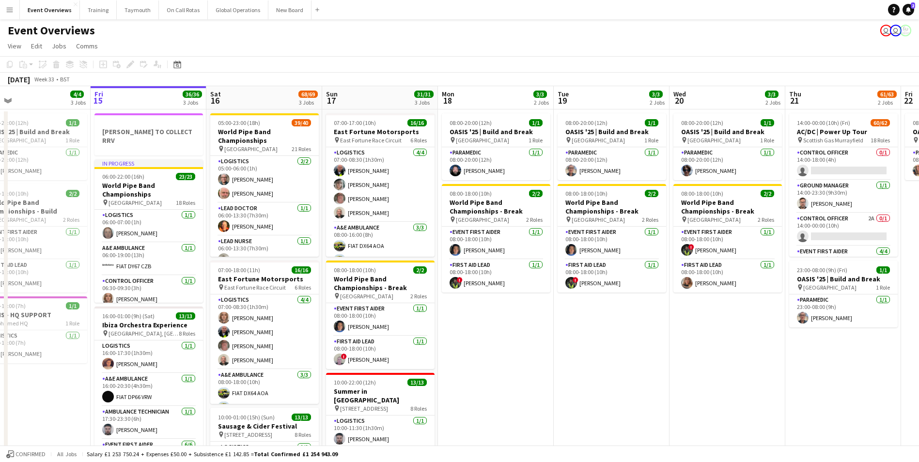
drag, startPoint x: 748, startPoint y: 350, endPoint x: 315, endPoint y: 392, distance: 434.3
click at [315, 392] on app-calendar-viewport "Mon 11 2/2 1 Job Tue 12 84/85 4 Jobs Wed 13 4/4 3 Jobs Thu 14 4/4 3 Jobs Fri 15…" at bounding box center [459, 415] width 919 height 658
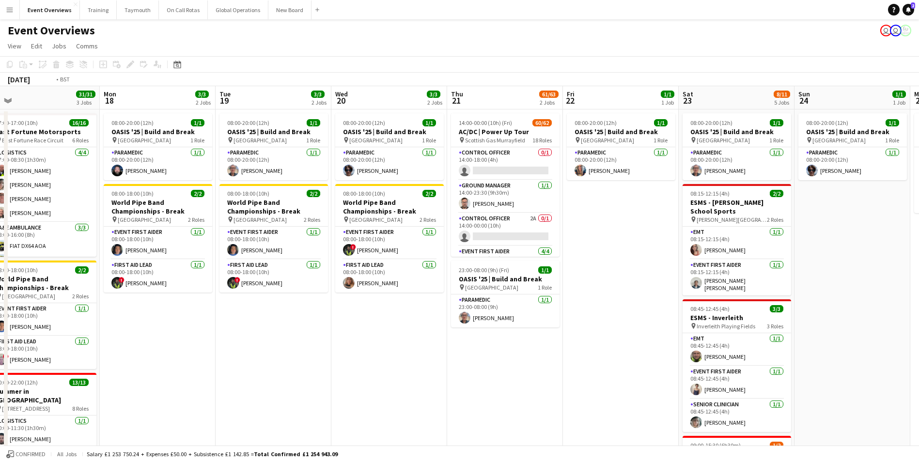
drag, startPoint x: 693, startPoint y: 379, endPoint x: 270, endPoint y: 402, distance: 423.2
click at [274, 402] on app-calendar-viewport "Thu 14 4/4 3 Jobs Fri 15 36/36 3 Jobs Sat 16 68/69 3 Jobs Sun 17 31/31 3 Jobs M…" at bounding box center [459, 415] width 919 height 658
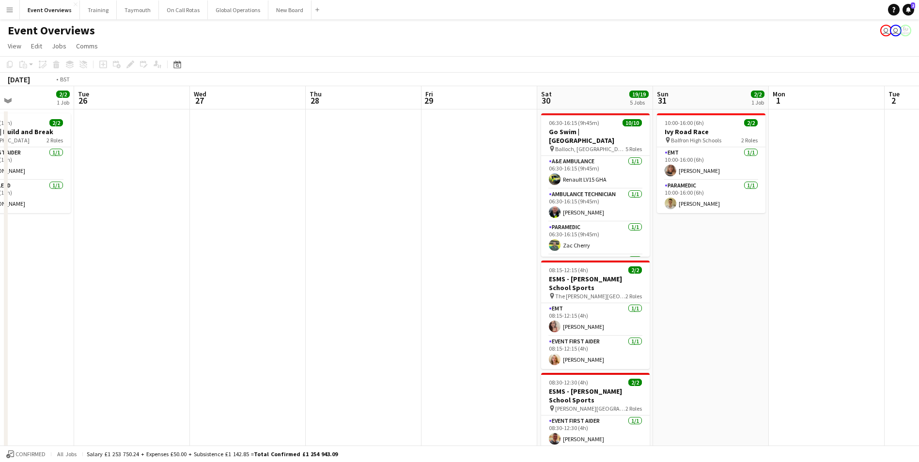
drag, startPoint x: 617, startPoint y: 356, endPoint x: 142, endPoint y: 380, distance: 476.0
click at [50, 394] on app-calendar-viewport "Fri 22 1/1 1 Job Sat 23 8/11 5 Jobs Sun 24 1/1 1 Job Mon 25 2/2 1 Job Tue 26 We…" at bounding box center [459, 415] width 919 height 658
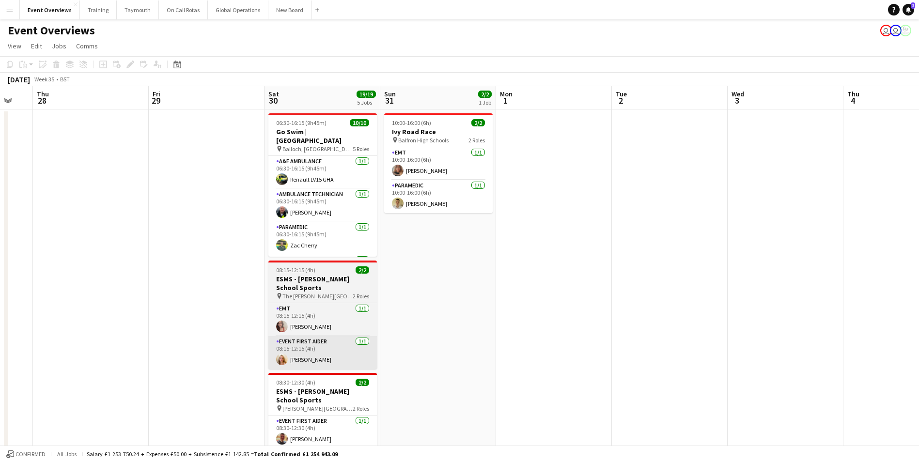
drag, startPoint x: 336, startPoint y: 358, endPoint x: 251, endPoint y: 356, distance: 84.8
click at [3, 378] on app-calendar-viewport "Mon 25 2/2 1 Job Tue 26 Wed 27 Thu 28 Fri 29 Sat 30 19/19 5 Jobs Sun 31 2/2 1 J…" at bounding box center [459, 415] width 919 height 658
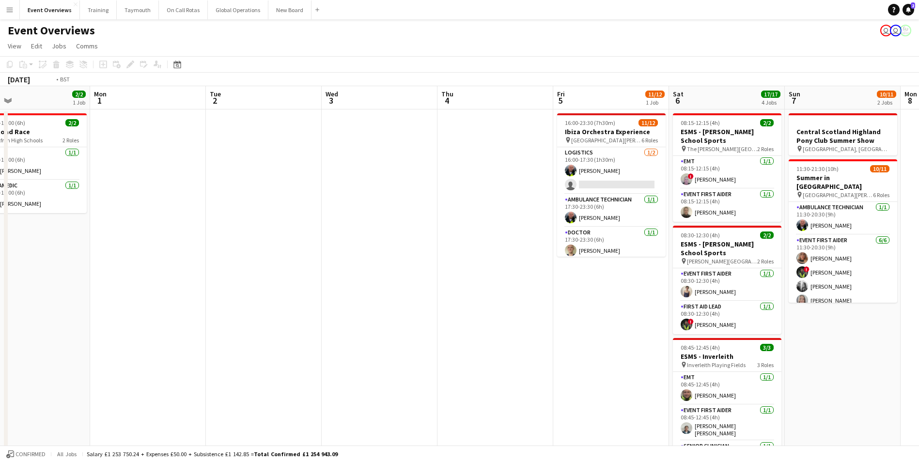
drag, startPoint x: 517, startPoint y: 346, endPoint x: 210, endPoint y: 351, distance: 306.8
click at [122, 363] on app-calendar-viewport "Thu 28 Fri 29 Sat 30 19/19 5 Jobs Sun 31 2/2 1 Job Mon 1 Tue 2 Wed 3 Thu 4 Fri …" at bounding box center [459, 415] width 919 height 658
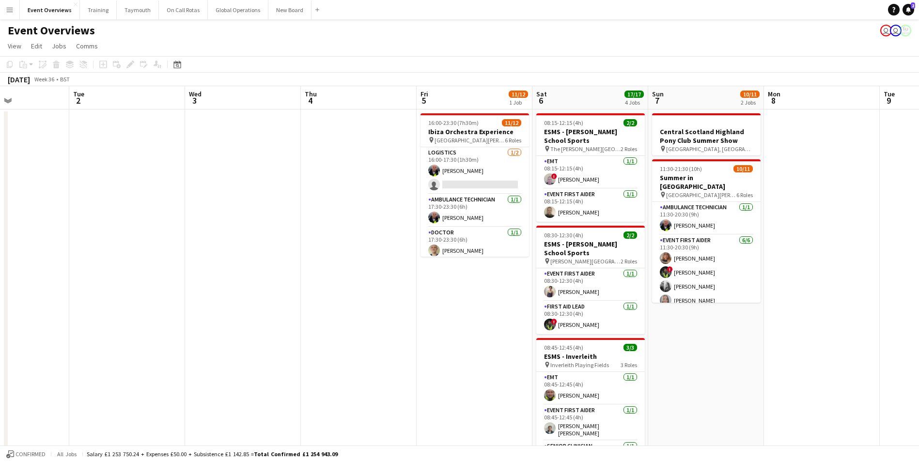
scroll to position [0, 296]
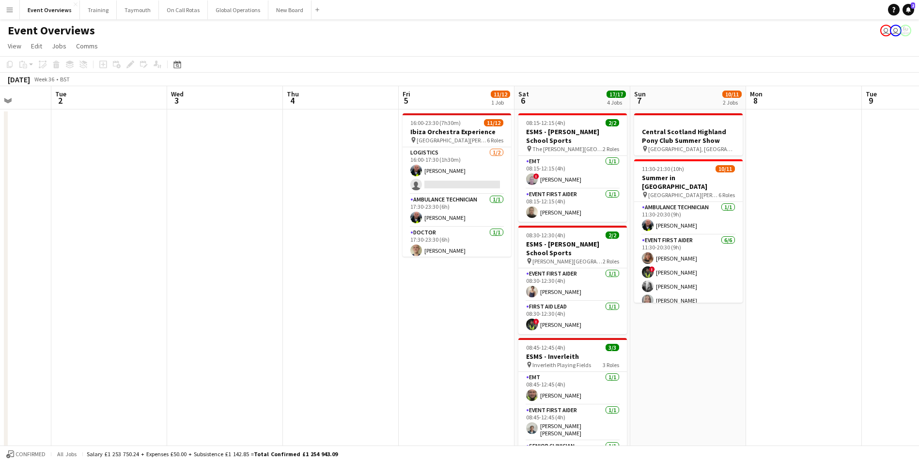
drag, startPoint x: 405, startPoint y: 344, endPoint x: 319, endPoint y: 345, distance: 85.3
click at [319, 345] on app-calendar-viewport "Sat 30 19/19 5 Jobs Sun 31 2/2 1 Job Mon 1 Tue 2 Wed 3 Thu 4 Fri 5 11/12 1 Job …" at bounding box center [459, 415] width 919 height 658
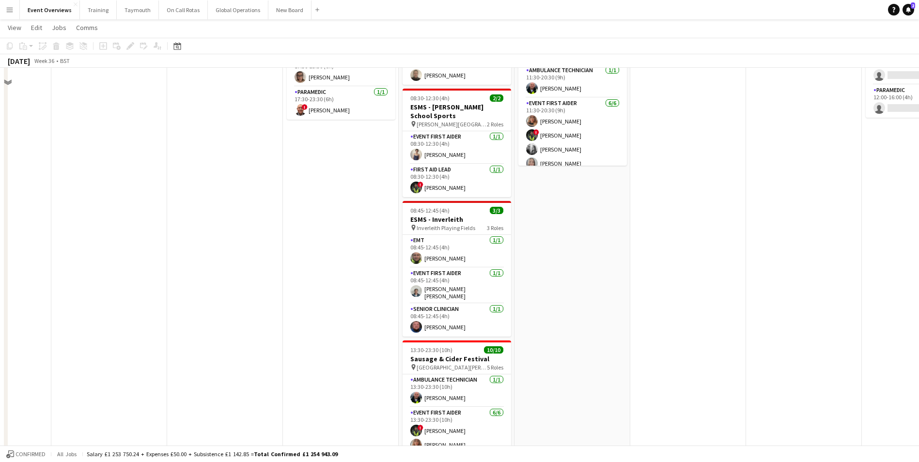
scroll to position [48, 0]
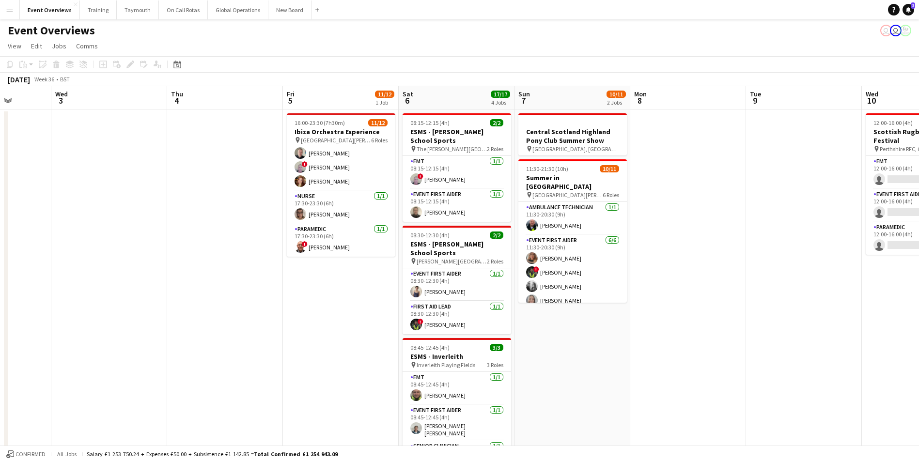
click at [10, 8] on app-icon "Menu" at bounding box center [10, 10] width 8 height 8
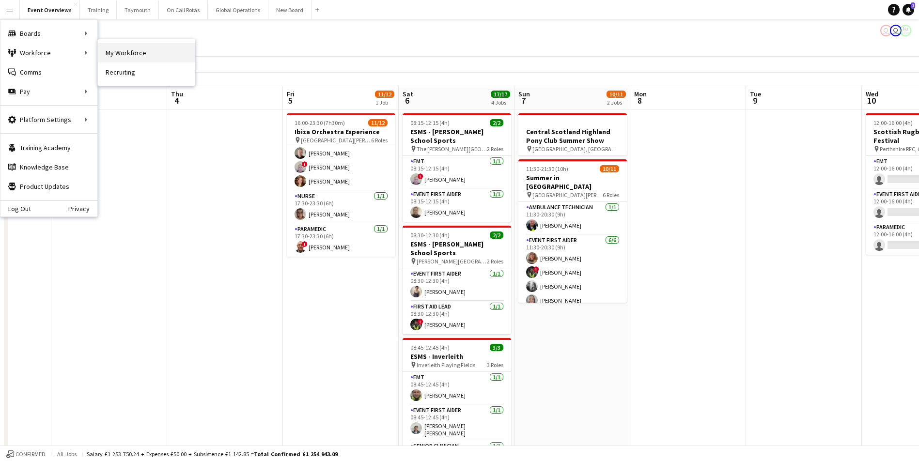
click at [132, 50] on link "My Workforce" at bounding box center [146, 52] width 97 height 19
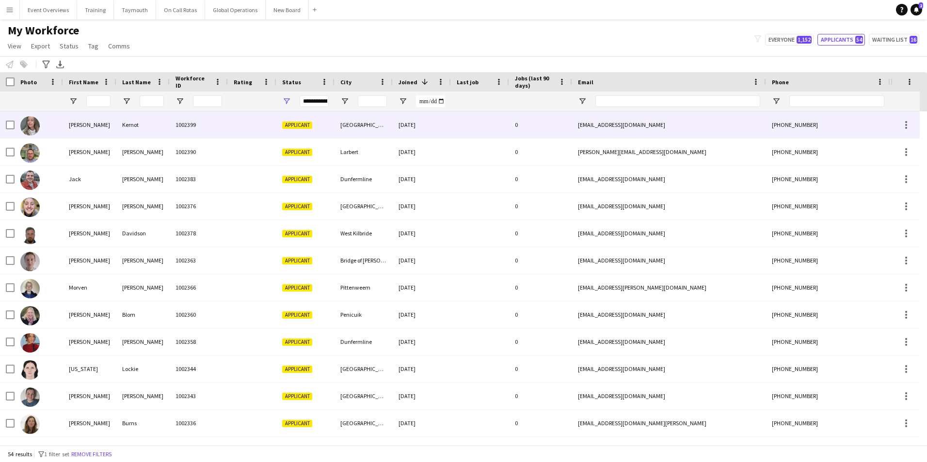
click at [80, 125] on div "[PERSON_NAME]" at bounding box center [89, 124] width 53 height 27
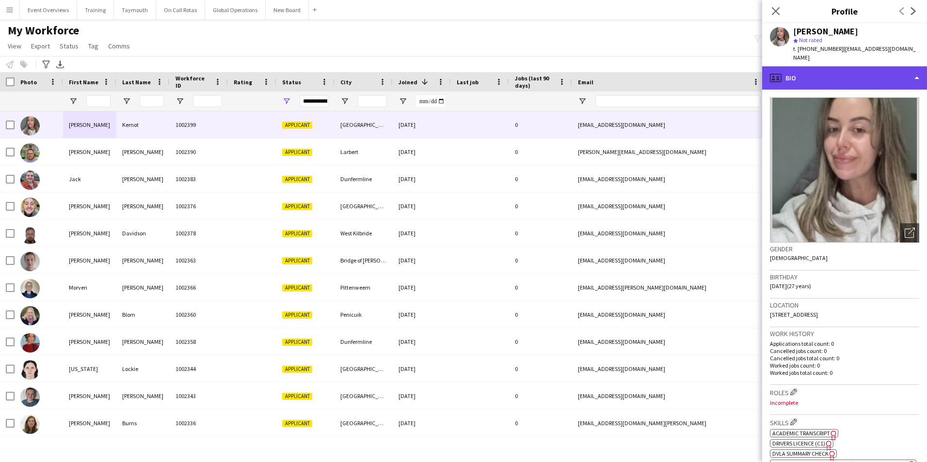
click at [835, 79] on div "profile Bio" at bounding box center [844, 77] width 165 height 23
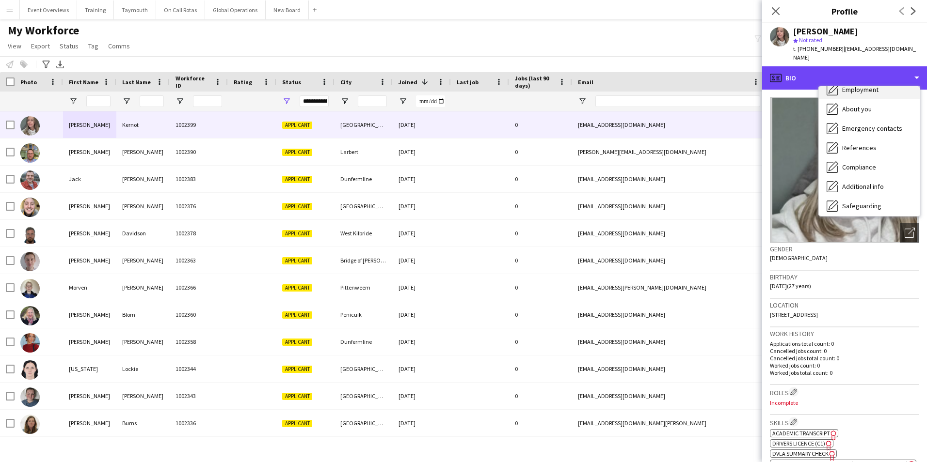
scroll to position [169, 0]
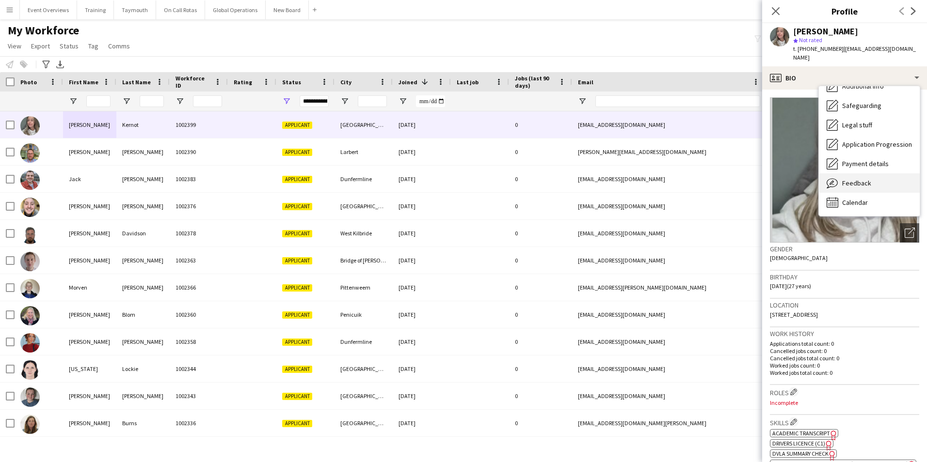
click at [859, 179] on span "Feedback" at bounding box center [856, 183] width 29 height 9
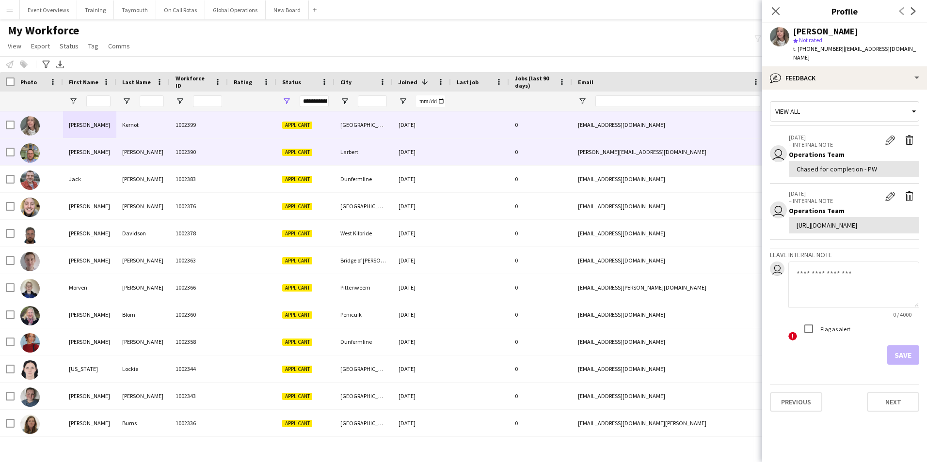
click at [80, 153] on div "[PERSON_NAME]" at bounding box center [89, 152] width 53 height 27
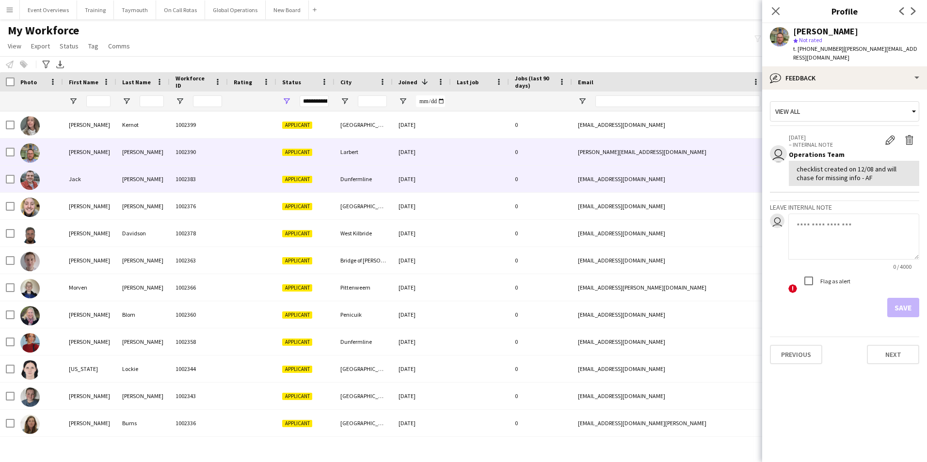
click at [76, 174] on div "Jack" at bounding box center [89, 179] width 53 height 27
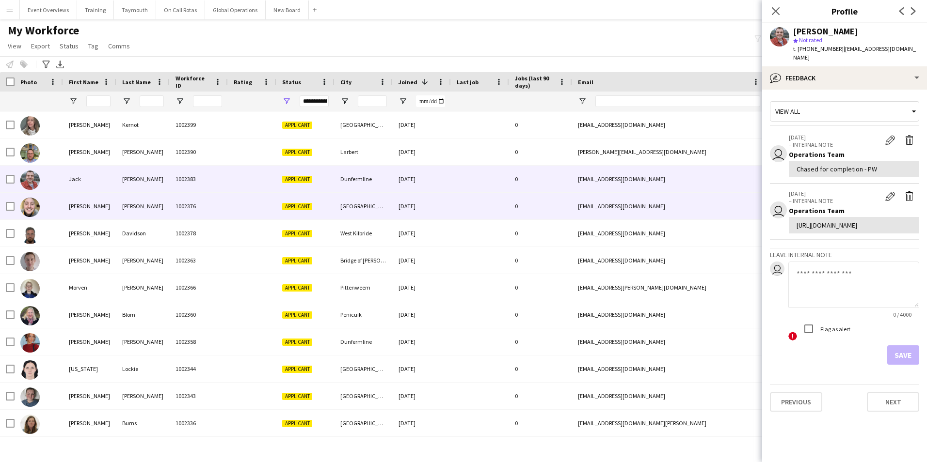
click at [79, 207] on div "[PERSON_NAME]" at bounding box center [89, 206] width 53 height 27
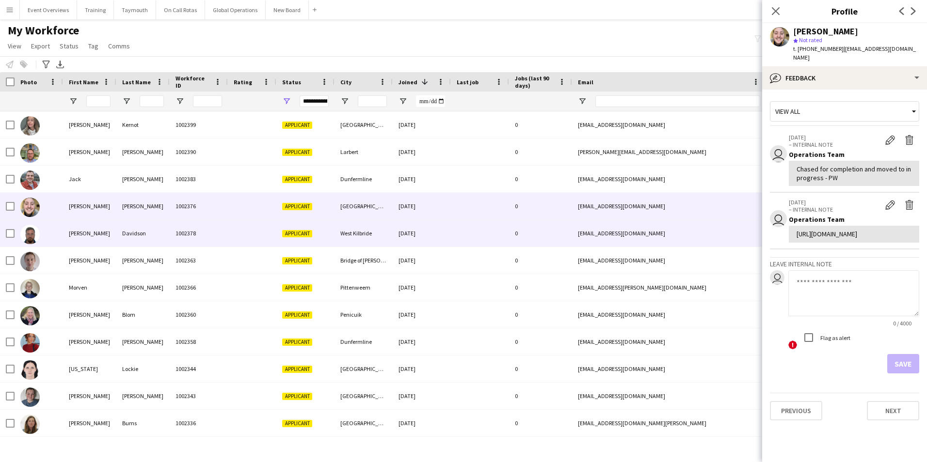
click at [77, 231] on div "[PERSON_NAME]" at bounding box center [89, 233] width 53 height 27
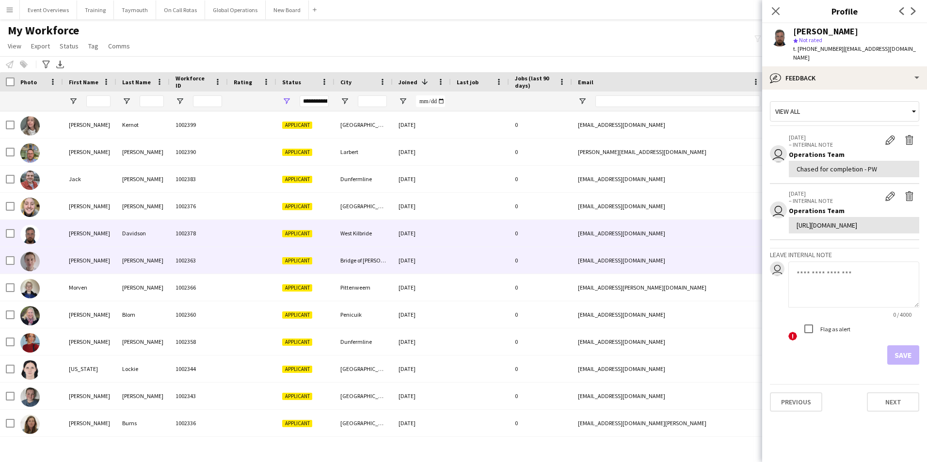
click at [78, 261] on div "[PERSON_NAME]" at bounding box center [89, 260] width 53 height 27
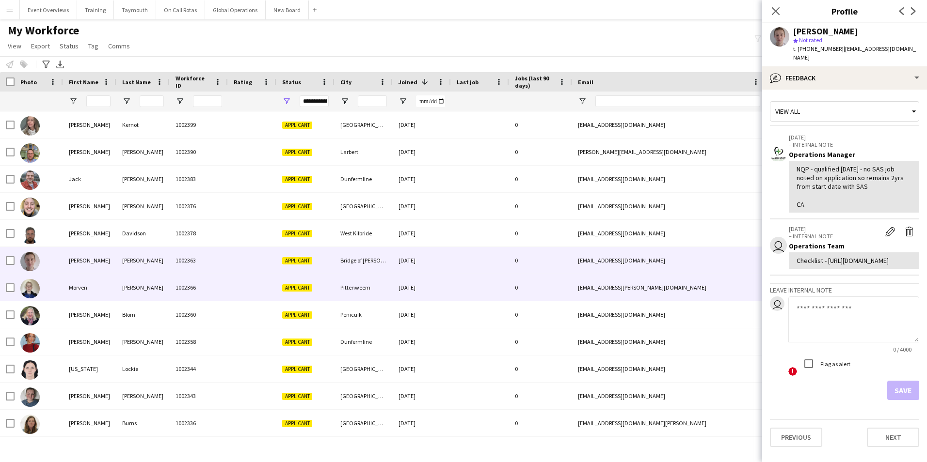
click at [85, 289] on div "Morven" at bounding box center [89, 287] width 53 height 27
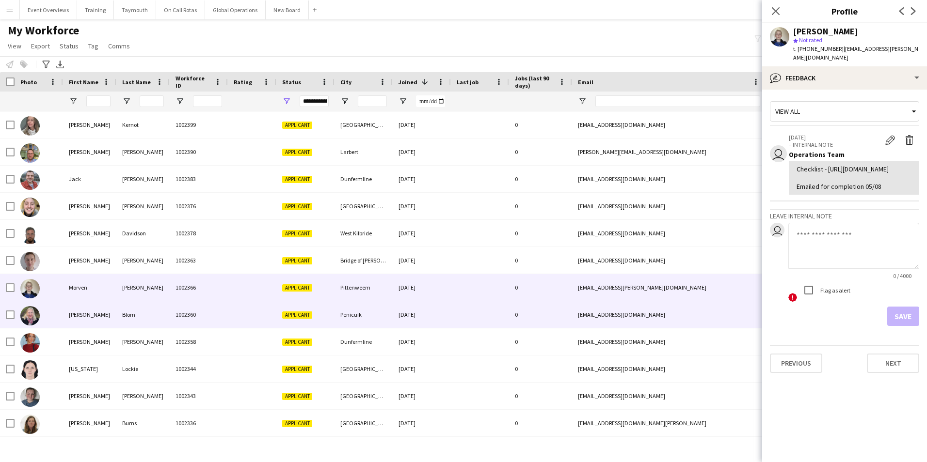
click at [79, 315] on div "[PERSON_NAME]" at bounding box center [89, 314] width 53 height 27
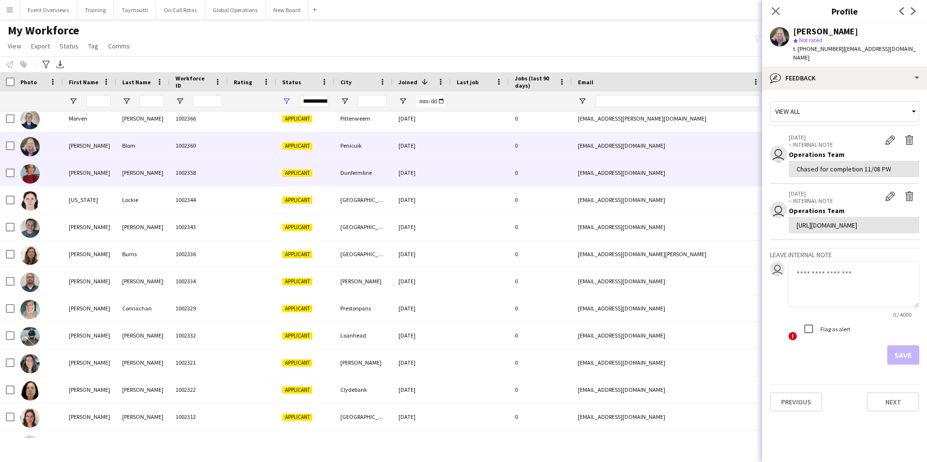
scroll to position [194, 0]
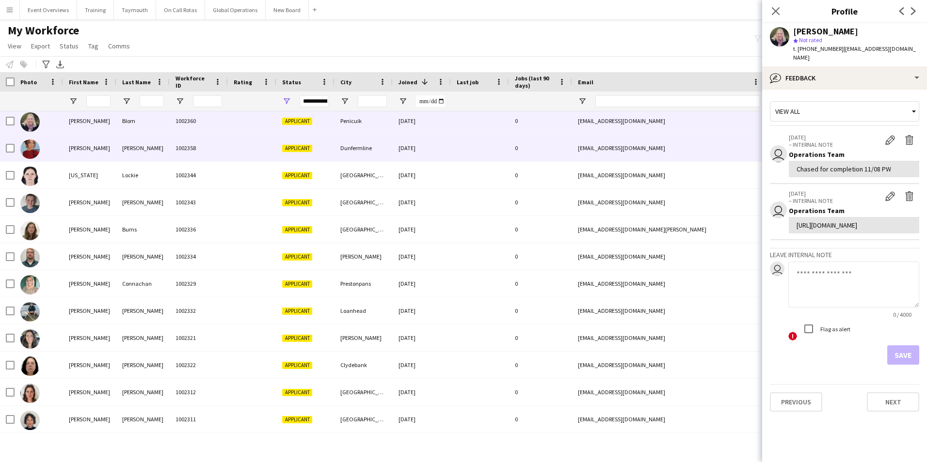
click at [73, 148] on div "[PERSON_NAME]" at bounding box center [89, 148] width 53 height 27
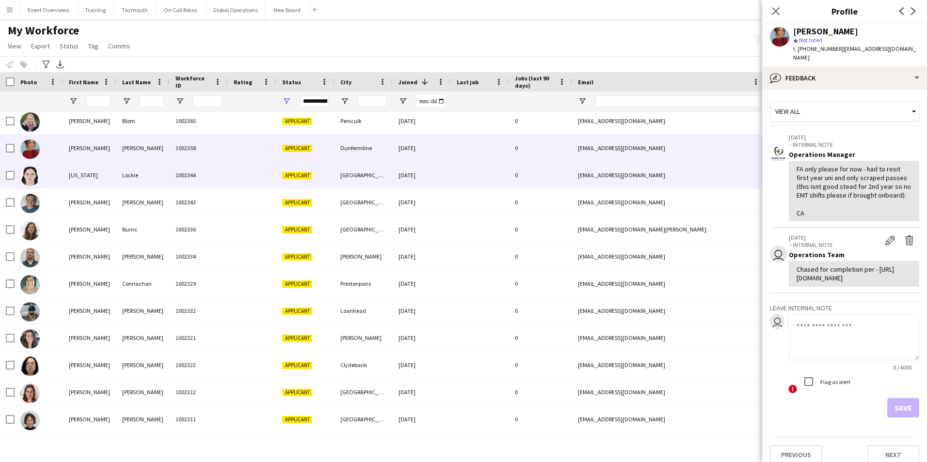
click at [79, 174] on div "[US_STATE]" at bounding box center [89, 175] width 53 height 27
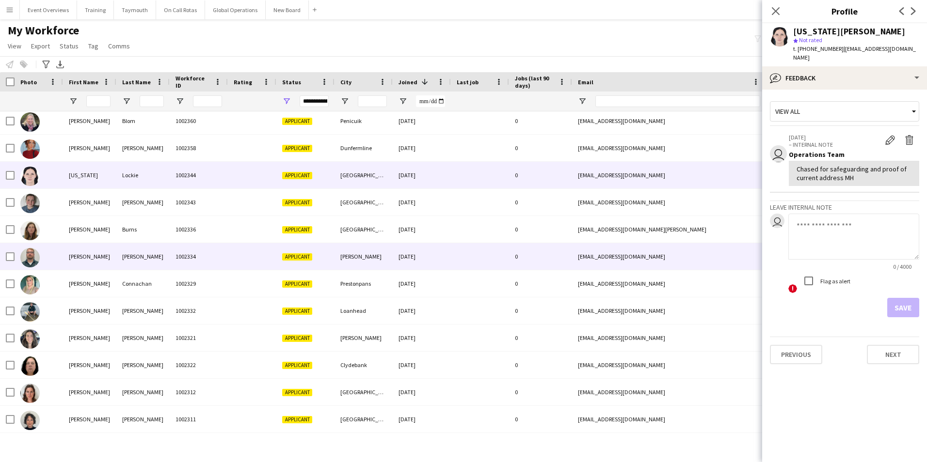
click at [76, 258] on div "[PERSON_NAME]" at bounding box center [89, 256] width 53 height 27
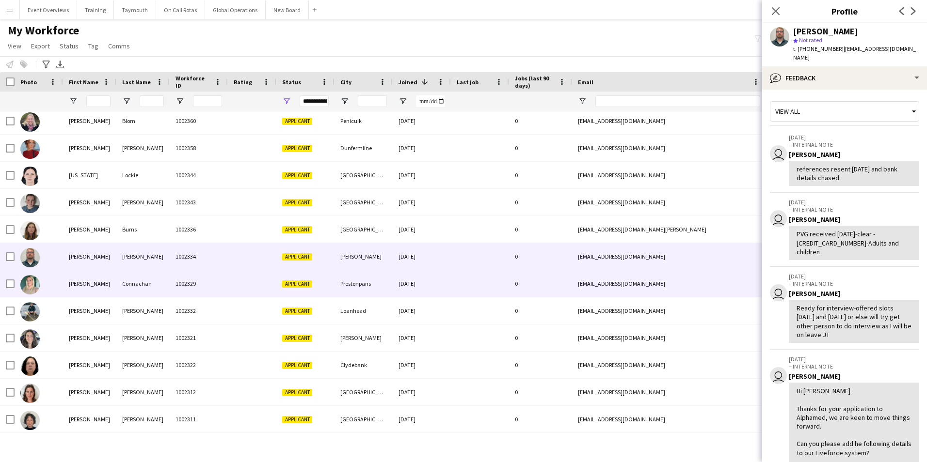
click at [72, 283] on div "[PERSON_NAME]" at bounding box center [89, 283] width 53 height 27
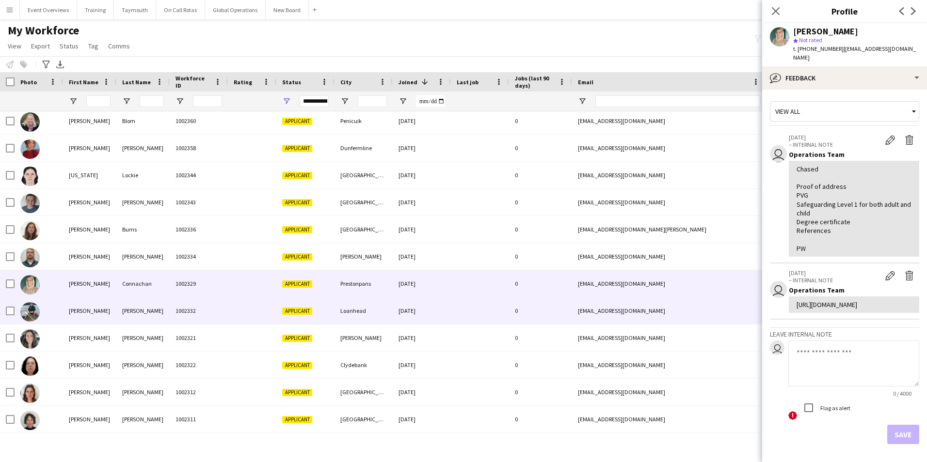
click at [88, 305] on div "[PERSON_NAME]" at bounding box center [89, 311] width 53 height 27
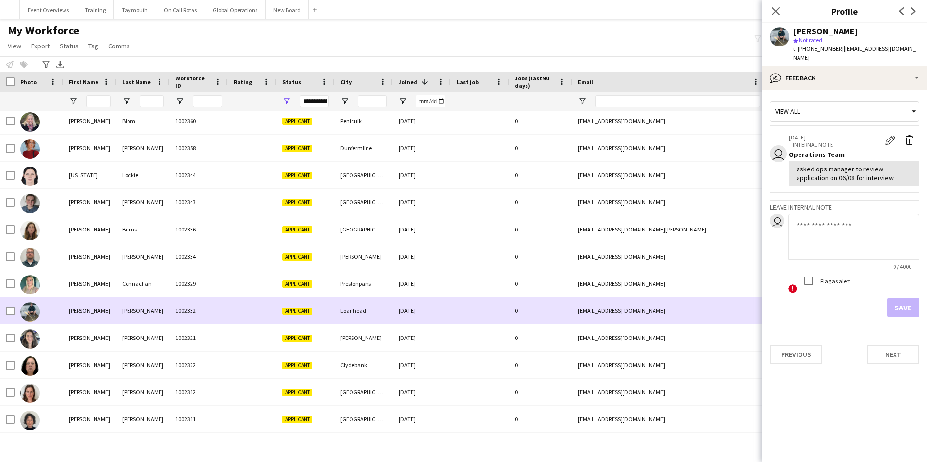
scroll to position [242, 0]
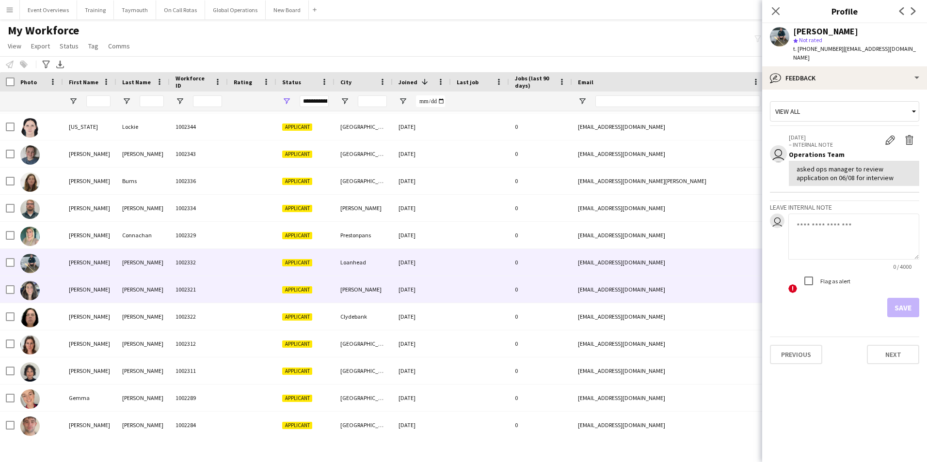
click at [75, 289] on div "[PERSON_NAME]" at bounding box center [89, 289] width 53 height 27
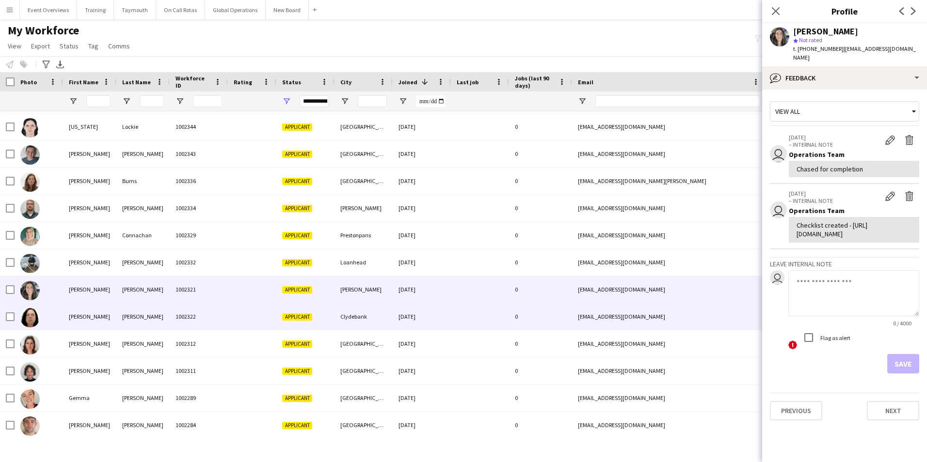
click at [83, 318] on div "[PERSON_NAME]" at bounding box center [89, 316] width 53 height 27
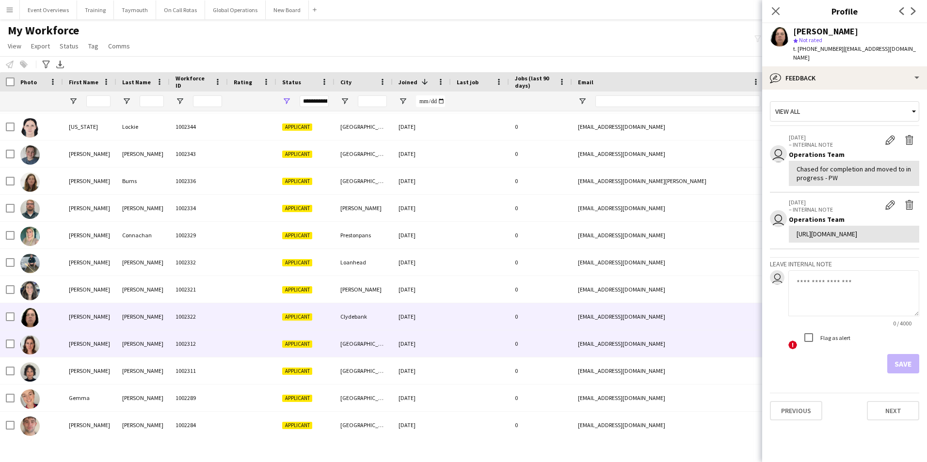
click at [76, 343] on div "[PERSON_NAME]" at bounding box center [89, 344] width 53 height 27
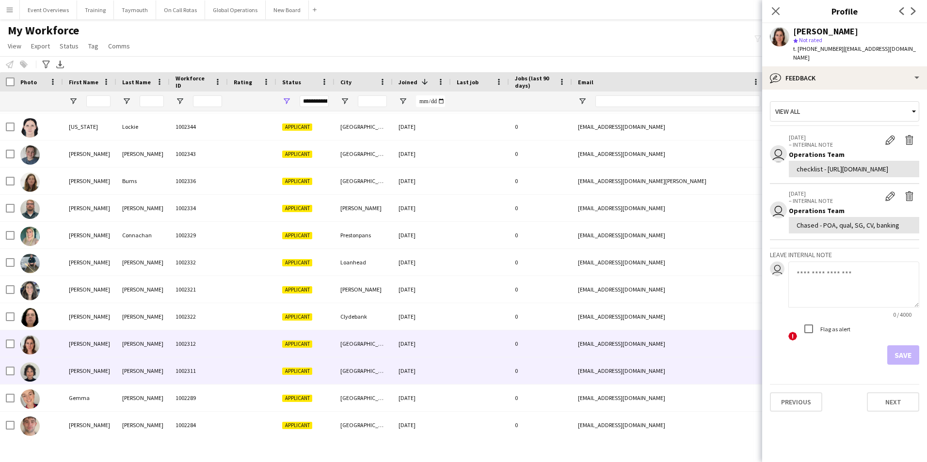
click at [80, 369] on div "[PERSON_NAME]" at bounding box center [89, 371] width 53 height 27
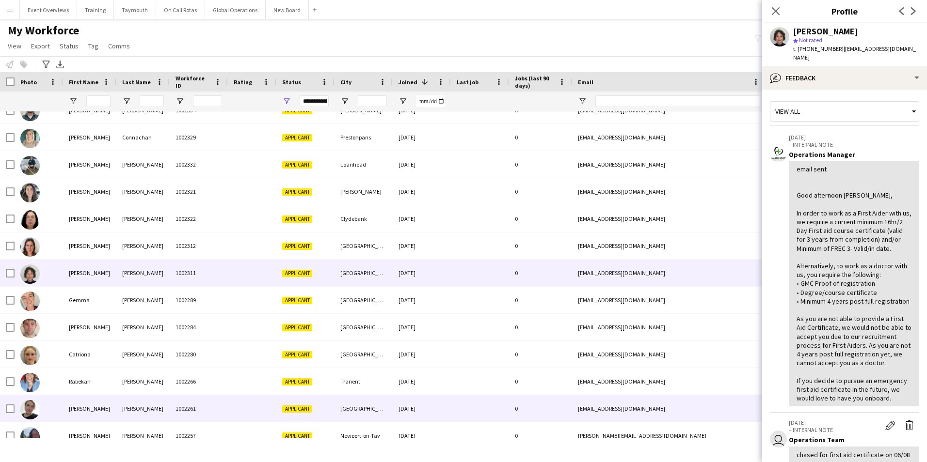
scroll to position [388, 0]
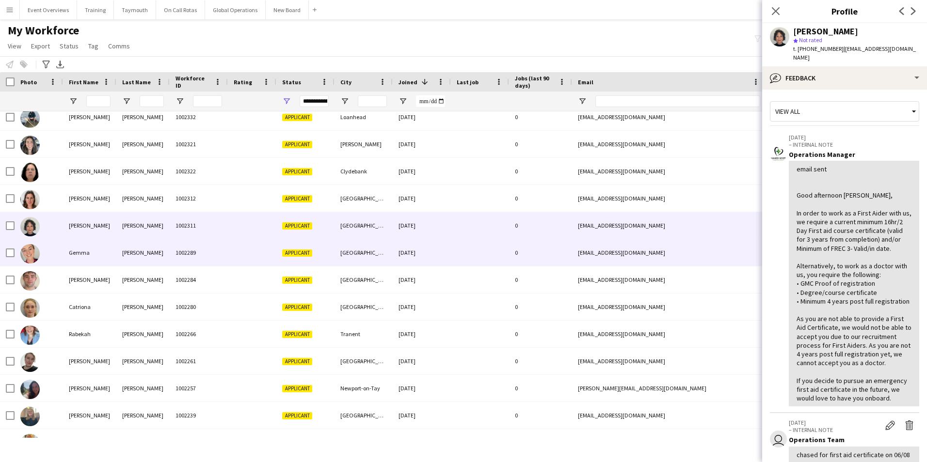
click at [83, 253] on div "Gemma" at bounding box center [89, 252] width 53 height 27
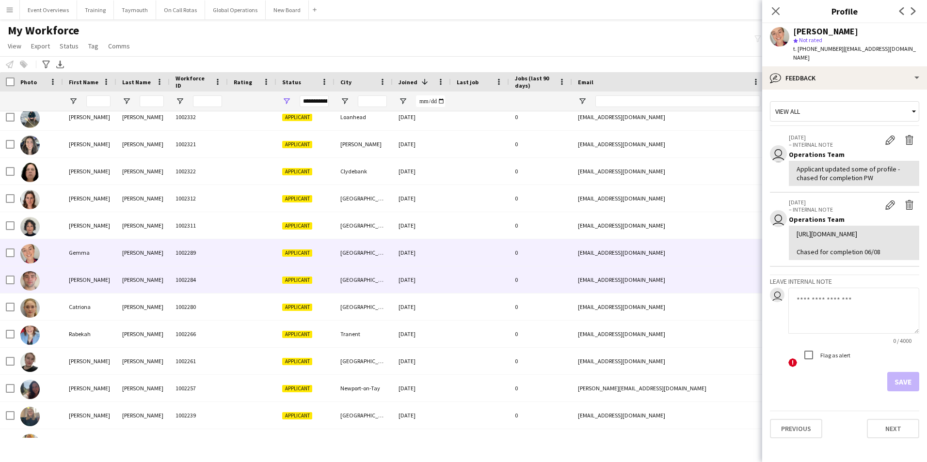
click at [76, 280] on div "[PERSON_NAME]" at bounding box center [89, 280] width 53 height 27
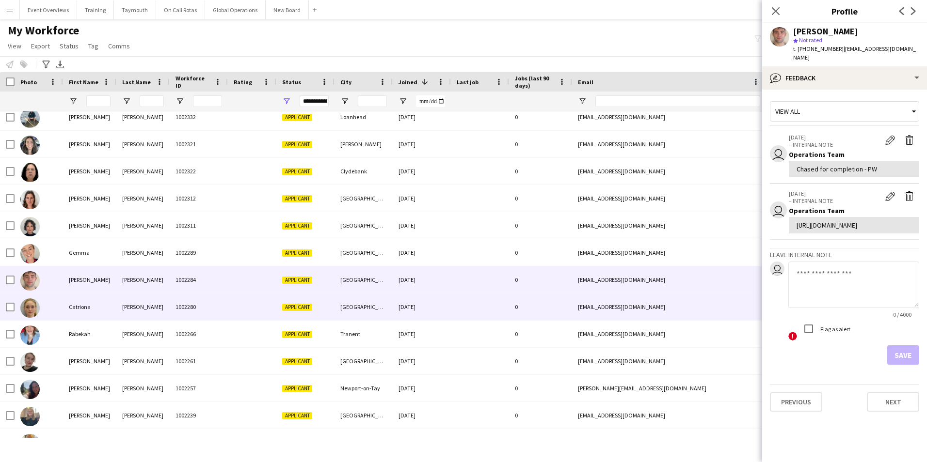
click at [85, 308] on div "Catriona" at bounding box center [89, 307] width 53 height 27
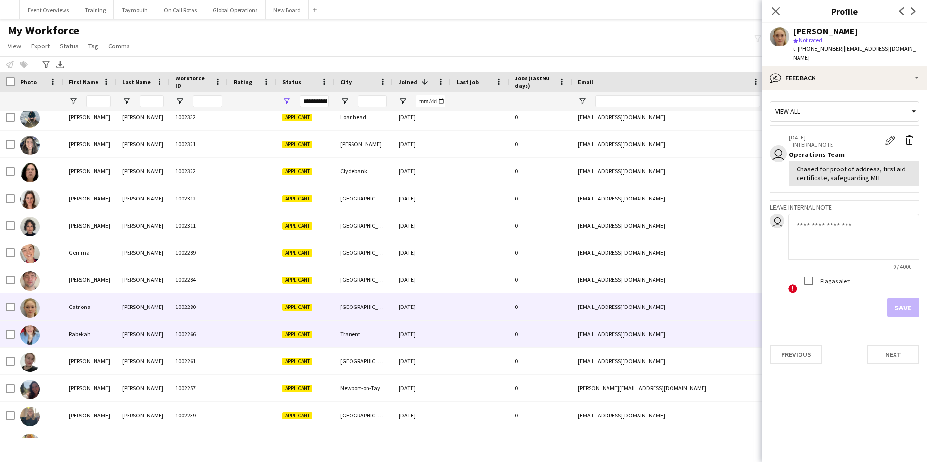
click at [70, 335] on div "Rabekah" at bounding box center [89, 334] width 53 height 27
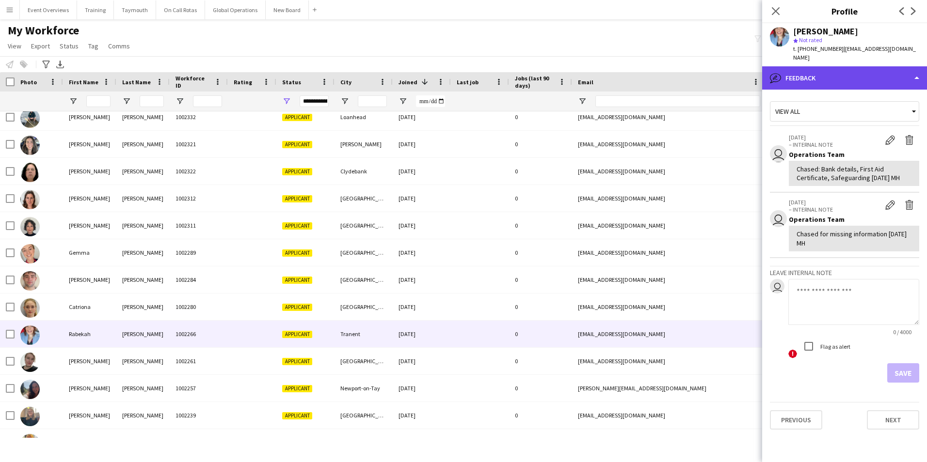
click at [844, 66] on div "bubble-pencil Feedback" at bounding box center [844, 77] width 165 height 23
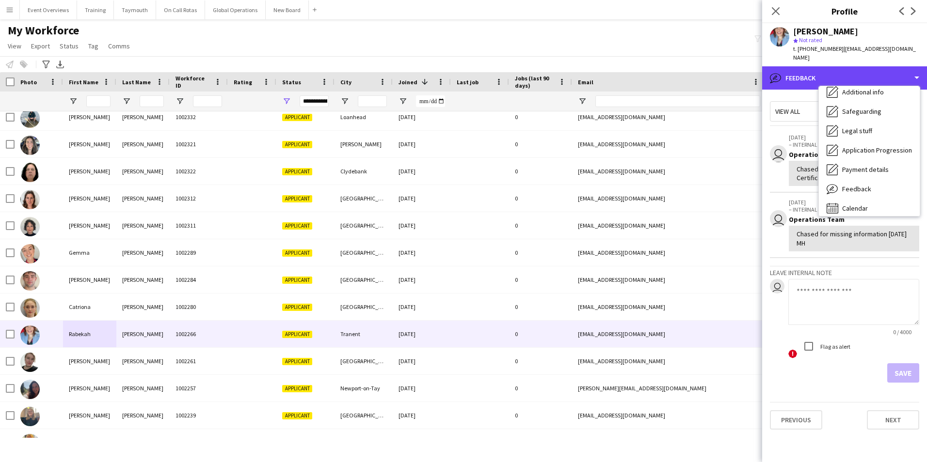
scroll to position [169, 0]
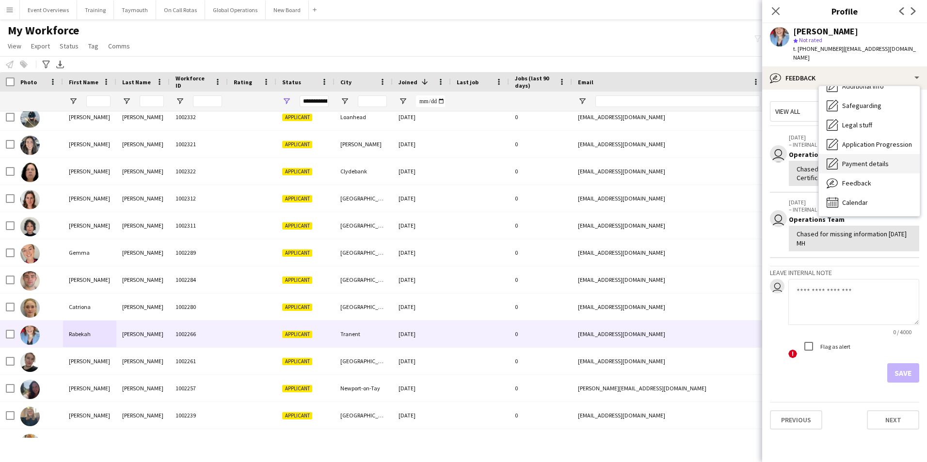
click at [866, 159] on span "Payment details" at bounding box center [865, 163] width 47 height 9
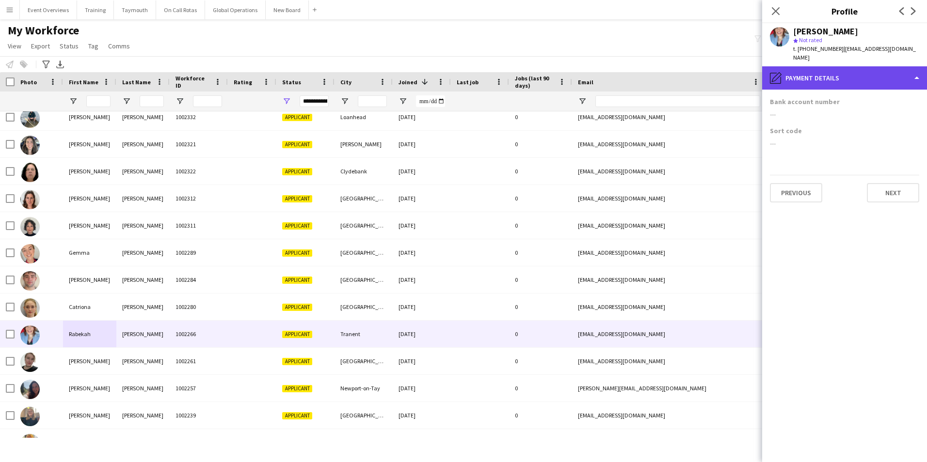
click at [829, 68] on div "pencil4 Payment details" at bounding box center [844, 77] width 165 height 23
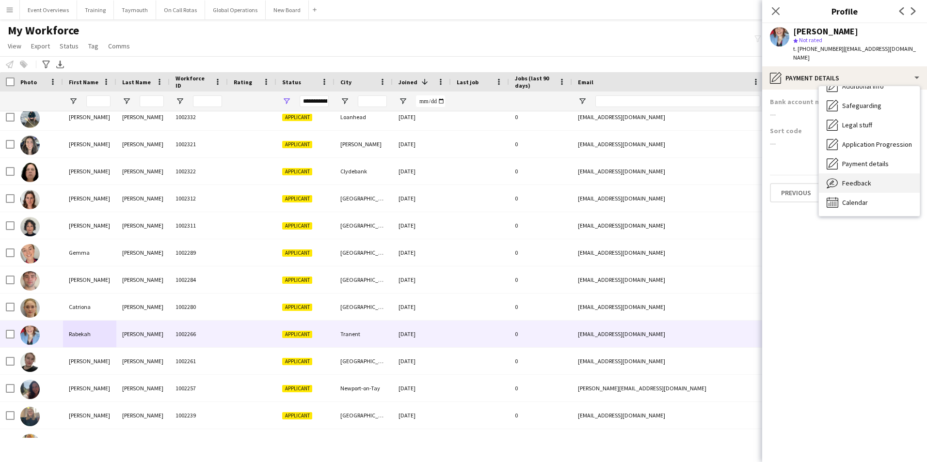
click at [842, 179] on span "Feedback" at bounding box center [856, 183] width 29 height 9
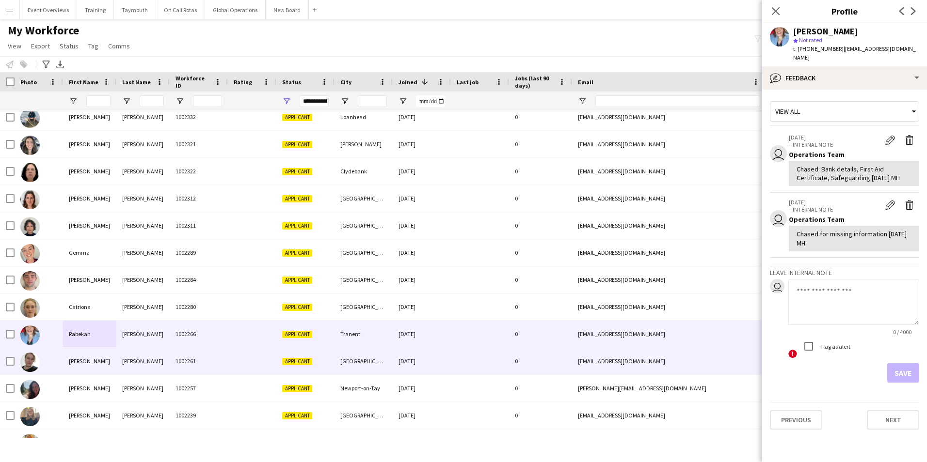
click at [79, 364] on div "[PERSON_NAME]" at bounding box center [89, 361] width 53 height 27
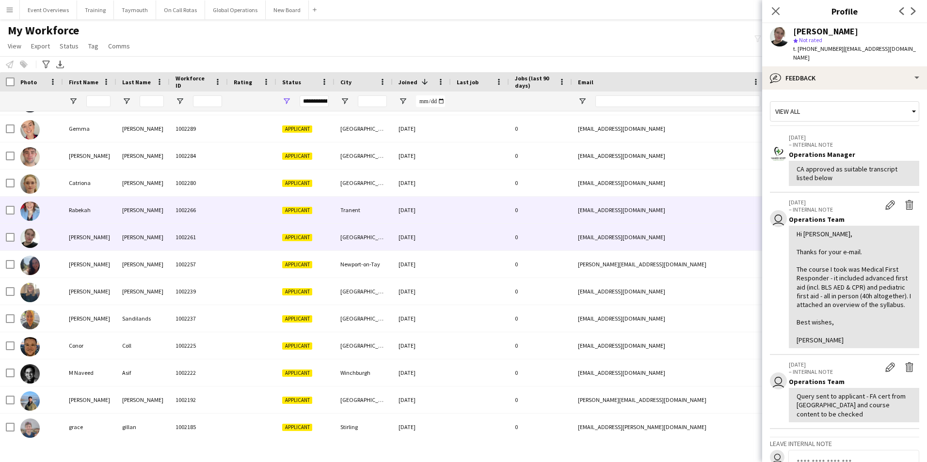
scroll to position [533, 0]
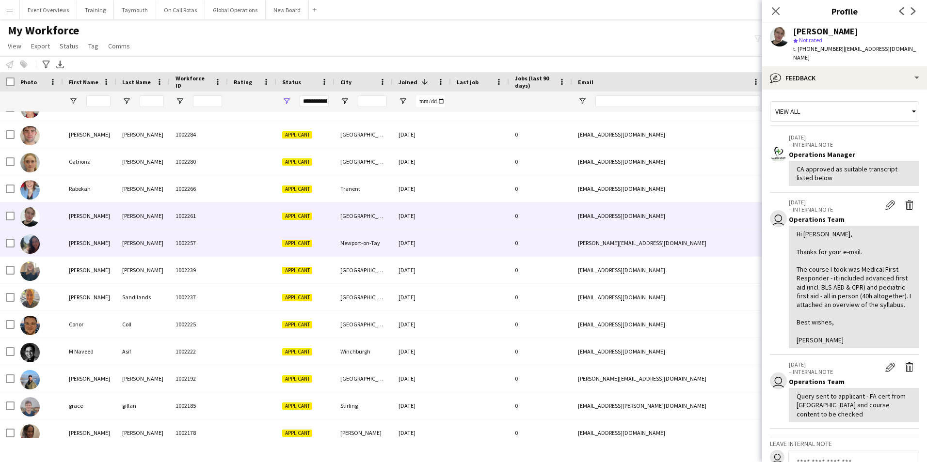
click at [76, 246] on div "[PERSON_NAME]" at bounding box center [89, 243] width 53 height 27
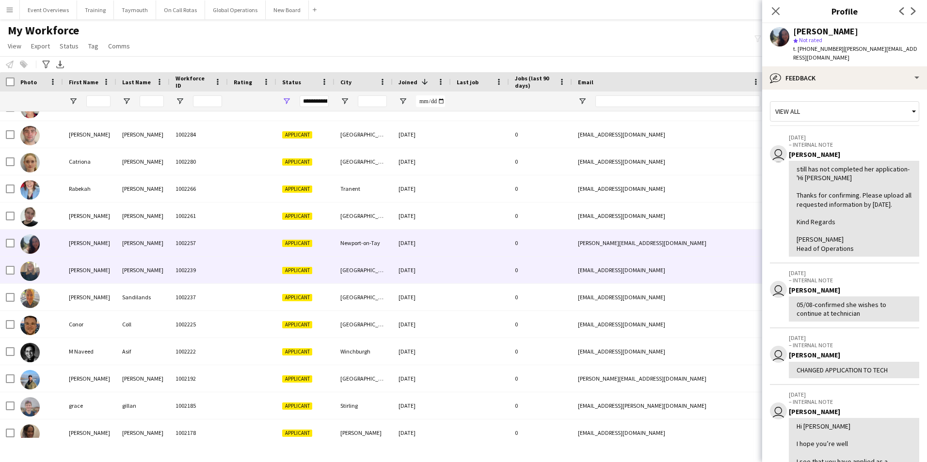
click at [79, 270] on div "[PERSON_NAME]" at bounding box center [89, 270] width 53 height 27
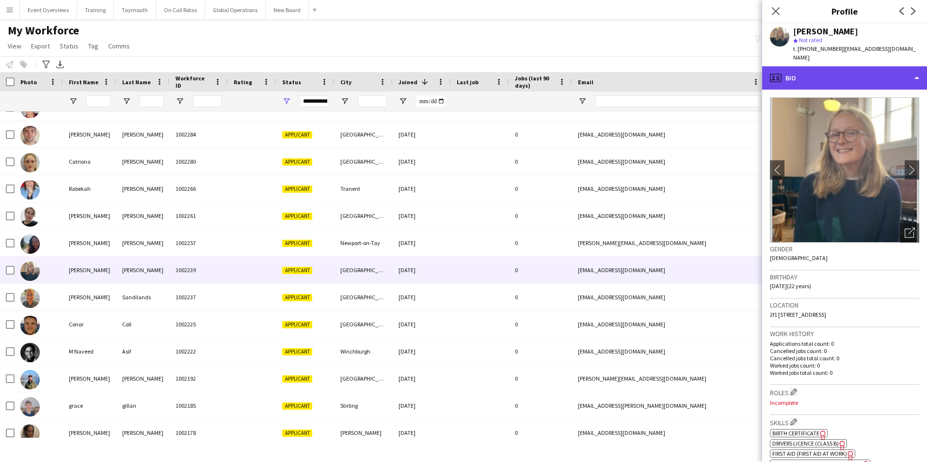
click at [848, 66] on div "profile Bio" at bounding box center [844, 77] width 165 height 23
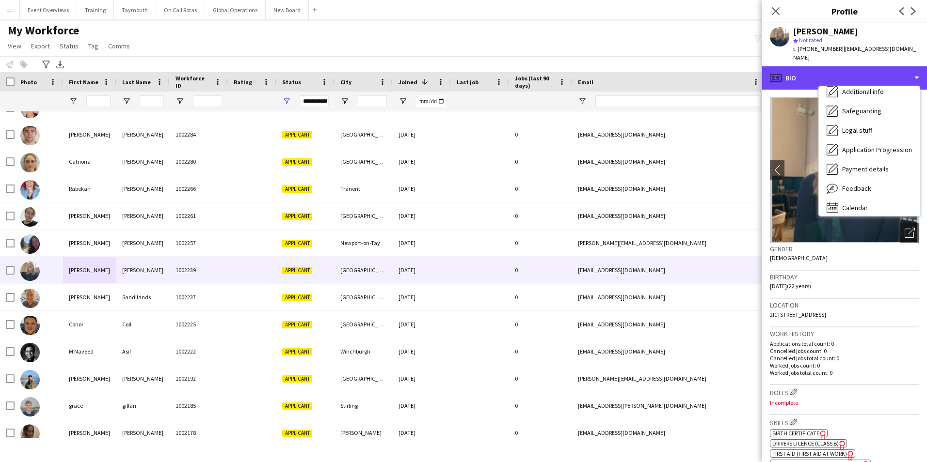
scroll to position [169, 0]
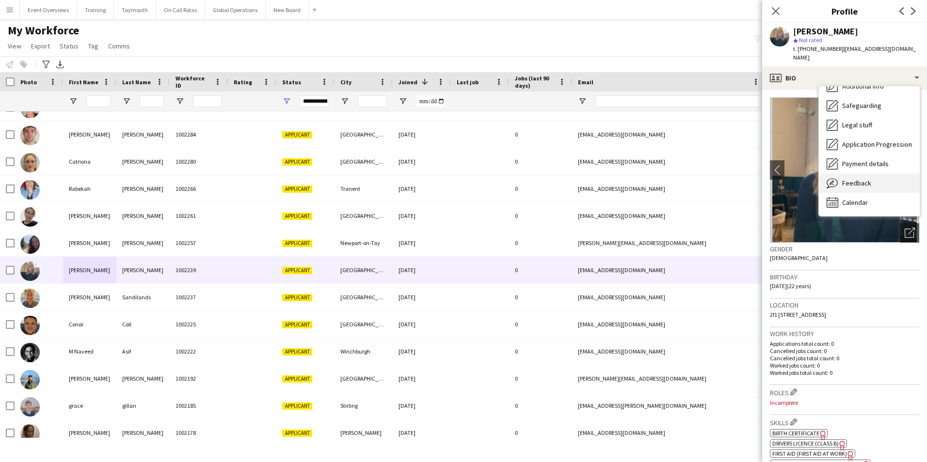
click at [846, 179] on span "Feedback" at bounding box center [856, 183] width 29 height 9
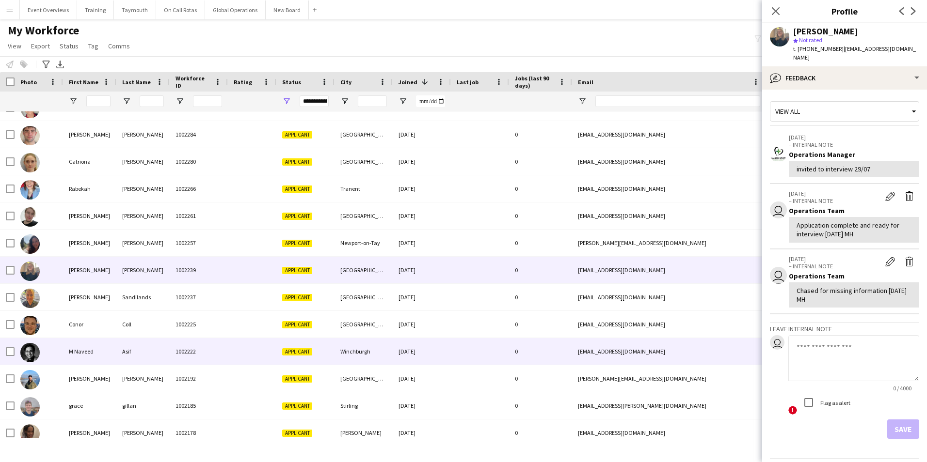
click at [80, 350] on div "M Naveed" at bounding box center [89, 351] width 53 height 27
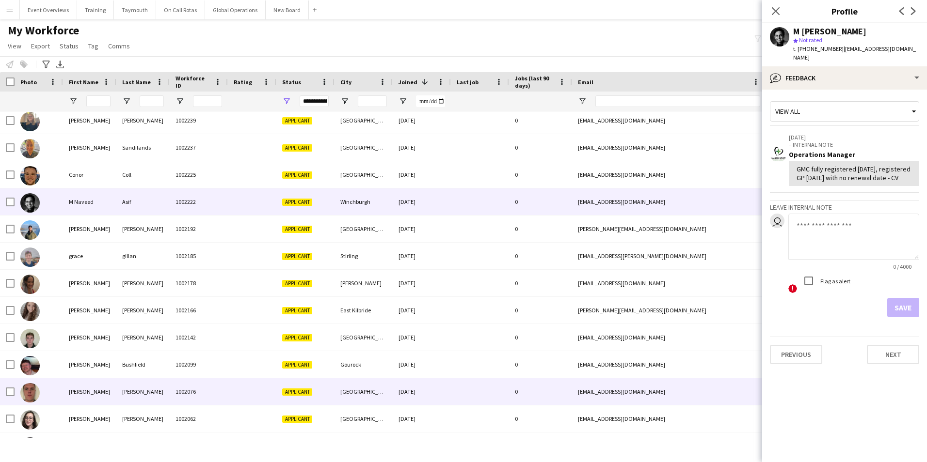
scroll to position [727, 0]
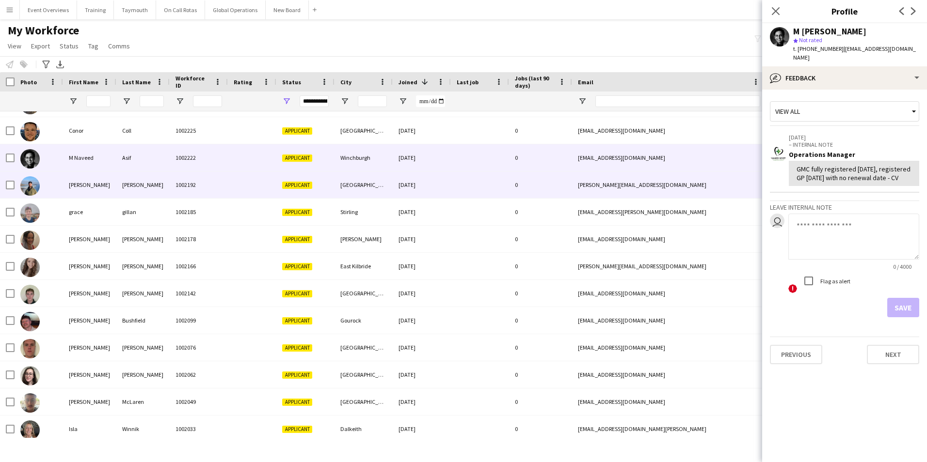
click at [78, 185] on div "[PERSON_NAME]" at bounding box center [89, 185] width 53 height 27
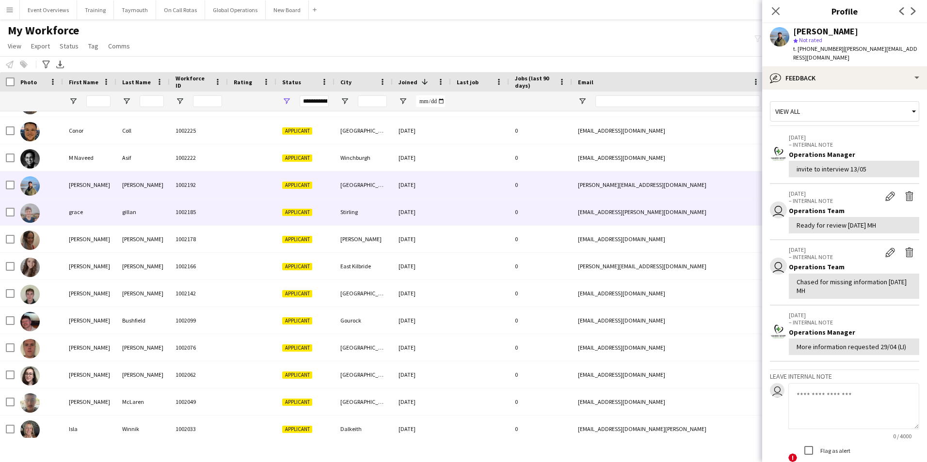
click at [74, 209] on div "grace" at bounding box center [89, 212] width 53 height 27
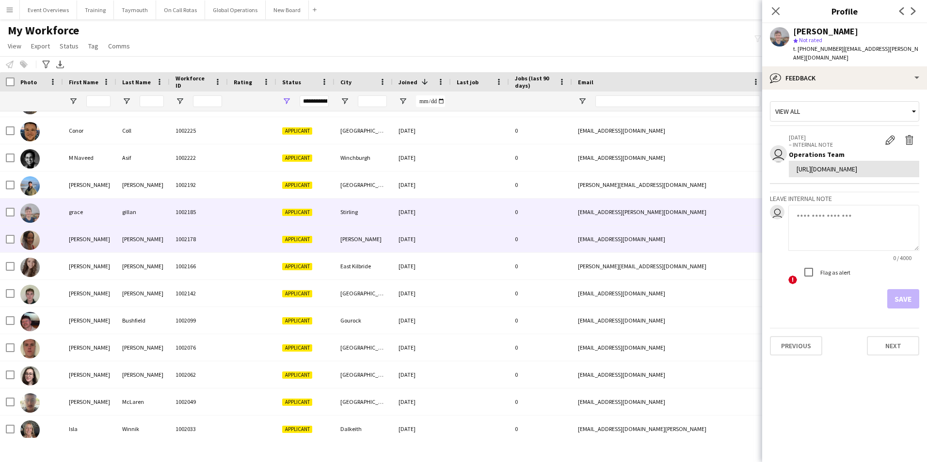
click at [75, 235] on div "[PERSON_NAME]" at bounding box center [89, 239] width 53 height 27
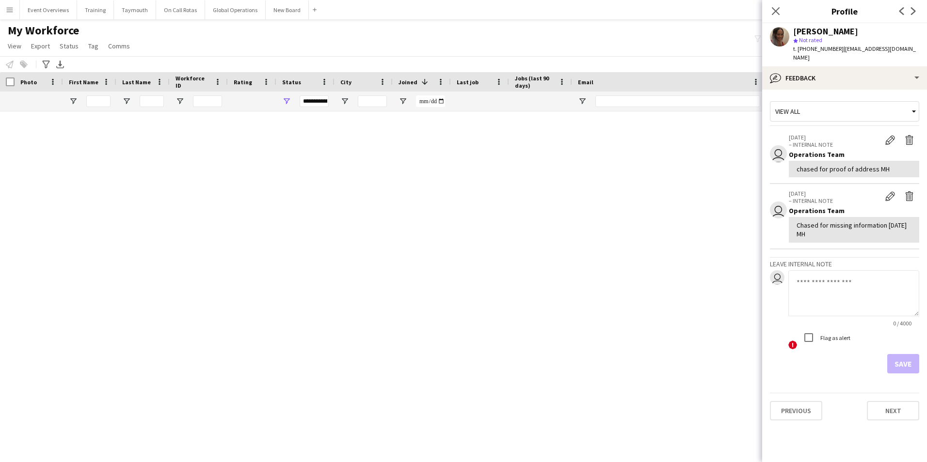
scroll to position [727, 0]
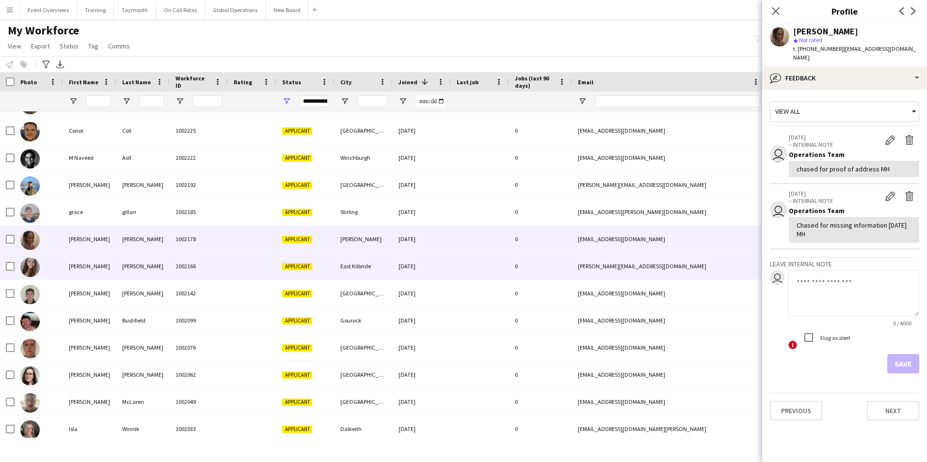
click at [80, 264] on div "[PERSON_NAME]" at bounding box center [89, 266] width 53 height 27
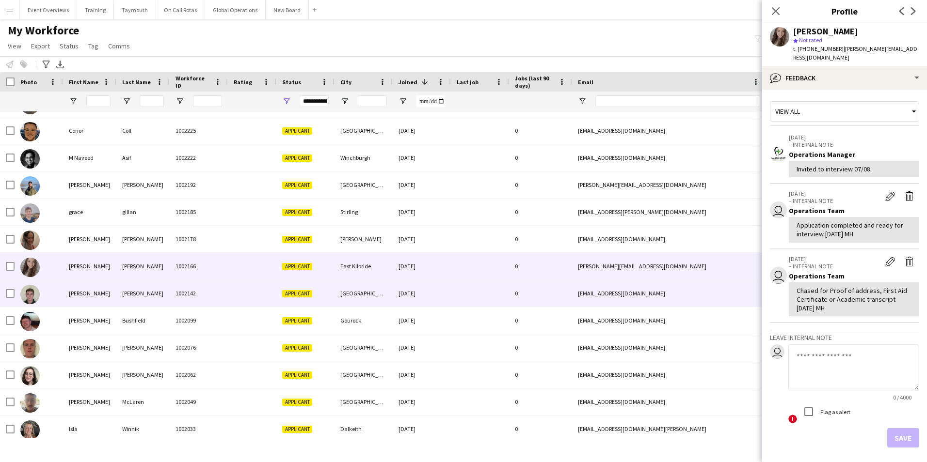
click at [75, 294] on div "[PERSON_NAME]" at bounding box center [89, 293] width 53 height 27
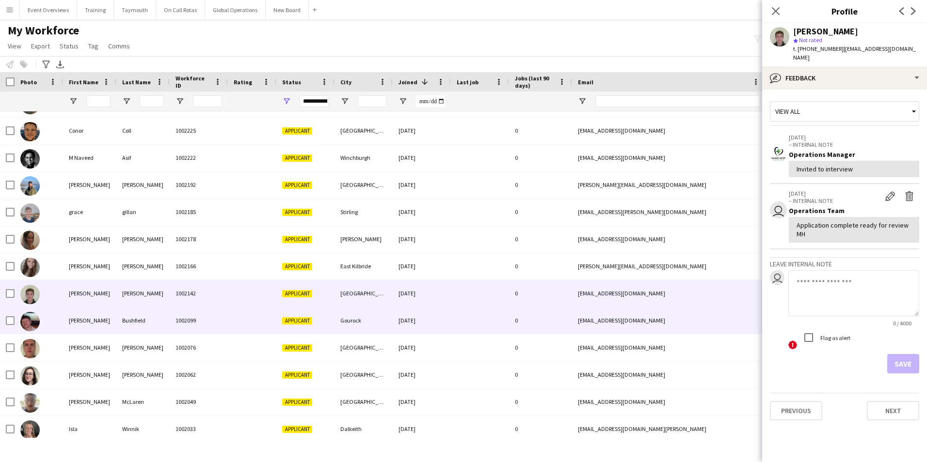
click at [80, 320] on div "[PERSON_NAME]" at bounding box center [89, 320] width 53 height 27
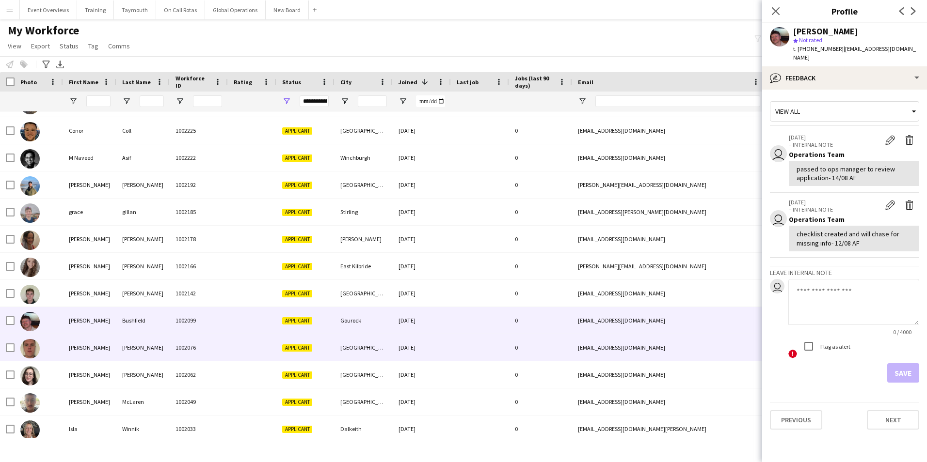
click at [77, 347] on div "[PERSON_NAME]" at bounding box center [89, 347] width 53 height 27
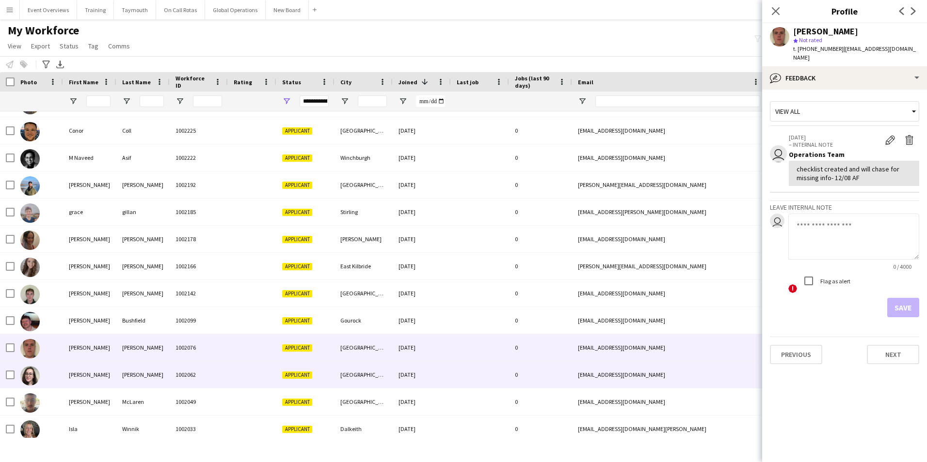
click at [75, 369] on div "[PERSON_NAME]" at bounding box center [89, 375] width 53 height 27
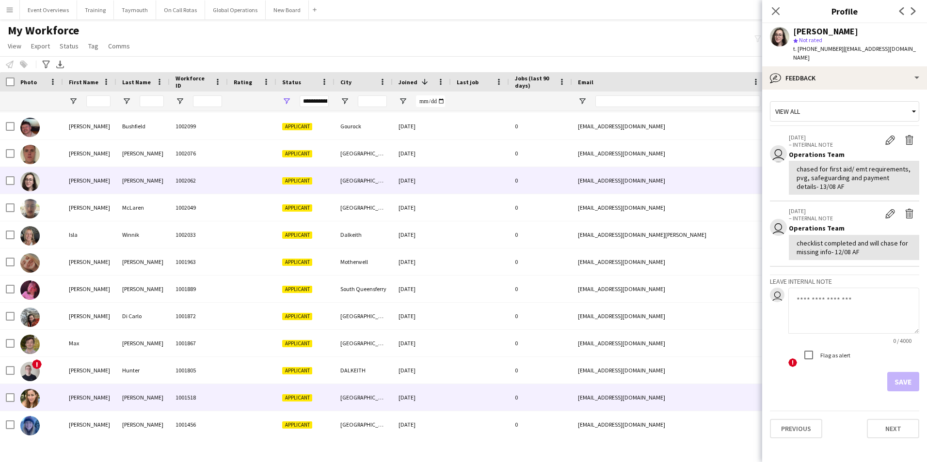
scroll to position [0, 0]
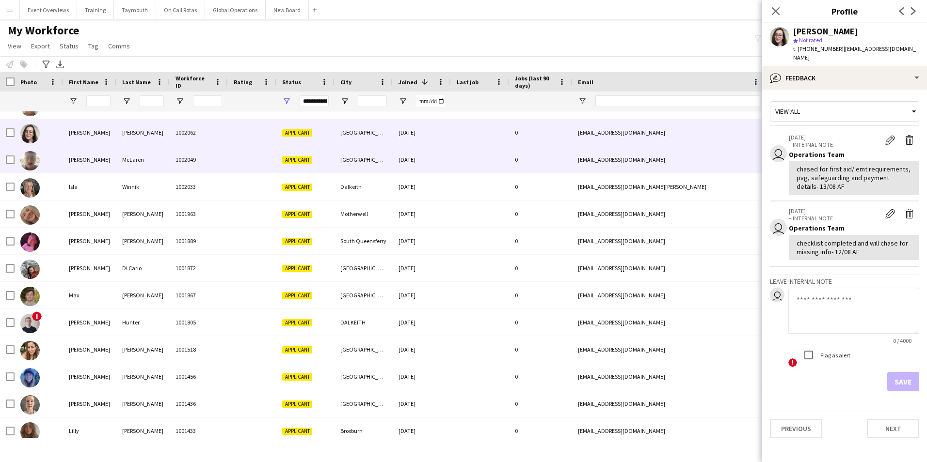
click at [72, 156] on div "[PERSON_NAME]" at bounding box center [89, 159] width 53 height 27
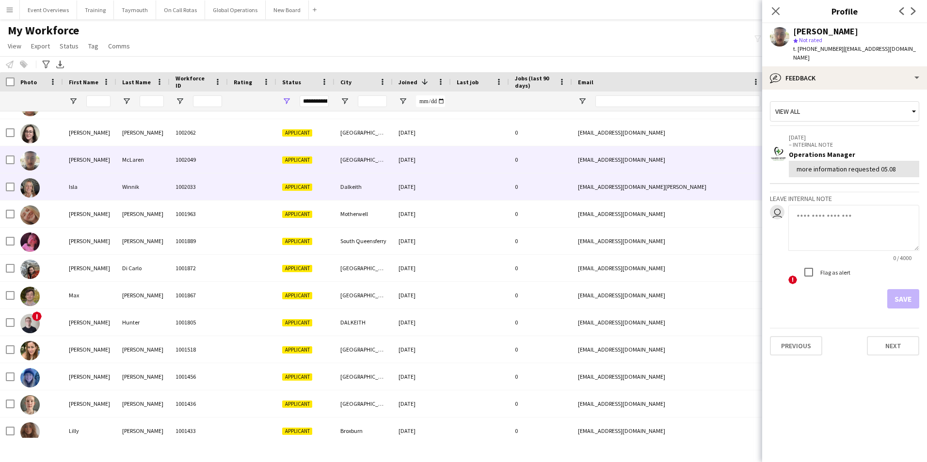
click at [76, 188] on div "Isla" at bounding box center [89, 186] width 53 height 27
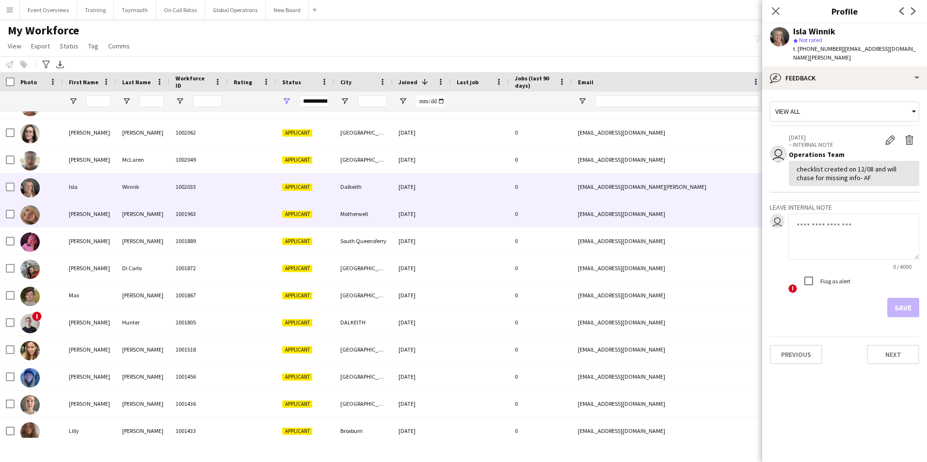
click at [76, 214] on div "[PERSON_NAME]" at bounding box center [89, 214] width 53 height 27
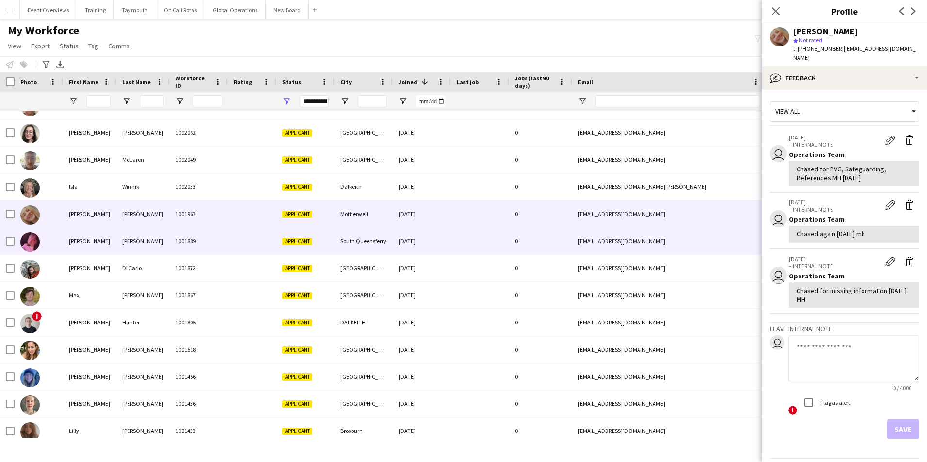
click at [77, 237] on div "[PERSON_NAME]" at bounding box center [89, 241] width 53 height 27
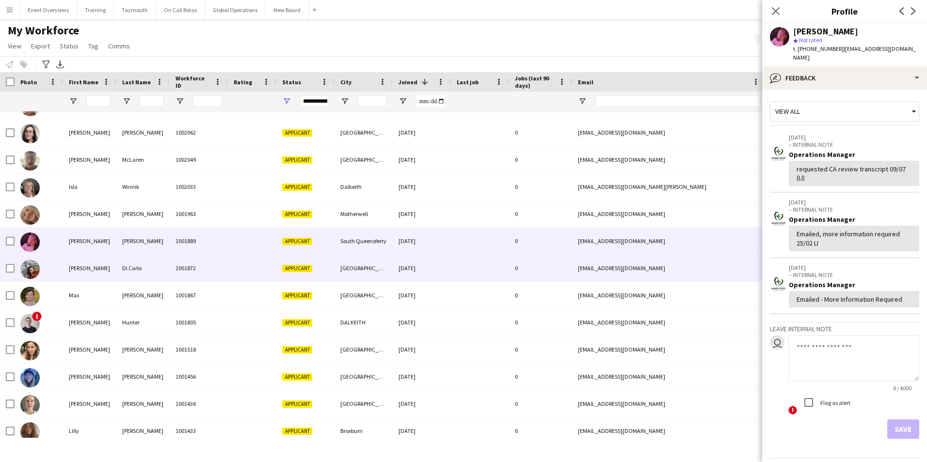
click at [76, 268] on div "[PERSON_NAME]" at bounding box center [89, 268] width 53 height 27
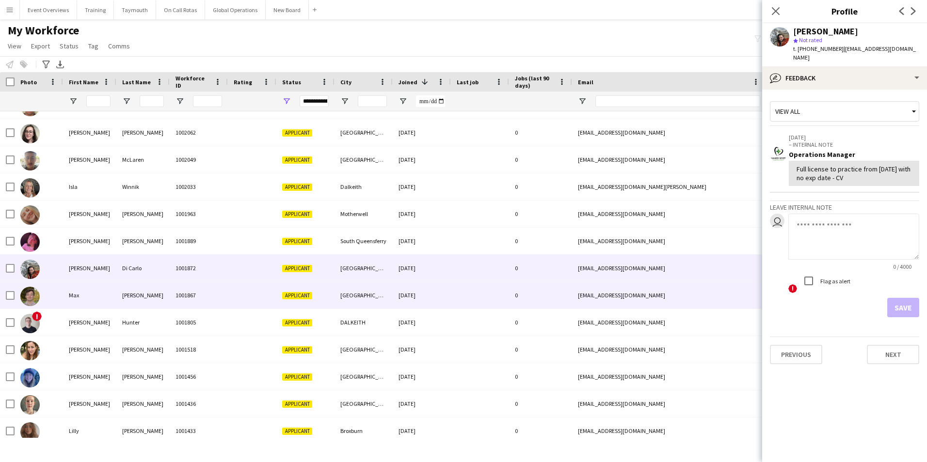
click at [72, 295] on div "Max" at bounding box center [89, 295] width 53 height 27
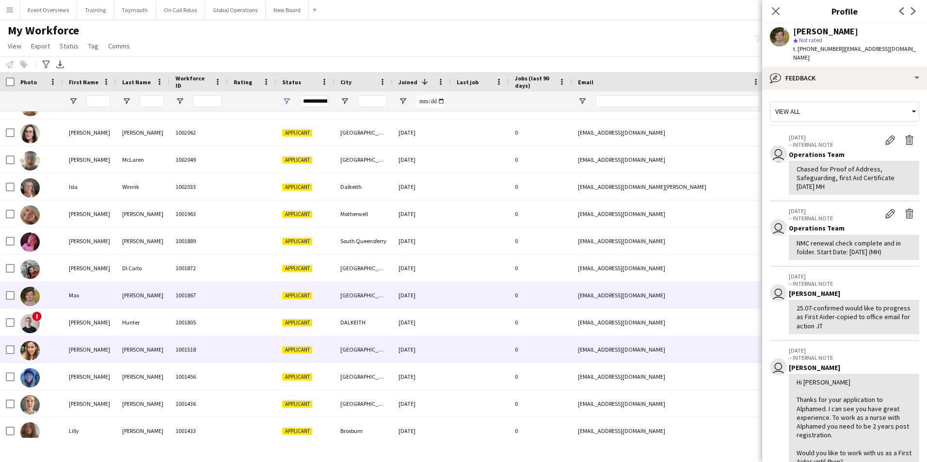
click at [86, 347] on div "[PERSON_NAME]" at bounding box center [89, 349] width 53 height 27
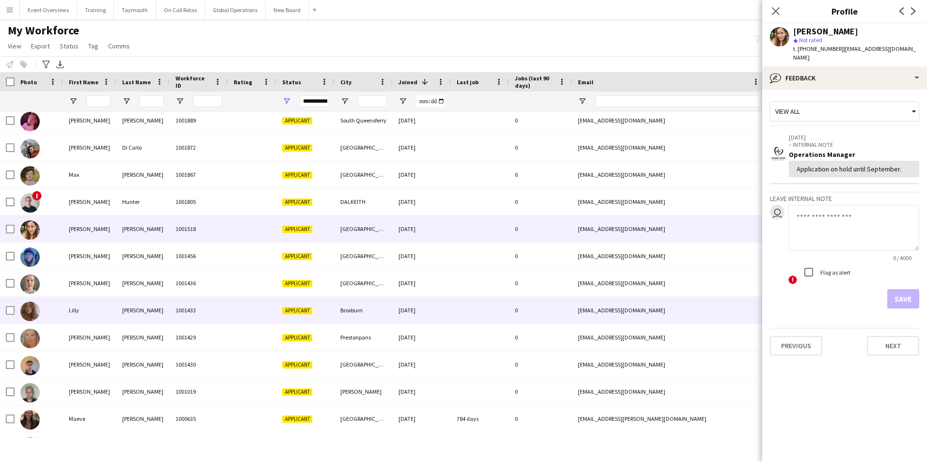
scroll to position [1115, 0]
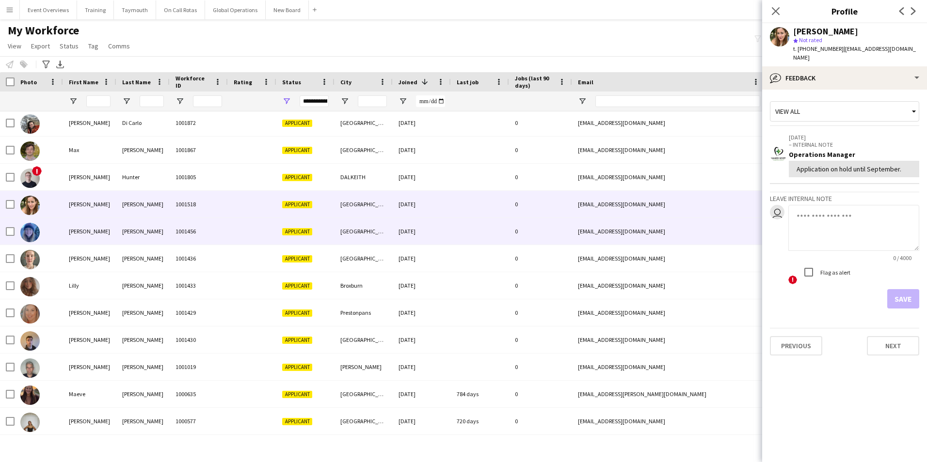
click at [79, 230] on div "[PERSON_NAME]" at bounding box center [89, 231] width 53 height 27
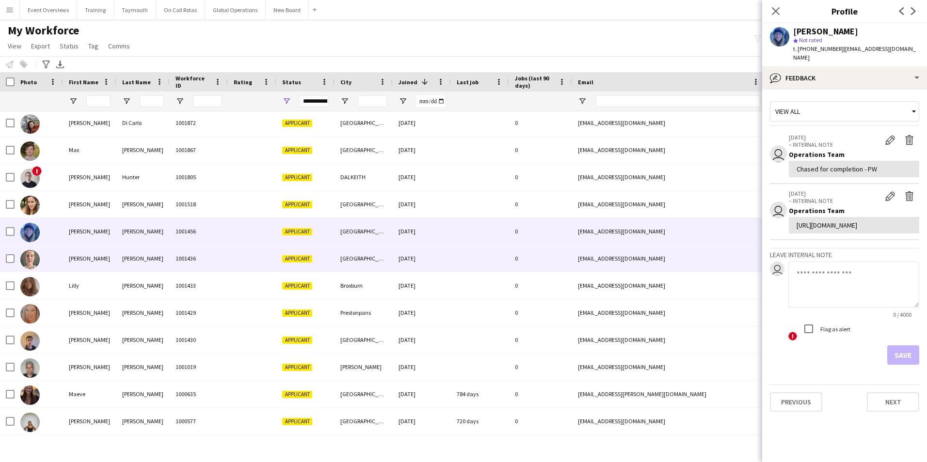
click at [77, 257] on div "[PERSON_NAME]" at bounding box center [89, 258] width 53 height 27
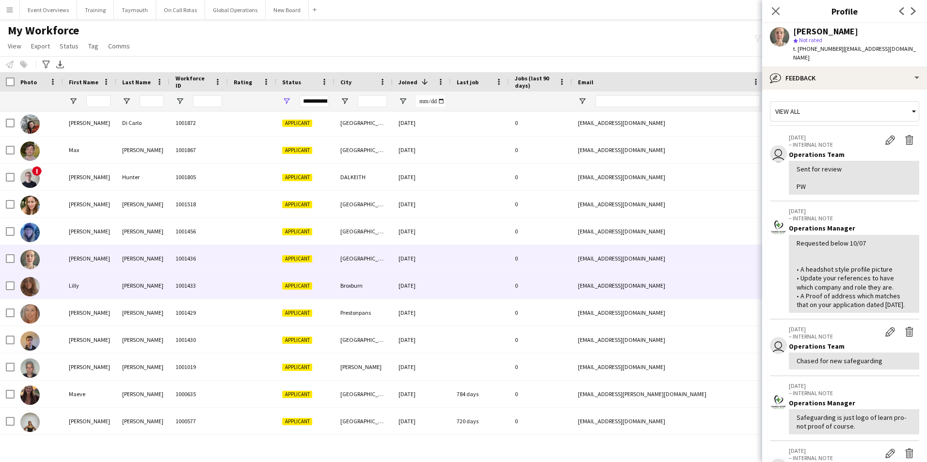
click at [74, 282] on div "Lilly" at bounding box center [89, 285] width 53 height 27
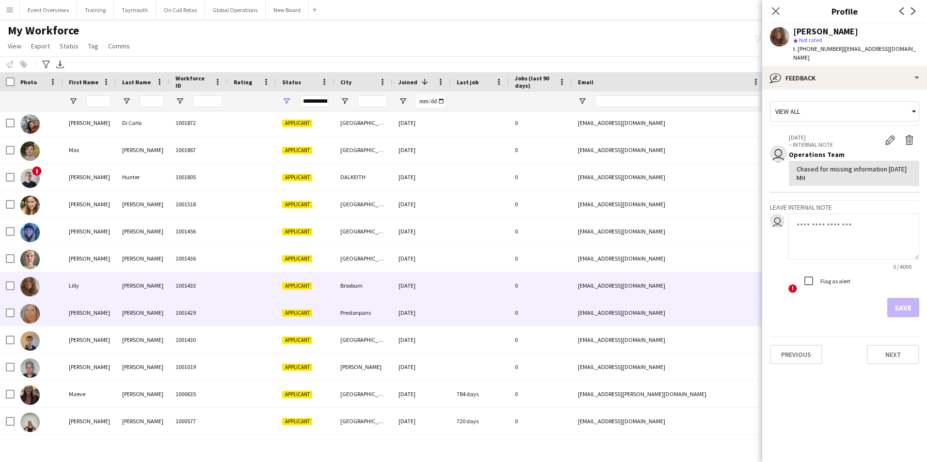
click at [75, 315] on div "[PERSON_NAME]" at bounding box center [89, 312] width 53 height 27
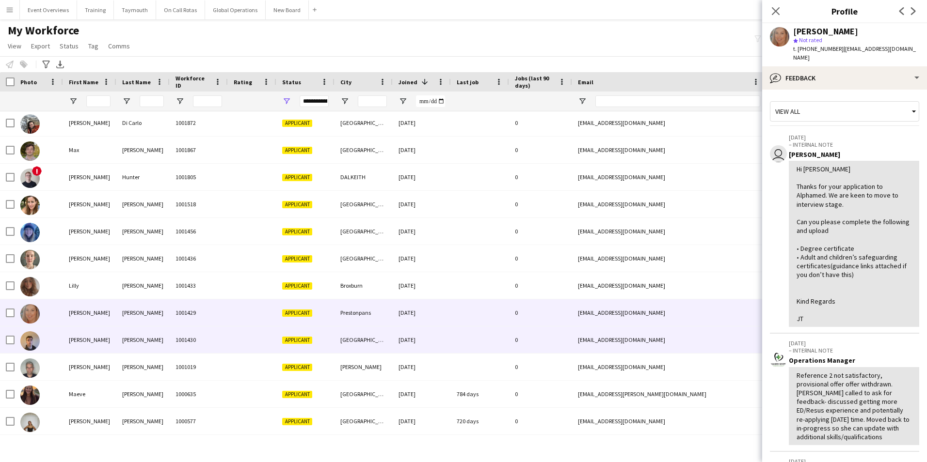
click at [73, 338] on div "Matt" at bounding box center [89, 340] width 53 height 27
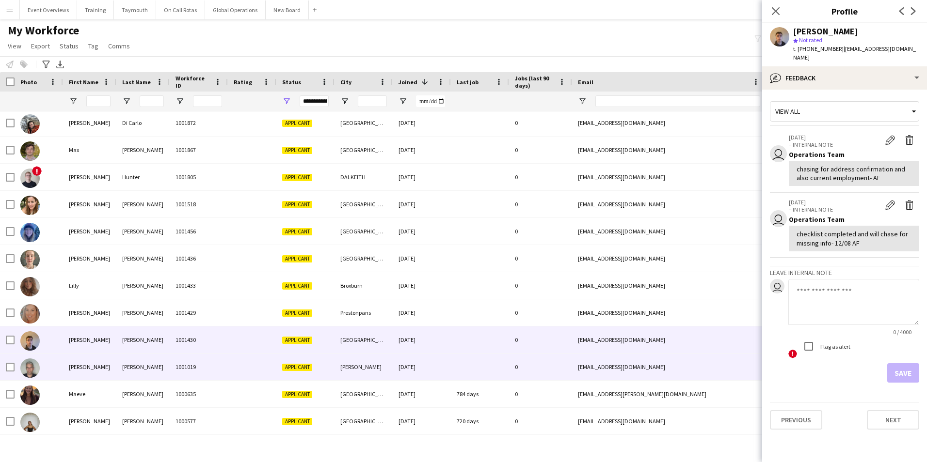
click at [77, 365] on div "[PERSON_NAME]" at bounding box center [89, 367] width 53 height 27
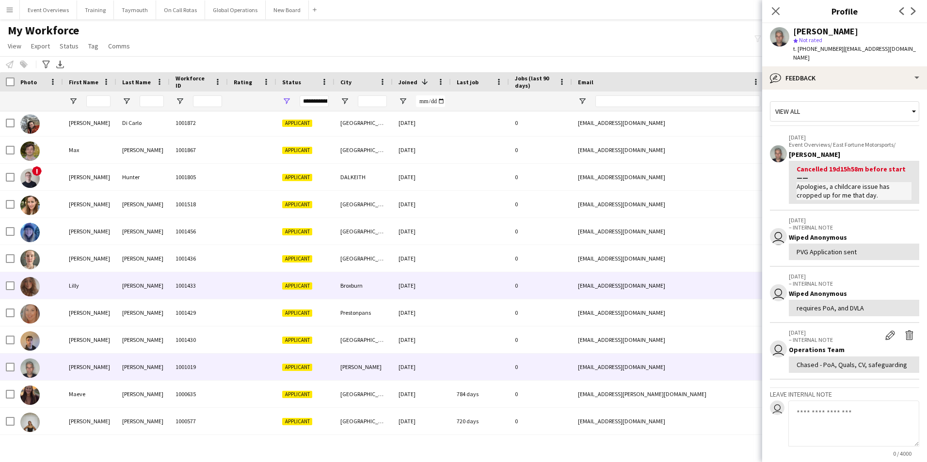
scroll to position [1139, 0]
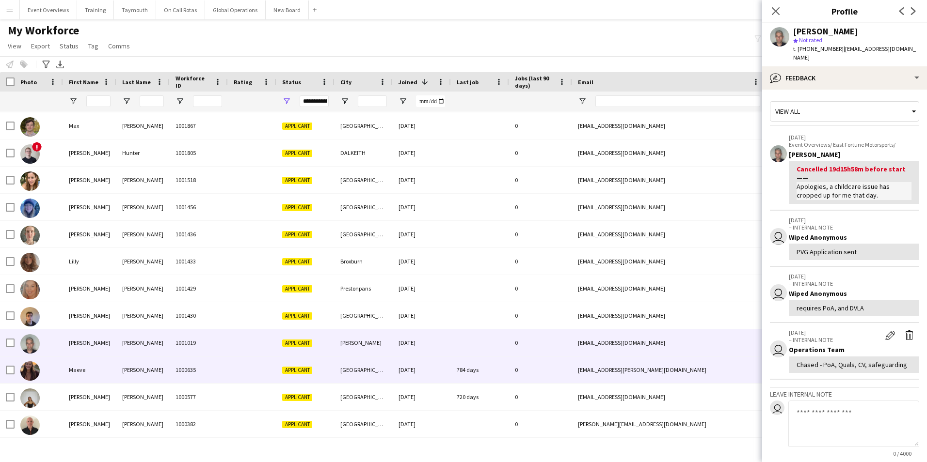
click at [76, 369] on div "Maeve" at bounding box center [89, 370] width 53 height 27
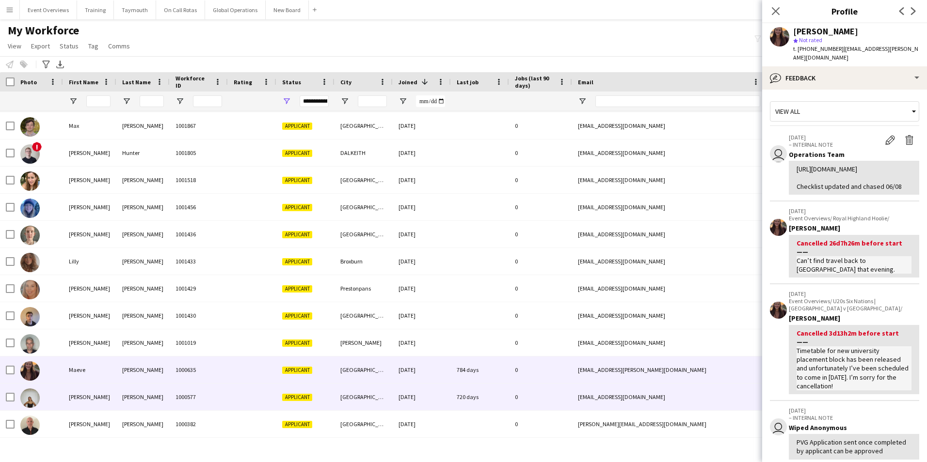
click at [75, 396] on div "[PERSON_NAME]" at bounding box center [89, 397] width 53 height 27
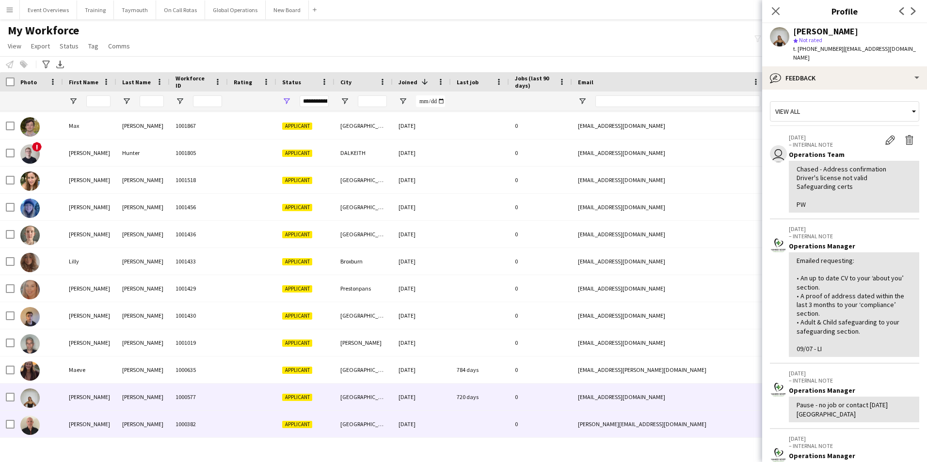
click at [78, 424] on div "[PERSON_NAME]" at bounding box center [89, 424] width 53 height 27
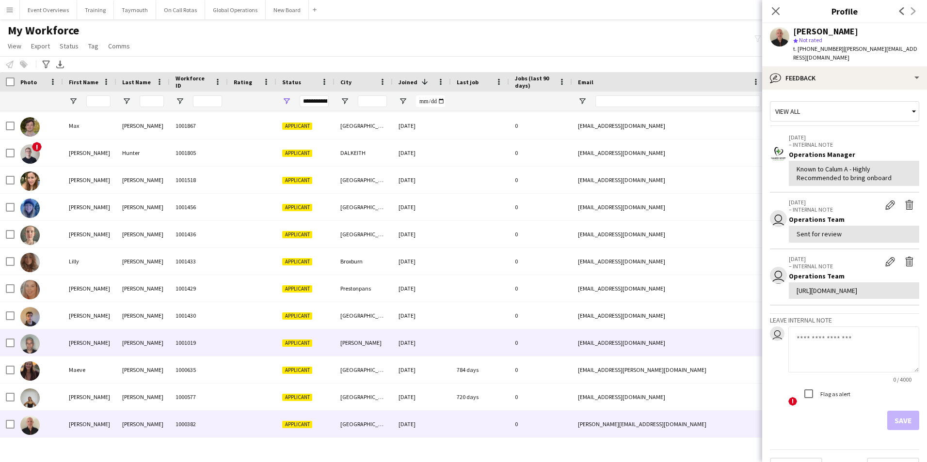
click at [74, 344] on div "[PERSON_NAME]" at bounding box center [89, 343] width 53 height 27
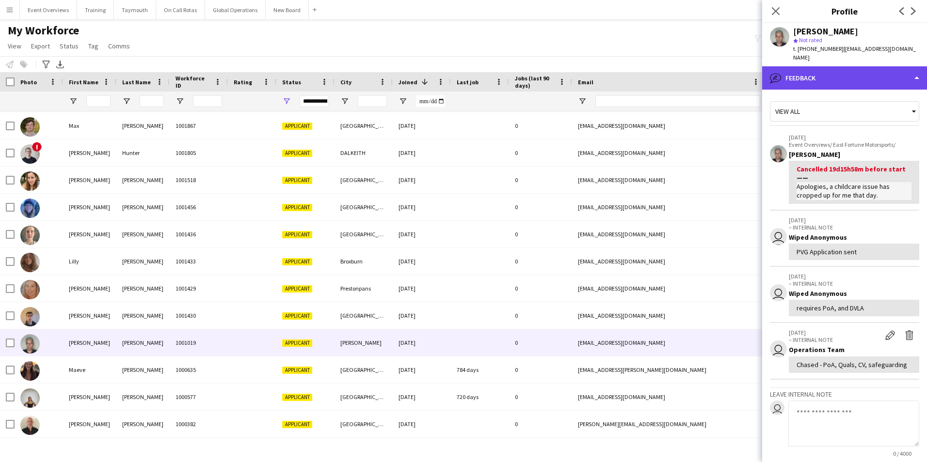
click at [827, 66] on div "bubble-pencil Feedback" at bounding box center [844, 77] width 165 height 23
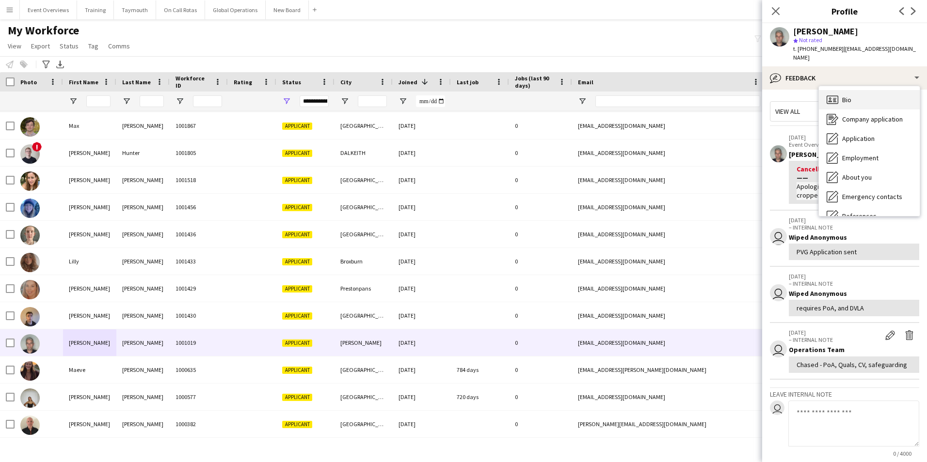
click at [846, 95] on span "Bio" at bounding box center [846, 99] width 9 height 9
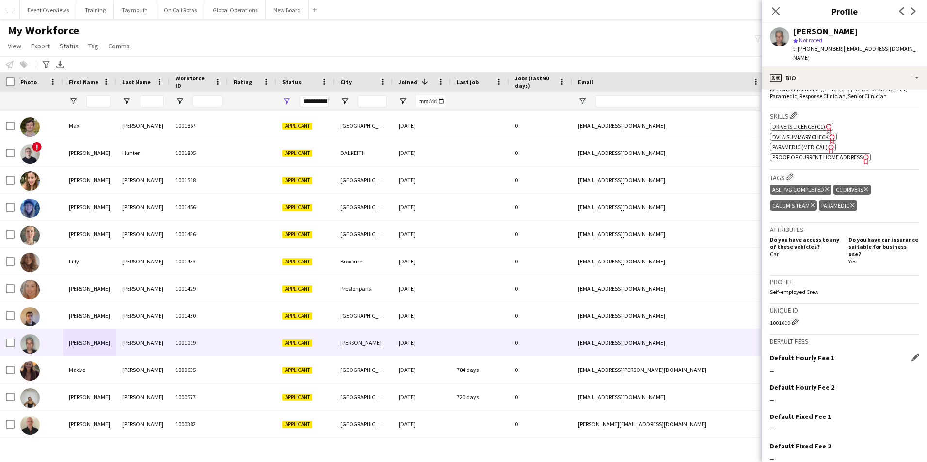
scroll to position [349, 0]
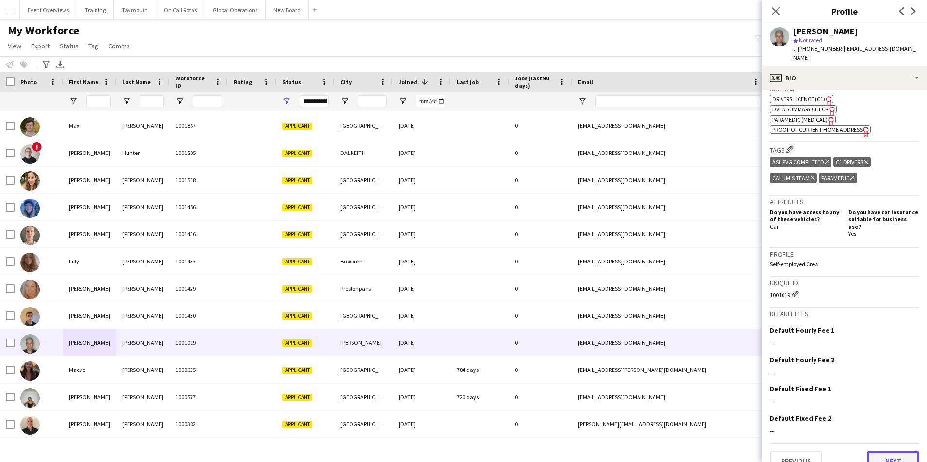
click at [877, 452] on button "Next" at bounding box center [892, 461] width 52 height 19
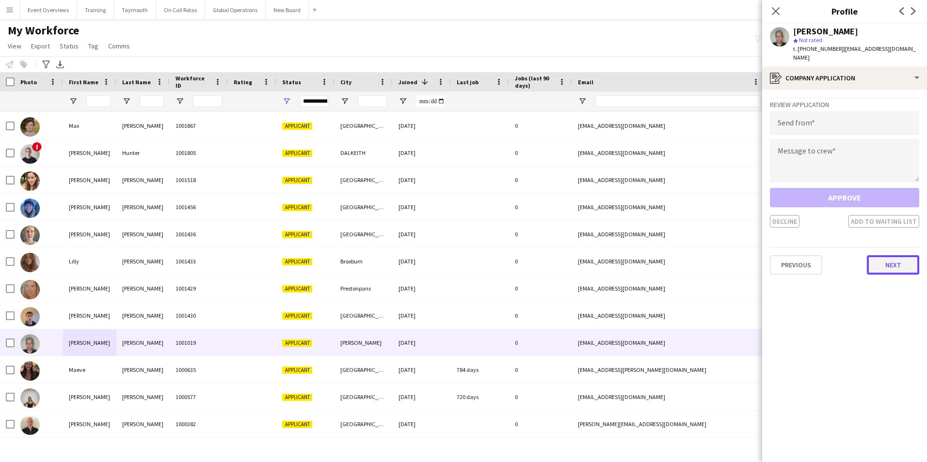
click at [901, 255] on button "Next" at bounding box center [892, 264] width 52 height 19
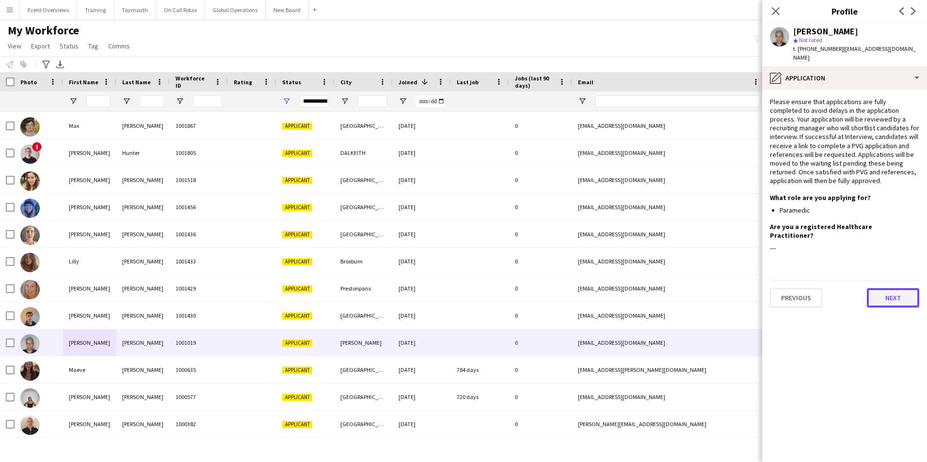
click at [899, 288] on button "Next" at bounding box center [892, 297] width 52 height 19
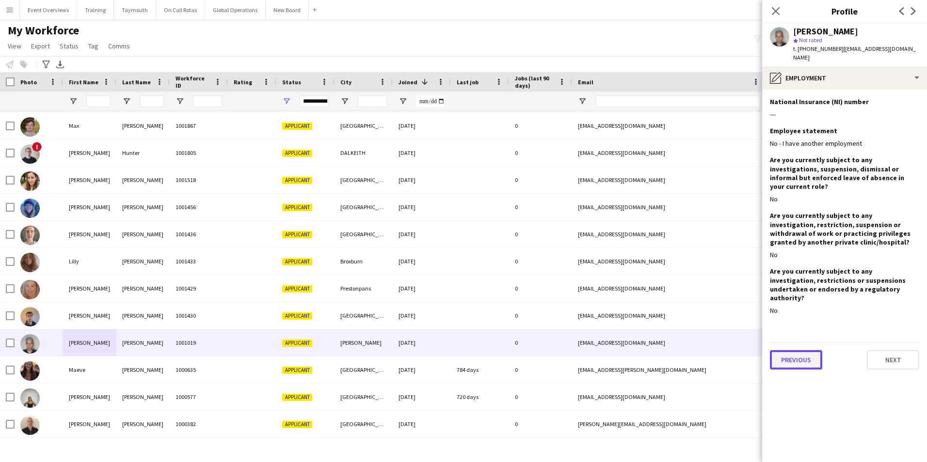
click at [798, 350] on button "Previous" at bounding box center [796, 359] width 52 height 19
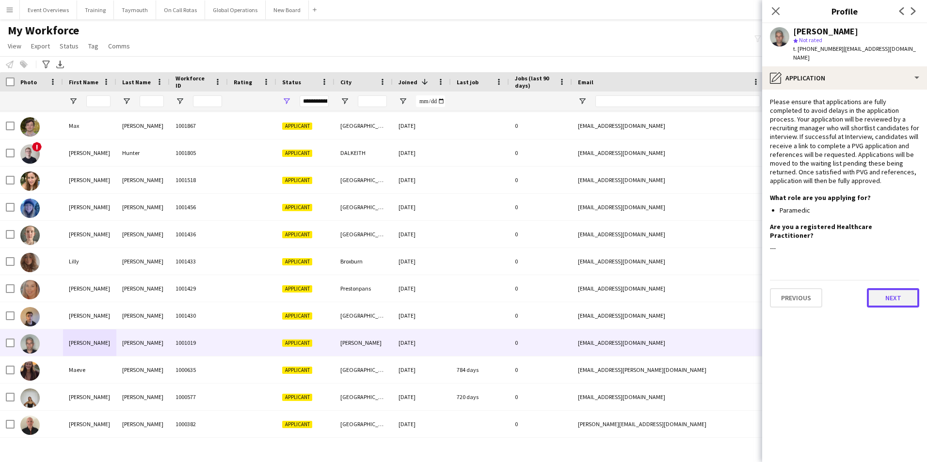
click at [885, 288] on button "Next" at bounding box center [892, 297] width 52 height 19
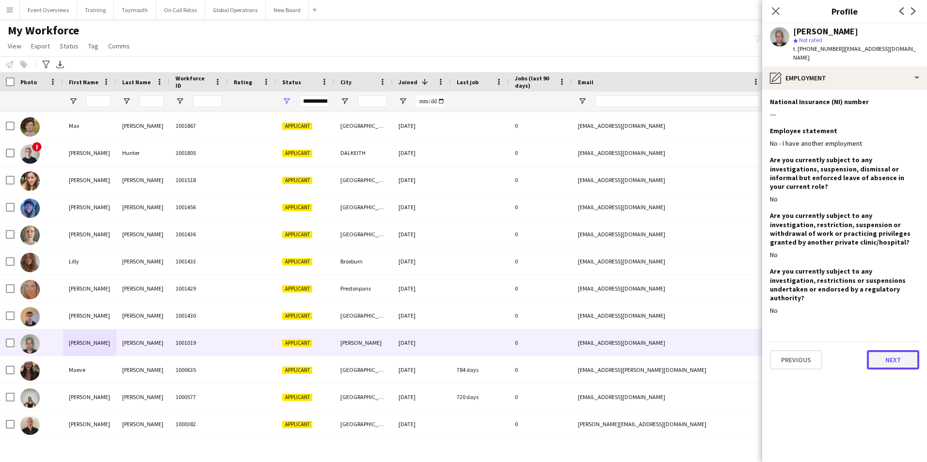
click at [885, 350] on button "Next" at bounding box center [892, 359] width 52 height 19
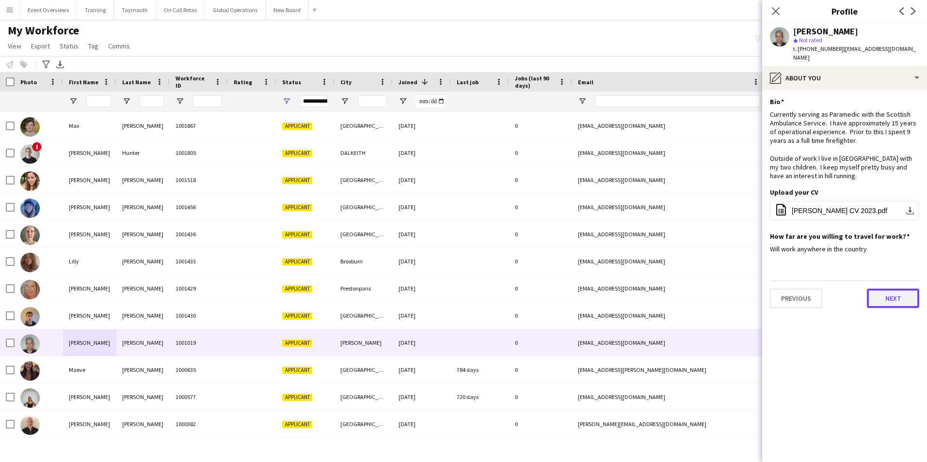
click at [898, 289] on button "Next" at bounding box center [892, 298] width 52 height 19
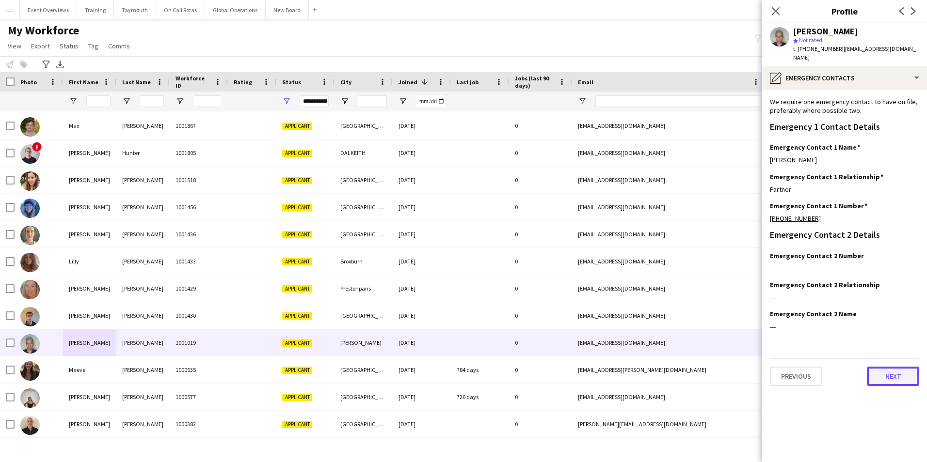
click at [902, 371] on button "Next" at bounding box center [892, 376] width 52 height 19
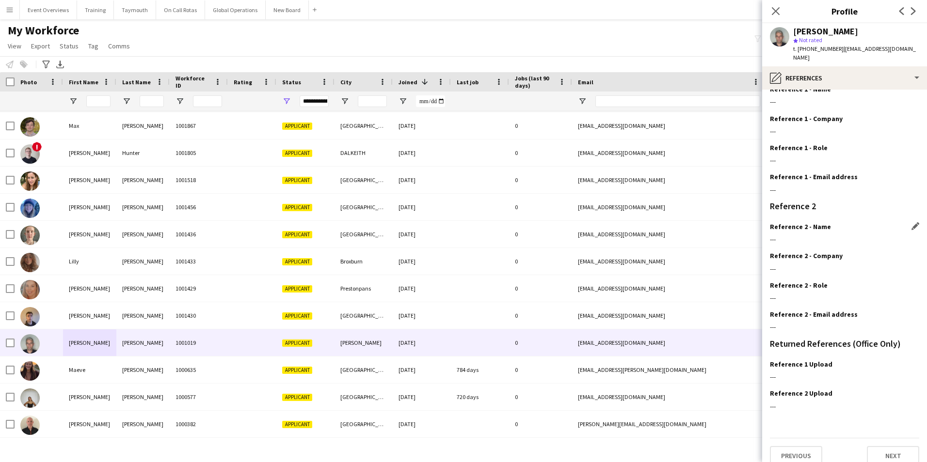
scroll to position [116, 0]
click at [892, 444] on button "Next" at bounding box center [892, 453] width 52 height 19
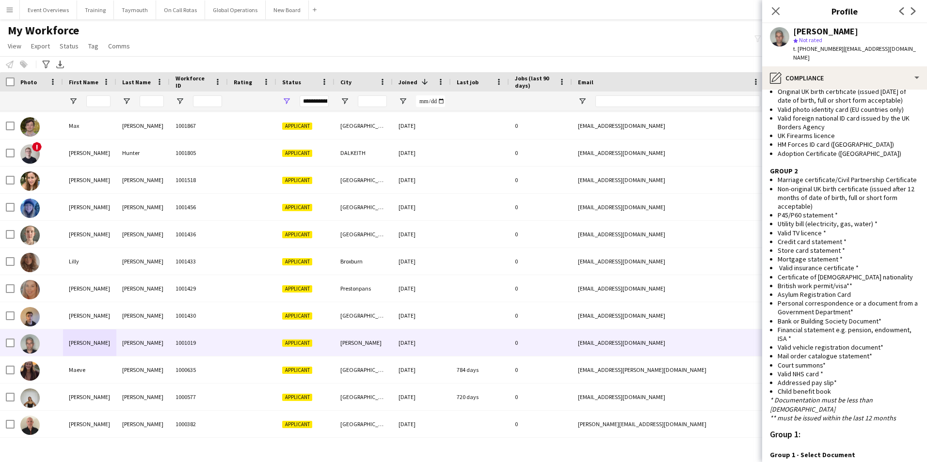
scroll to position [696, 0]
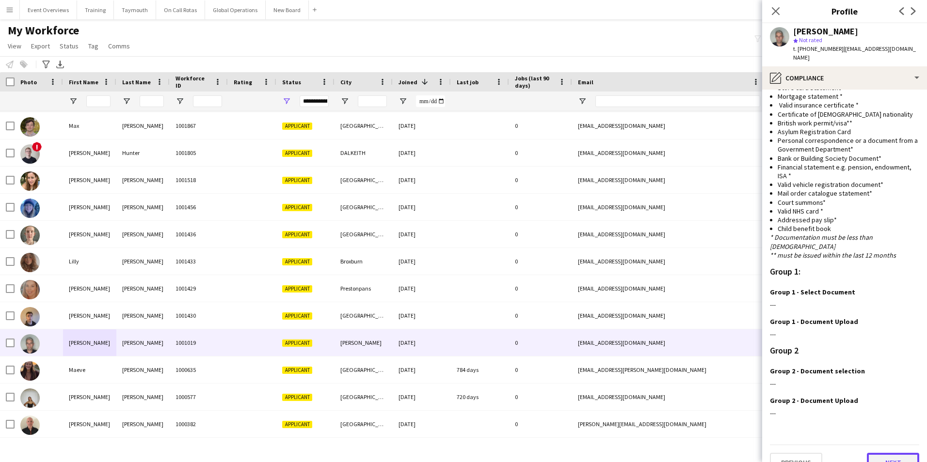
click at [876, 453] on button "Next" at bounding box center [892, 462] width 52 height 19
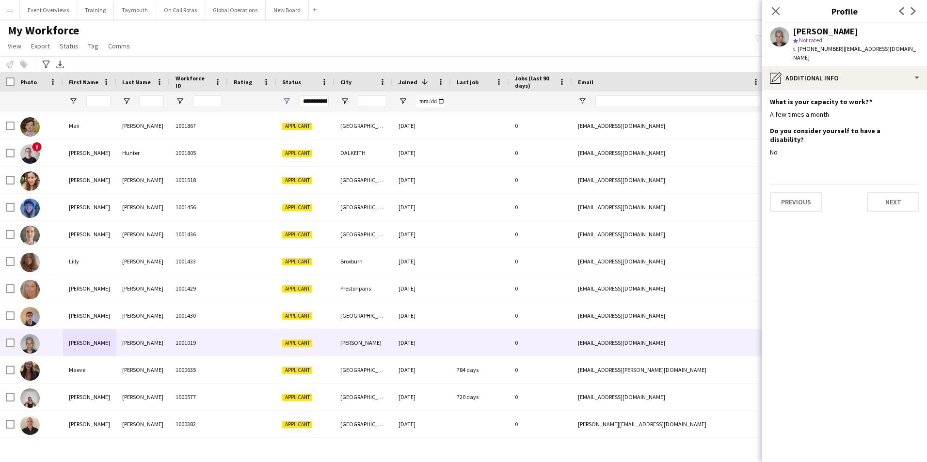
scroll to position [0, 0]
click at [893, 192] on button "Next" at bounding box center [892, 201] width 52 height 19
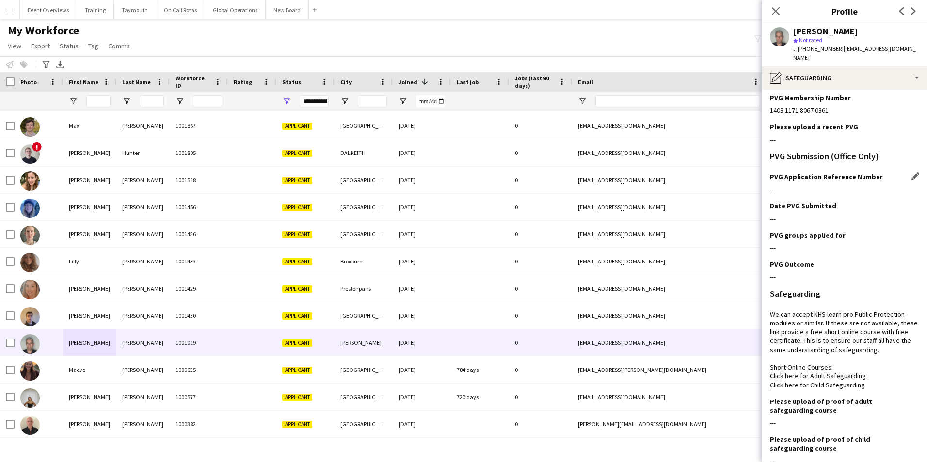
scroll to position [157, 0]
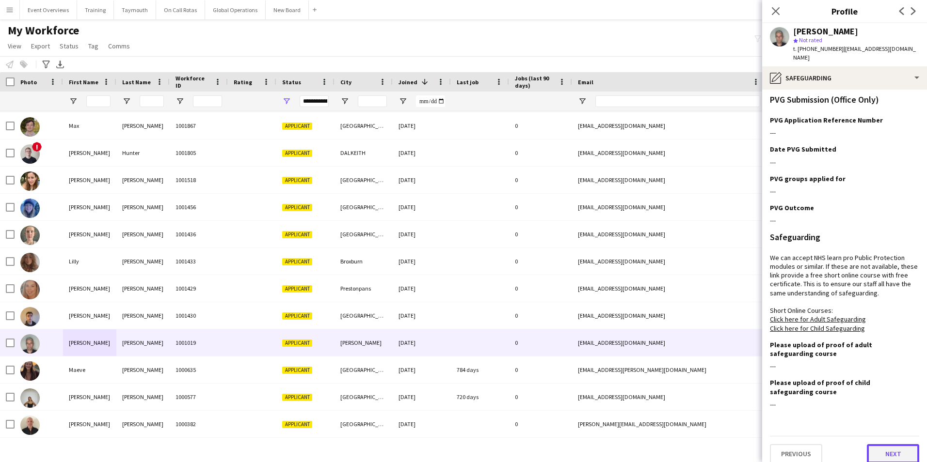
click at [886, 445] on button "Next" at bounding box center [892, 453] width 52 height 19
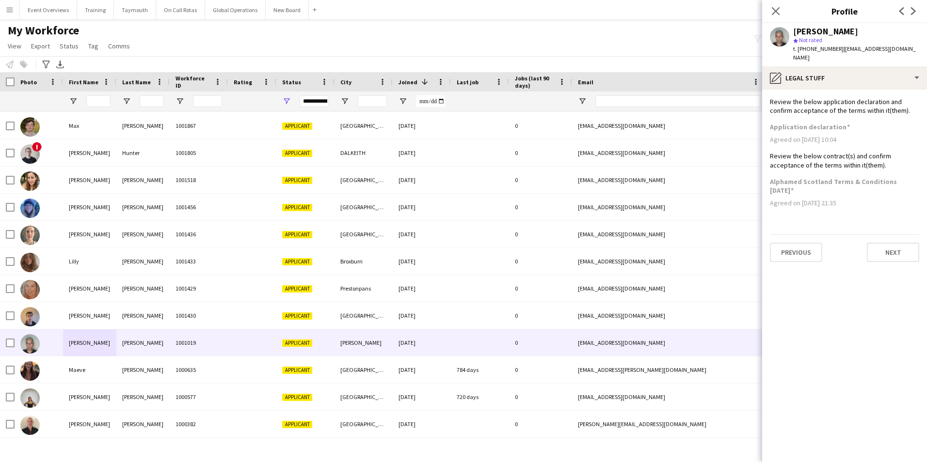
scroll to position [0, 0]
click at [887, 243] on button "Next" at bounding box center [892, 252] width 52 height 19
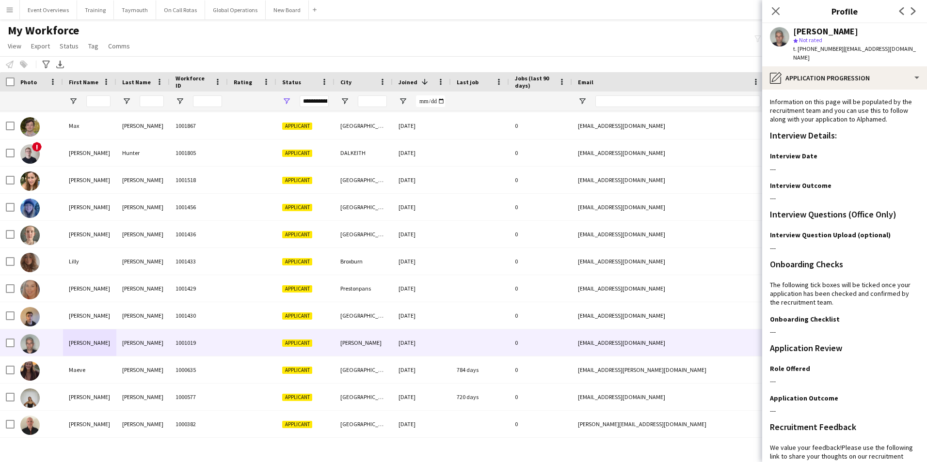
scroll to position [79, 0]
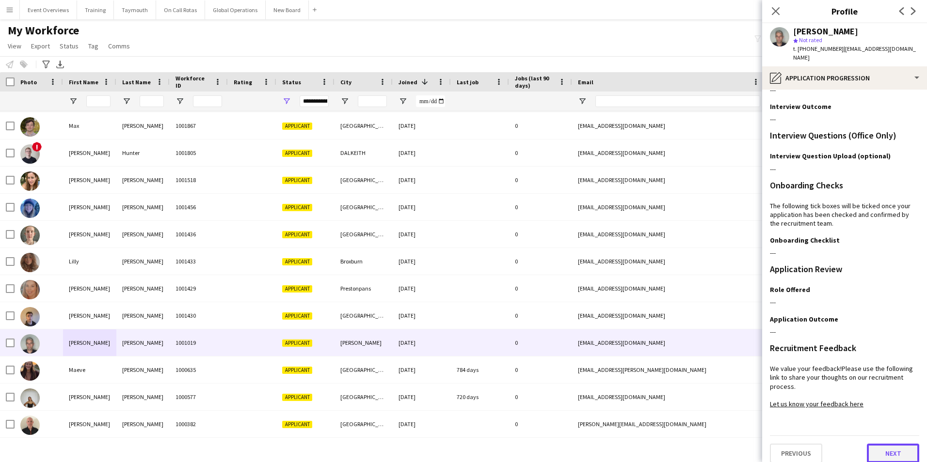
click at [889, 445] on button "Next" at bounding box center [892, 453] width 52 height 19
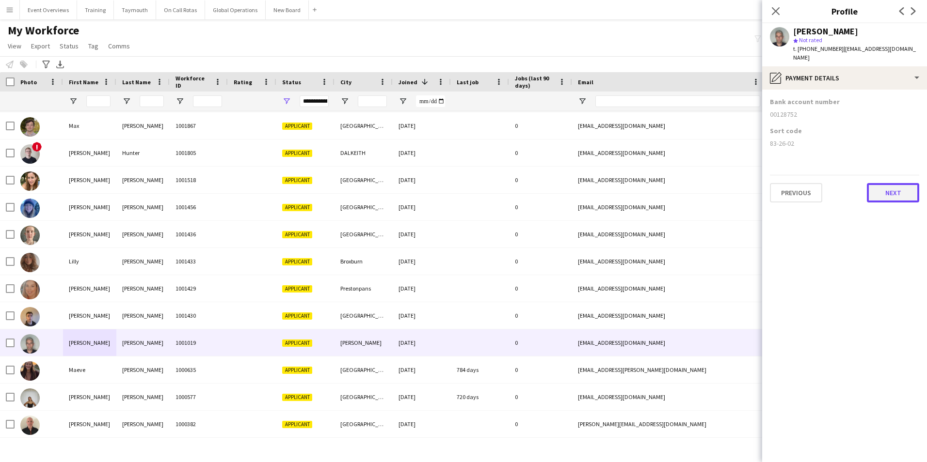
click at [886, 183] on button "Next" at bounding box center [892, 192] width 52 height 19
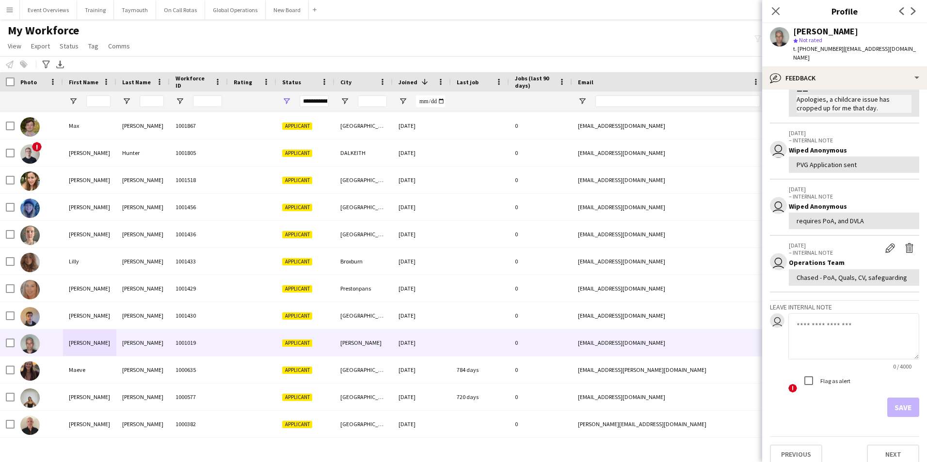
scroll to position [88, 0]
click at [893, 448] on button "Next" at bounding box center [892, 453] width 52 height 19
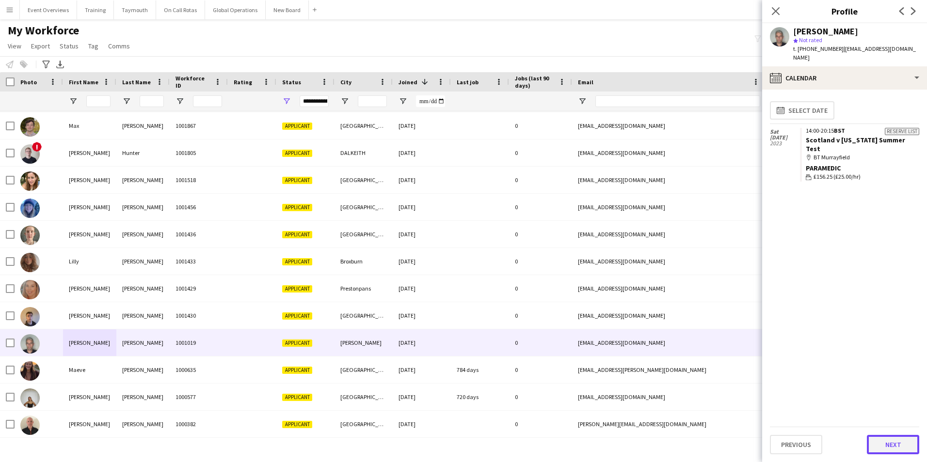
click at [898, 447] on button "Next" at bounding box center [892, 444] width 52 height 19
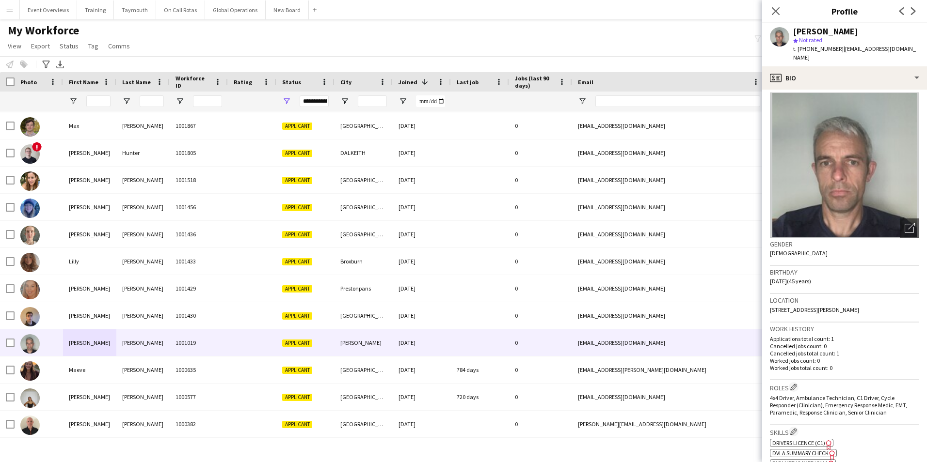
scroll to position [0, 0]
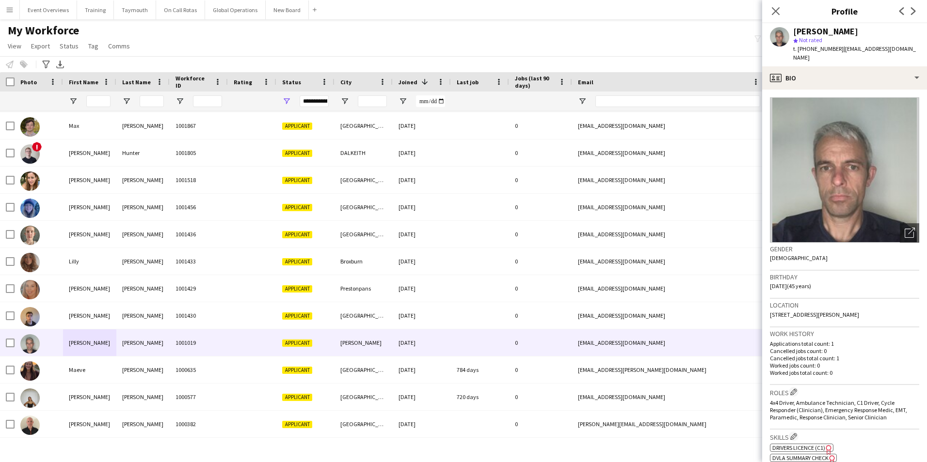
click at [591, 28] on div "My Workforce View Views Default view Active Staff Applications - First Aider Ap…" at bounding box center [463, 39] width 927 height 33
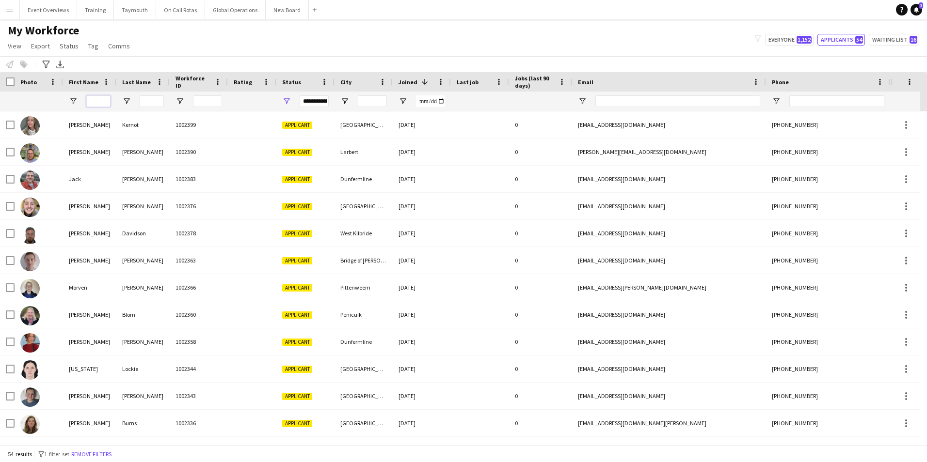
click at [98, 104] on input "First Name Filter Input" at bounding box center [98, 101] width 24 height 12
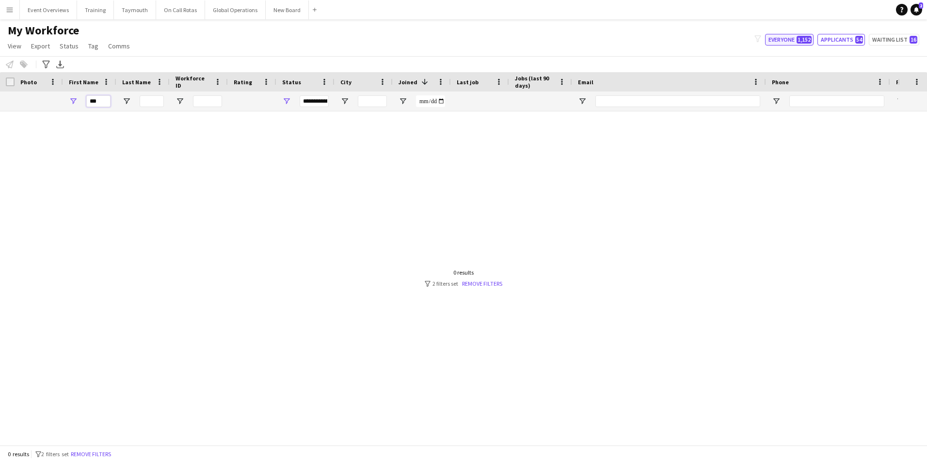
type input "***"
click at [774, 38] on button "Everyone 1,152" at bounding box center [789, 40] width 48 height 12
type input "**********"
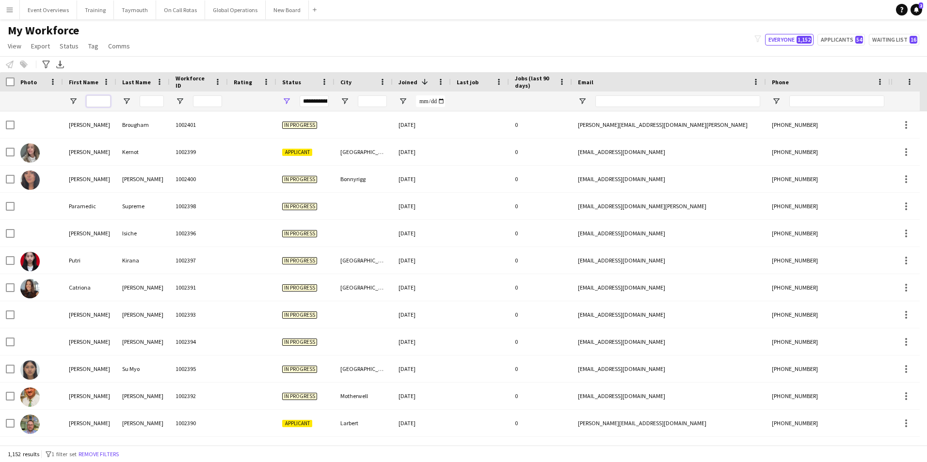
click at [90, 101] on input "First Name Filter Input" at bounding box center [98, 101] width 24 height 12
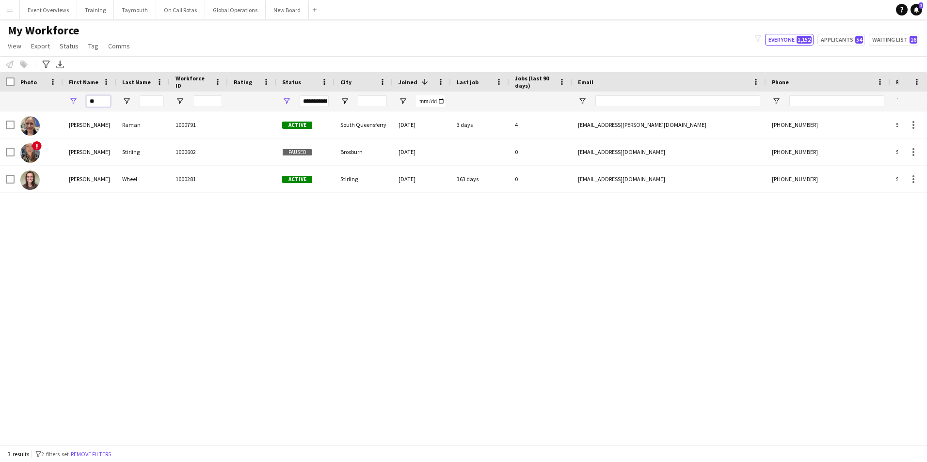
type input "**"
click at [11, 12] on app-icon "Menu" at bounding box center [10, 10] width 8 height 8
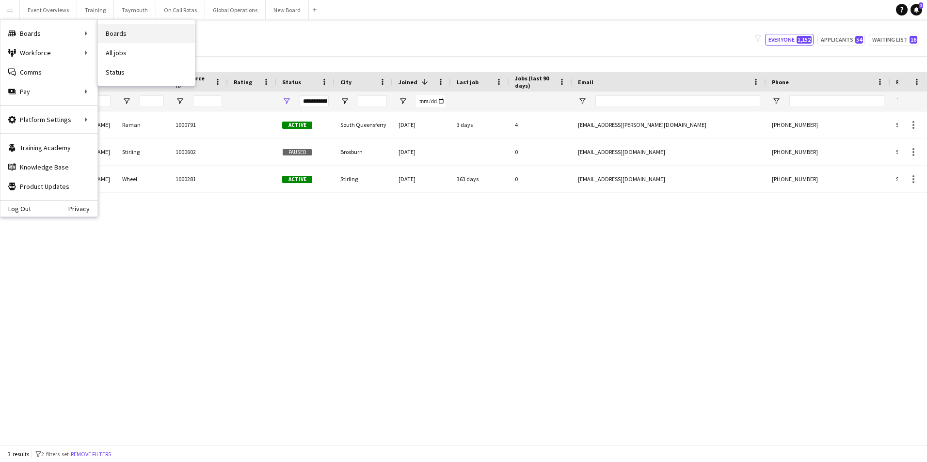
click at [126, 33] on link "Boards" at bounding box center [146, 33] width 97 height 19
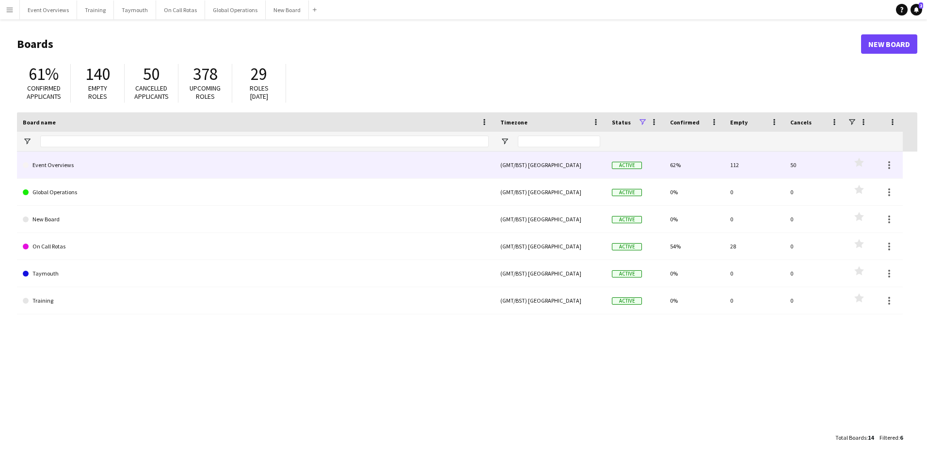
click at [72, 161] on link "Event Overviews" at bounding box center [256, 165] width 466 height 27
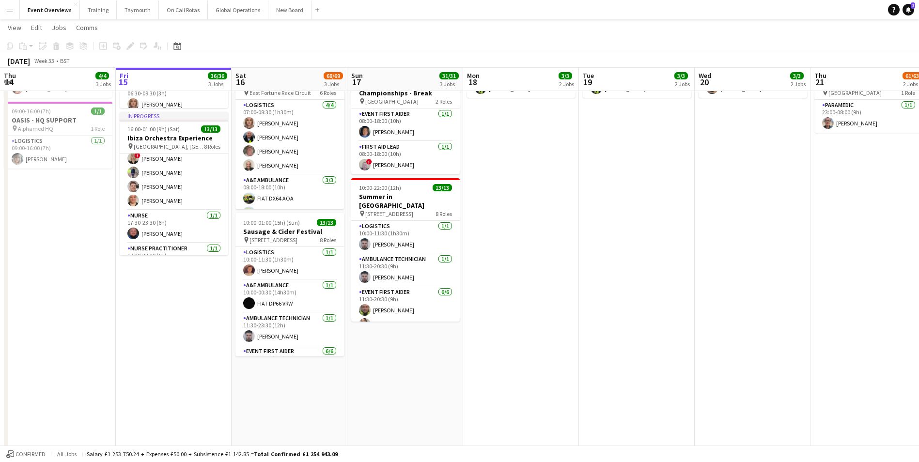
scroll to position [194, 0]
click at [134, 212] on app-user-avatar at bounding box center [133, 218] width 12 height 12
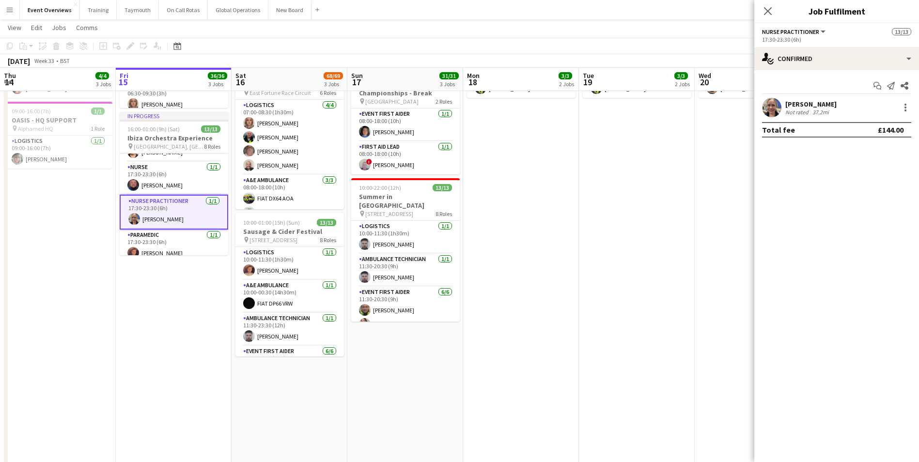
click at [772, 107] on app-user-avatar at bounding box center [771, 107] width 19 height 19
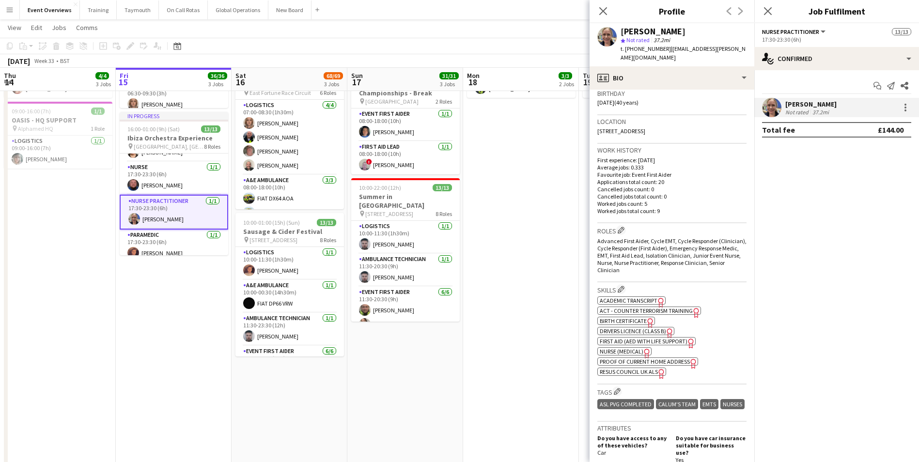
scroll to position [0, 0]
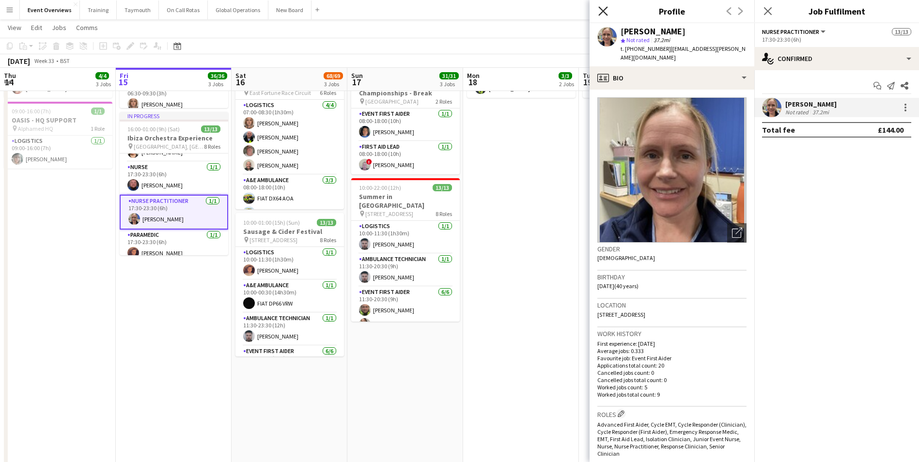
click at [600, 9] on icon at bounding box center [602, 10] width 9 height 9
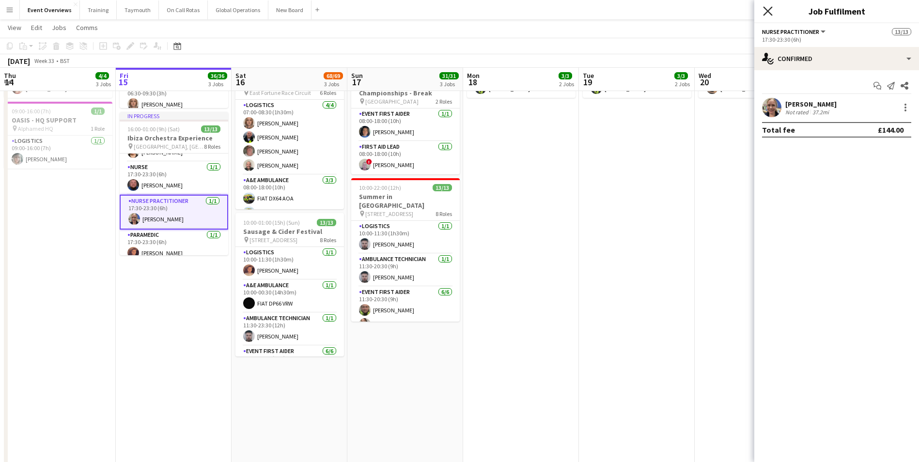
click at [770, 12] on icon at bounding box center [767, 10] width 9 height 9
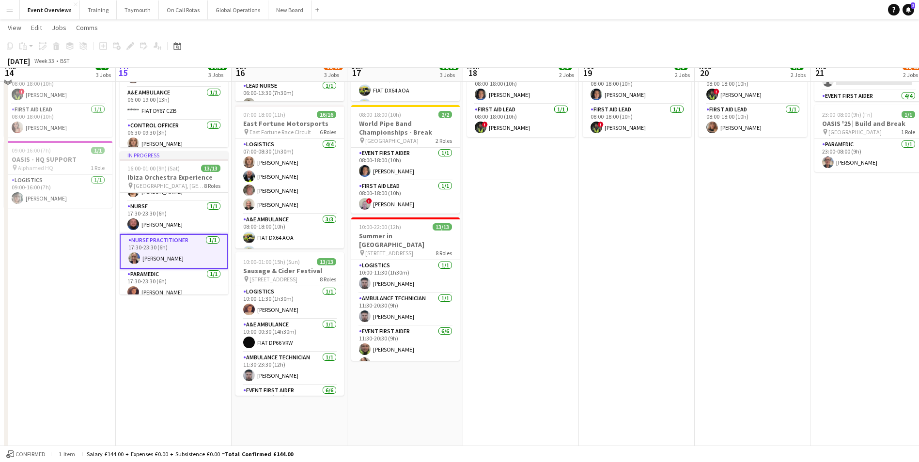
scroll to position [145, 0]
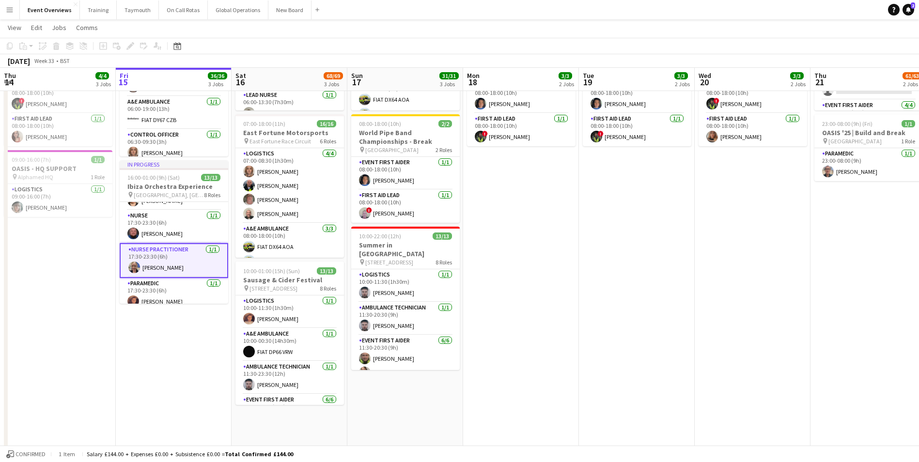
click at [470, 287] on app-date-cell "08:00-20:00 (12h) 1/1 OASIS '25 | Build and Break pin Murrayfield Stadium 1 Rol…" at bounding box center [521, 258] width 116 height 591
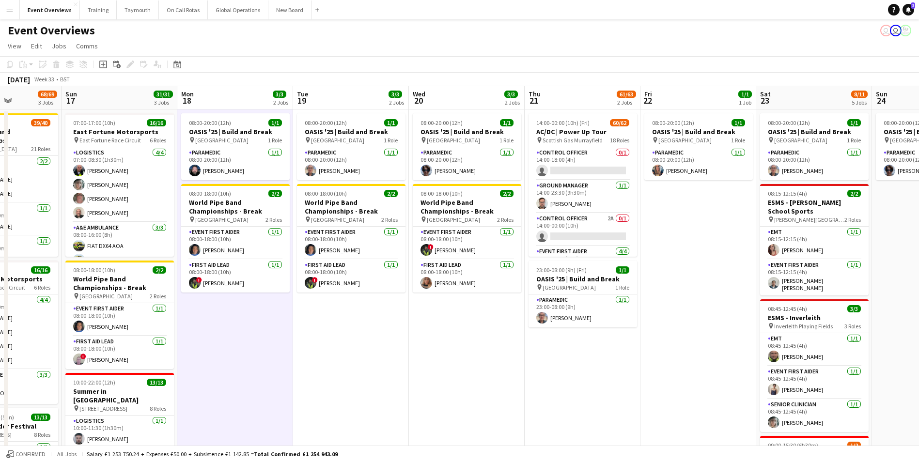
scroll to position [0, 308]
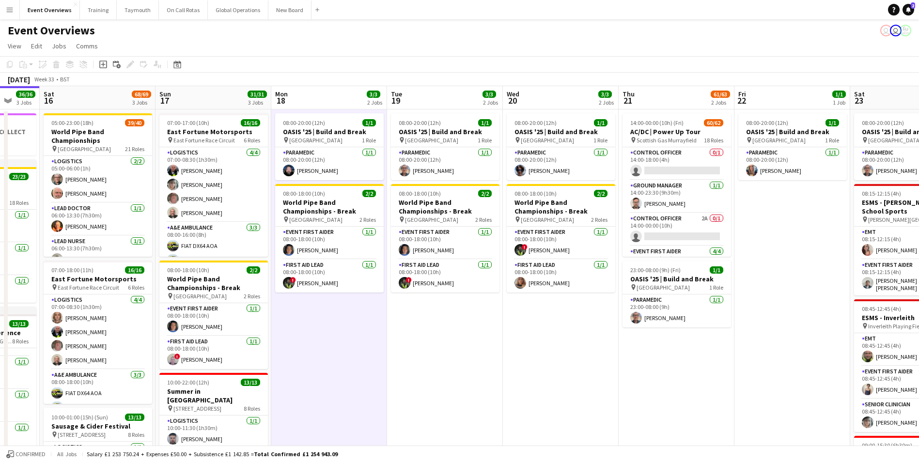
drag, startPoint x: 722, startPoint y: 387, endPoint x: 529, endPoint y: 402, distance: 193.5
click at [529, 402] on app-calendar-viewport "Wed 13 4/4 3 Jobs Thu 14 4/4 3 Jobs Fri 15 36/36 3 Jobs Sat 16 68/69 3 Jobs Sun…" at bounding box center [459, 393] width 919 height 614
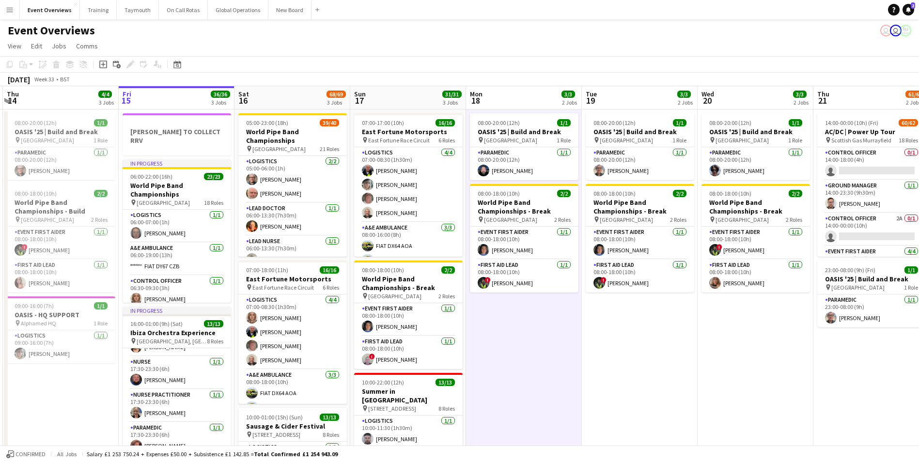
drag, startPoint x: 407, startPoint y: 396, endPoint x: 597, endPoint y: 391, distance: 190.0
click at [597, 391] on app-calendar-viewport "Tue 12 84/85 4 Jobs Wed 13 4/4 3 Jobs Thu 14 4/4 3 Jobs Fri 15 36/36 3 Jobs Sat…" at bounding box center [459, 393] width 919 height 614
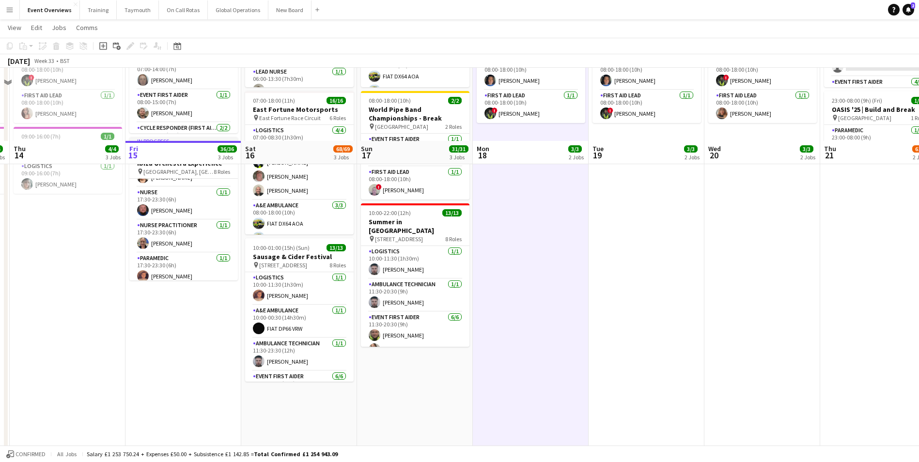
scroll to position [0, 0]
